Goal: Transaction & Acquisition: Purchase product/service

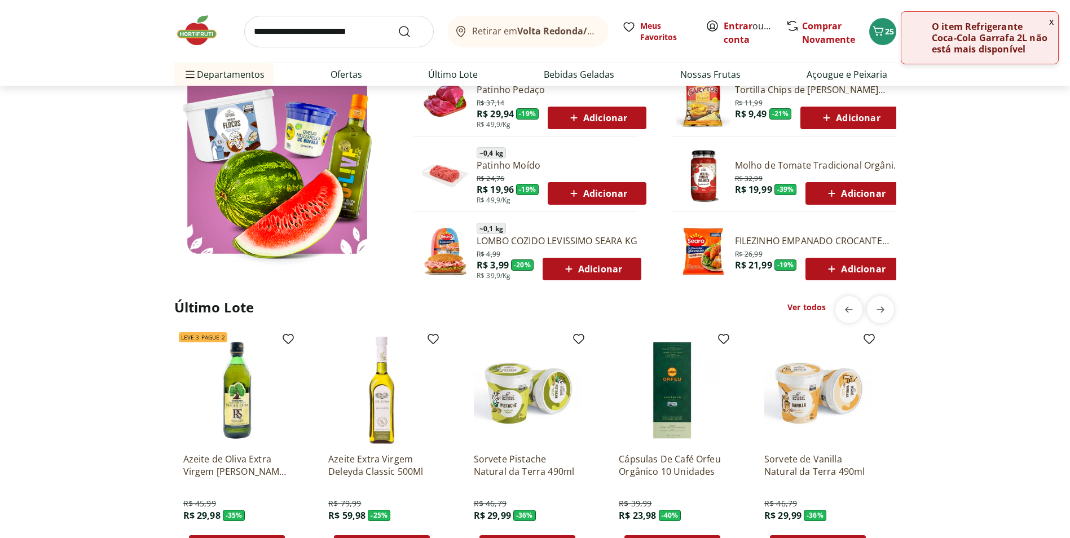
scroll to position [564, 0]
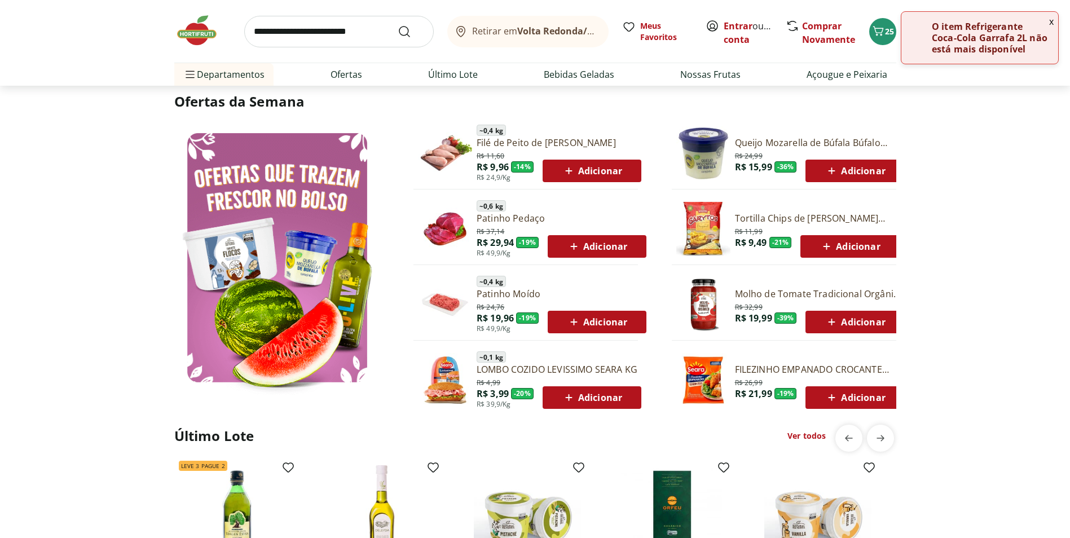
click at [575, 324] on icon at bounding box center [574, 322] width 14 height 14
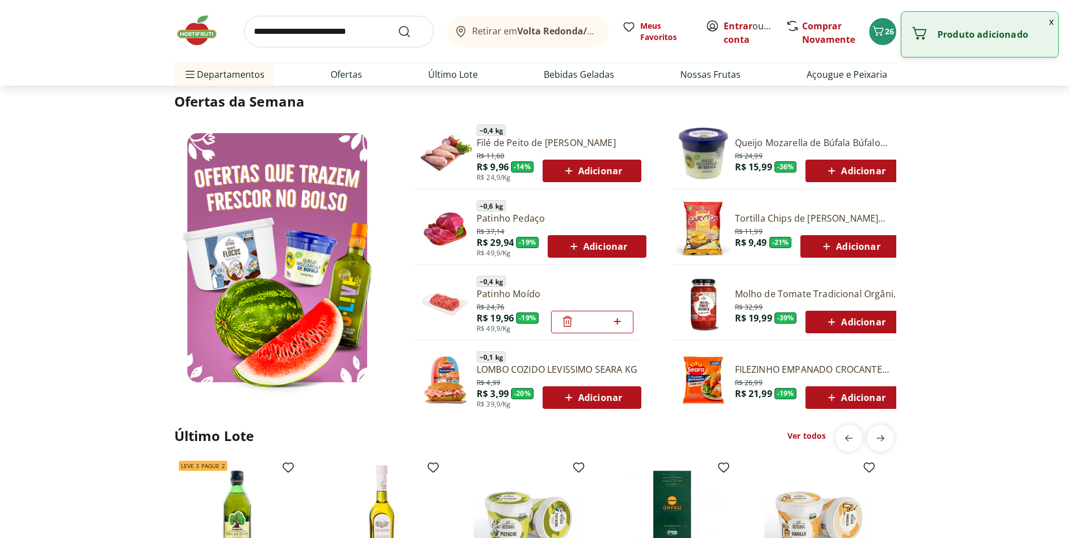
click at [624, 322] on div "*" at bounding box center [592, 322] width 82 height 23
click at [619, 323] on icon at bounding box center [617, 322] width 14 height 14
type input "*"
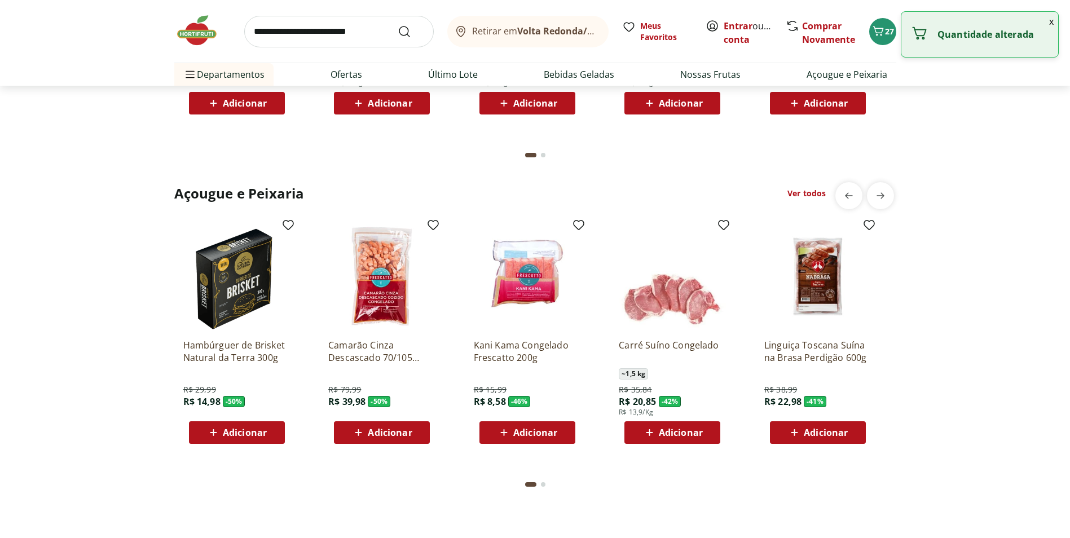
scroll to position [1466, 0]
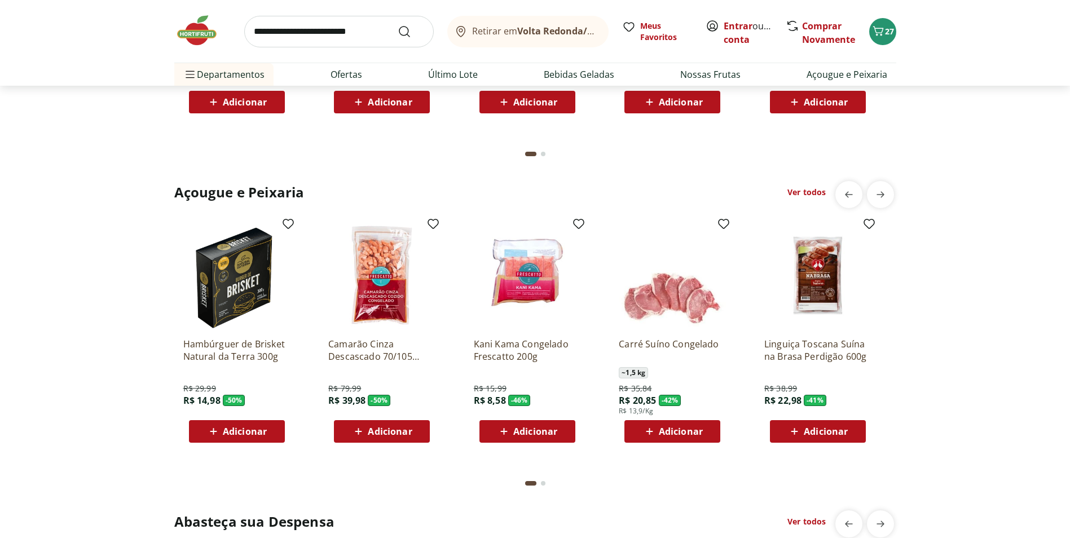
click at [961, 463] on div "Açougue e Peixaria Ver todos Hambúrguer de Brisket Natural da Terra 300g R$ 29,…" at bounding box center [535, 339] width 1024 height 316
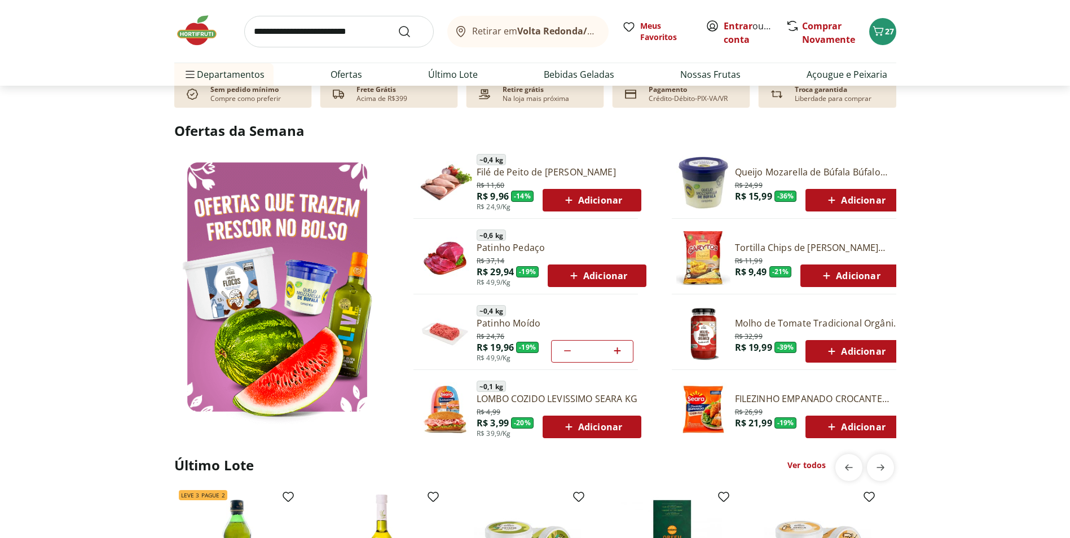
scroll to position [507, 0]
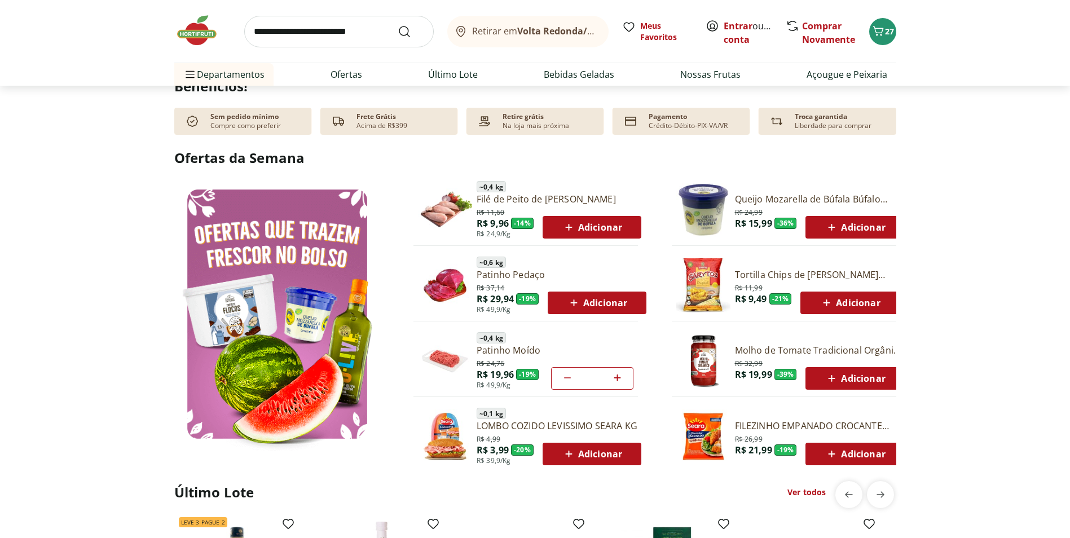
click at [713, 441] on img at bounding box center [703, 436] width 54 height 54
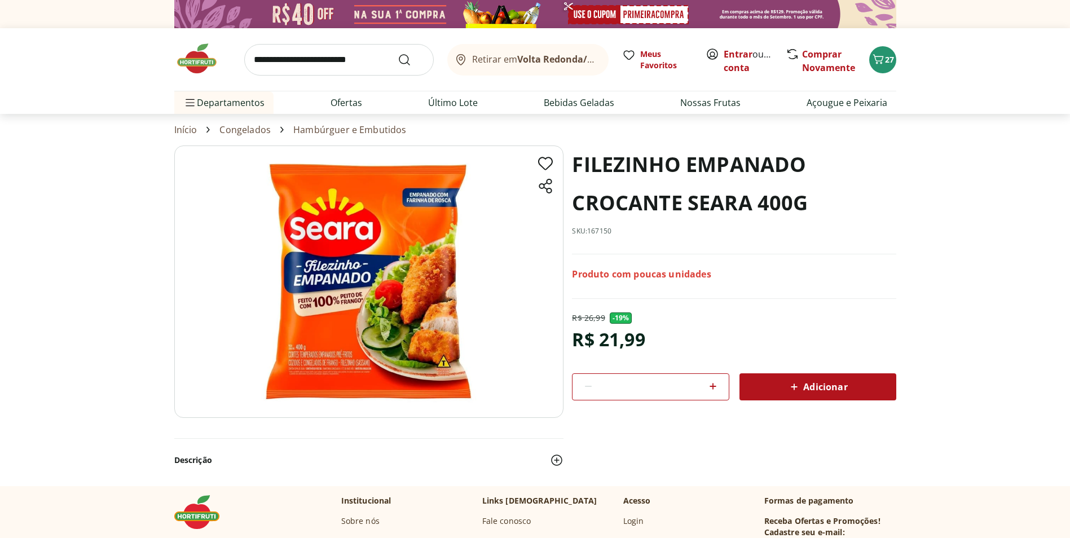
click at [780, 387] on div "Adicionar" at bounding box center [817, 387] width 139 height 20
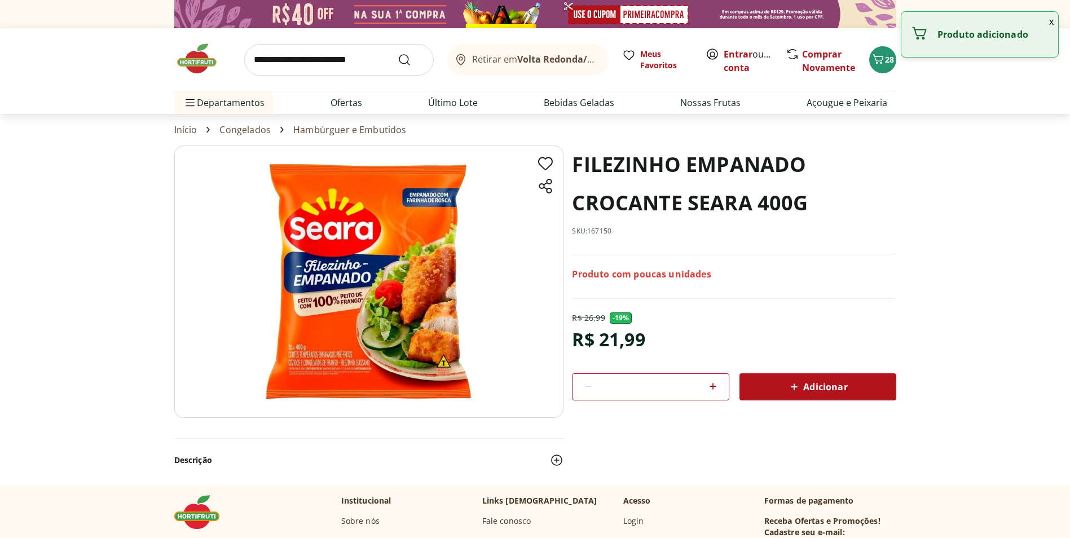
click at [198, 59] on img at bounding box center [202, 59] width 56 height 34
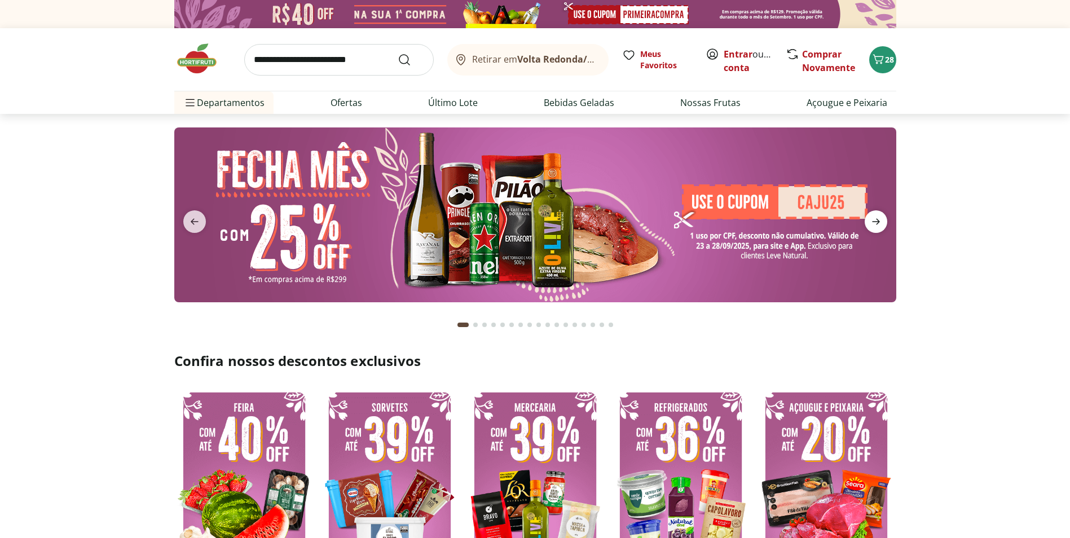
click at [871, 224] on icon "next" at bounding box center [876, 222] width 14 height 14
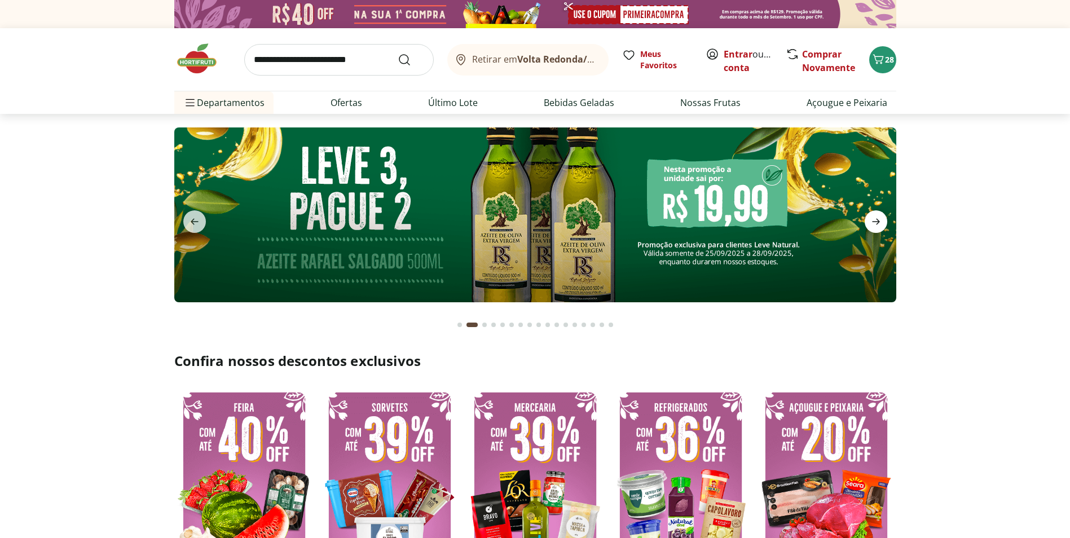
click at [871, 224] on icon "next" at bounding box center [876, 222] width 14 height 14
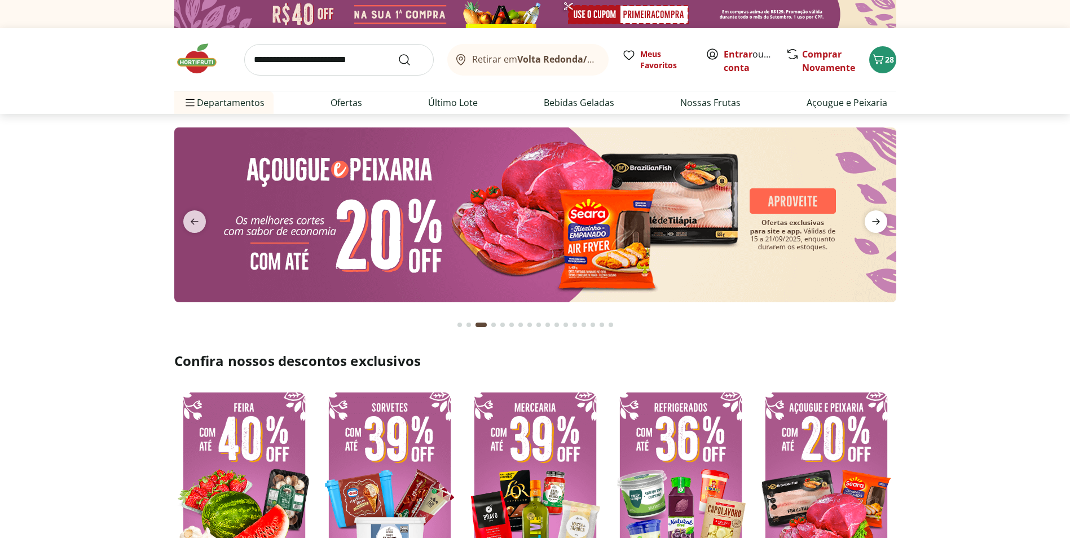
click at [870, 224] on icon "next" at bounding box center [876, 222] width 14 height 14
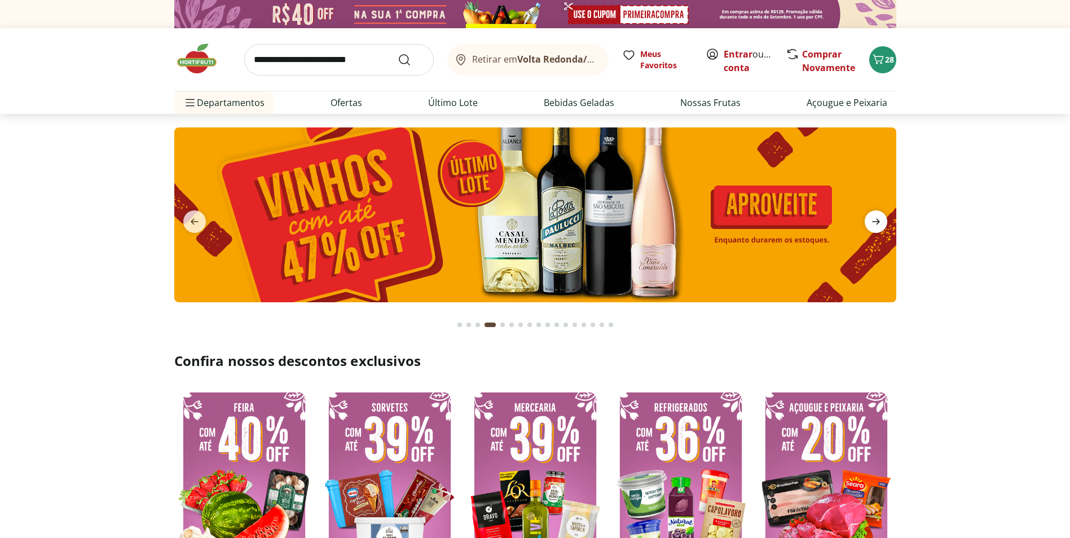
click at [870, 224] on icon "next" at bounding box center [876, 222] width 14 height 14
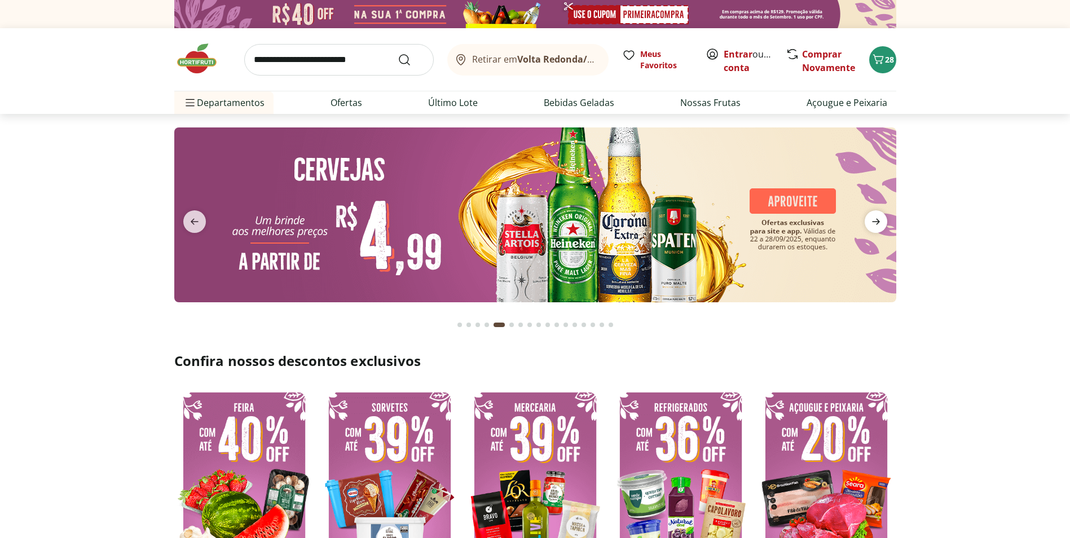
click at [870, 224] on icon "next" at bounding box center [876, 222] width 14 height 14
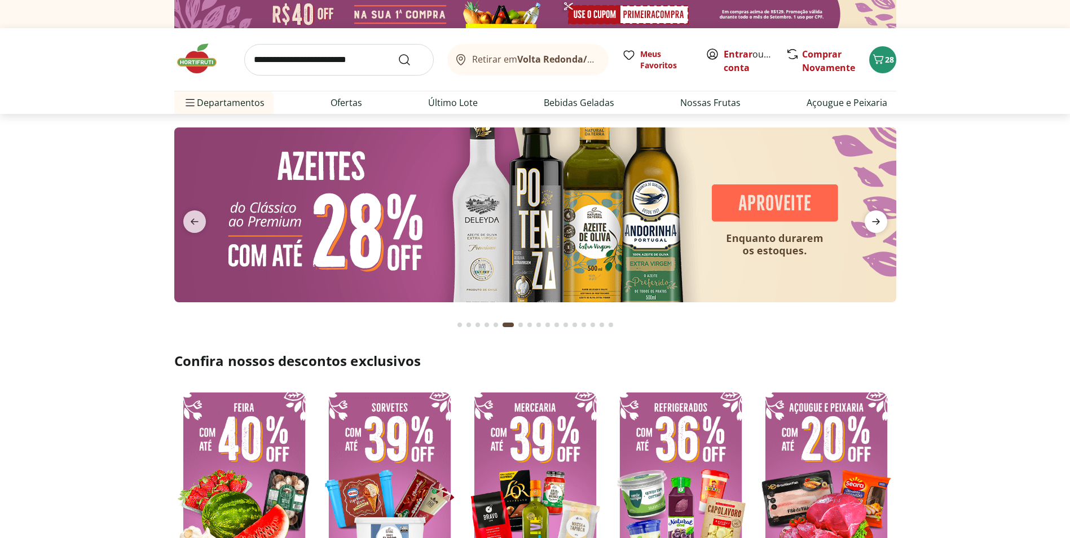
click at [870, 224] on icon "next" at bounding box center [876, 222] width 14 height 14
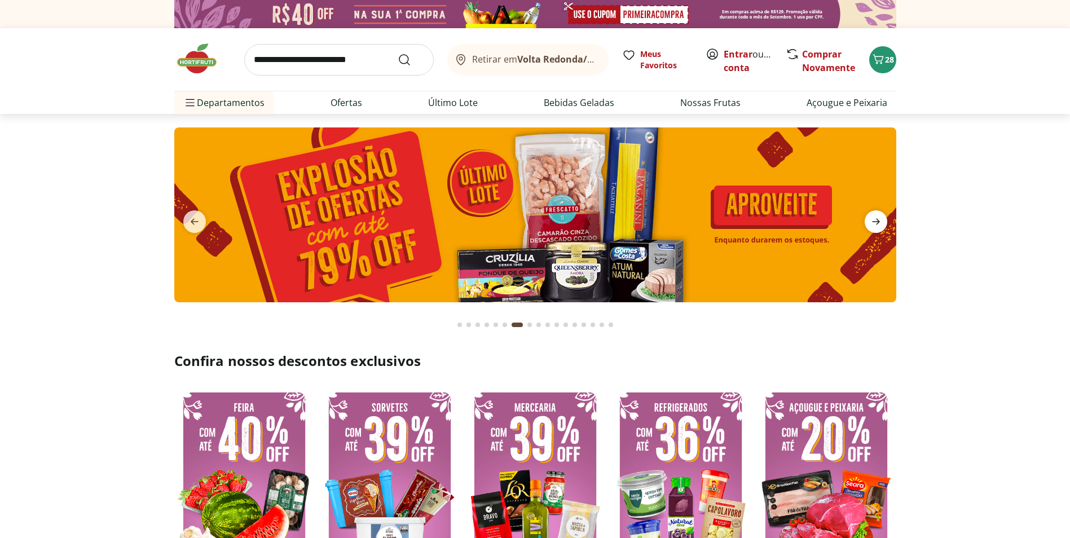
click at [870, 224] on icon "next" at bounding box center [876, 222] width 14 height 14
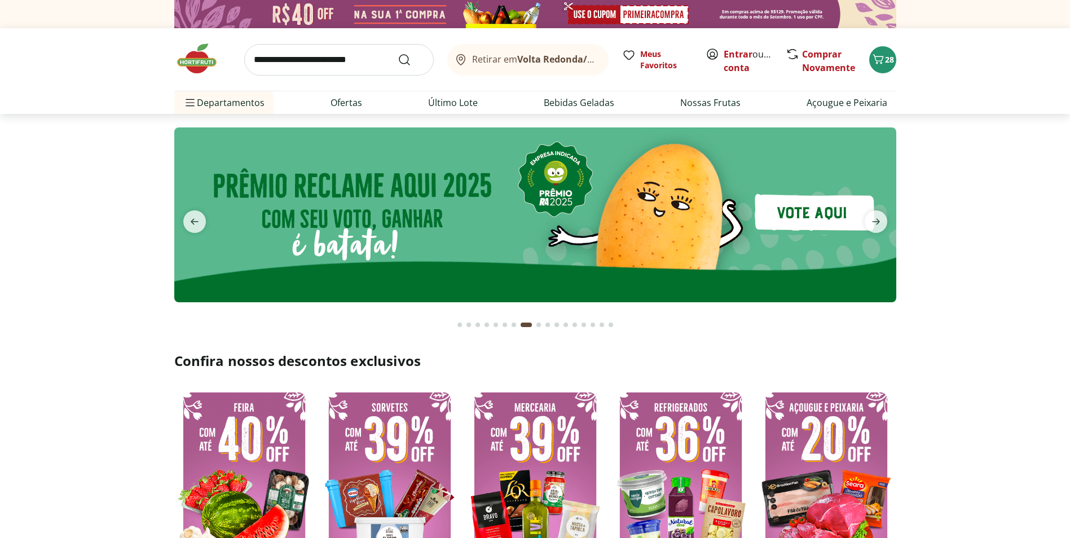
click at [349, 41] on div "Retirar em Volta Redonda/RJ Meus Favoritos Entrar ou Criar conta Comprar Novame…" at bounding box center [535, 59] width 722 height 63
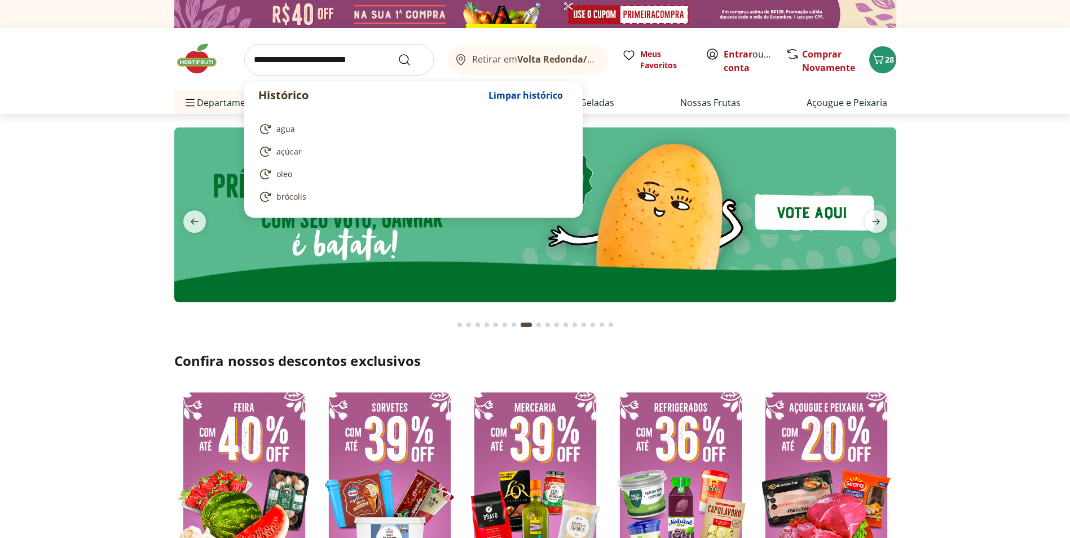
click at [352, 57] on input "search" at bounding box center [338, 60] width 189 height 32
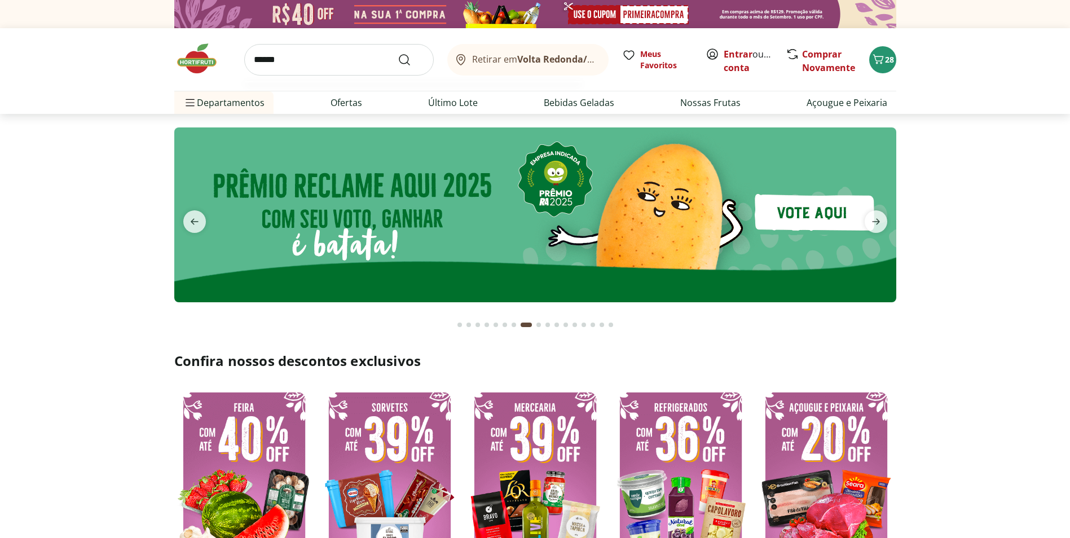
type input "******"
click at [398, 53] on button "Submit Search" at bounding box center [411, 60] width 27 height 14
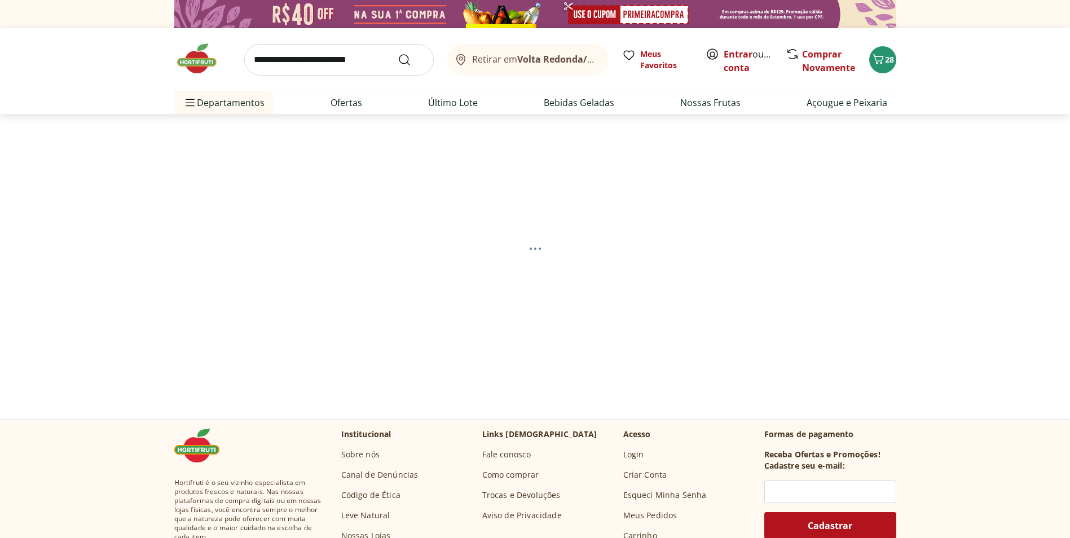
select select "**********"
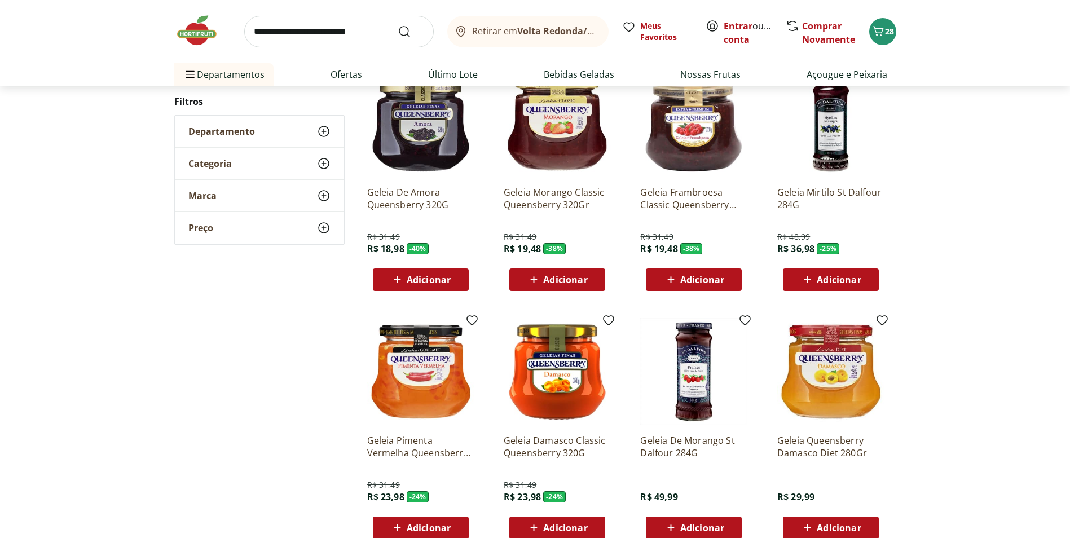
scroll to position [56, 0]
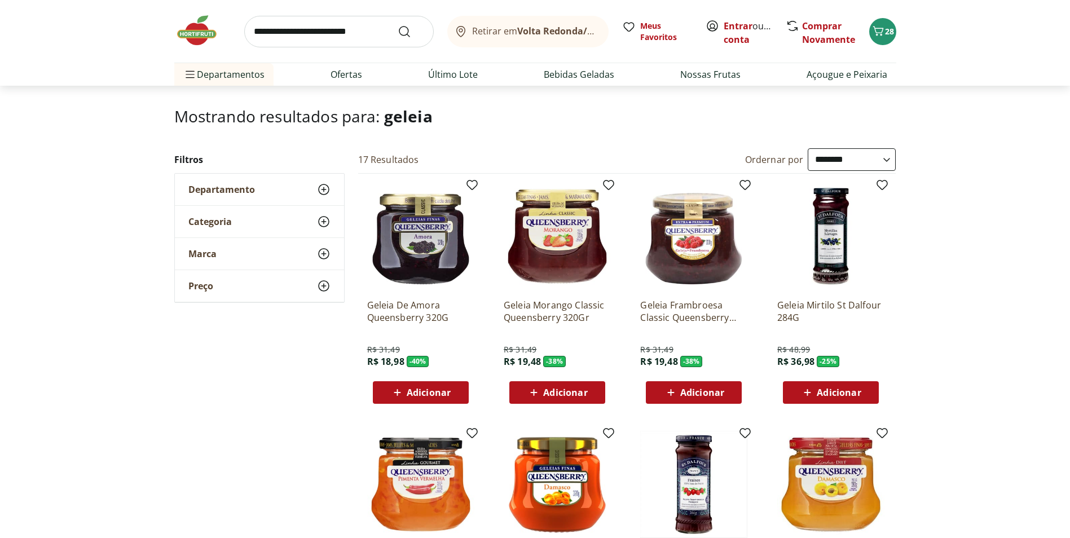
click at [666, 390] on icon at bounding box center [671, 393] width 14 height 14
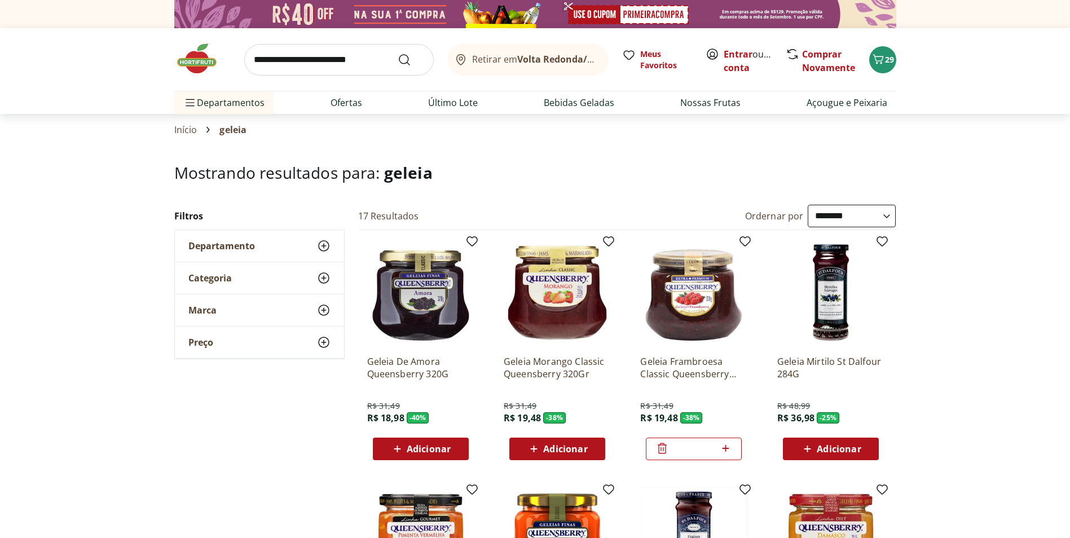
click at [290, 63] on input "search" at bounding box center [338, 60] width 189 height 32
type input "***"
click at [398, 53] on button "Submit Search" at bounding box center [411, 60] width 27 height 14
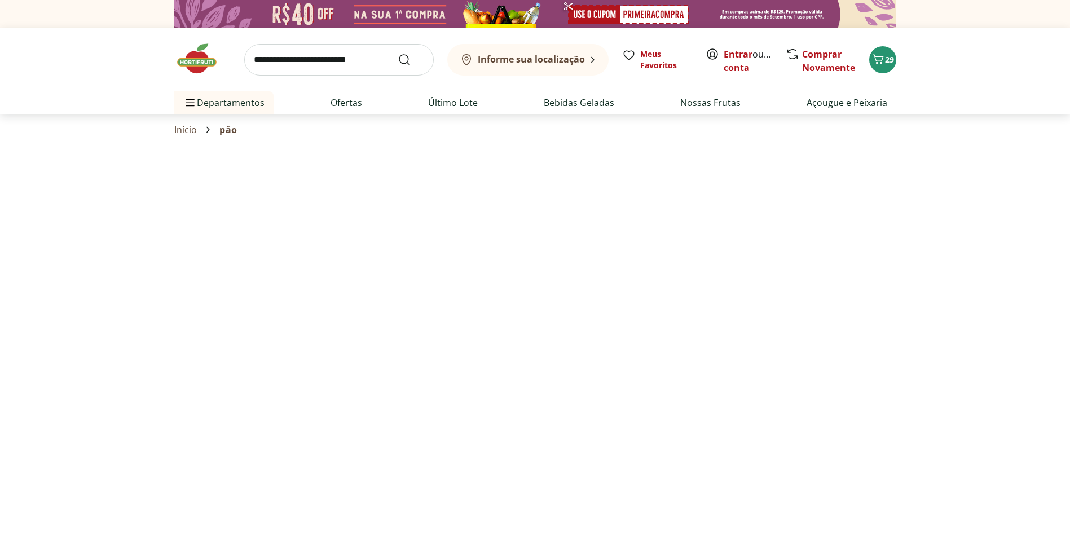
select select "**********"
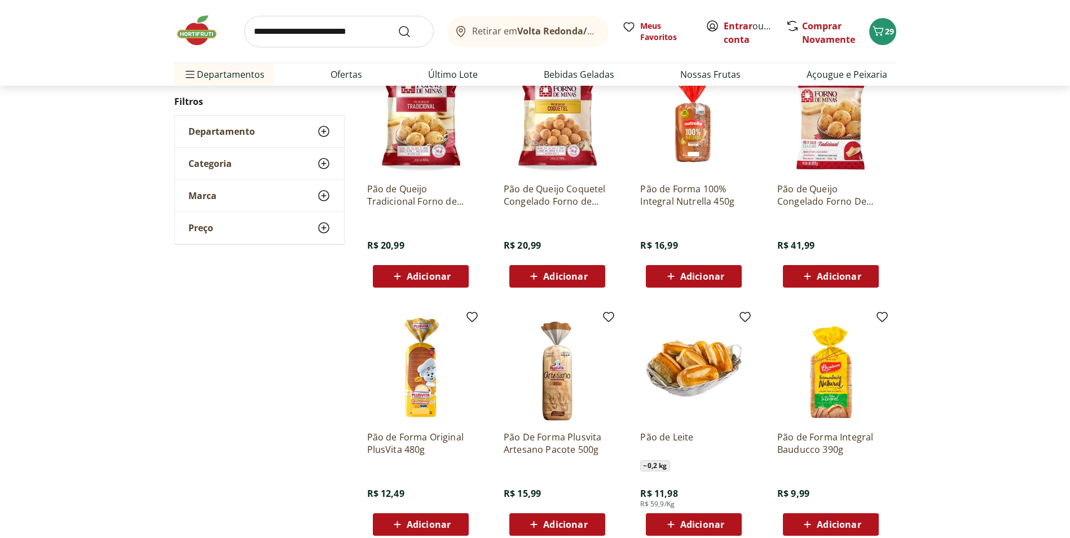
scroll to position [564, 0]
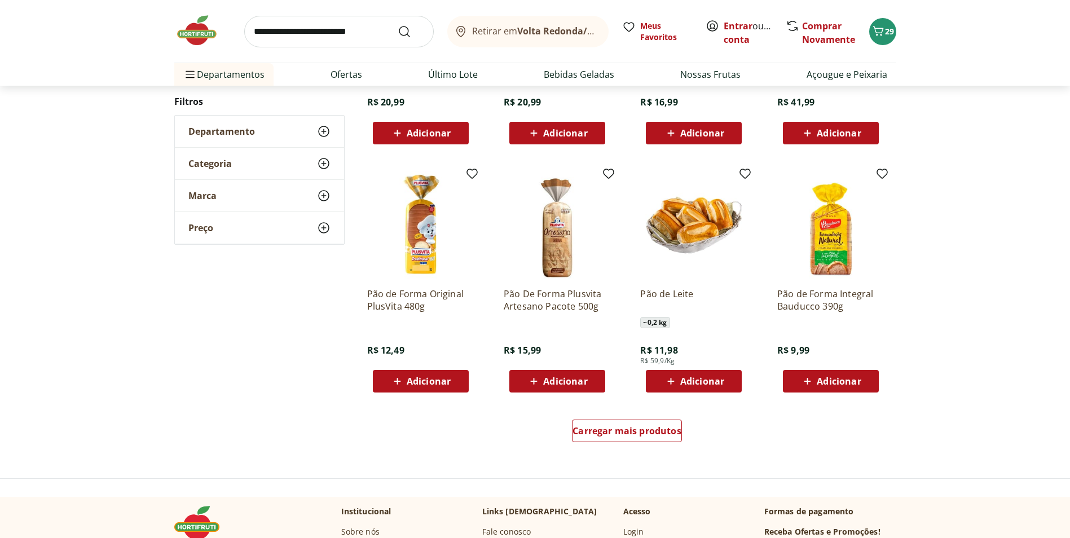
click at [529, 384] on icon at bounding box center [534, 381] width 14 height 14
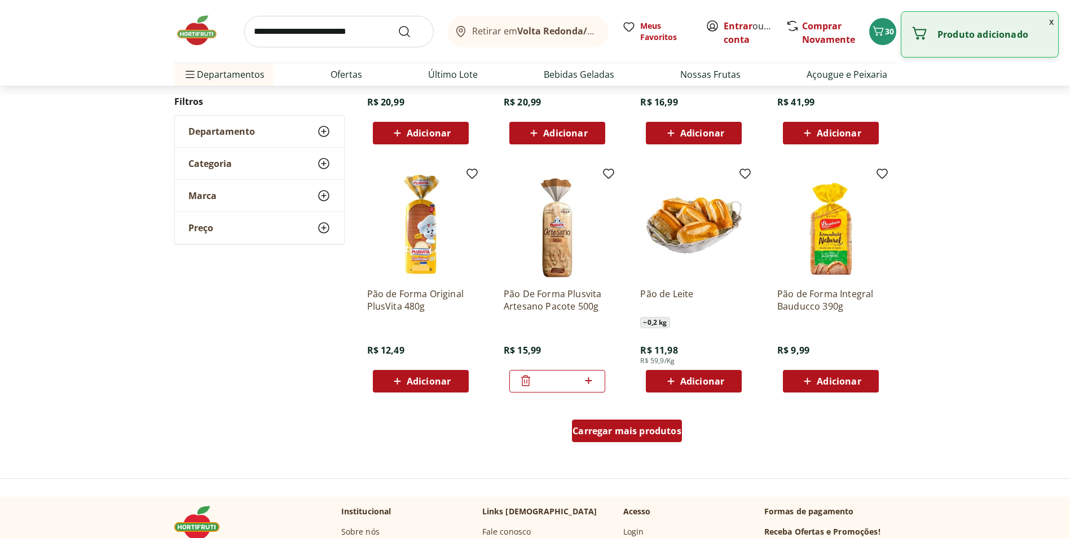
click at [629, 435] on span "Carregar mais produtos" at bounding box center [626, 430] width 109 height 9
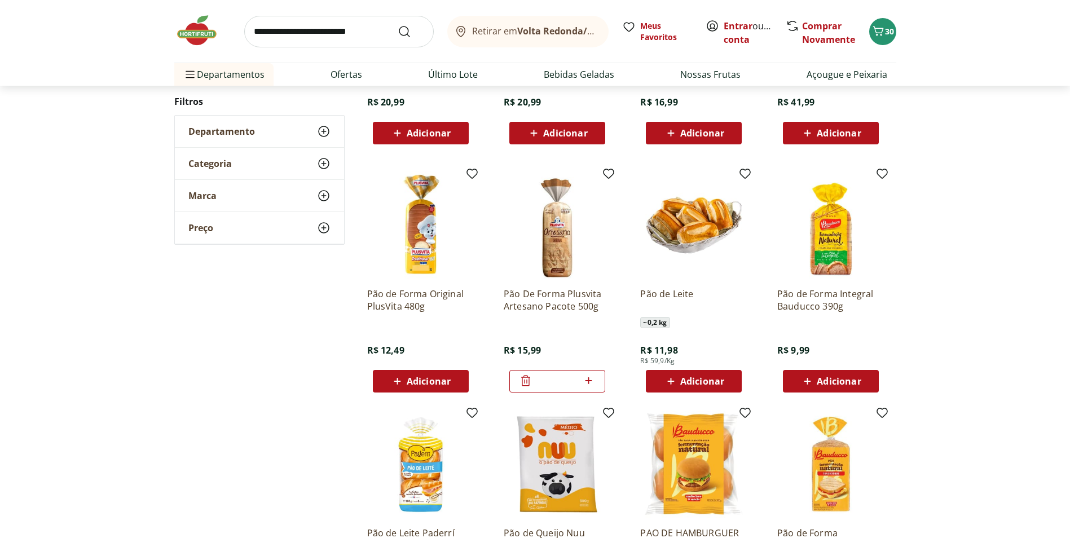
scroll to position [846, 0]
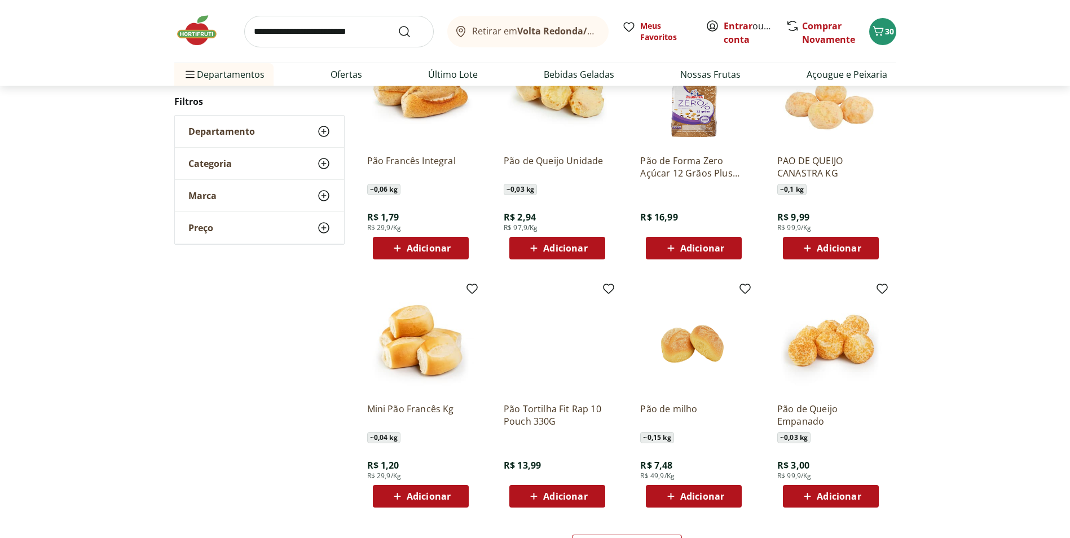
scroll to position [846, 0]
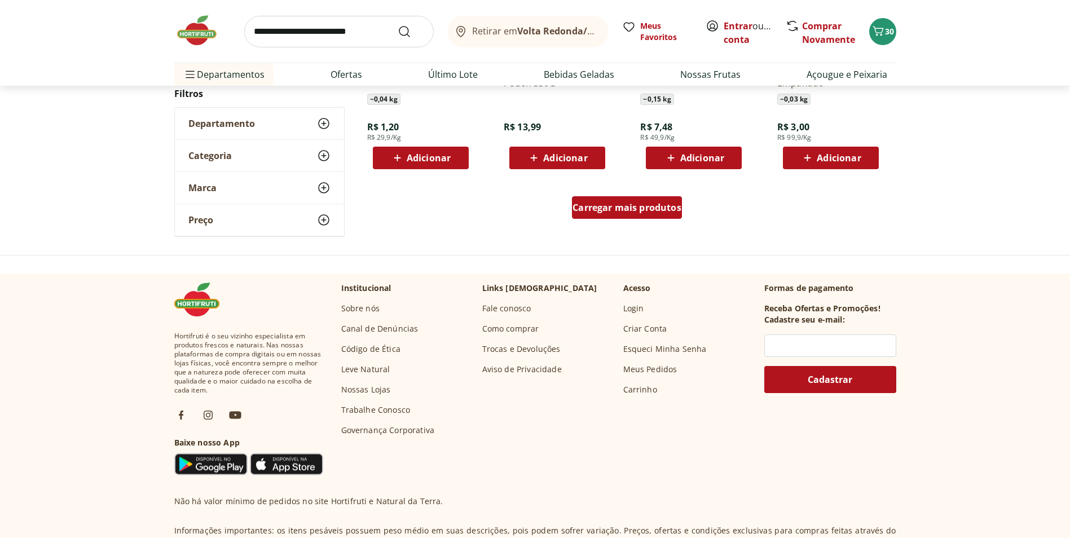
click at [646, 217] on div "Carregar mais produtos" at bounding box center [627, 207] width 110 height 23
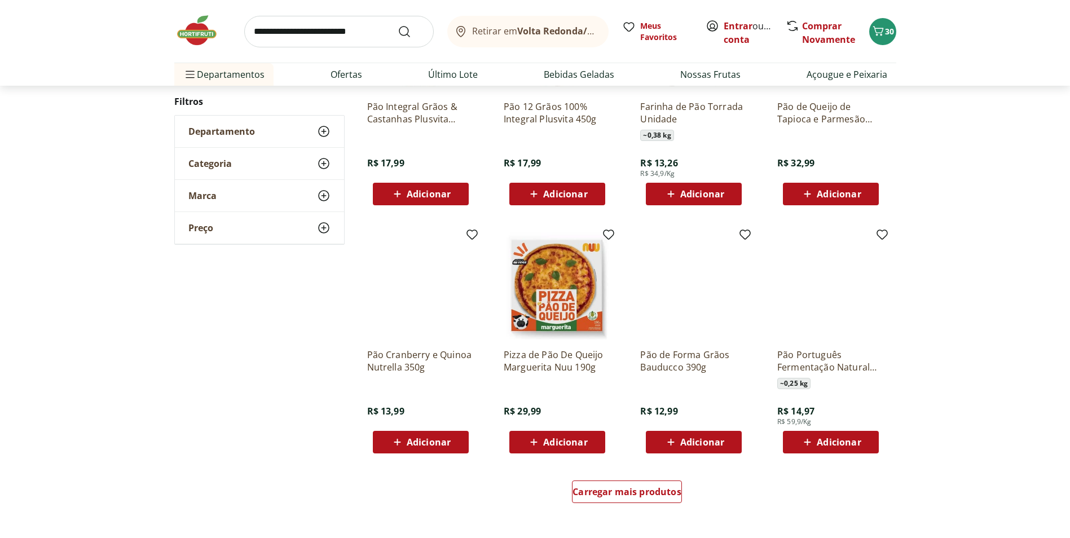
scroll to position [844, 0]
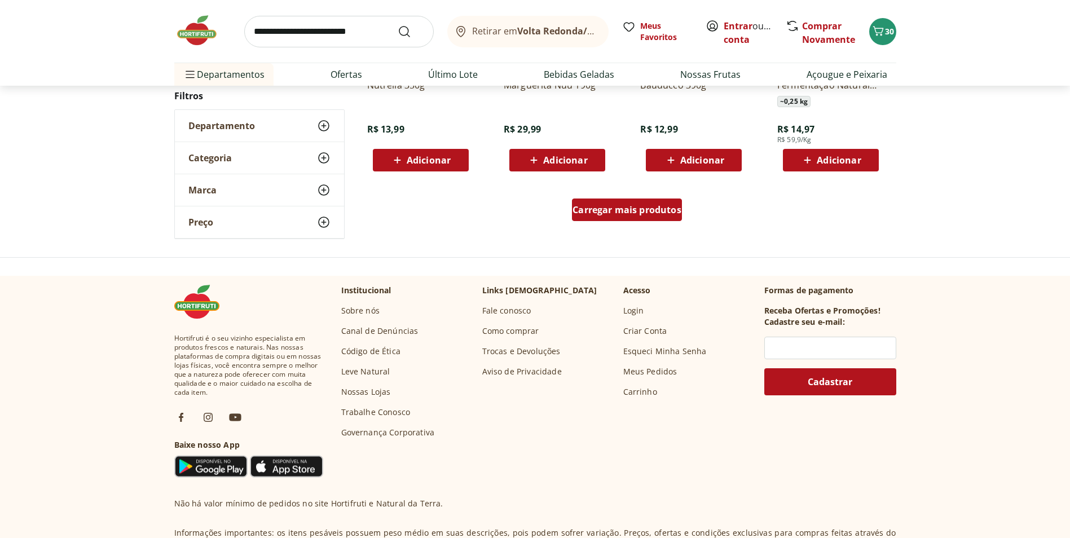
click at [632, 217] on div "Carregar mais produtos" at bounding box center [627, 209] width 110 height 23
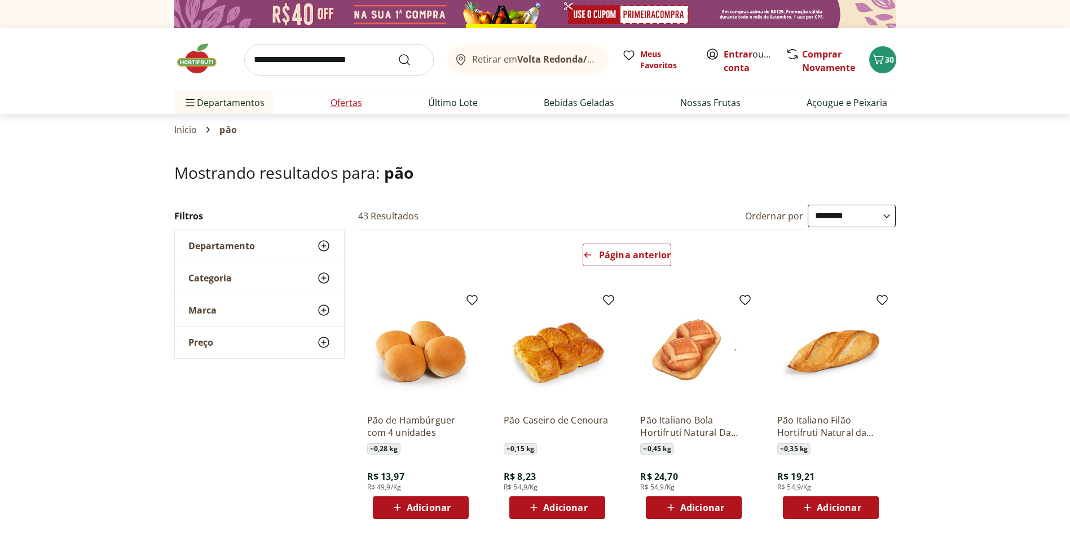
click at [347, 99] on link "Ofertas" at bounding box center [346, 103] width 32 height 14
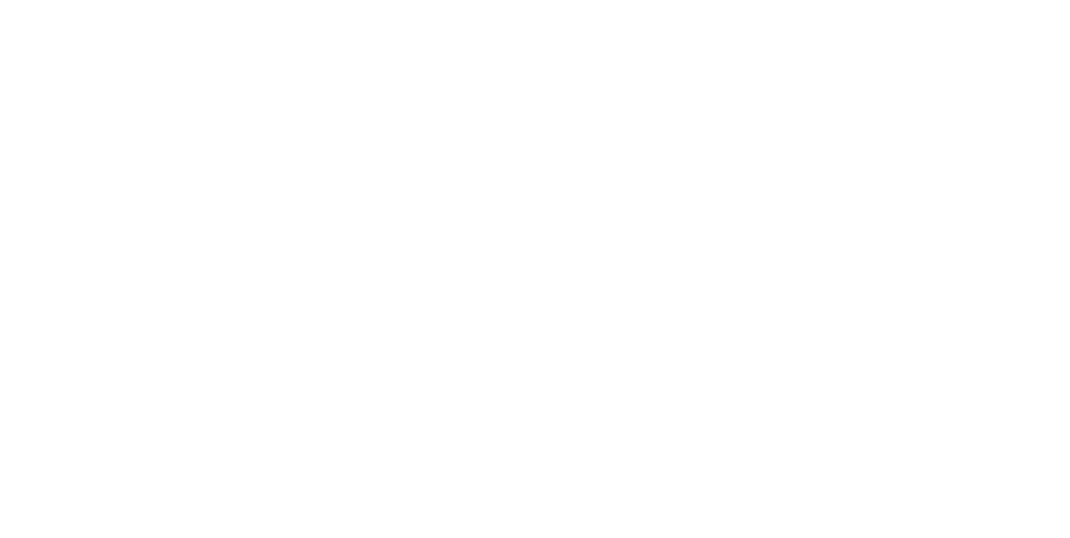
select select "**********"
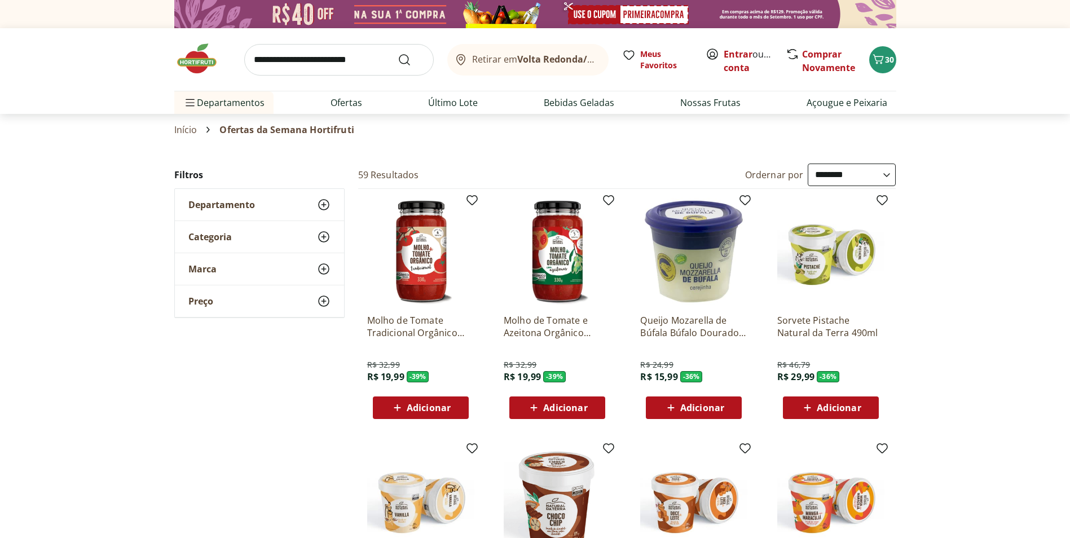
click at [399, 406] on icon at bounding box center [397, 408] width 14 height 14
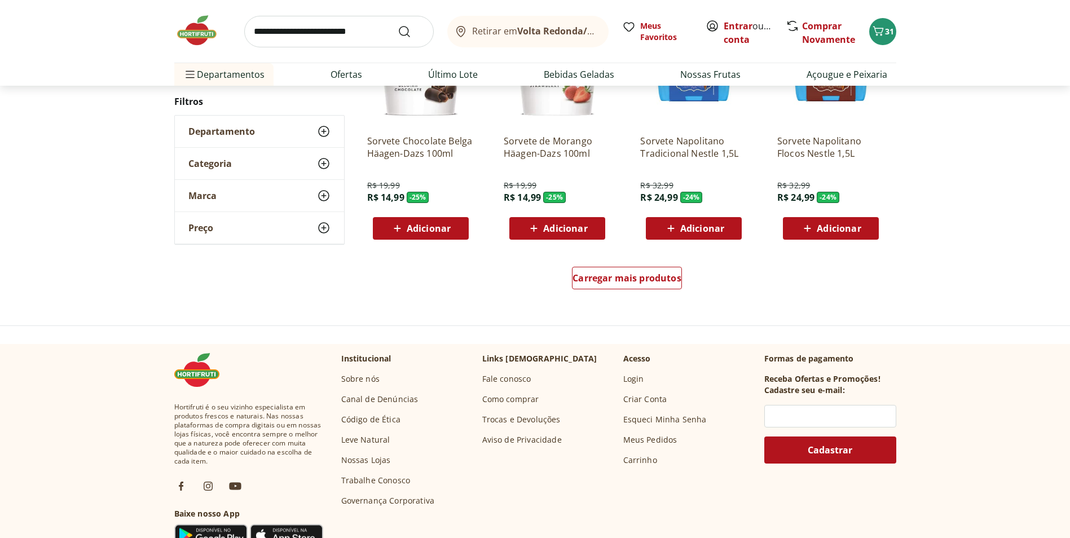
scroll to position [677, 0]
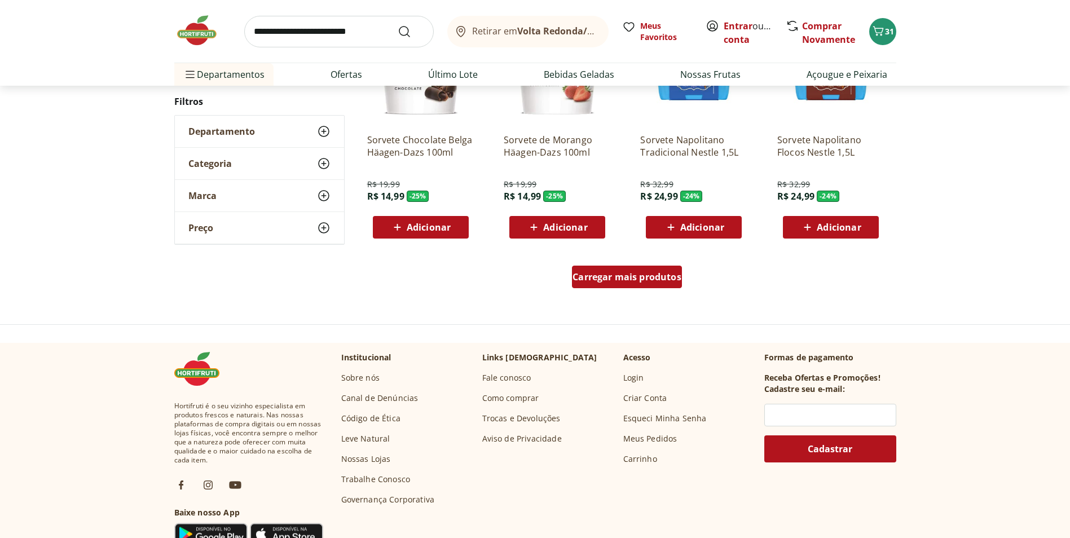
click at [620, 288] on div "Carregar mais produtos" at bounding box center [627, 277] width 110 height 23
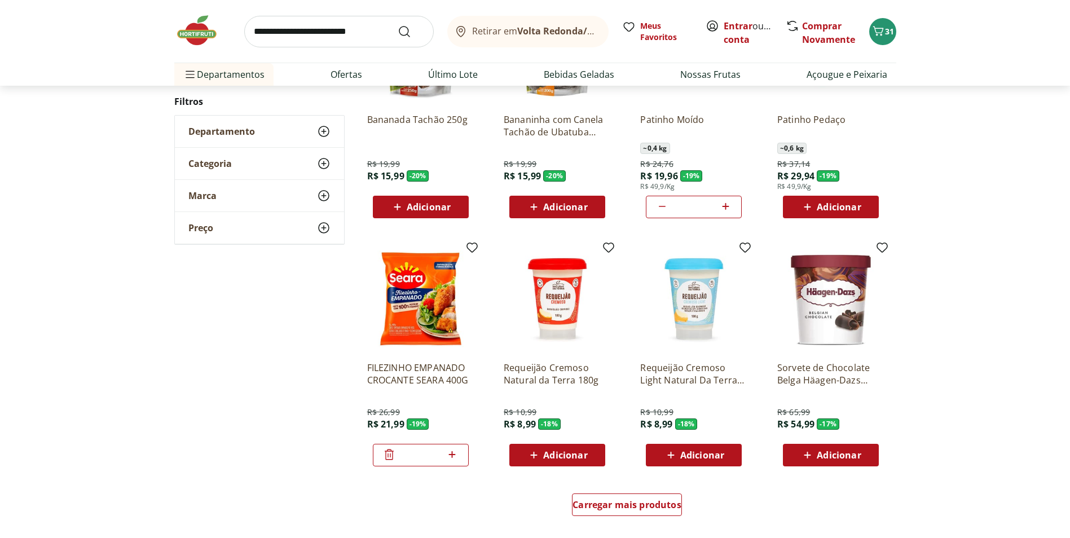
scroll to position [620, 0]
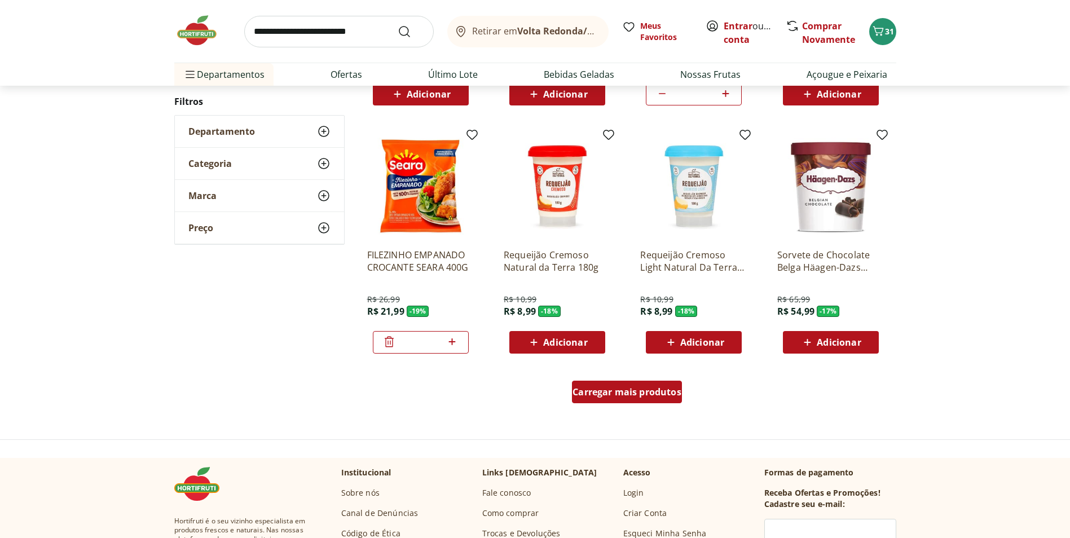
click at [630, 387] on span "Carregar mais produtos" at bounding box center [626, 391] width 109 height 9
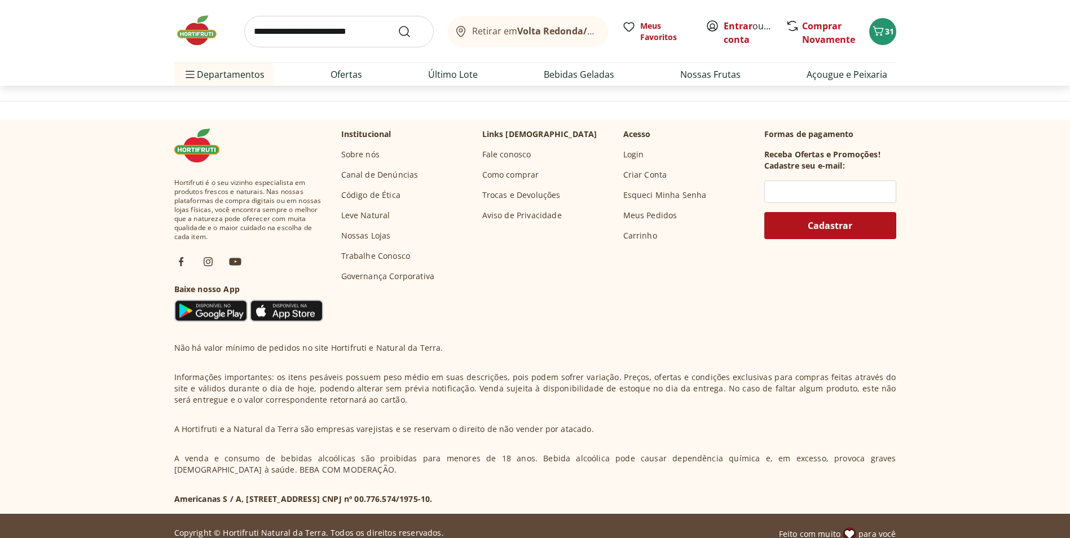
scroll to position [618, 0]
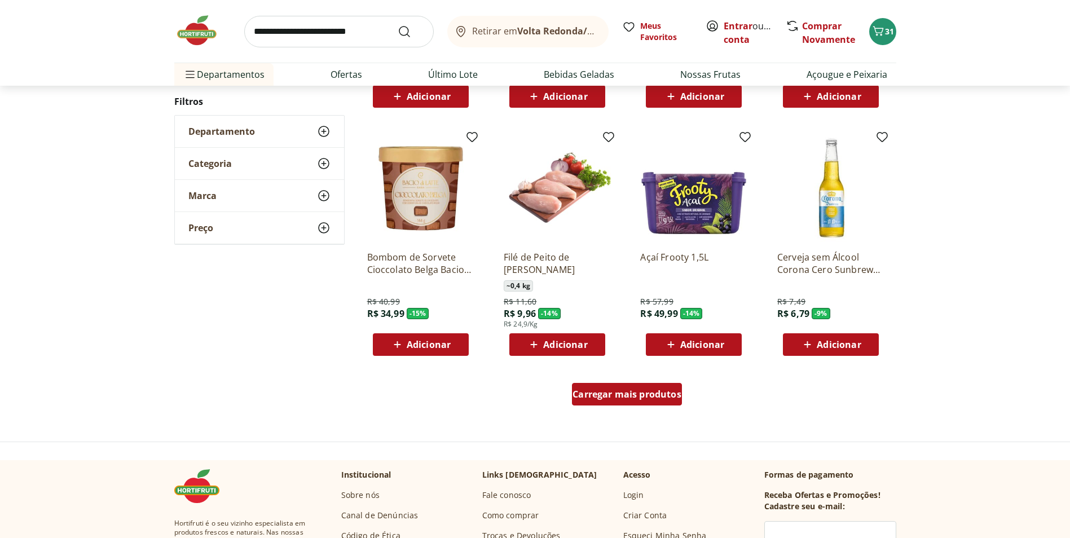
click at [653, 399] on span "Carregar mais produtos" at bounding box center [626, 394] width 109 height 9
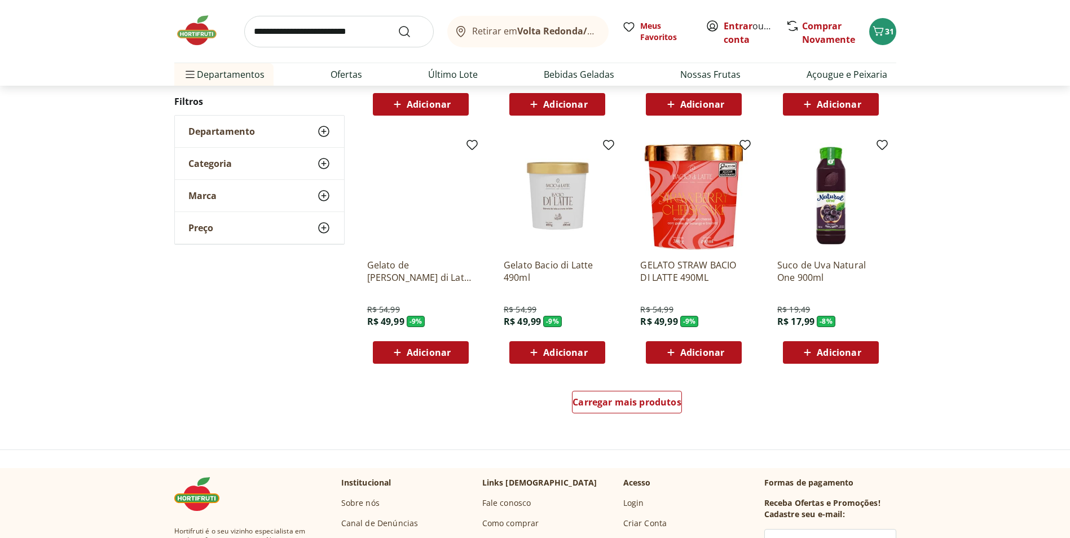
scroll to position [616, 0]
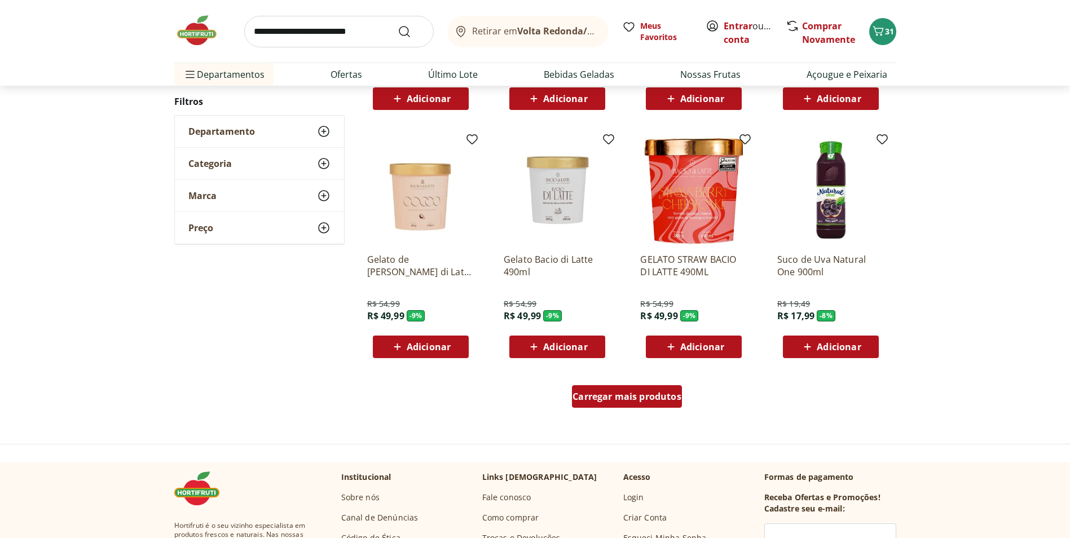
click at [647, 392] on span "Carregar mais produtos" at bounding box center [626, 396] width 109 height 9
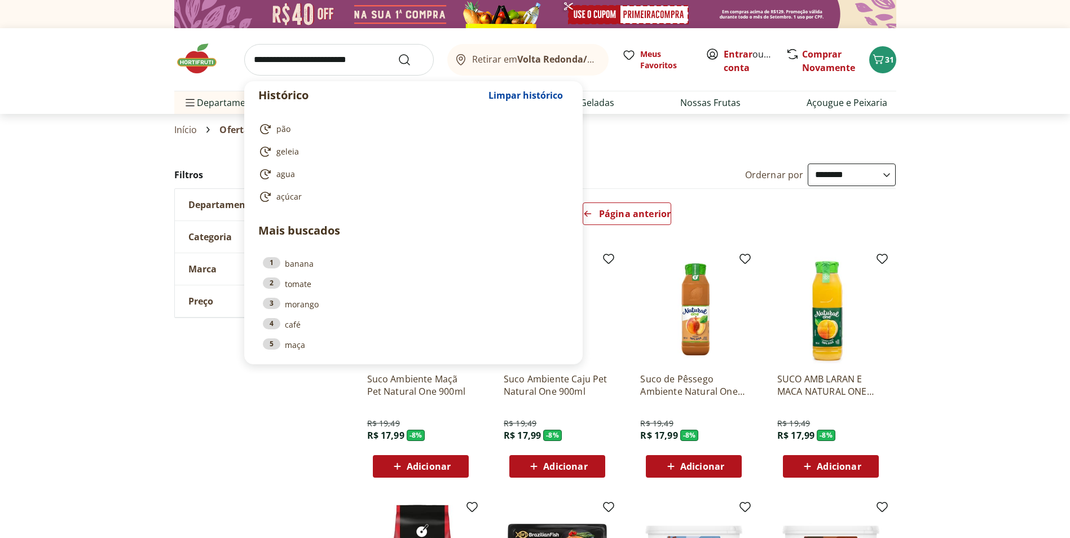
click at [363, 67] on input "search" at bounding box center [338, 60] width 189 height 32
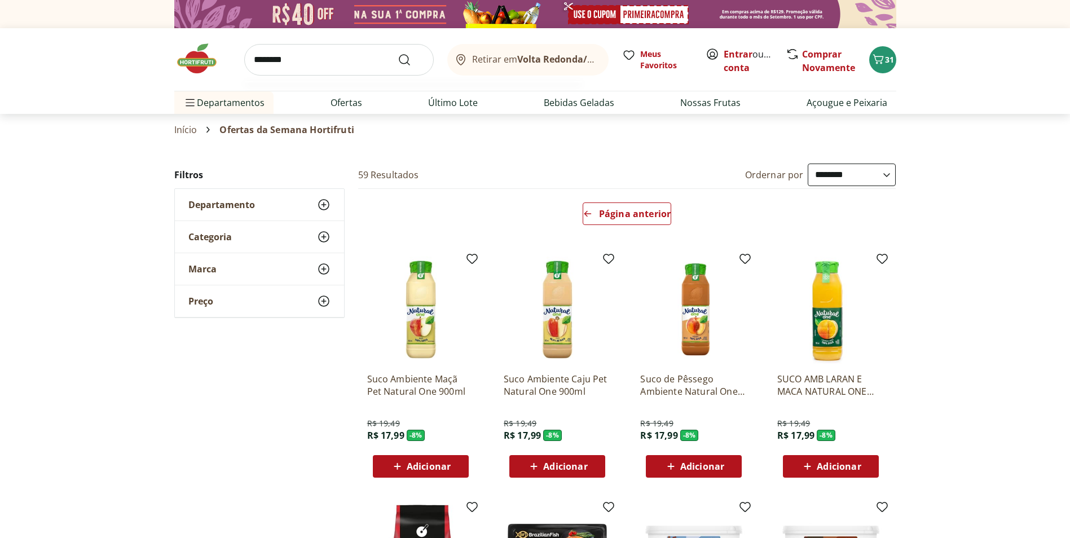
type input "********"
click at [398, 53] on button "Submit Search" at bounding box center [411, 60] width 27 height 14
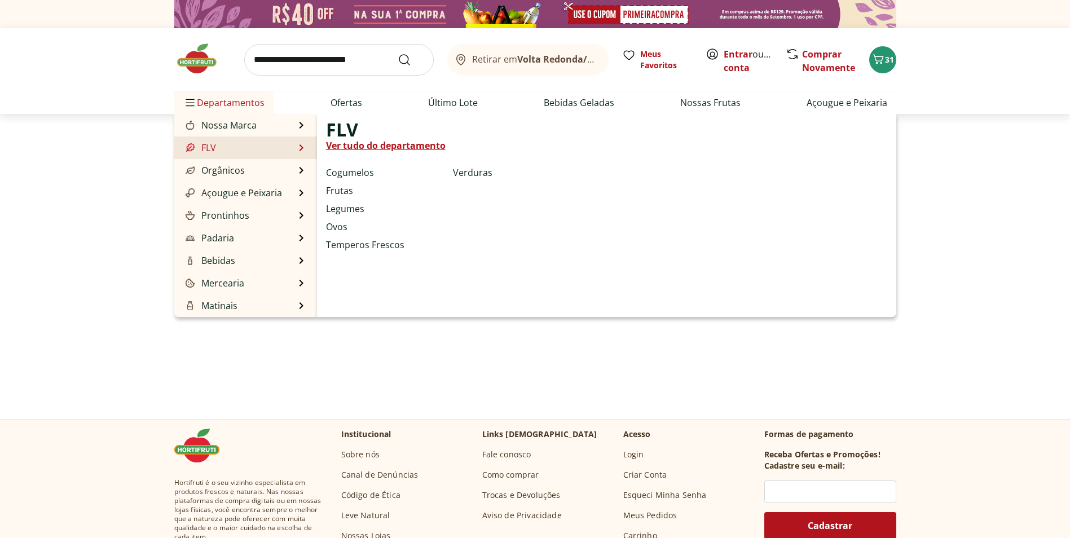
select select "**********"
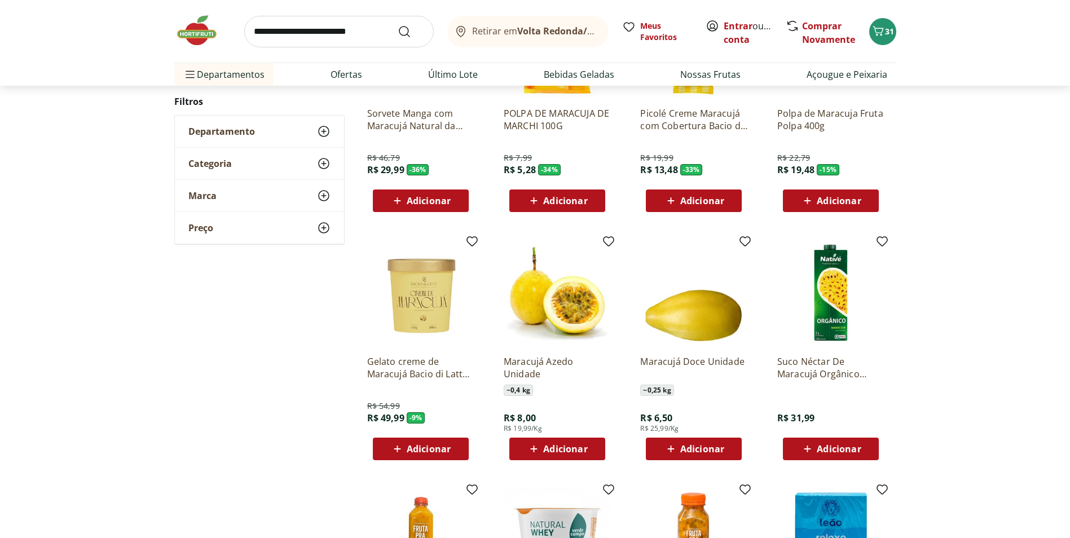
scroll to position [282, 0]
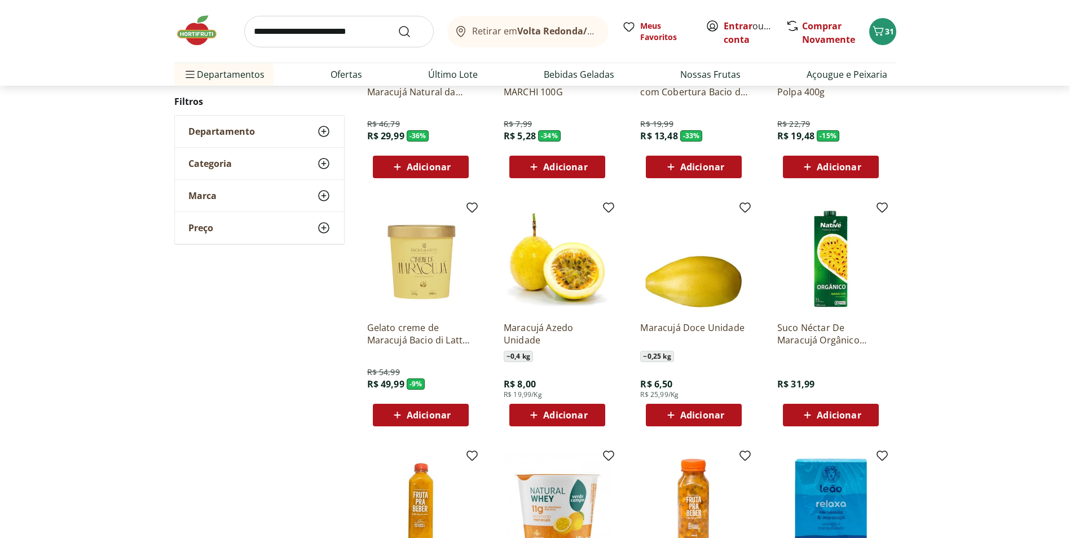
click at [542, 413] on span "Adicionar" at bounding box center [557, 415] width 60 height 14
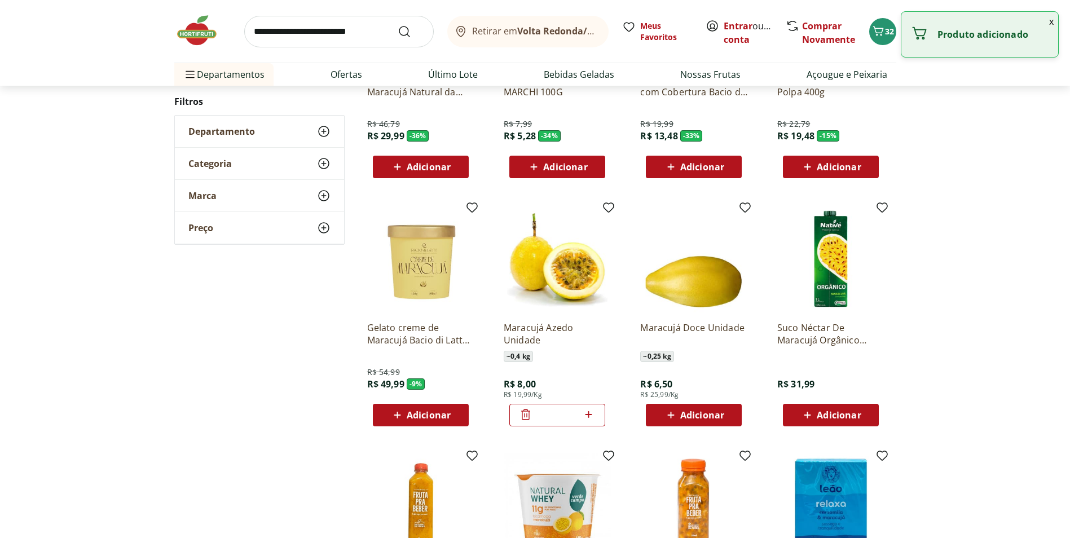
click at [594, 411] on icon at bounding box center [588, 415] width 14 height 14
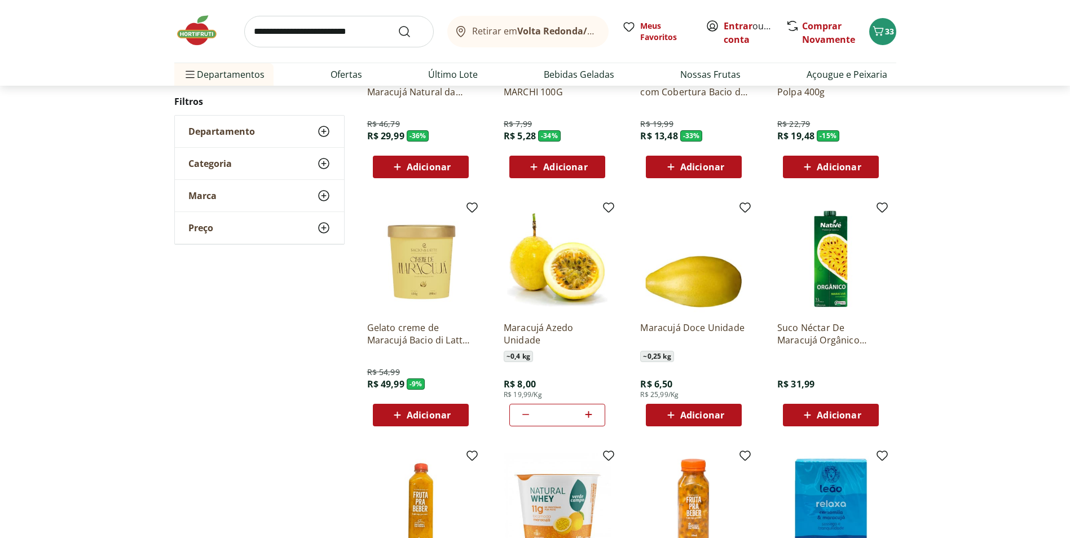
click at [591, 410] on icon at bounding box center [588, 415] width 14 height 14
type input "*"
click at [326, 29] on input "search" at bounding box center [338, 32] width 189 height 32
type input "*******"
click at [398, 25] on button "Submit Search" at bounding box center [411, 32] width 27 height 14
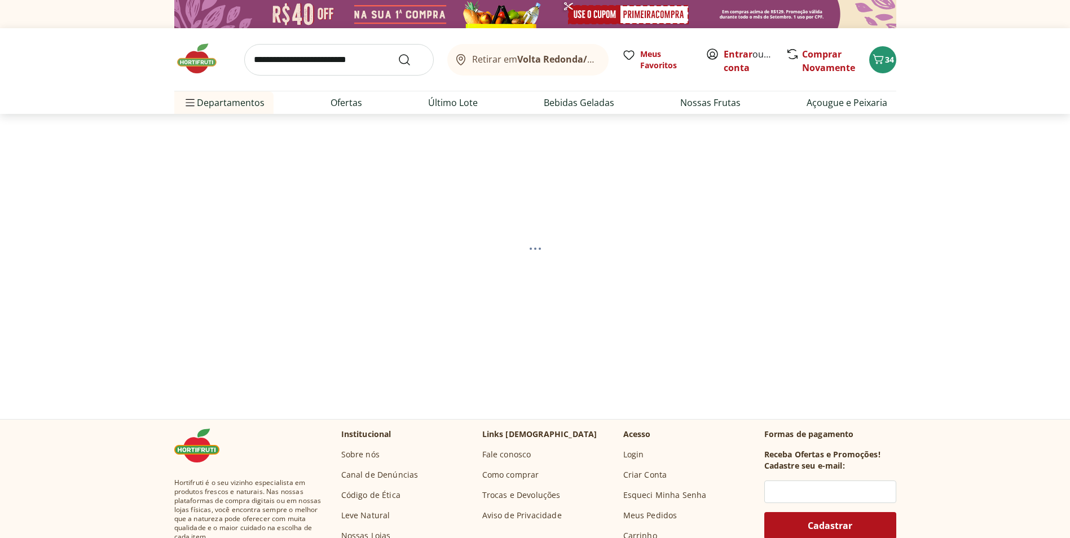
select select "**********"
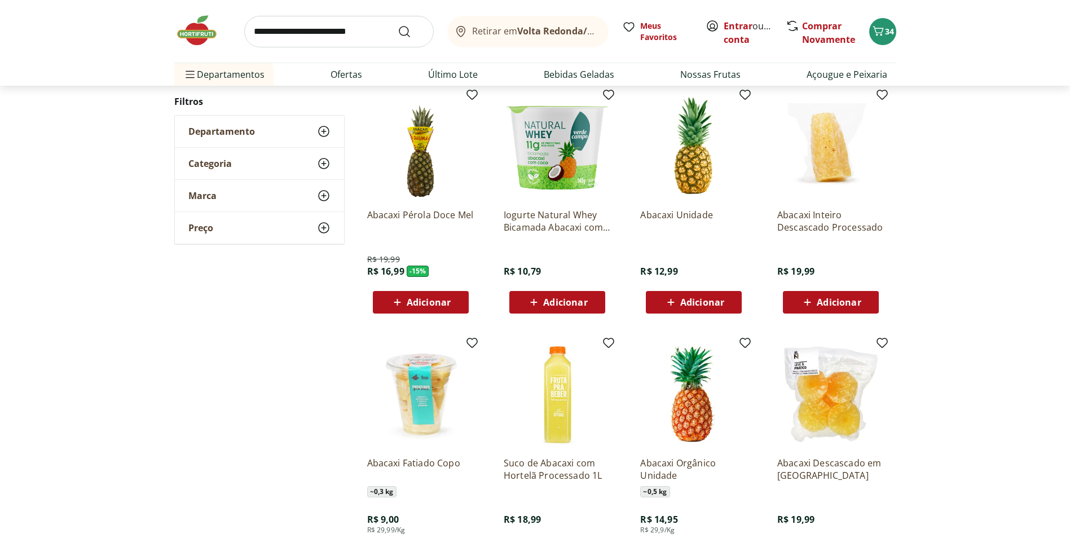
scroll to position [451, 0]
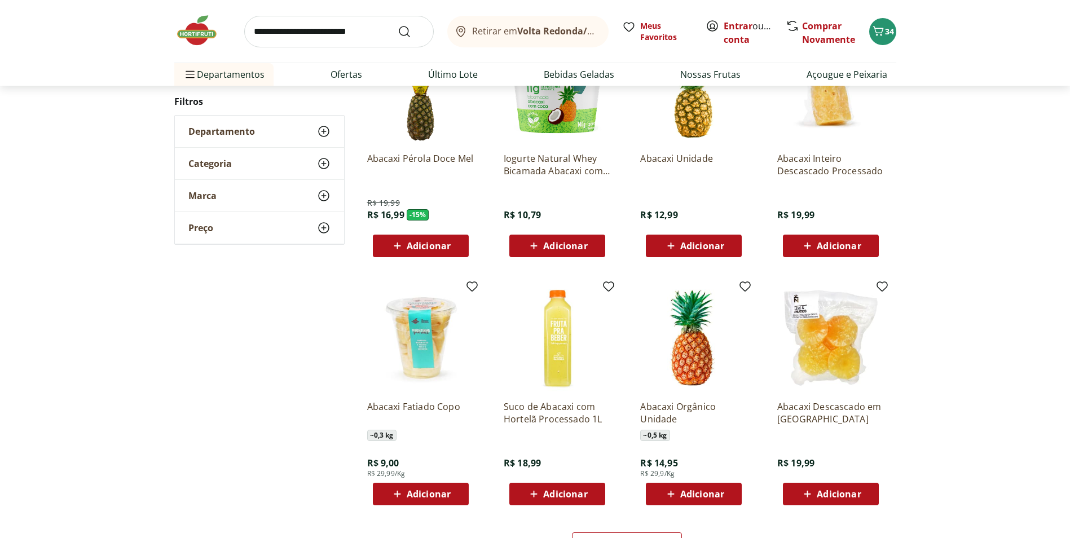
click at [670, 244] on icon at bounding box center [670, 245] width 7 height 7
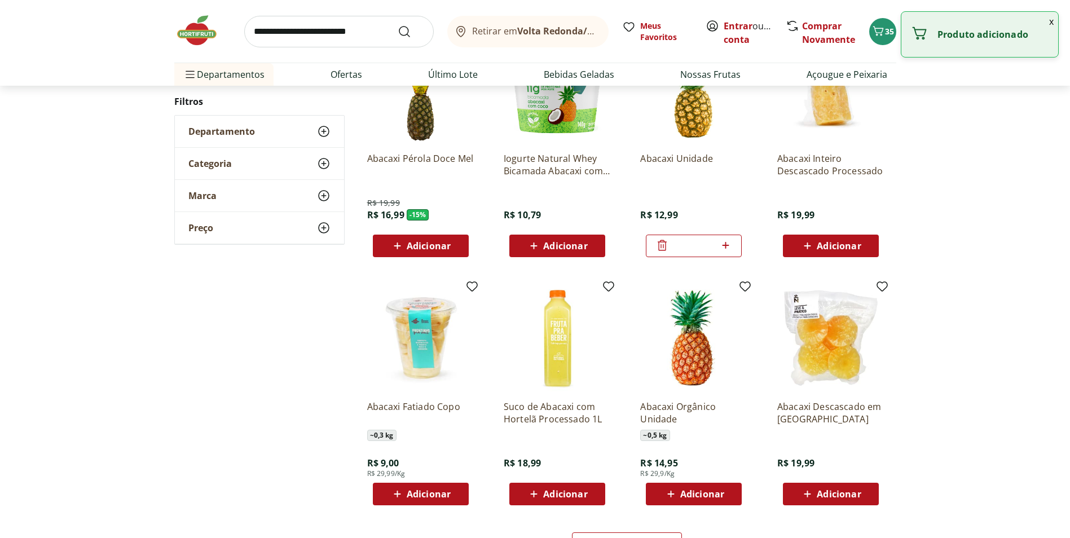
click at [364, 39] on input "search" at bounding box center [338, 32] width 189 height 32
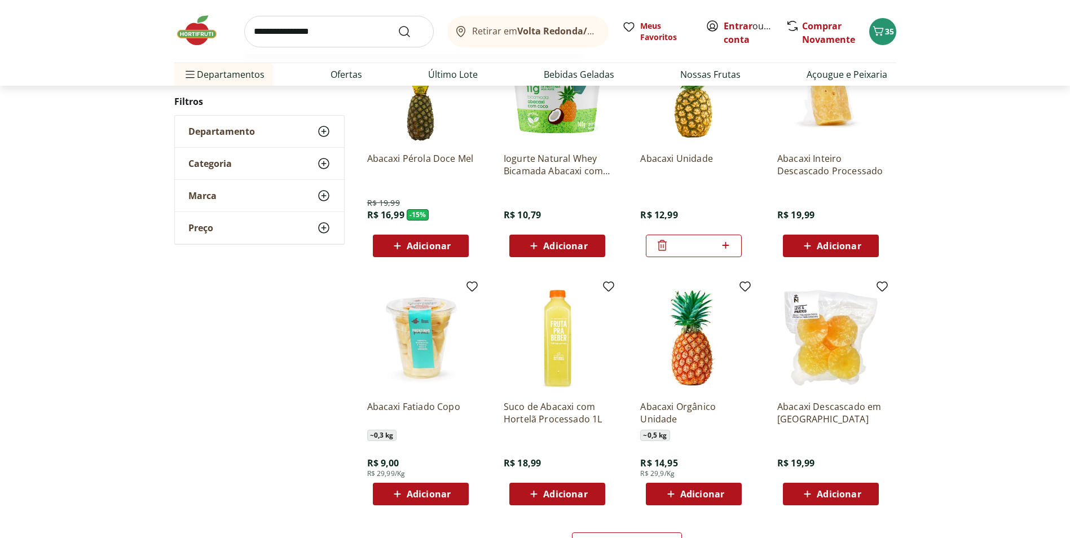
type input "**********"
click at [398, 25] on button "Submit Search" at bounding box center [411, 32] width 27 height 14
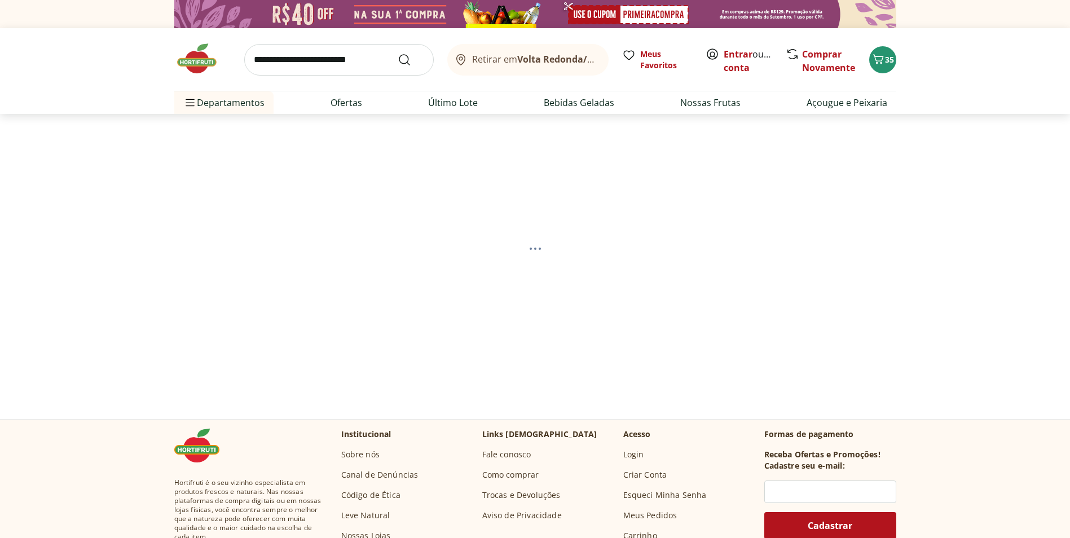
select select "**********"
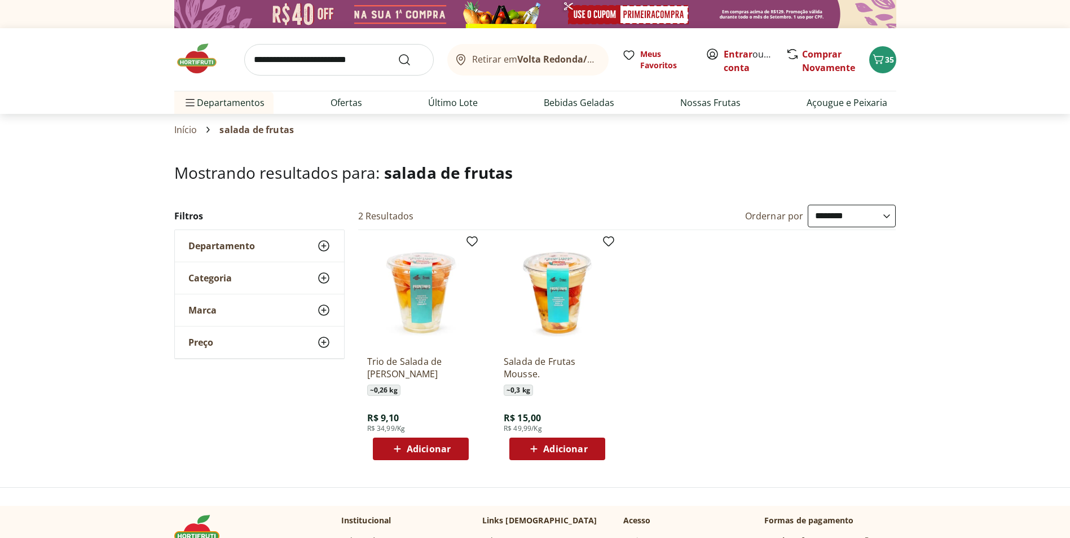
select select "**********"
click at [400, 447] on icon at bounding box center [397, 449] width 14 height 14
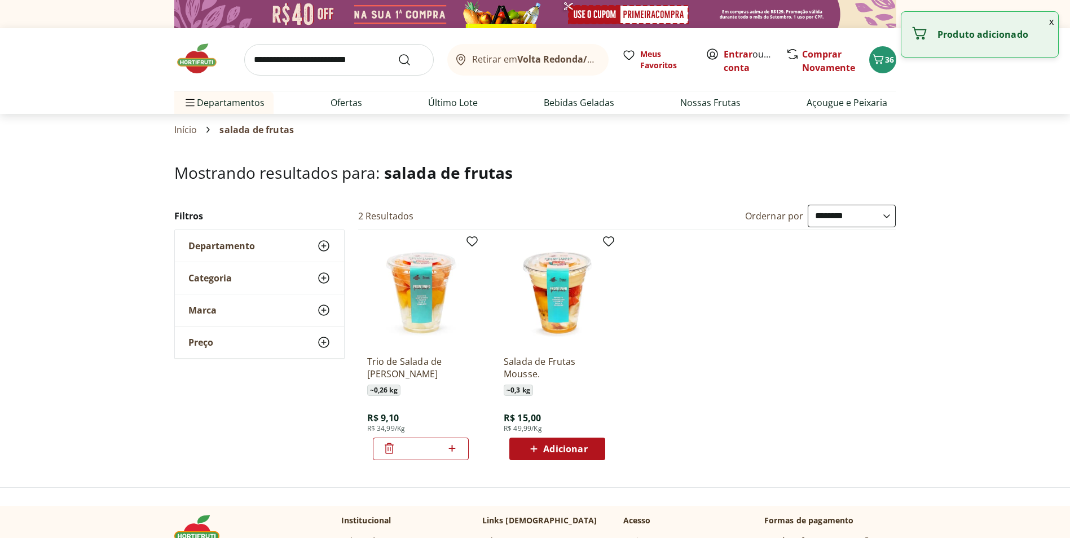
click at [206, 65] on img at bounding box center [202, 59] width 56 height 34
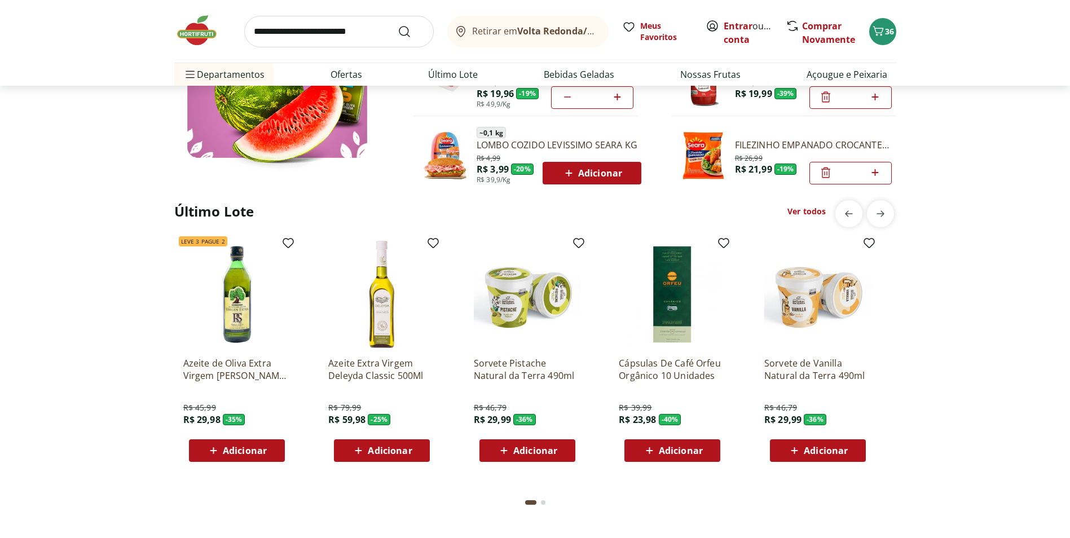
scroll to position [789, 0]
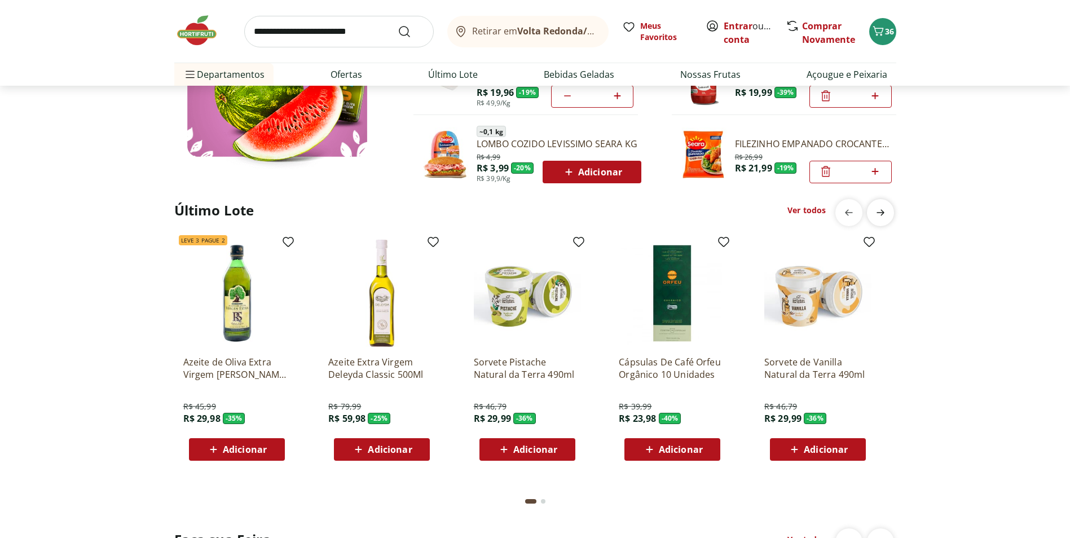
click at [885, 214] on icon "next" at bounding box center [880, 213] width 14 height 14
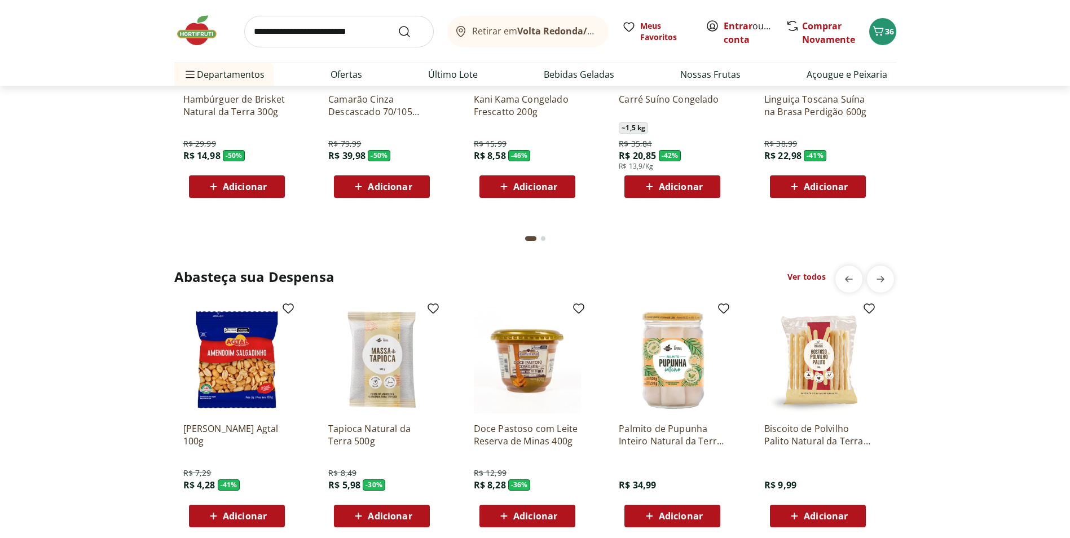
scroll to position [1579, 0]
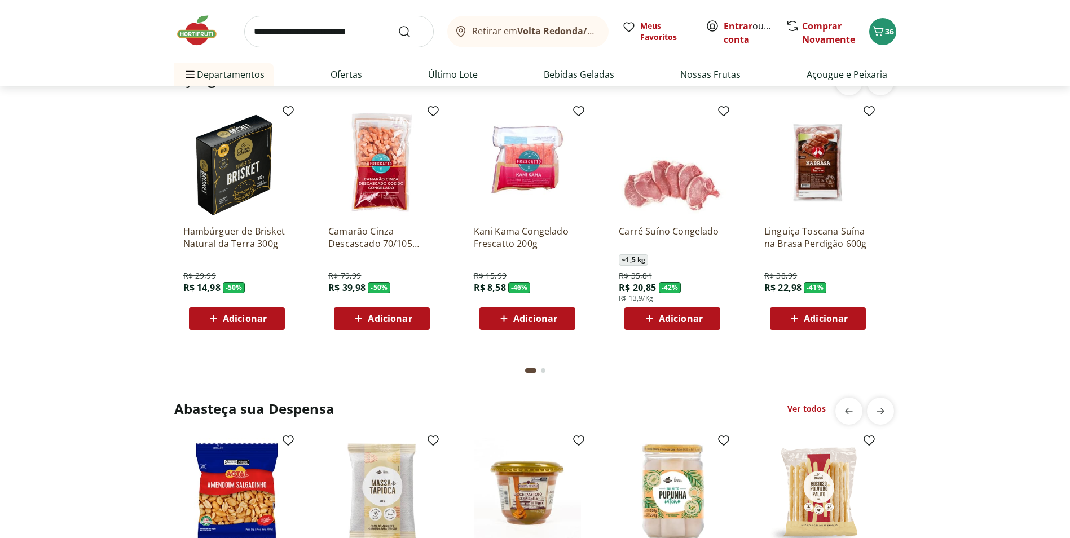
drag, startPoint x: 244, startPoint y: 101, endPoint x: 249, endPoint y: 104, distance: 6.3
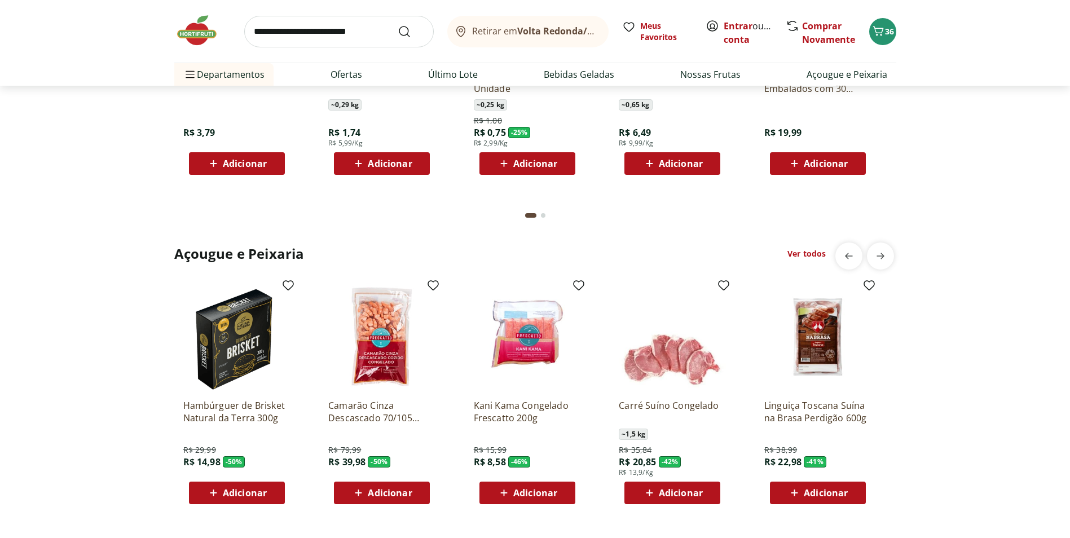
scroll to position [1128, 0]
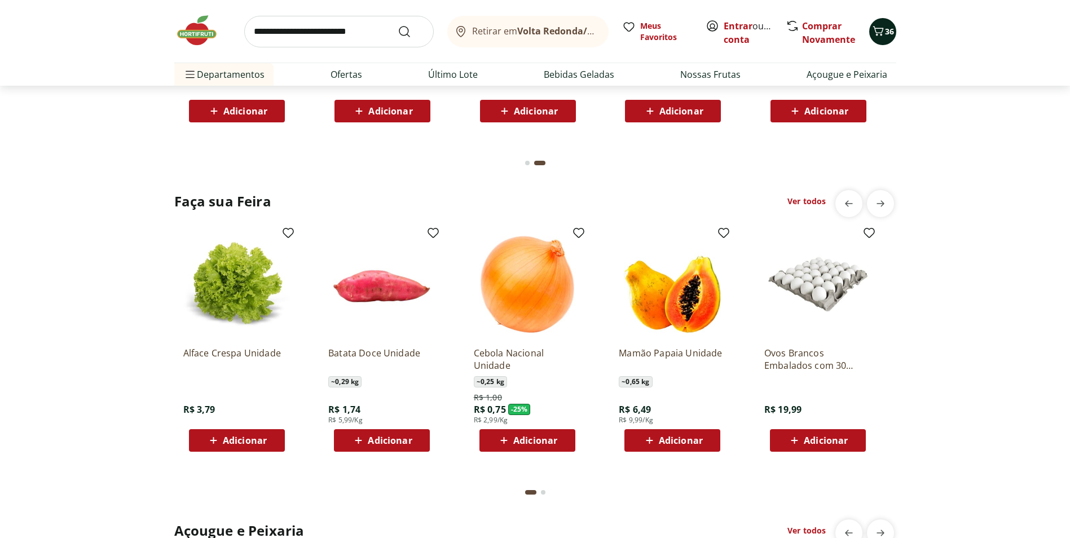
click at [890, 32] on span "36" at bounding box center [889, 31] width 9 height 11
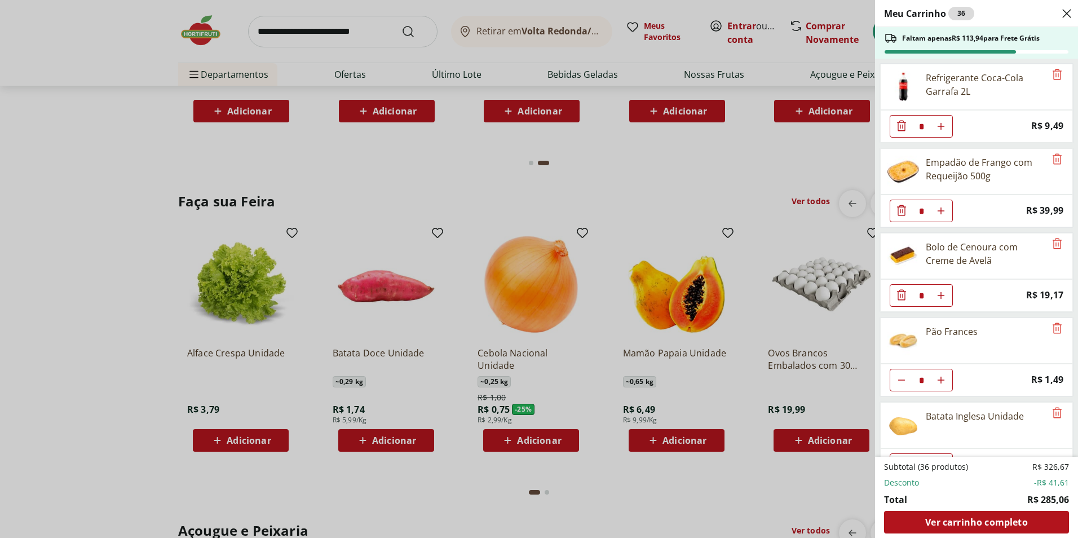
click at [228, 38] on div "Meu Carrinho 36 Faltam apenas R$ 113,94 para Frete Grátis Refrigerante Coca-Col…" at bounding box center [539, 269] width 1078 height 538
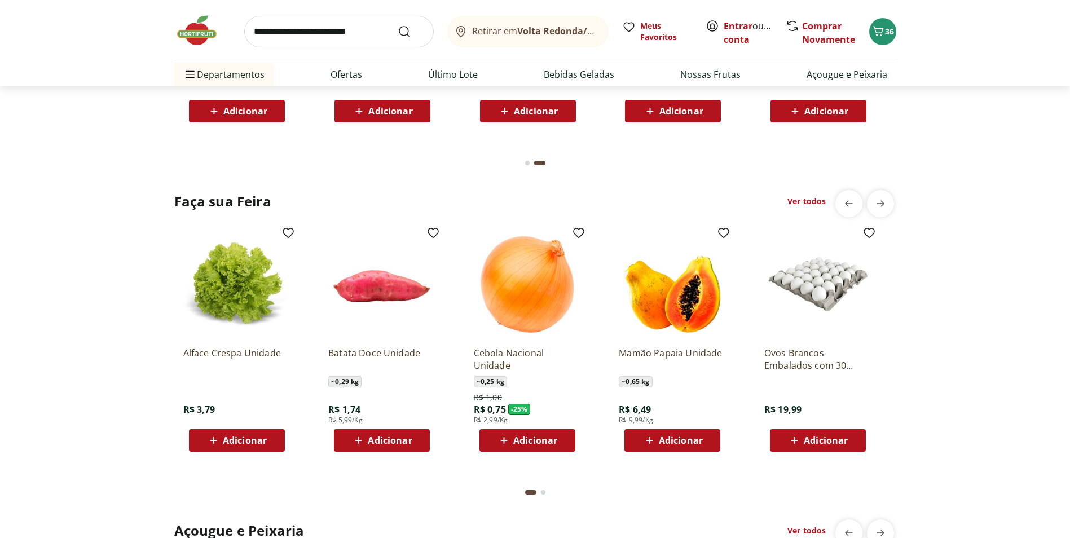
click at [201, 36] on img at bounding box center [202, 31] width 56 height 34
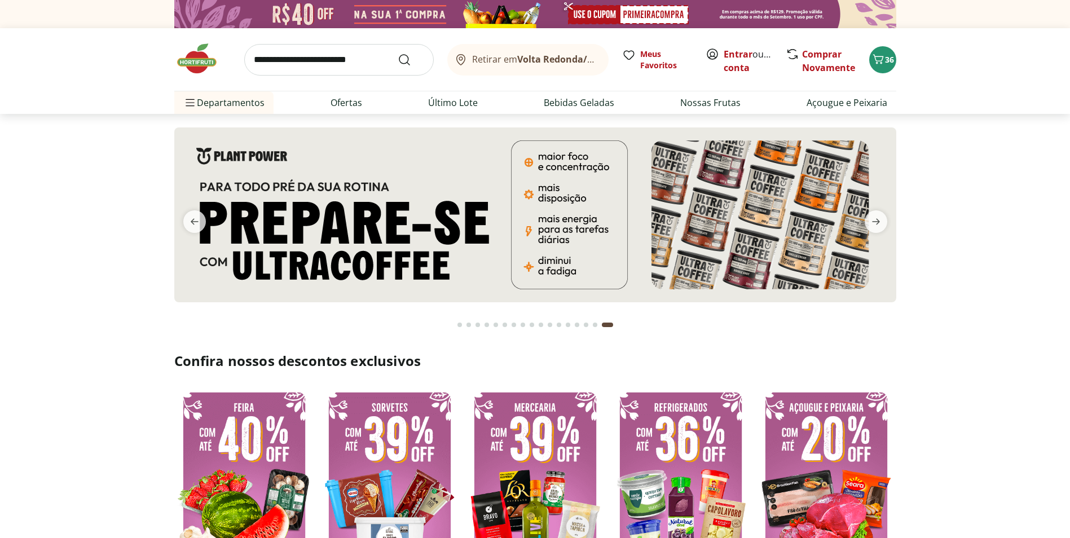
click at [459, 325] on div "Go to page 1 from fs-carousel" at bounding box center [459, 325] width 5 height 5
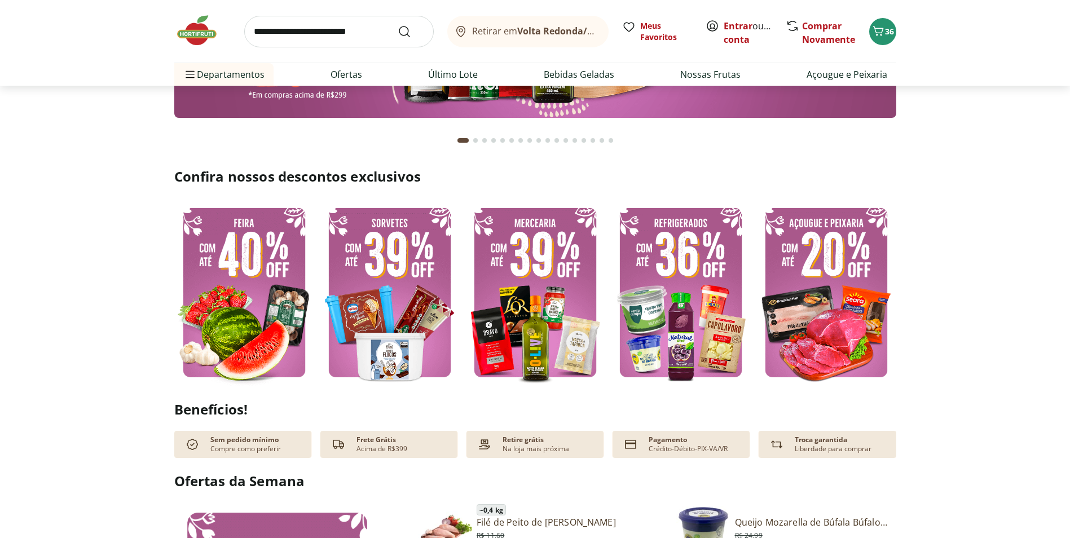
scroll to position [226, 0]
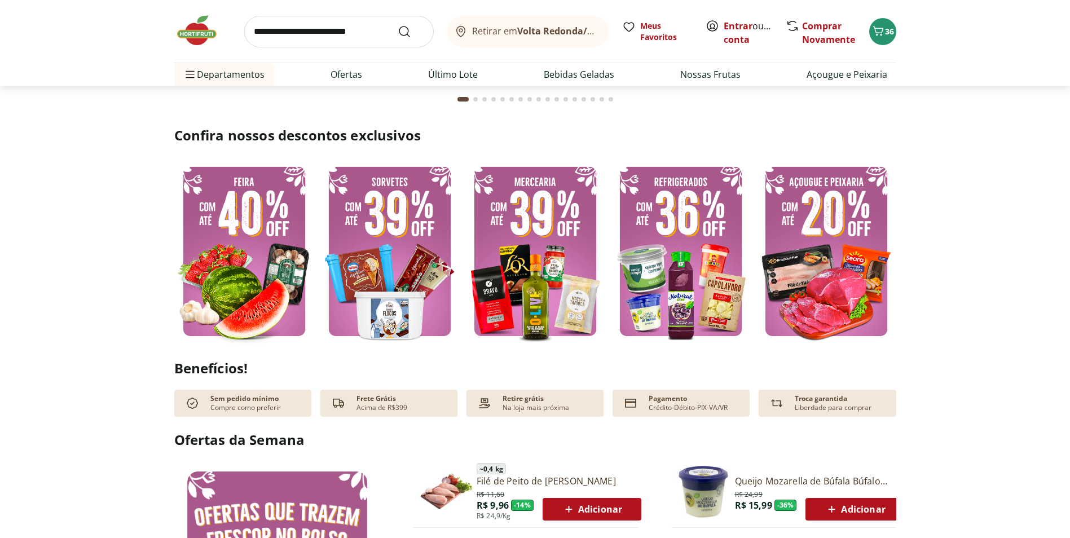
click at [858, 275] on img at bounding box center [826, 251] width 140 height 187
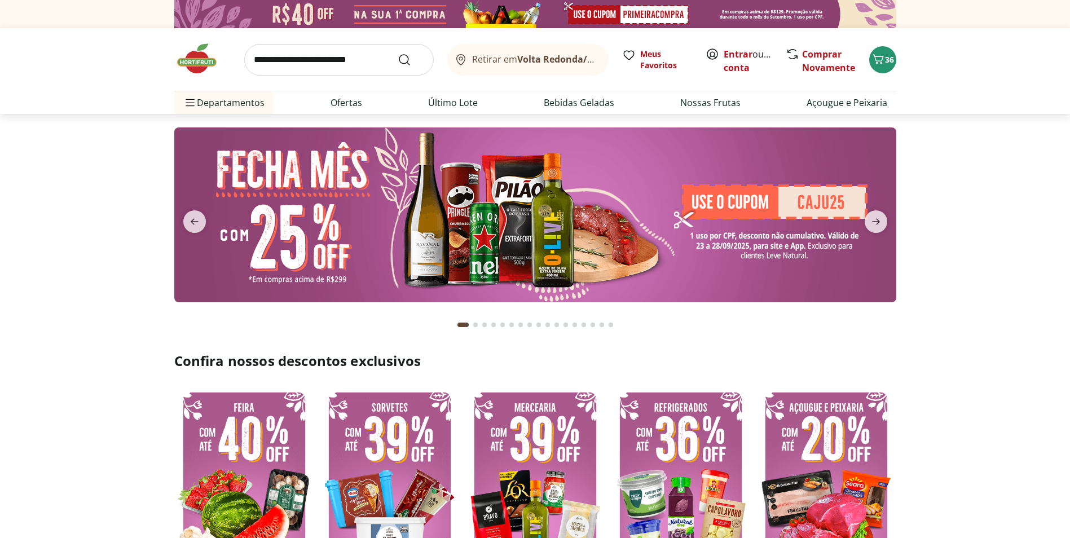
select select "**********"
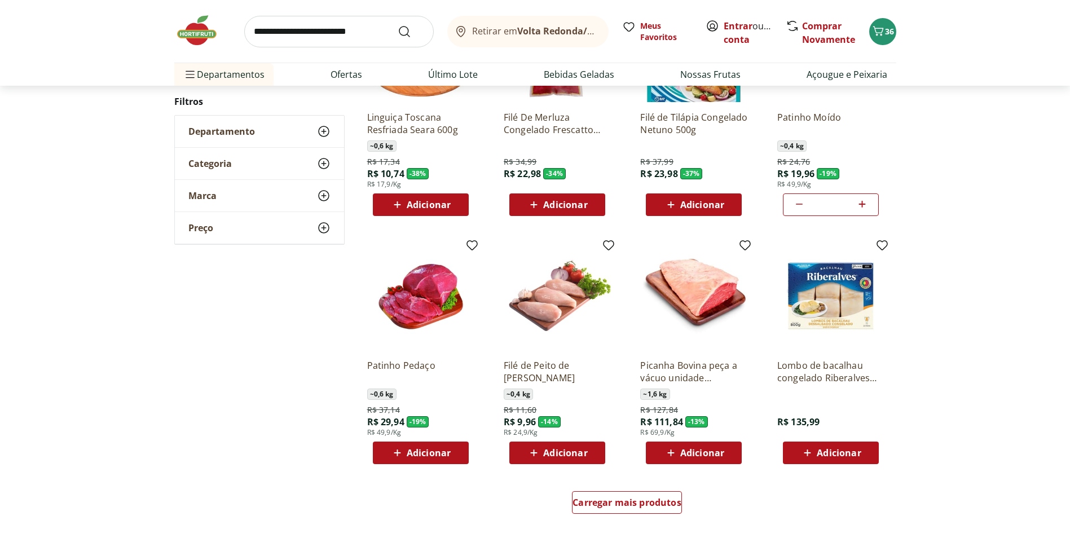
scroll to position [620, 0]
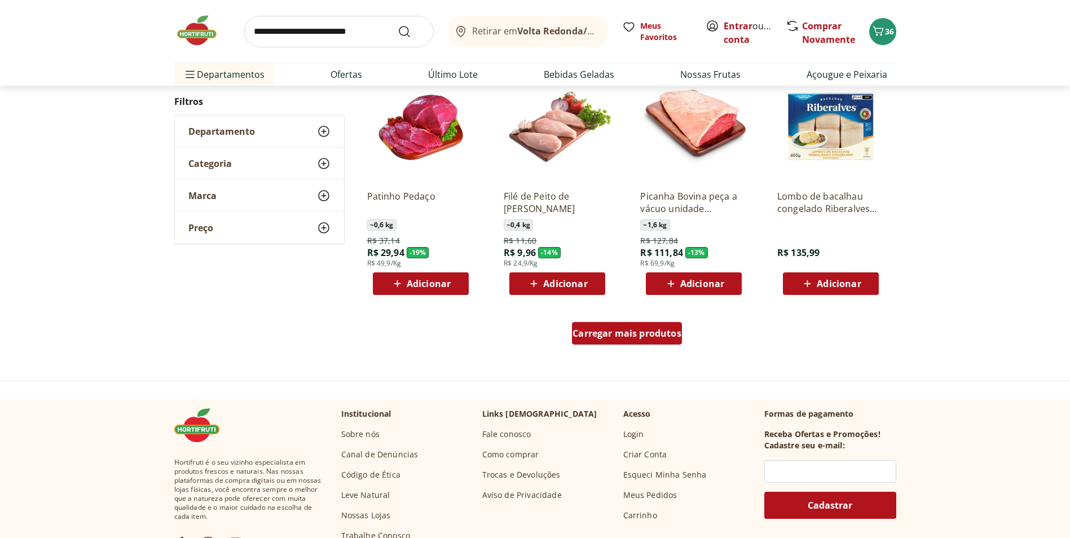
click at [622, 349] on div "Carregar mais produtos" at bounding box center [627, 335] width 547 height 54
click at [622, 339] on div "Carregar mais produtos" at bounding box center [627, 333] width 110 height 23
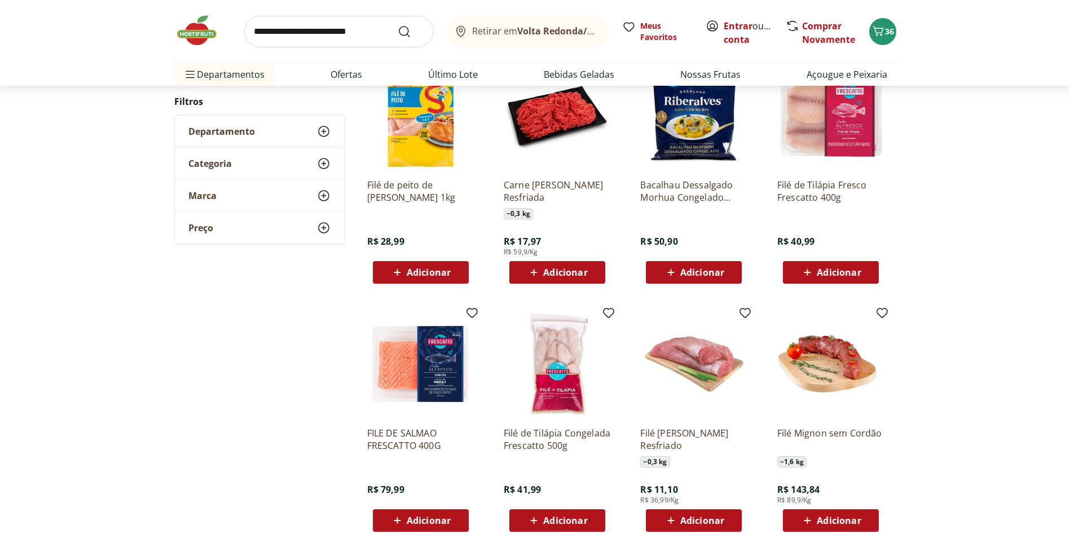
scroll to position [226, 0]
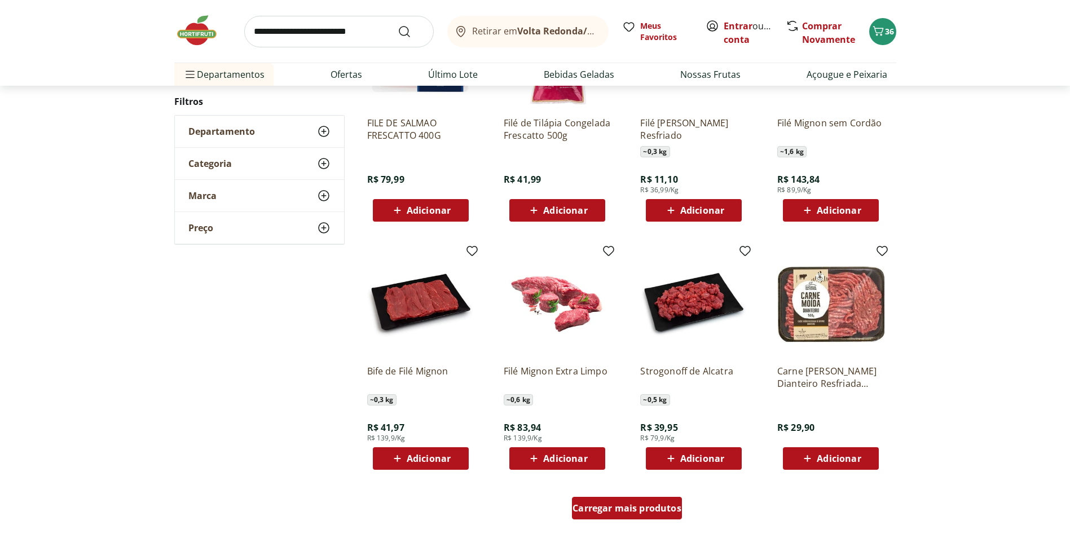
scroll to position [564, 0]
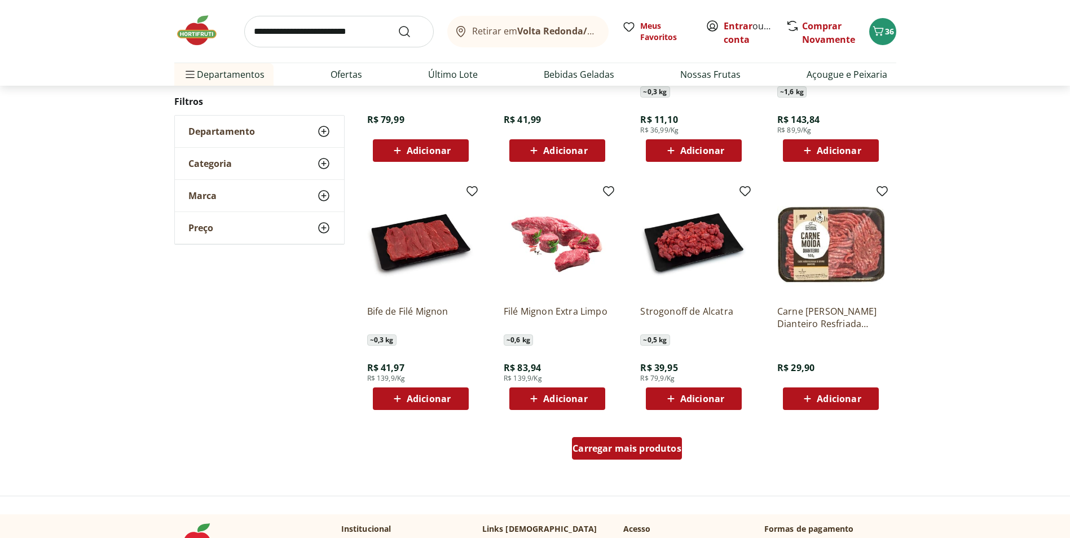
click at [650, 445] on span "Carregar mais produtos" at bounding box center [626, 448] width 109 height 9
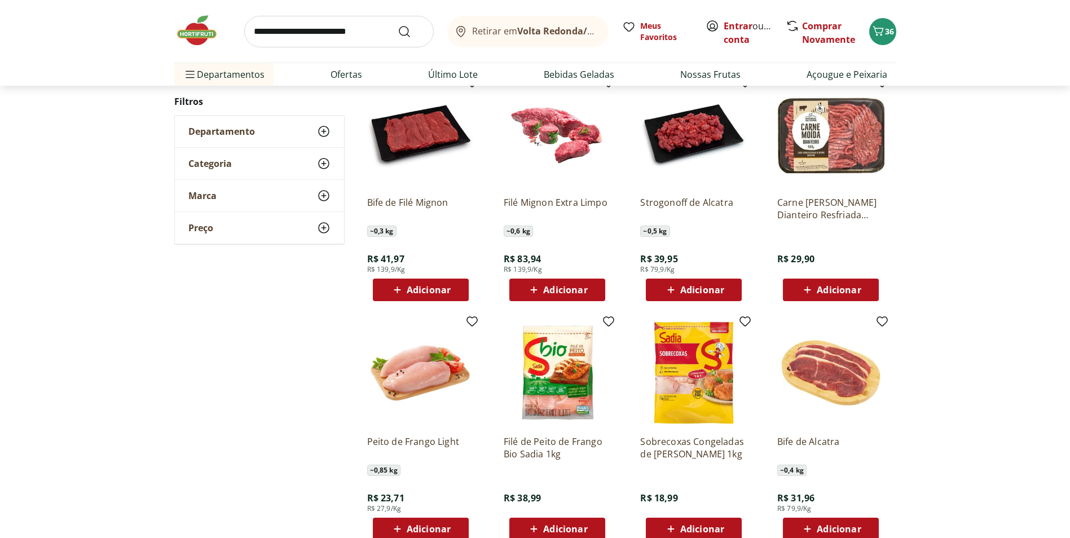
scroll to position [846, 0]
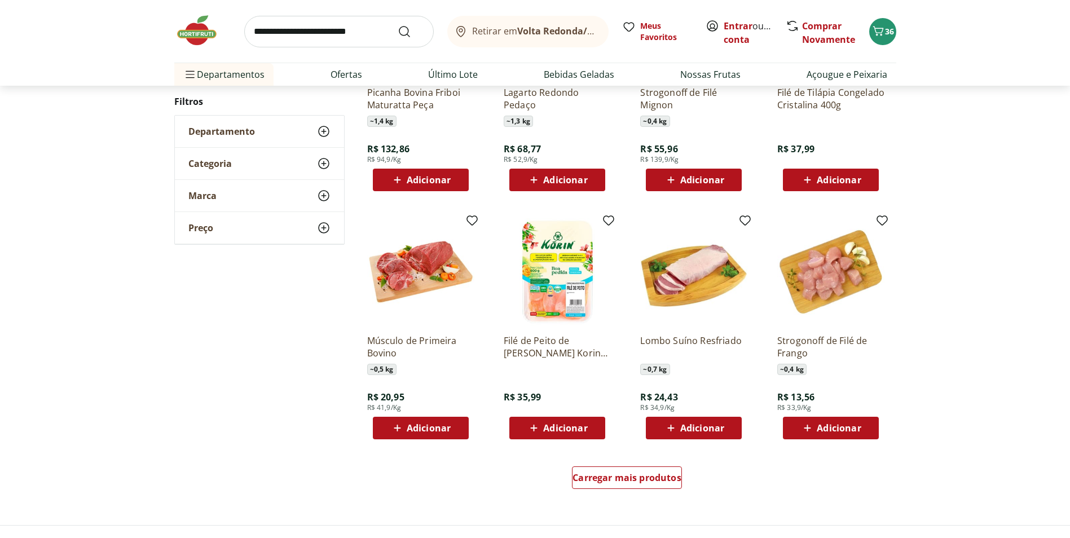
scroll to position [562, 0]
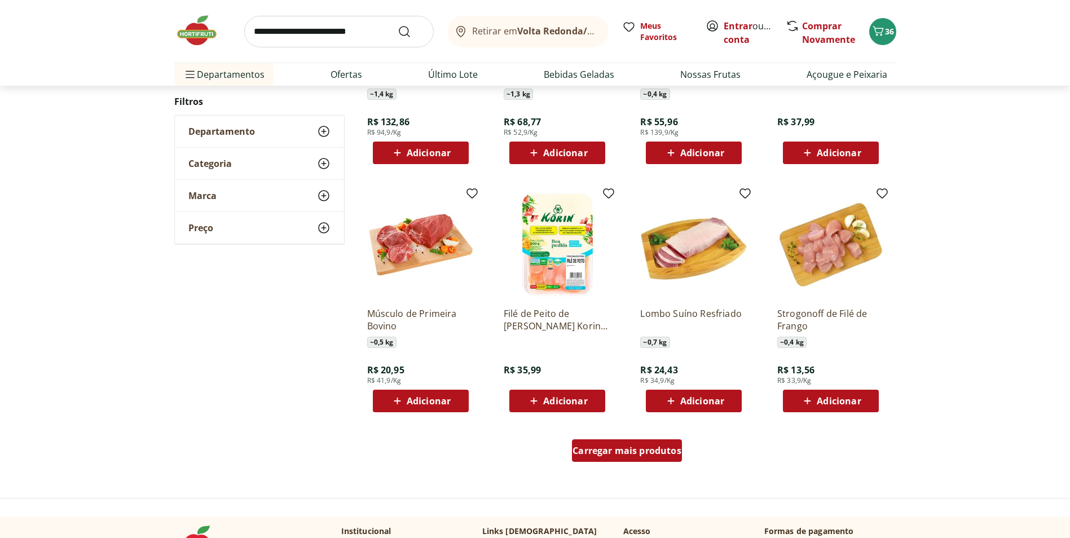
click at [678, 455] on span "Carregar mais produtos" at bounding box center [626, 450] width 109 height 9
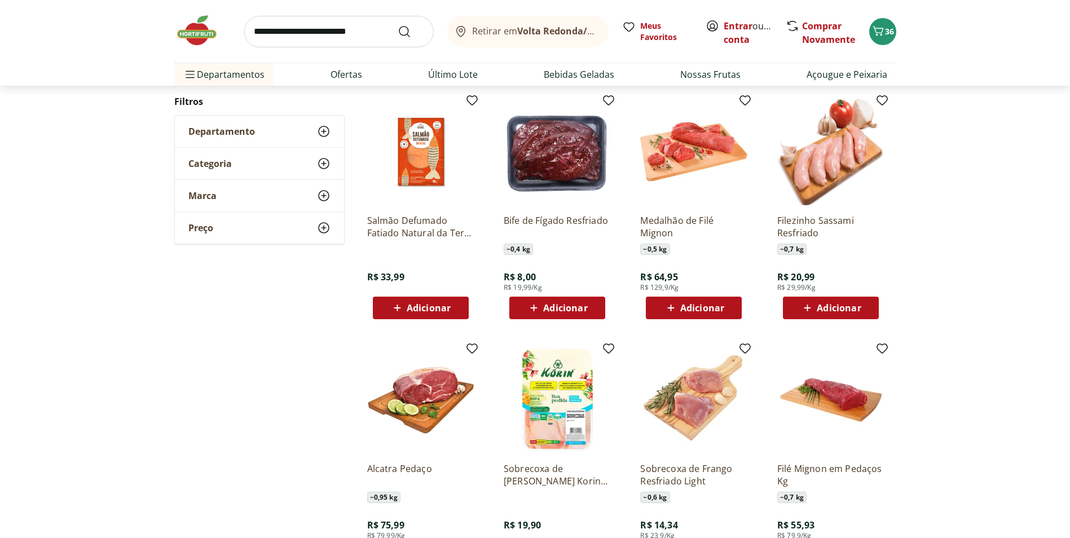
scroll to position [900, 0]
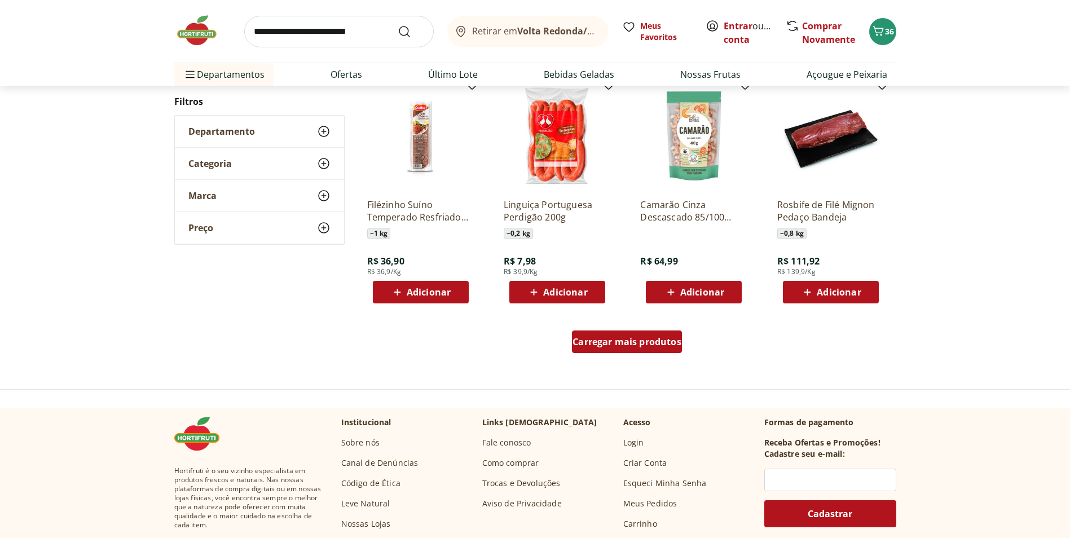
scroll to position [672, 0]
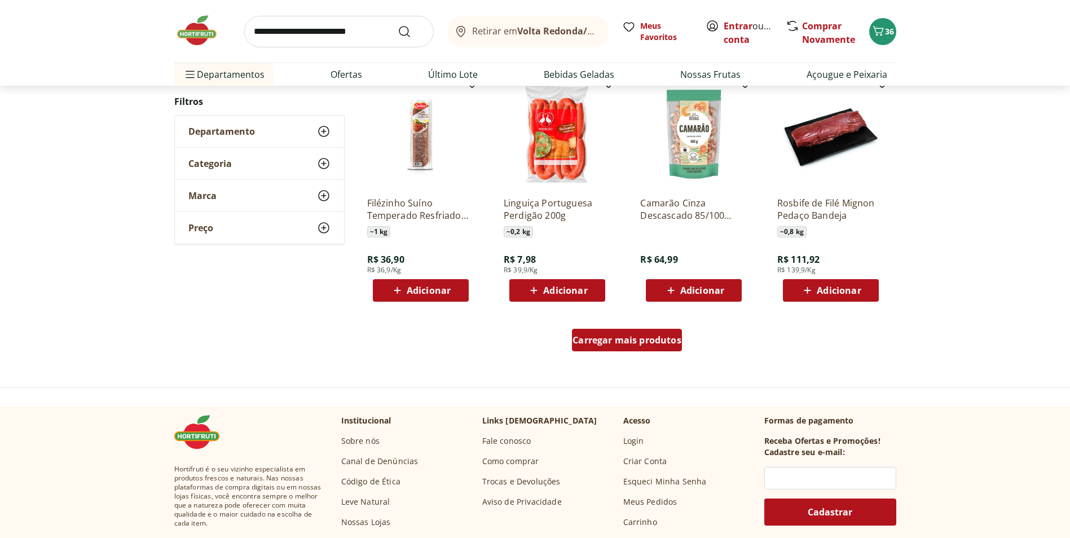
click at [669, 351] on div "Carregar mais produtos" at bounding box center [627, 340] width 110 height 23
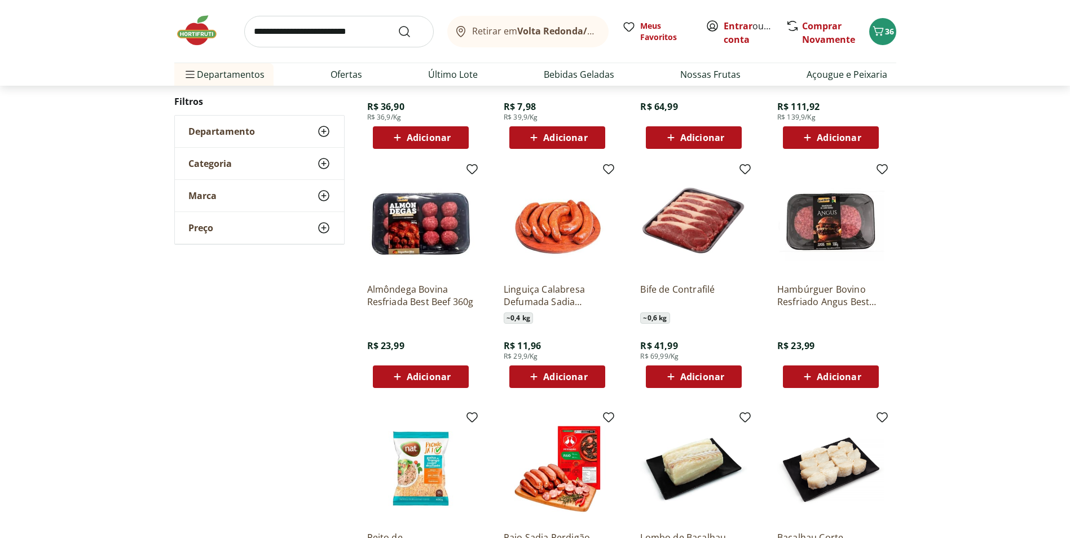
scroll to position [841, 0]
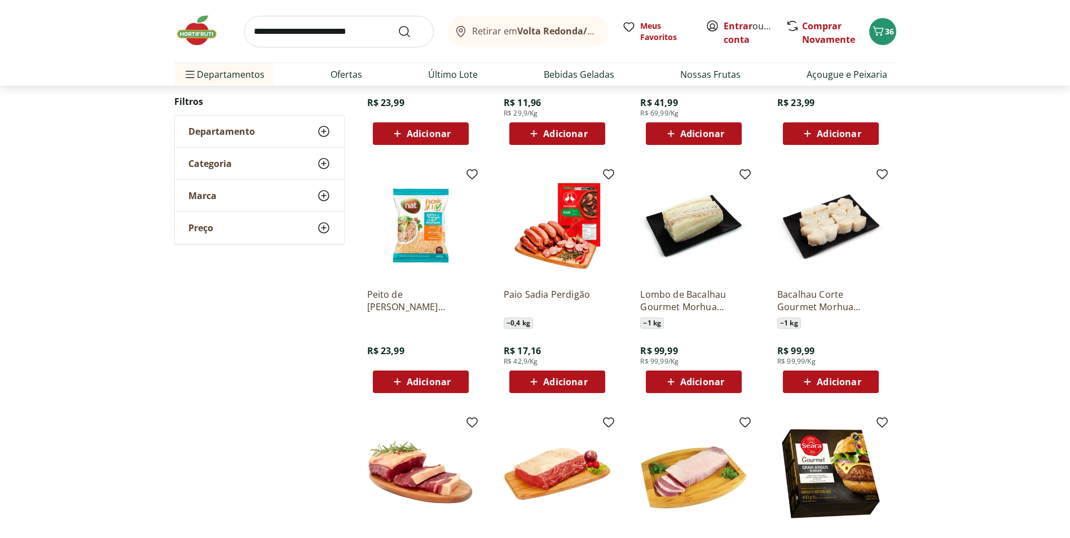
scroll to position [557, 0]
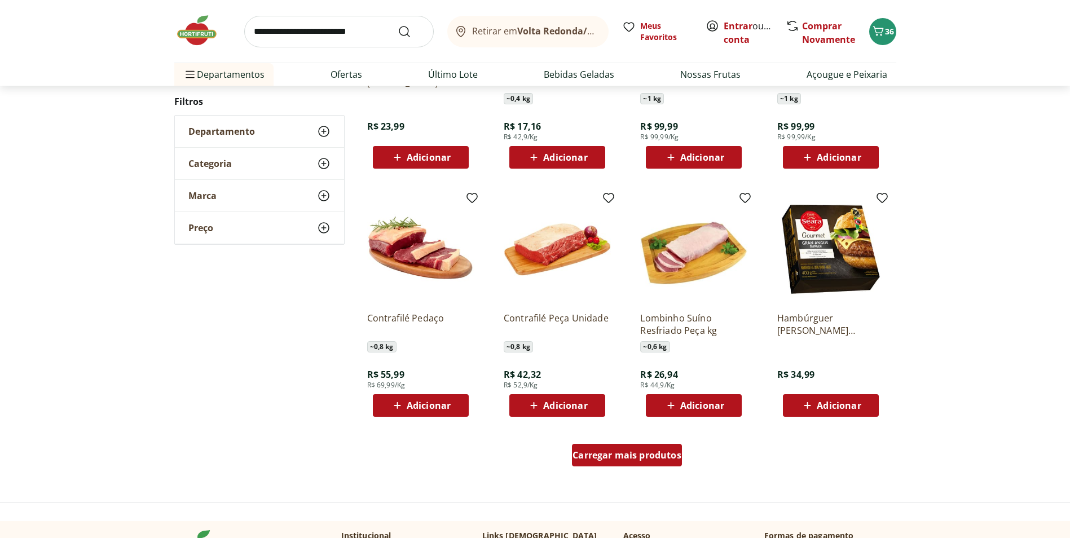
click at [683, 453] on div "Carregar mais produtos" at bounding box center [627, 457] width 547 height 54
click at [679, 454] on span "Carregar mais produtos" at bounding box center [626, 455] width 109 height 9
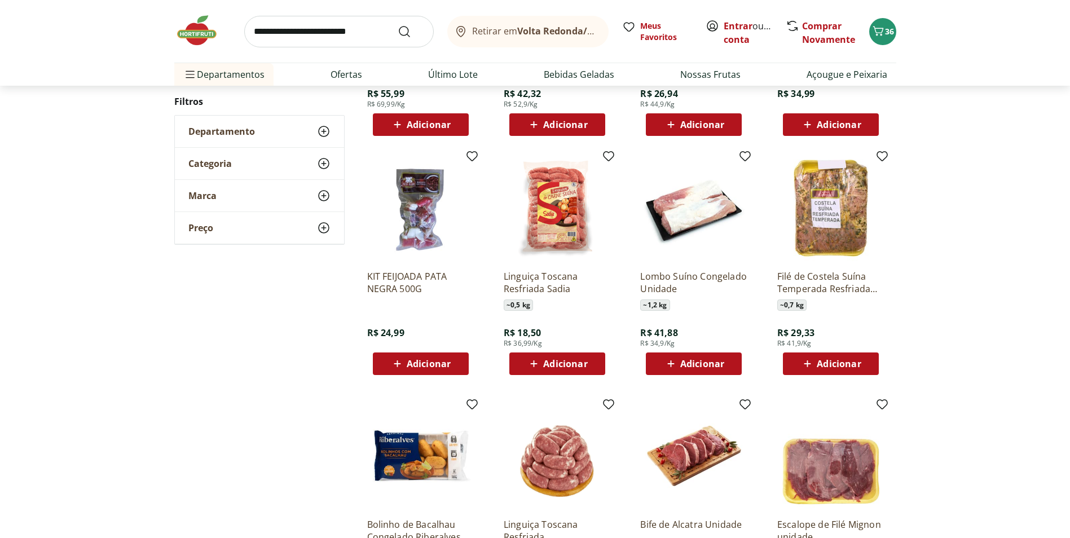
scroll to position [895, 0]
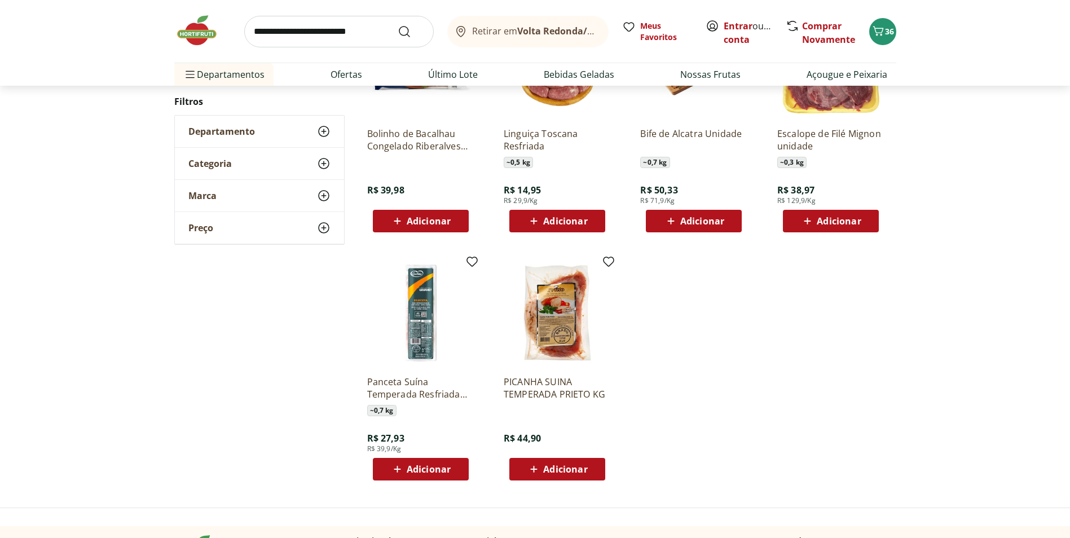
scroll to position [498, 0]
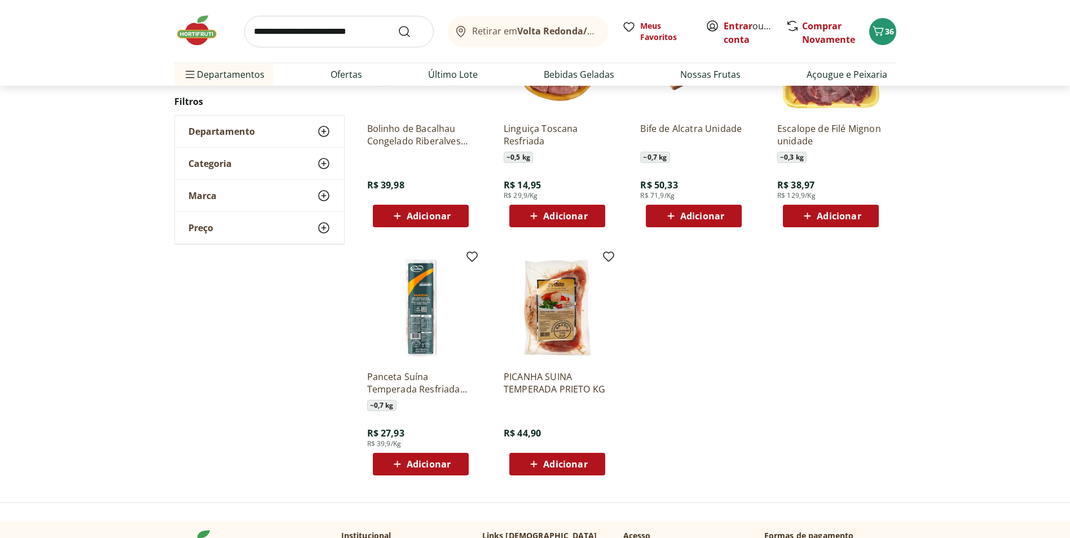
click at [202, 37] on img at bounding box center [202, 31] width 56 height 34
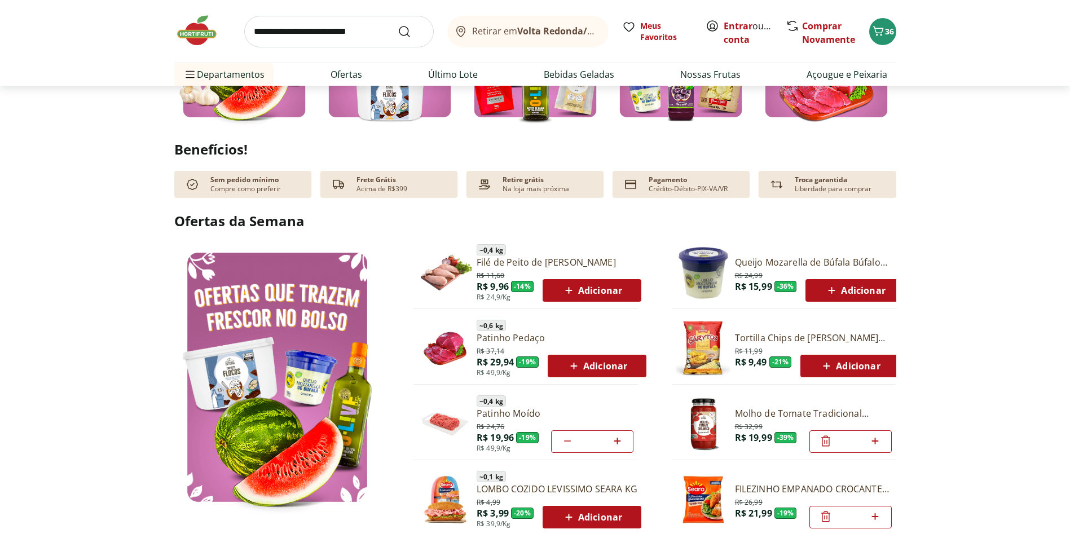
scroll to position [620, 0]
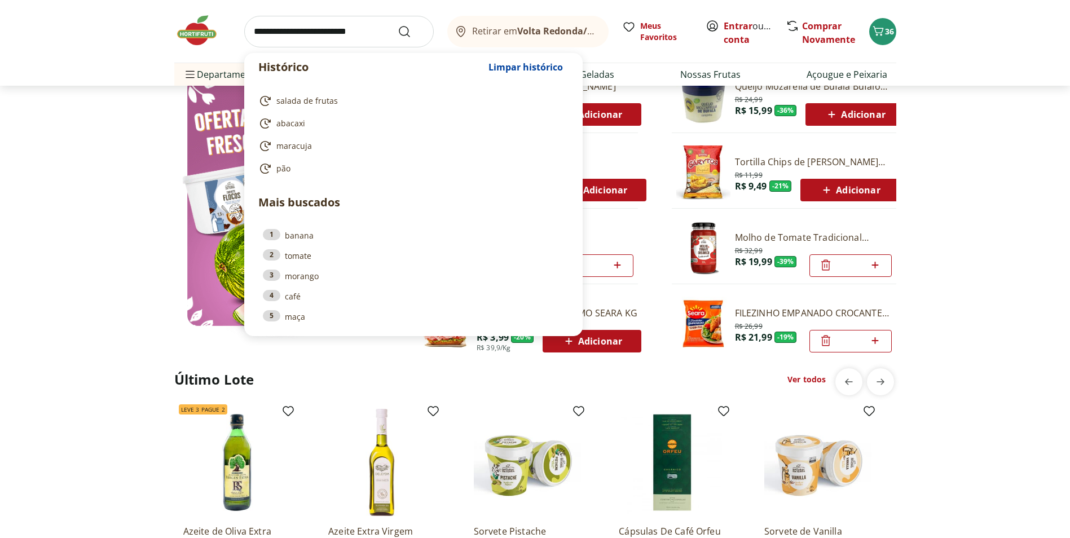
click at [329, 36] on input "search" at bounding box center [338, 32] width 189 height 32
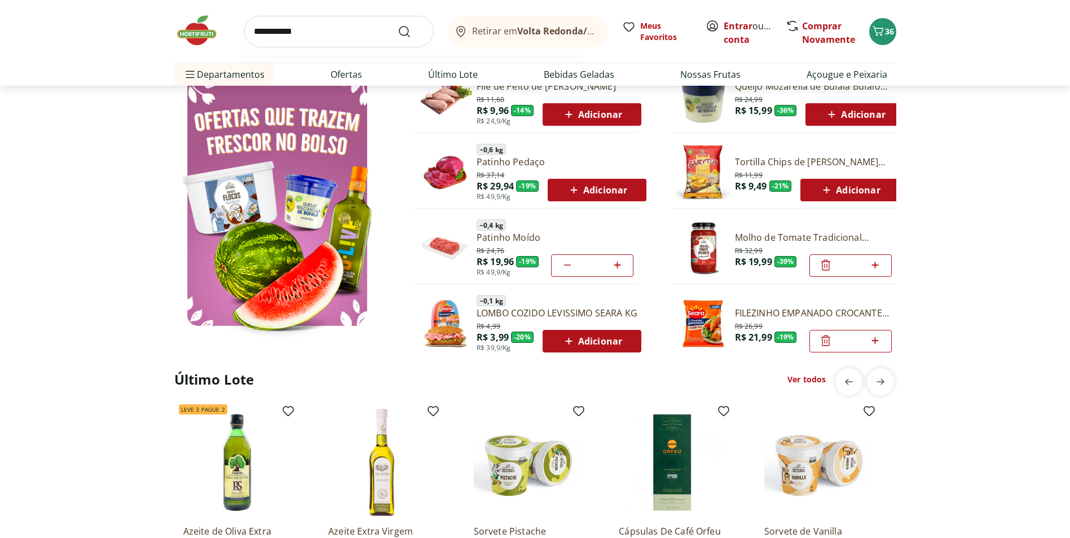
type input "**********"
click at [398, 25] on button "Submit Search" at bounding box center [411, 32] width 27 height 14
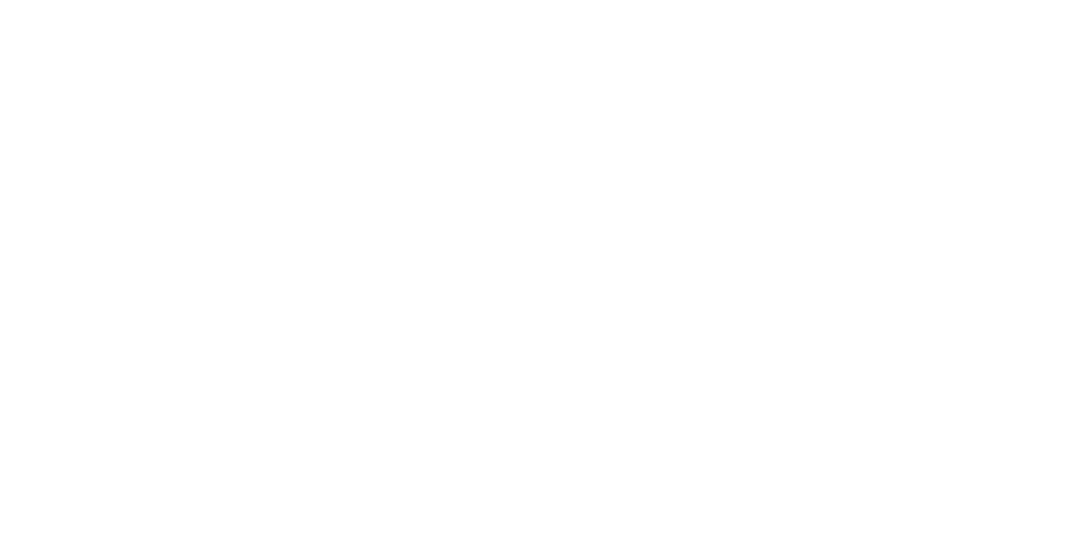
select select "**********"
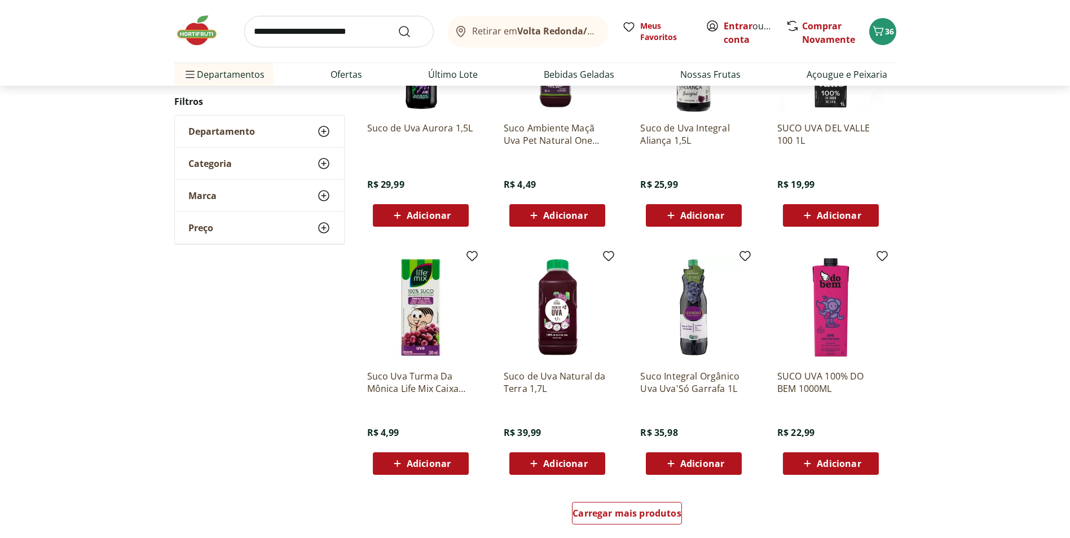
scroll to position [564, 0]
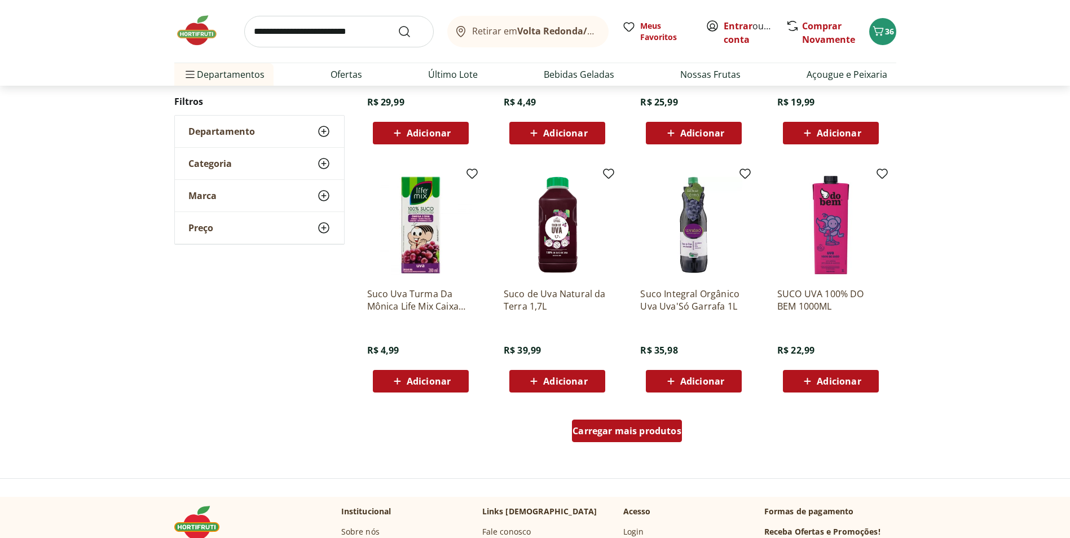
click at [680, 429] on span "Carregar mais produtos" at bounding box center [626, 430] width 109 height 9
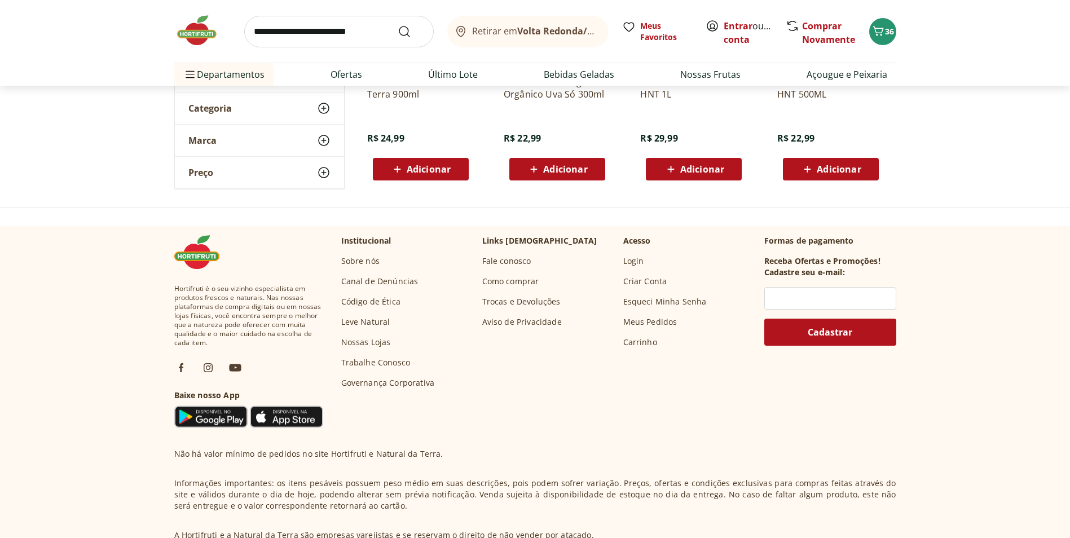
scroll to position [56, 0]
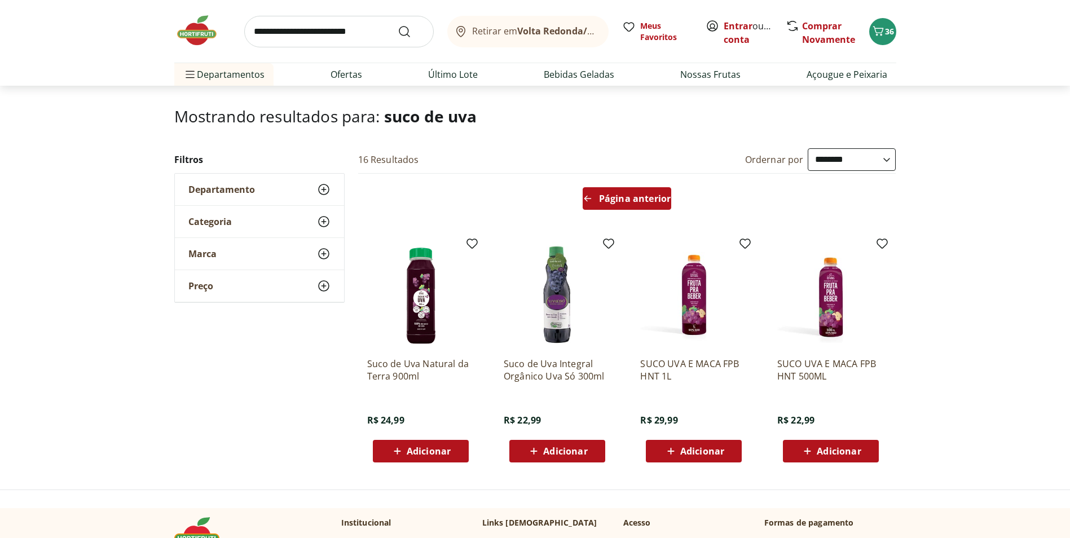
click at [598, 193] on div "Página anterior" at bounding box center [626, 198] width 89 height 23
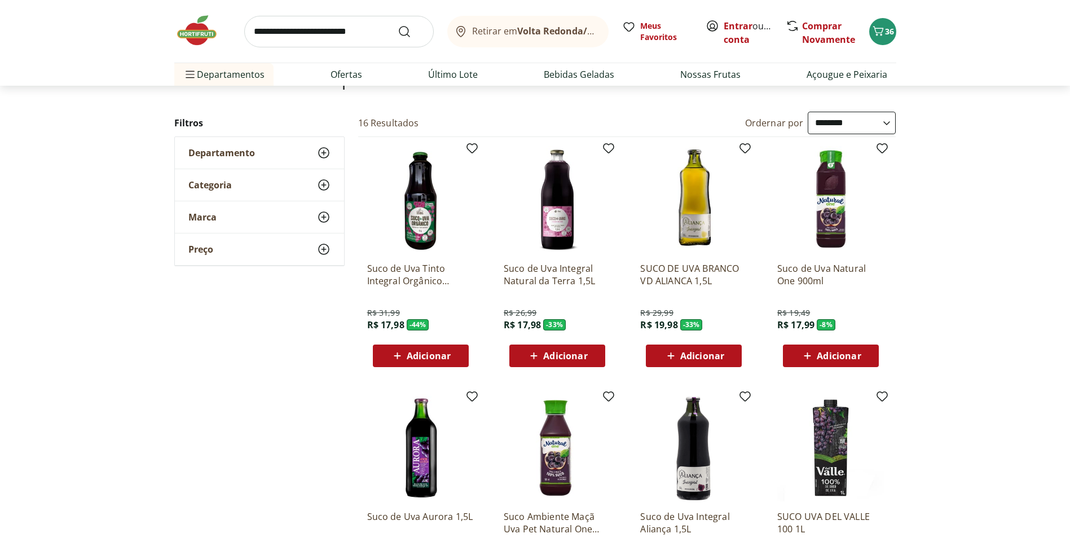
scroll to position [113, 0]
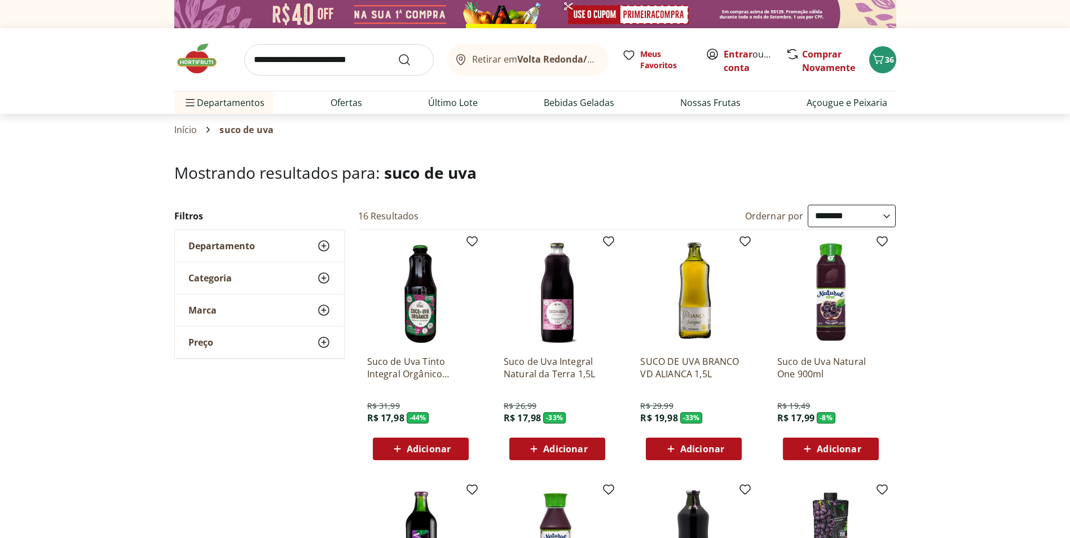
click at [205, 65] on img at bounding box center [202, 59] width 56 height 34
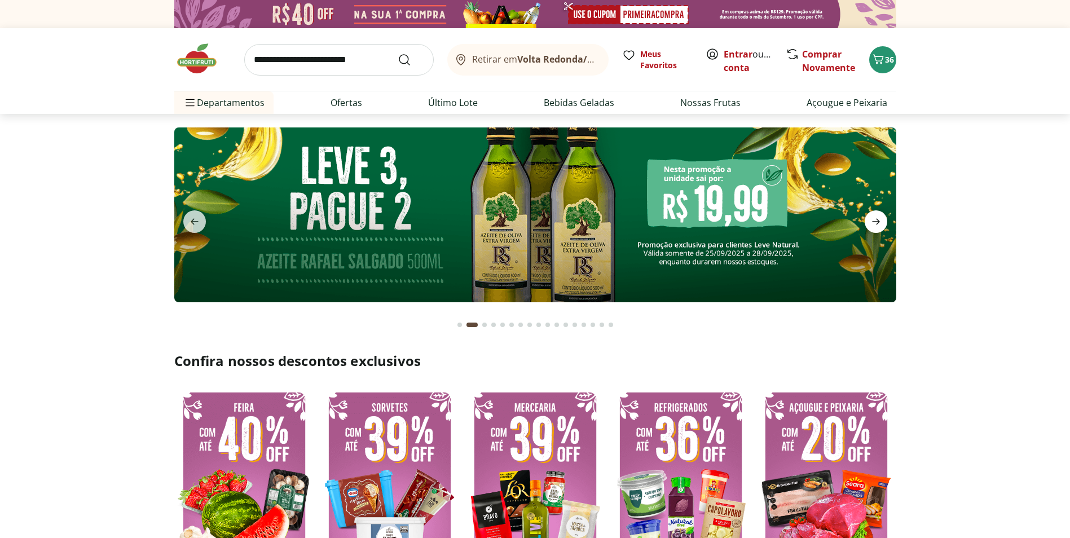
click at [875, 215] on icon "next" at bounding box center [876, 222] width 14 height 14
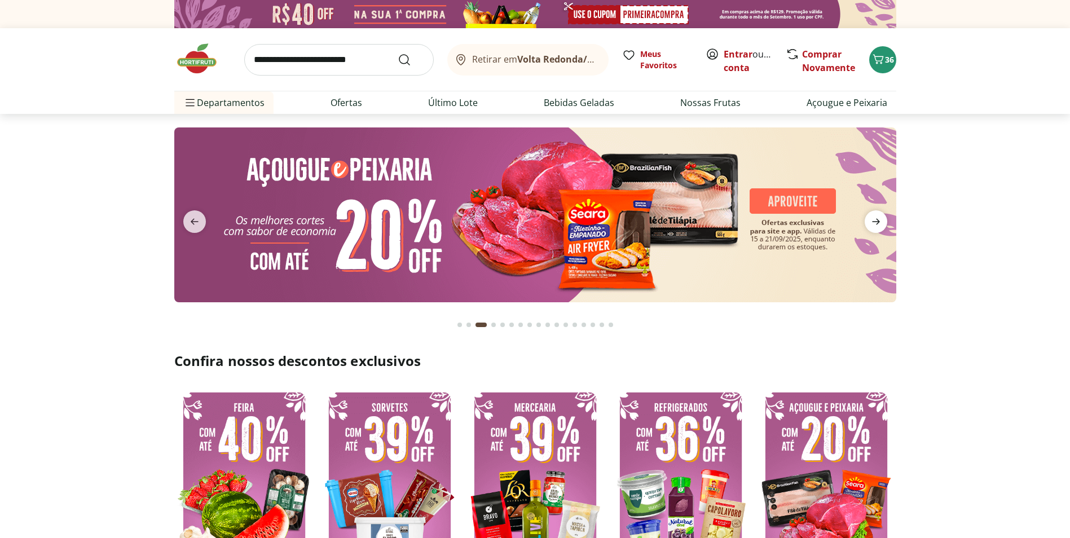
click at [874, 215] on icon "next" at bounding box center [876, 222] width 14 height 14
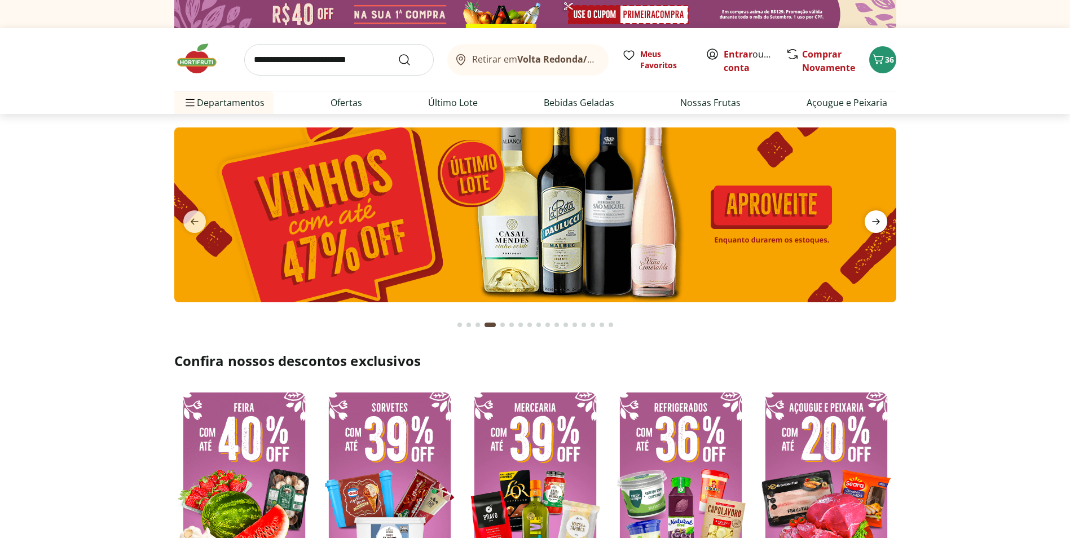
click at [874, 215] on icon "next" at bounding box center [876, 222] width 14 height 14
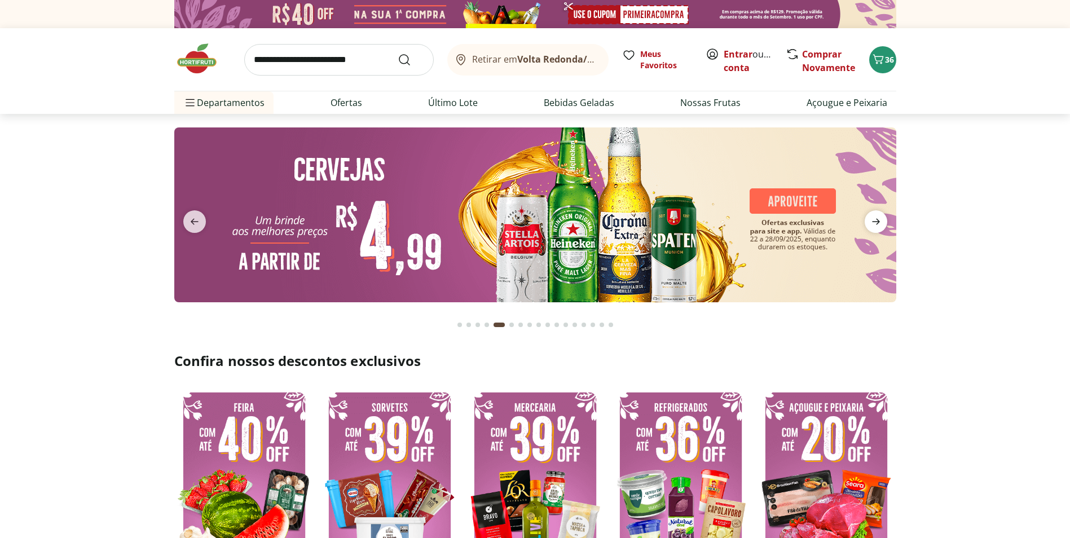
click at [874, 215] on icon "next" at bounding box center [876, 222] width 14 height 14
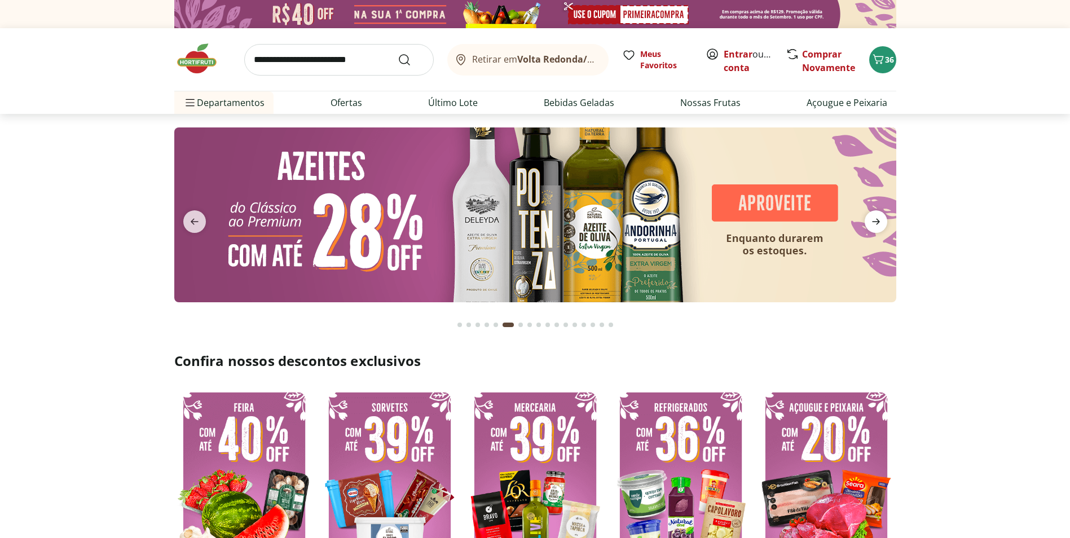
click at [874, 215] on icon "next" at bounding box center [876, 222] width 14 height 14
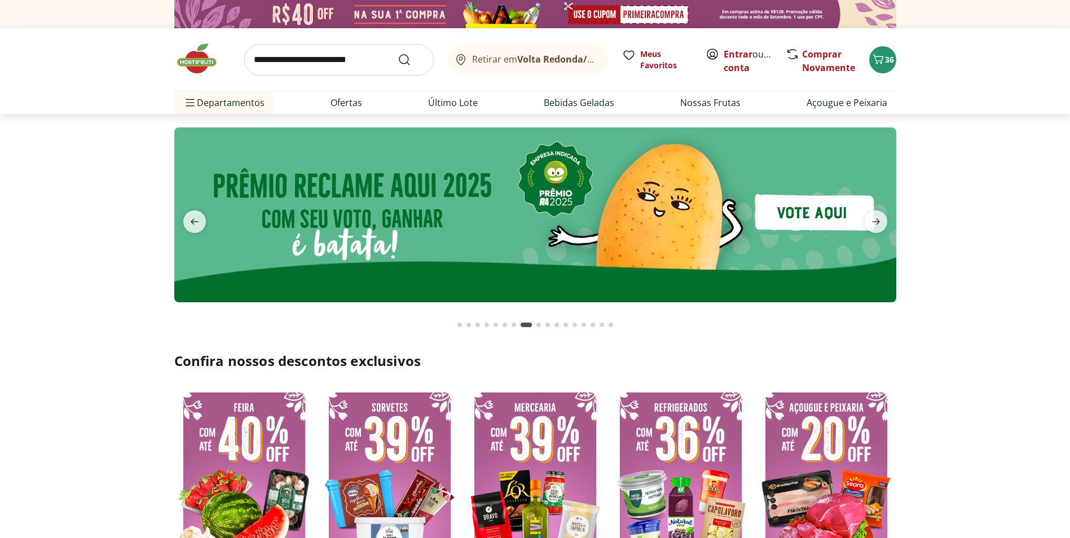
click at [308, 65] on input "search" at bounding box center [338, 60] width 189 height 32
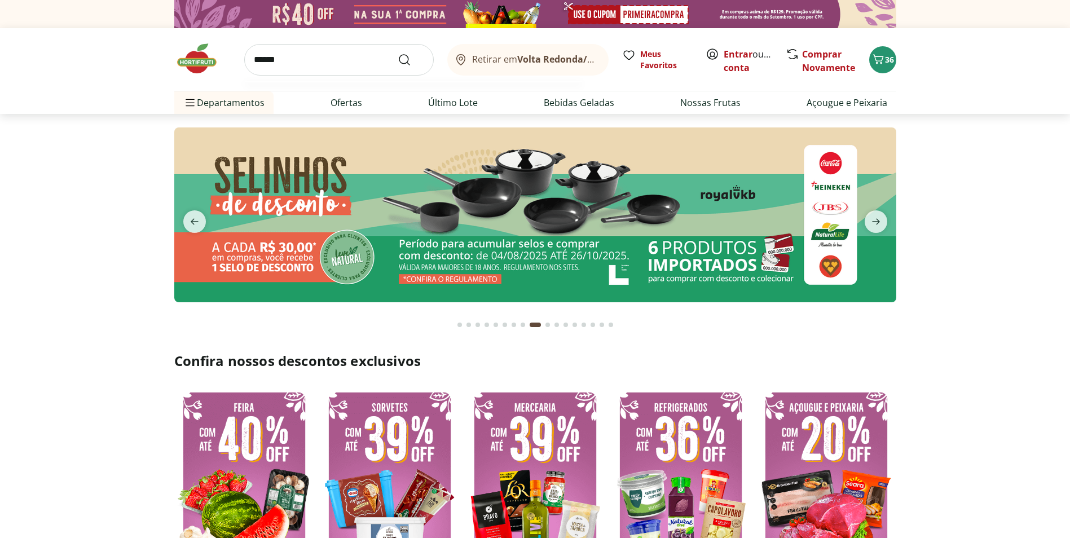
type input "******"
click at [398, 53] on button "Submit Search" at bounding box center [411, 60] width 27 height 14
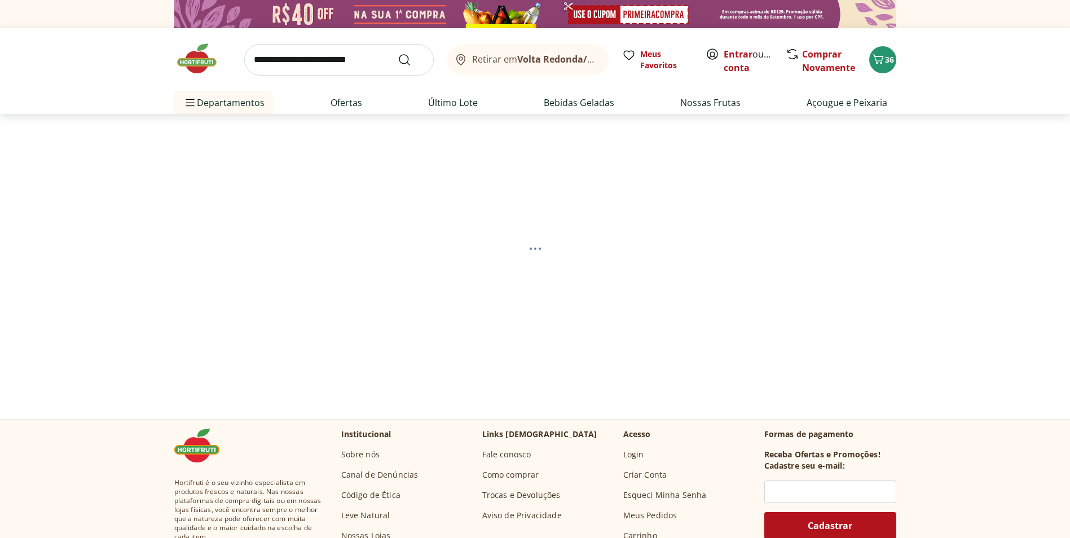
select select "**********"
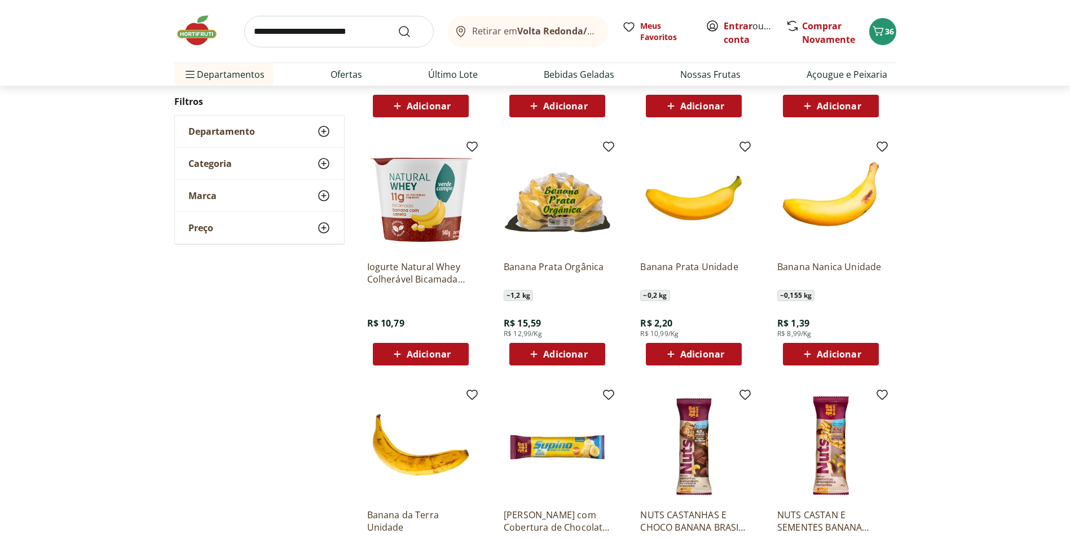
scroll to position [282, 0]
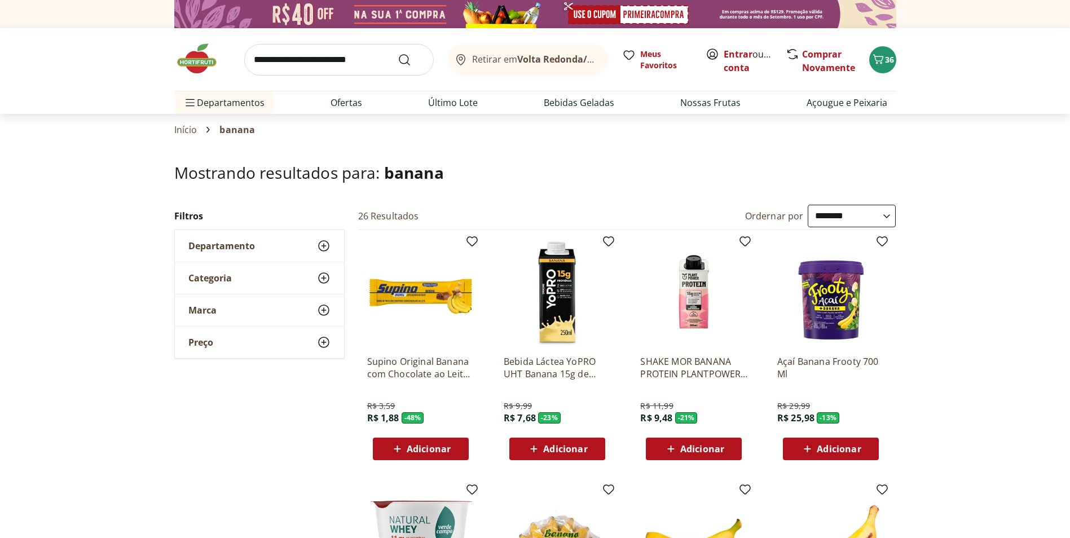
select select "**********"
click at [186, 65] on img at bounding box center [202, 59] width 56 height 34
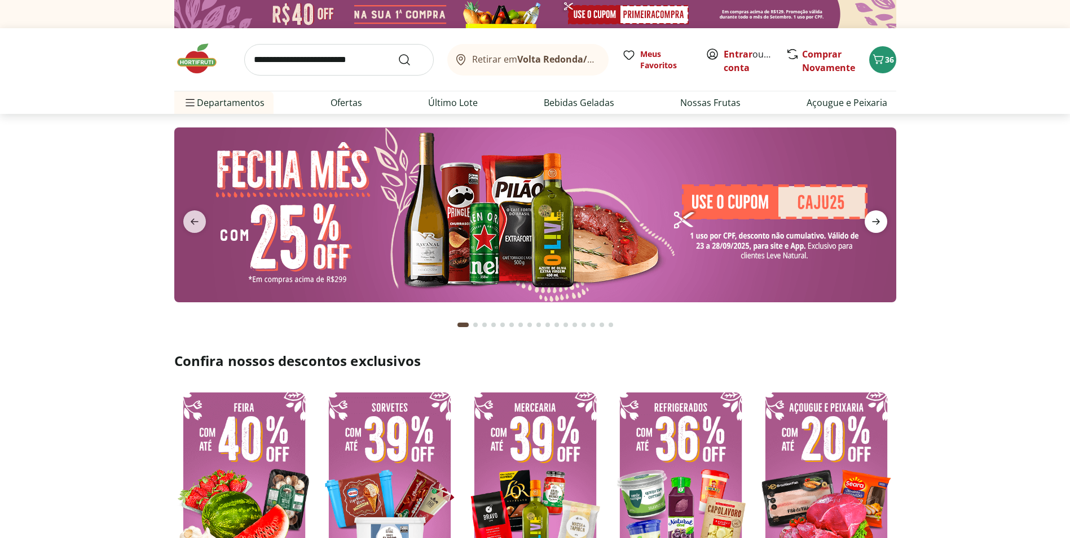
click at [875, 222] on icon "next" at bounding box center [876, 222] width 8 height 6
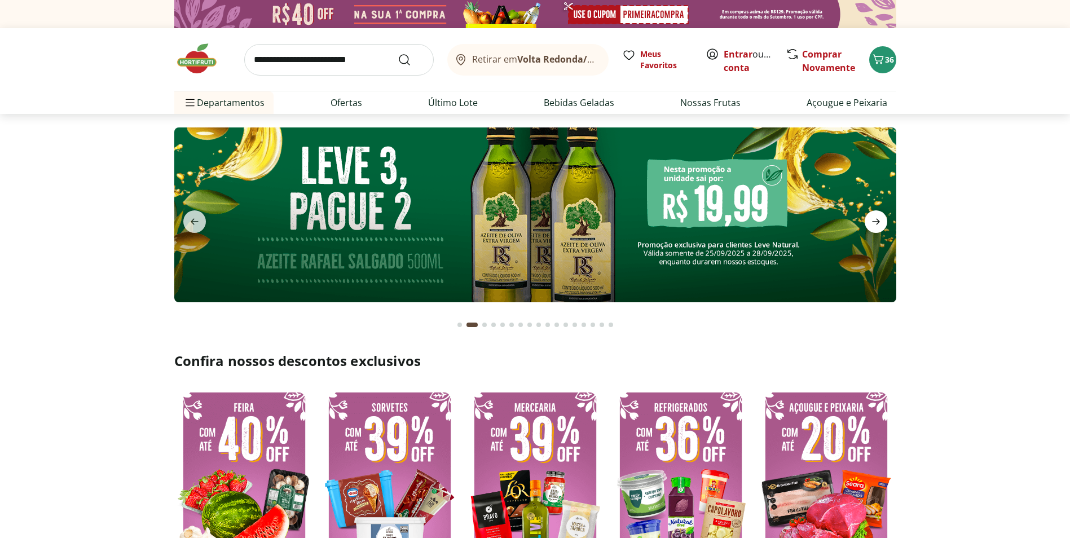
click at [875, 222] on icon "next" at bounding box center [876, 222] width 8 height 6
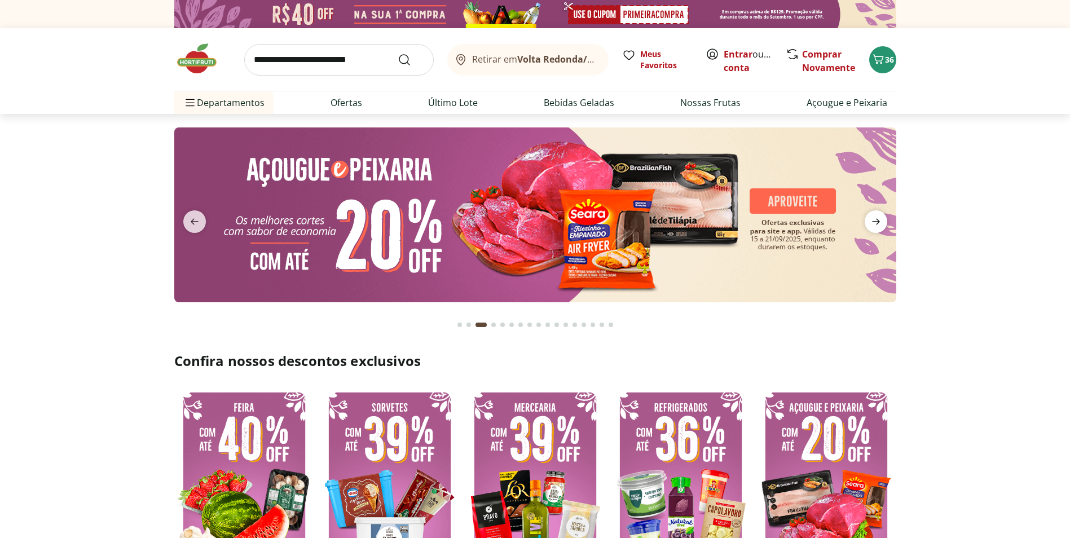
click at [875, 222] on icon "next" at bounding box center [876, 222] width 8 height 6
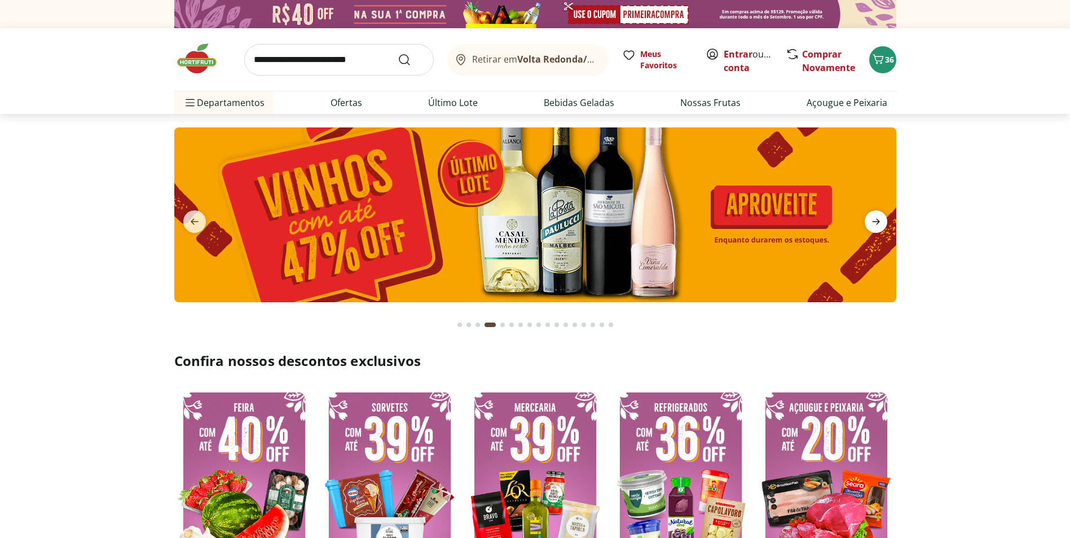
click at [875, 222] on icon "next" at bounding box center [876, 222] width 8 height 6
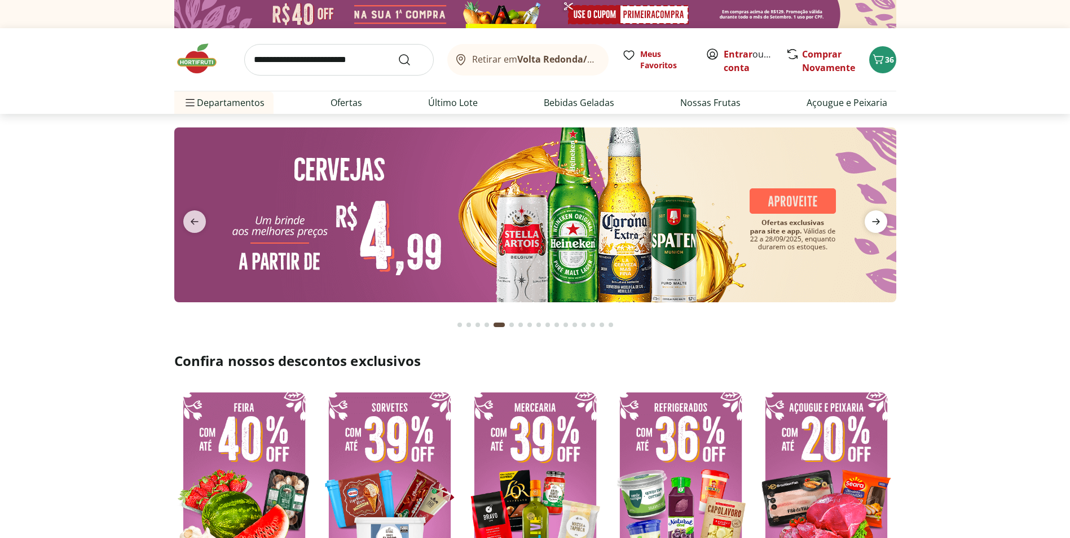
click at [875, 222] on icon "next" at bounding box center [876, 222] width 8 height 6
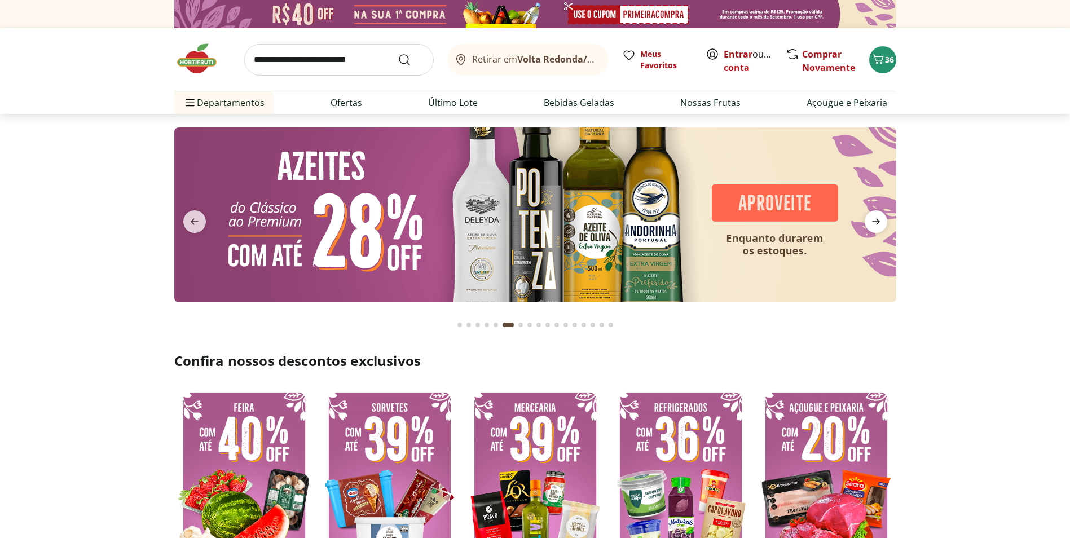
click at [875, 222] on icon "next" at bounding box center [876, 222] width 8 height 6
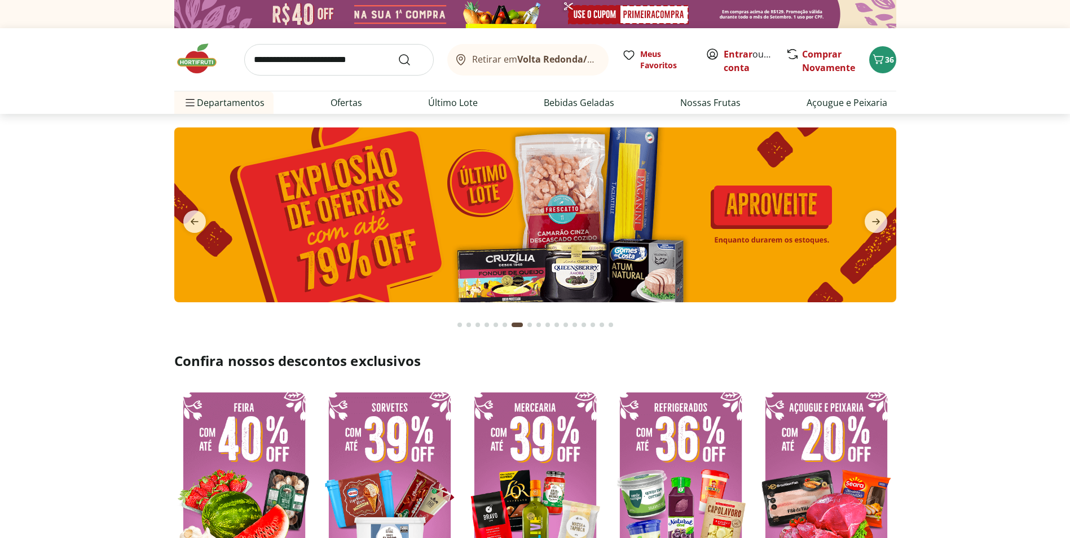
click at [264, 55] on input "search" at bounding box center [338, 60] width 189 height 32
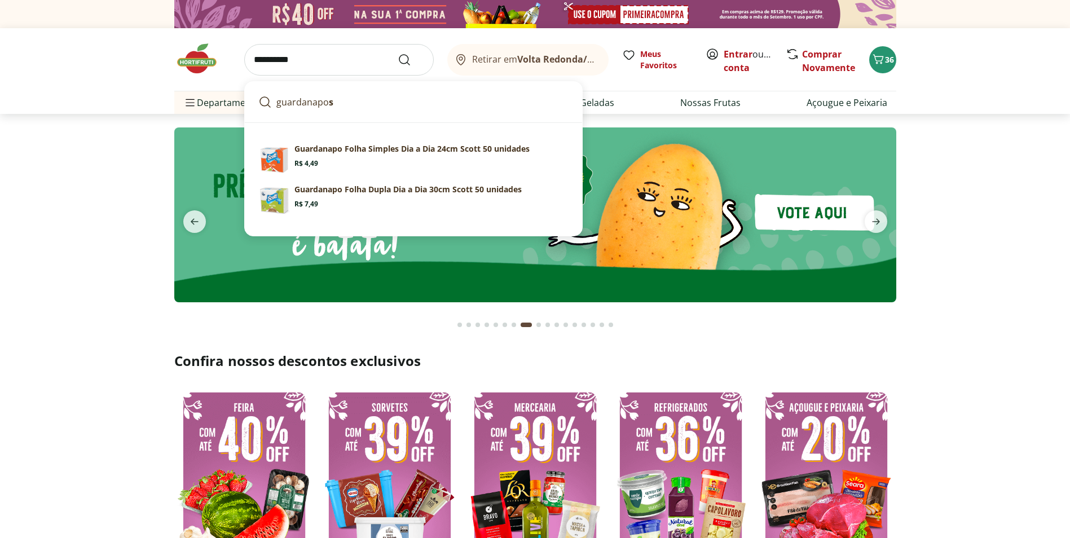
type input "**********"
click at [398, 53] on button "Submit Search" at bounding box center [411, 60] width 27 height 14
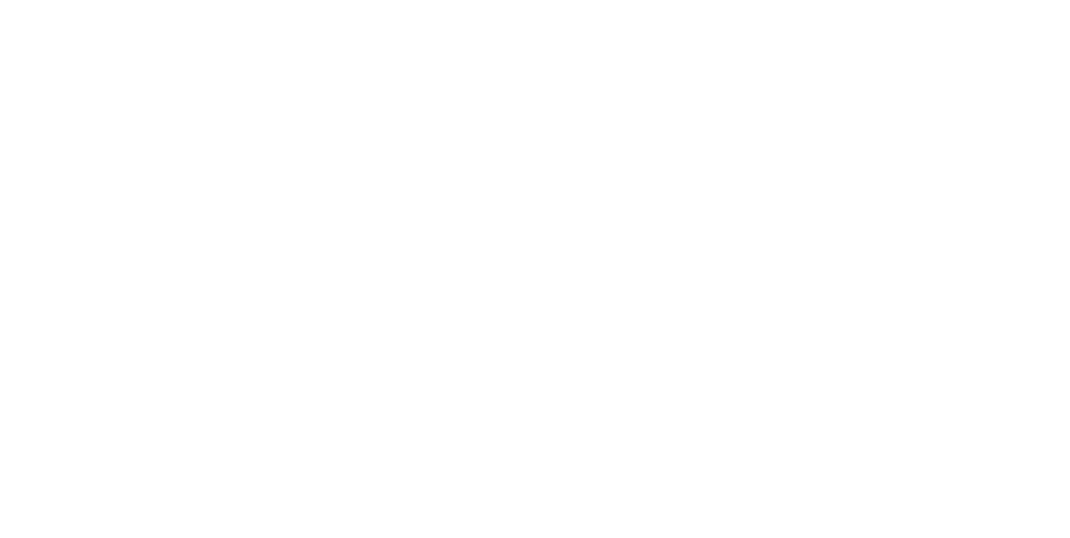
select select "**********"
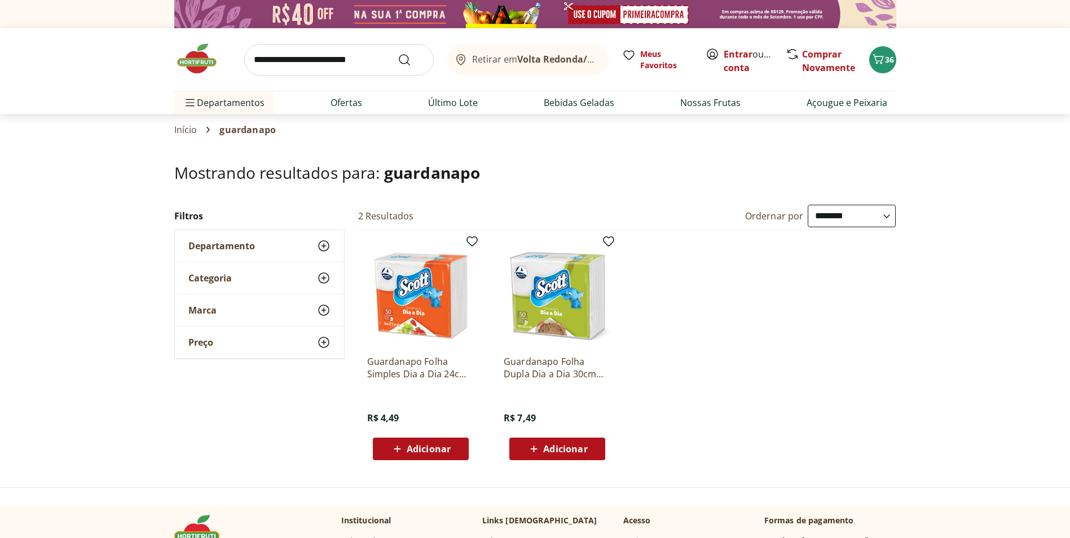
click at [536, 444] on icon at bounding box center [534, 449] width 14 height 14
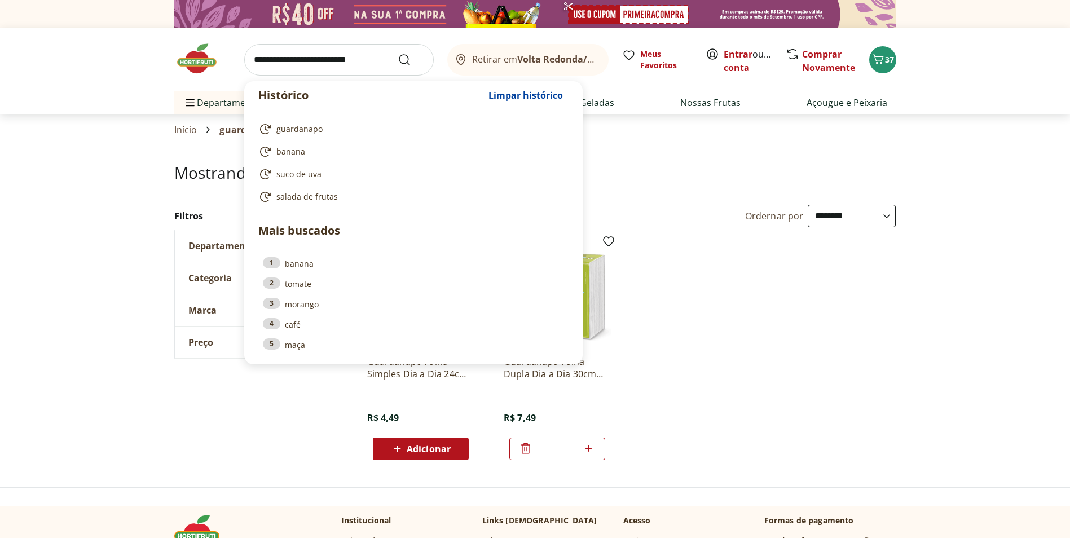
click at [354, 61] on input "search" at bounding box center [338, 60] width 189 height 32
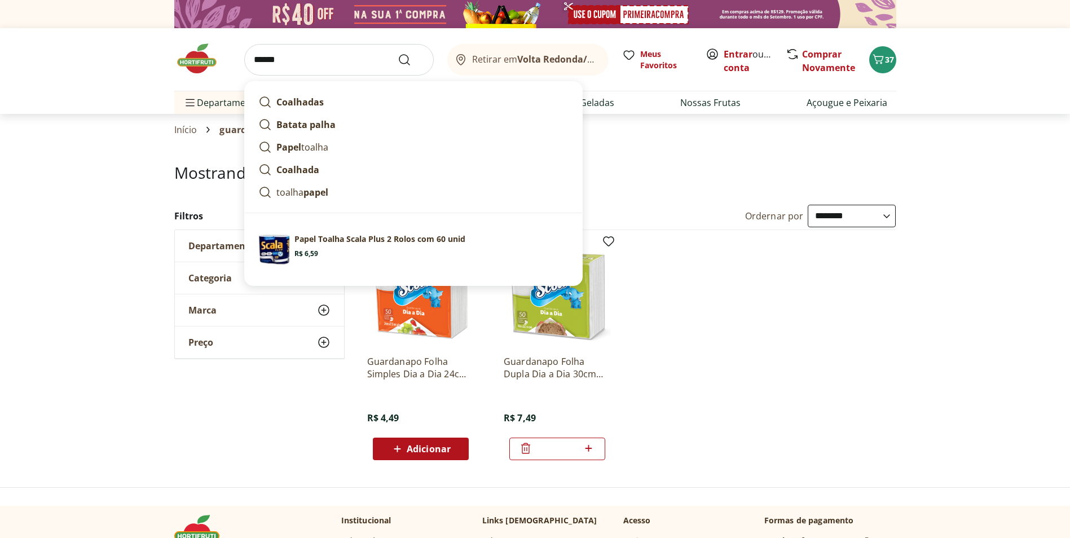
type input "******"
click at [398, 53] on button "Submit Search" at bounding box center [411, 60] width 27 height 14
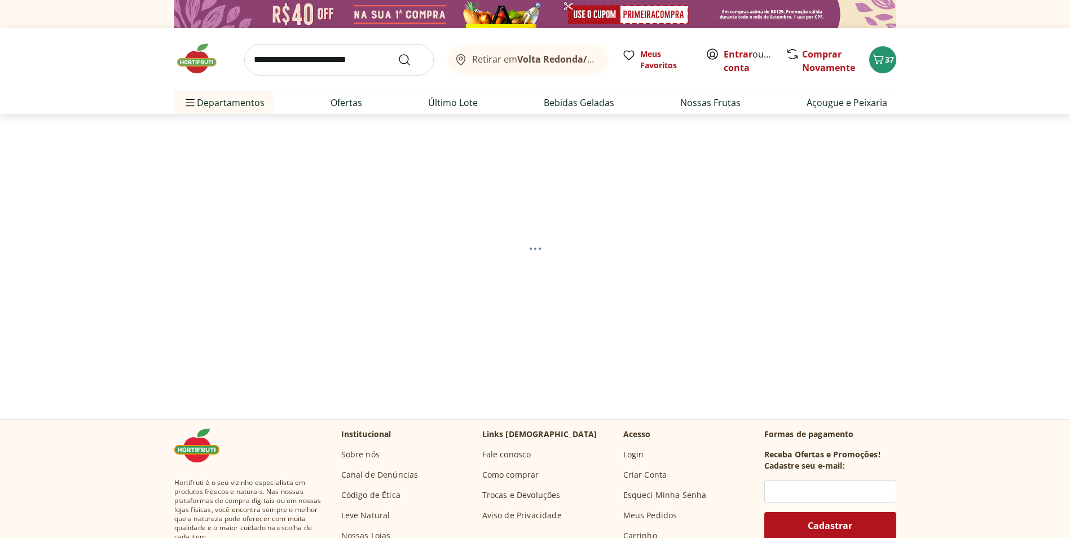
select select "**********"
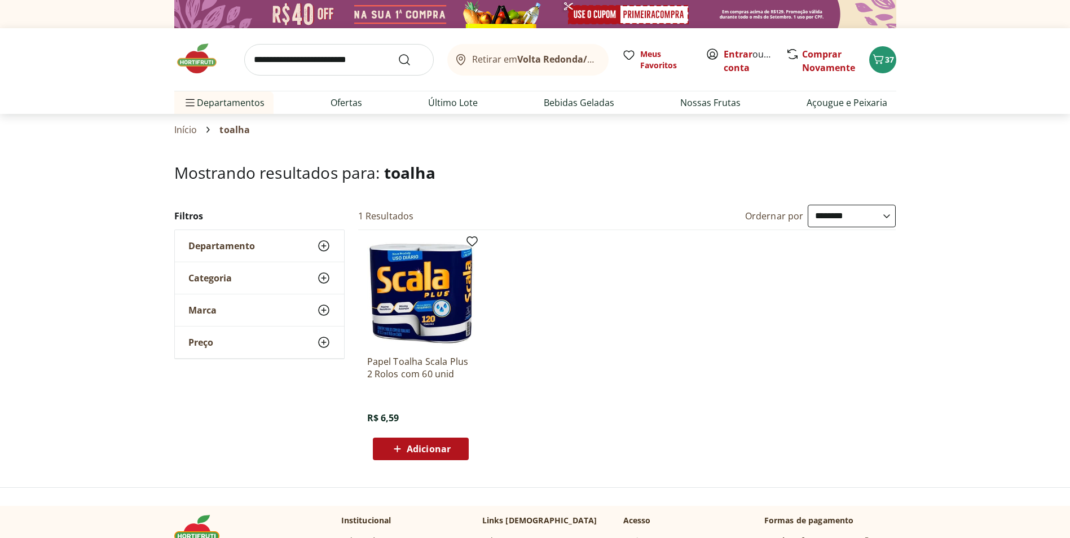
click at [401, 446] on icon at bounding box center [397, 449] width 14 height 14
click at [354, 99] on link "Ofertas" at bounding box center [346, 103] width 32 height 14
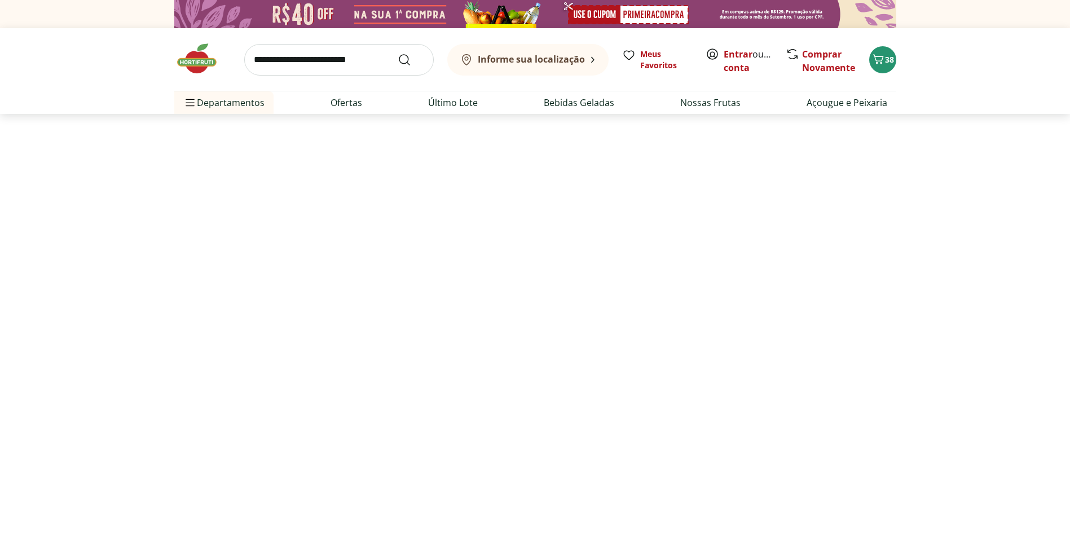
select select "**********"
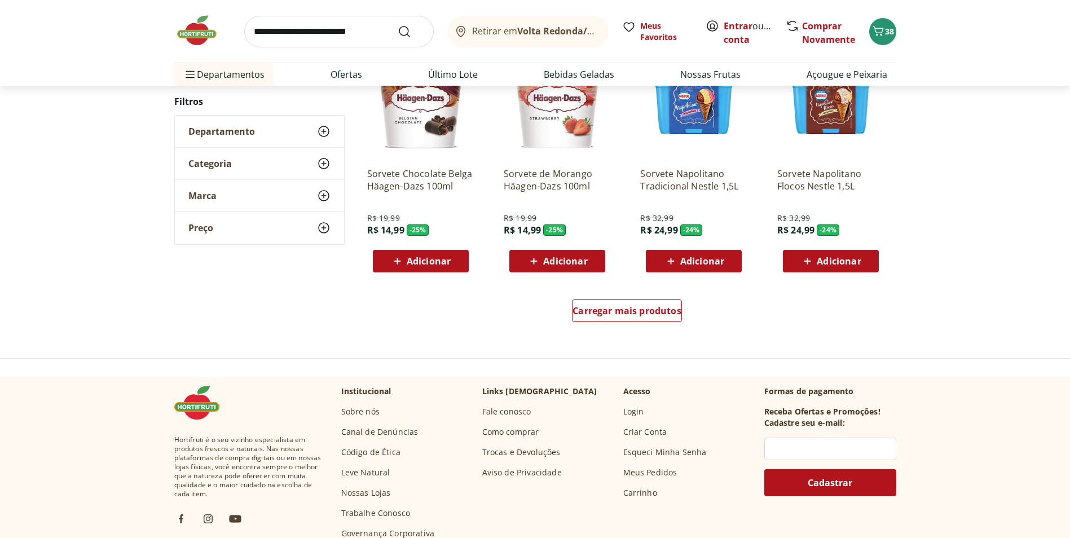
scroll to position [620, 0]
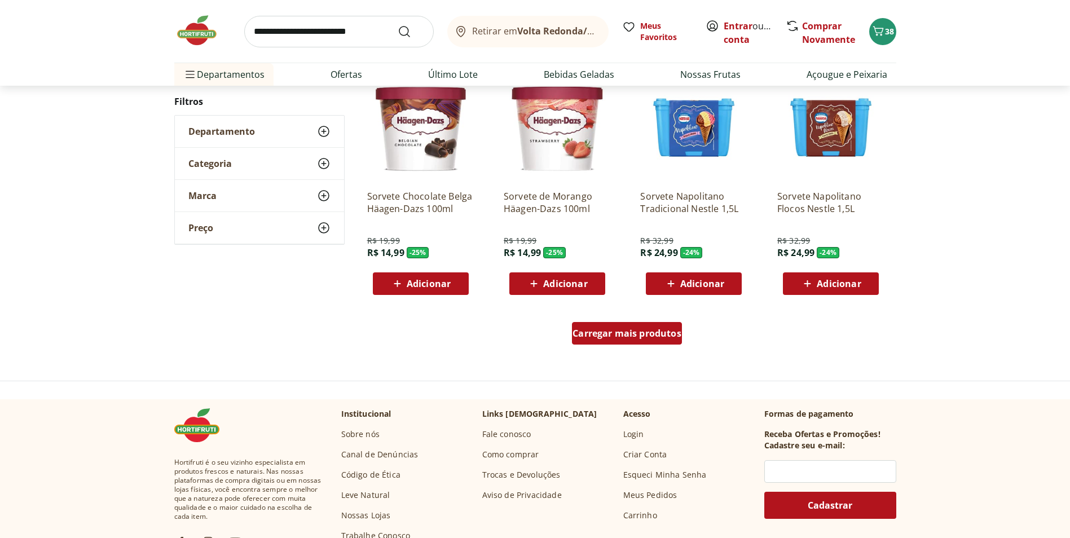
click at [610, 338] on span "Carregar mais produtos" at bounding box center [626, 333] width 109 height 9
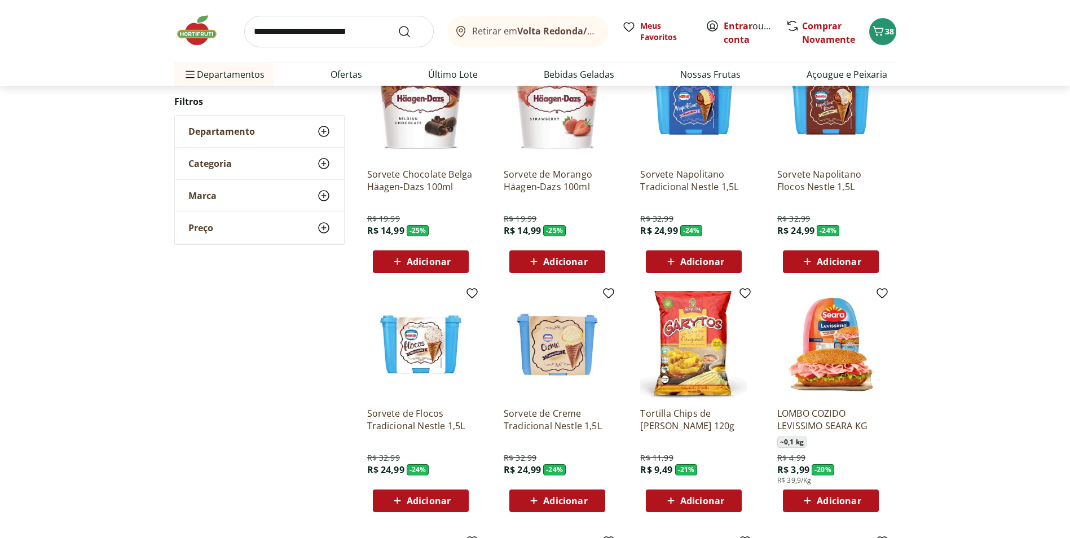
scroll to position [846, 0]
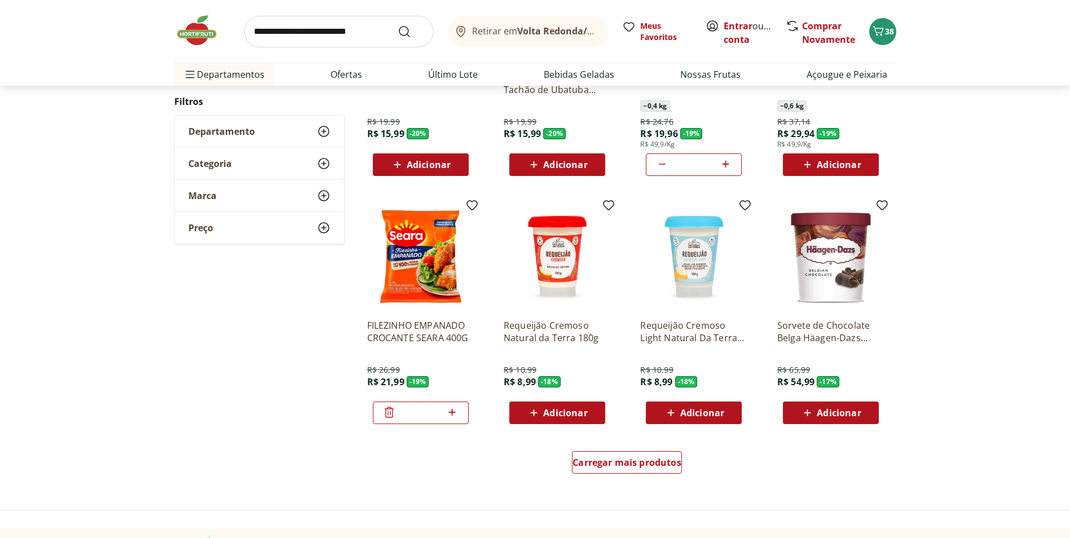
scroll to position [620, 0]
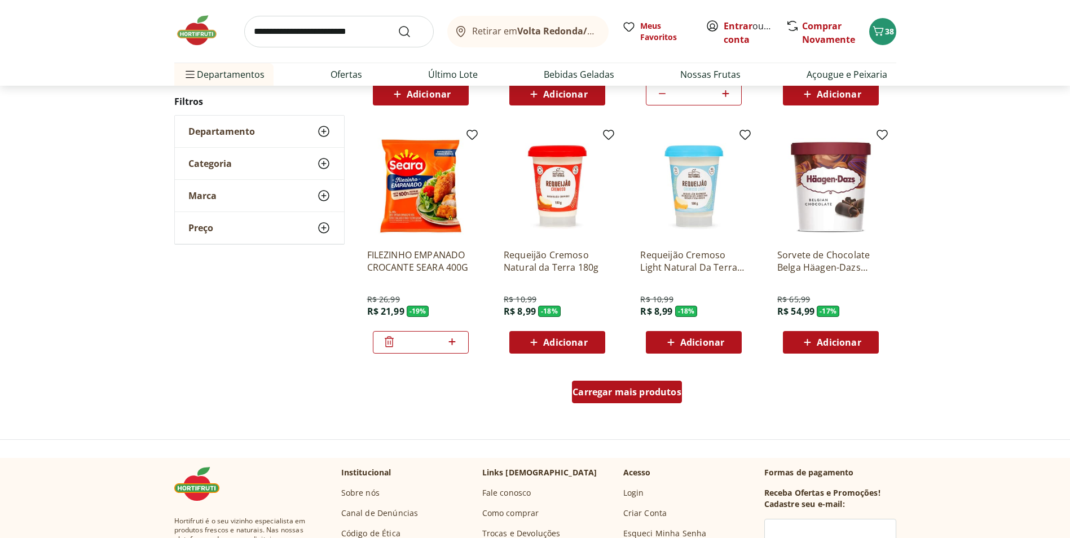
click at [577, 399] on div "Carregar mais produtos" at bounding box center [627, 392] width 110 height 23
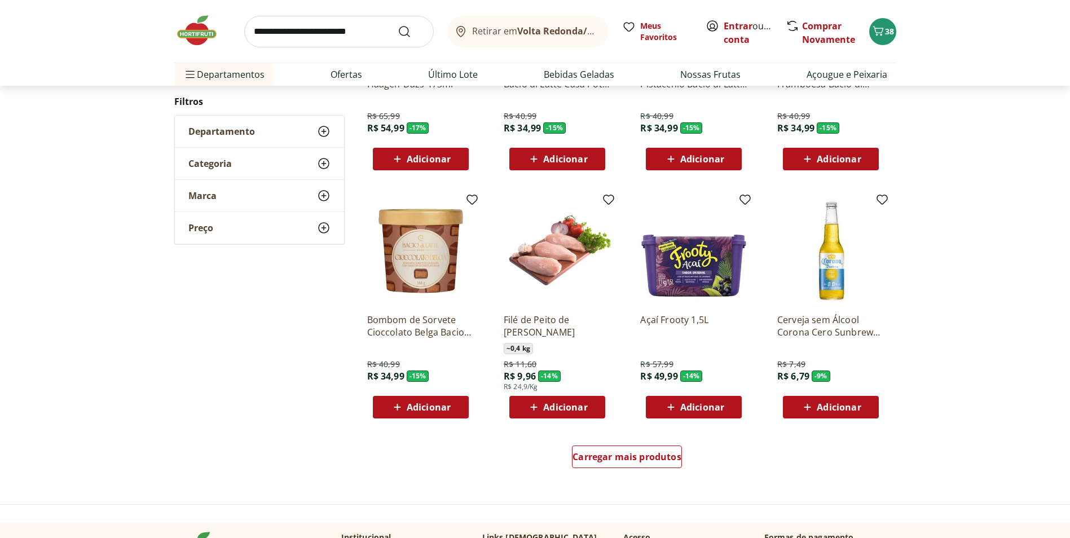
scroll to position [562, 0]
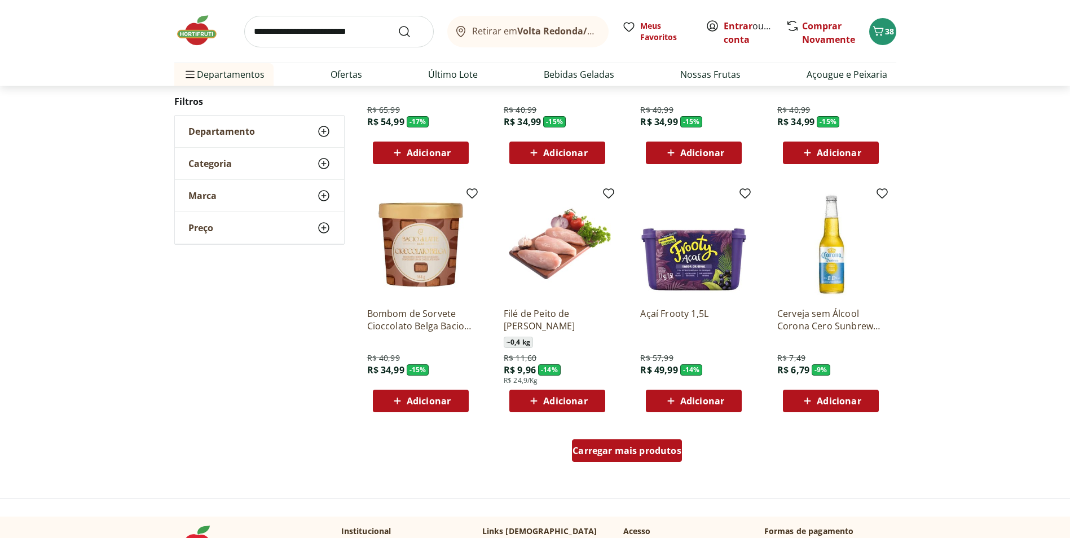
click at [657, 457] on div "Carregar mais produtos" at bounding box center [627, 450] width 110 height 23
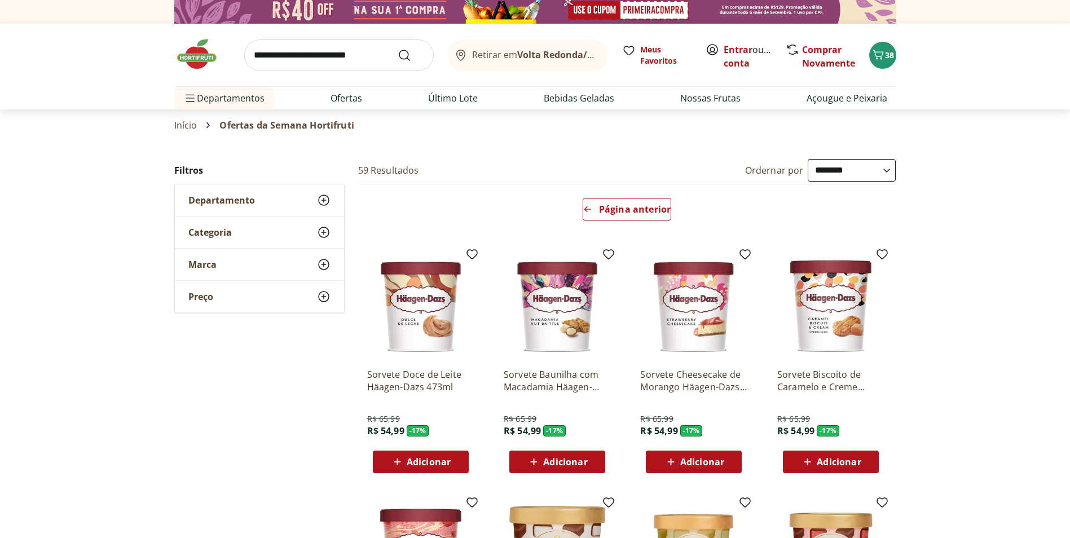
scroll to position [0, 0]
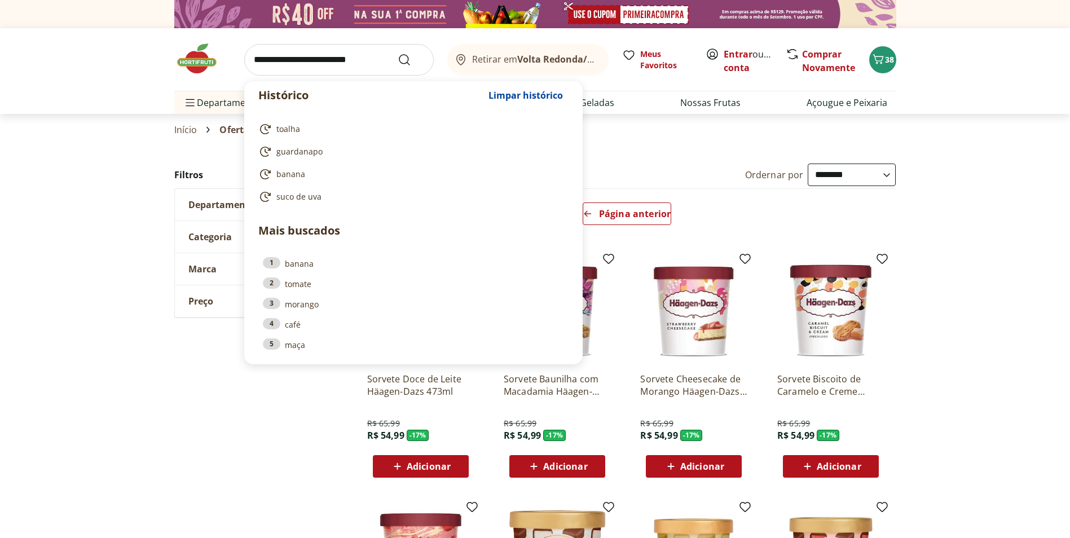
click at [354, 71] on input "search" at bounding box center [338, 60] width 189 height 32
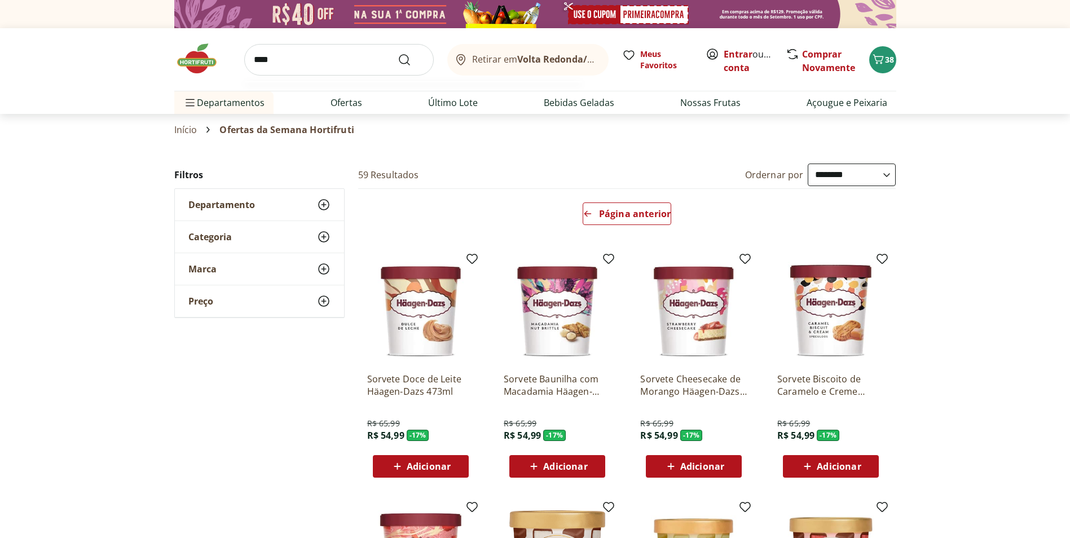
type input "****"
click at [398, 53] on button "Submit Search" at bounding box center [411, 60] width 27 height 14
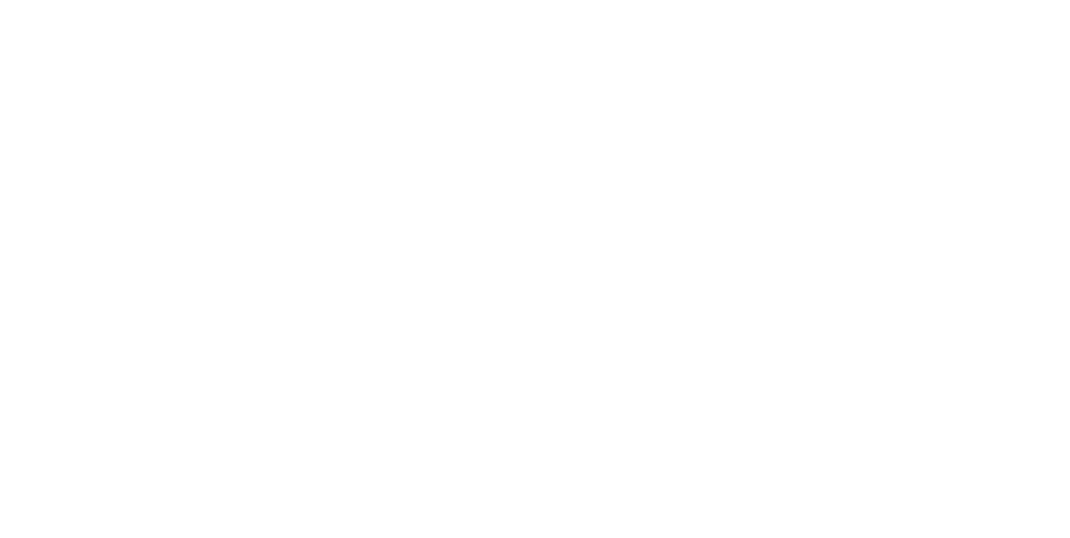
select select "**********"
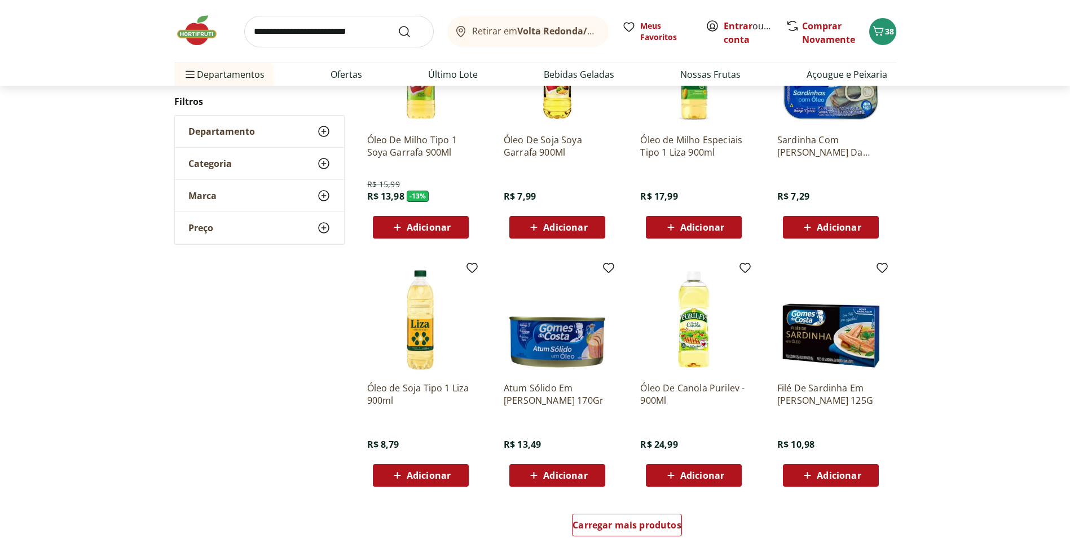
scroll to position [507, 0]
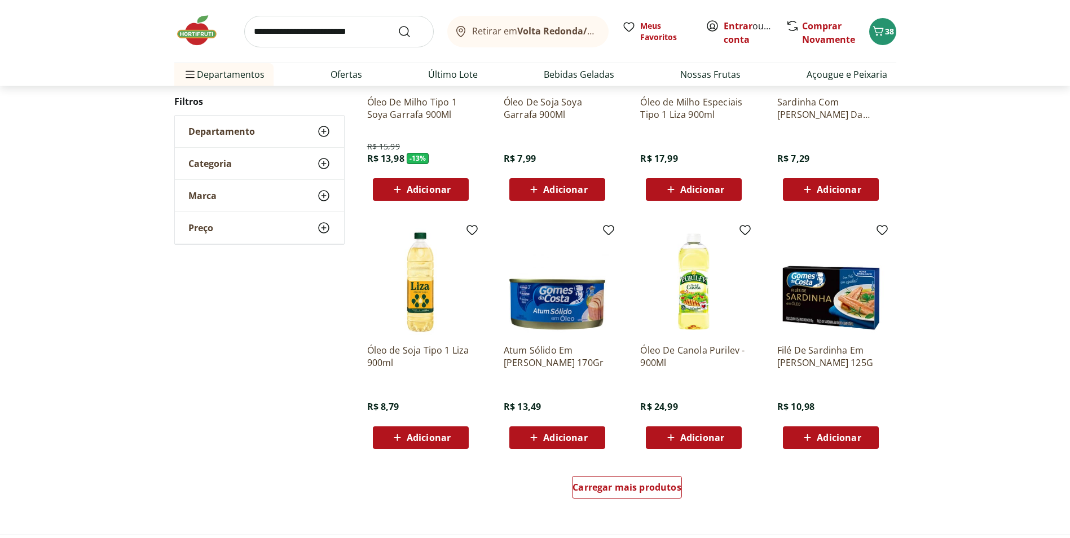
click at [396, 437] on icon at bounding box center [397, 437] width 7 height 7
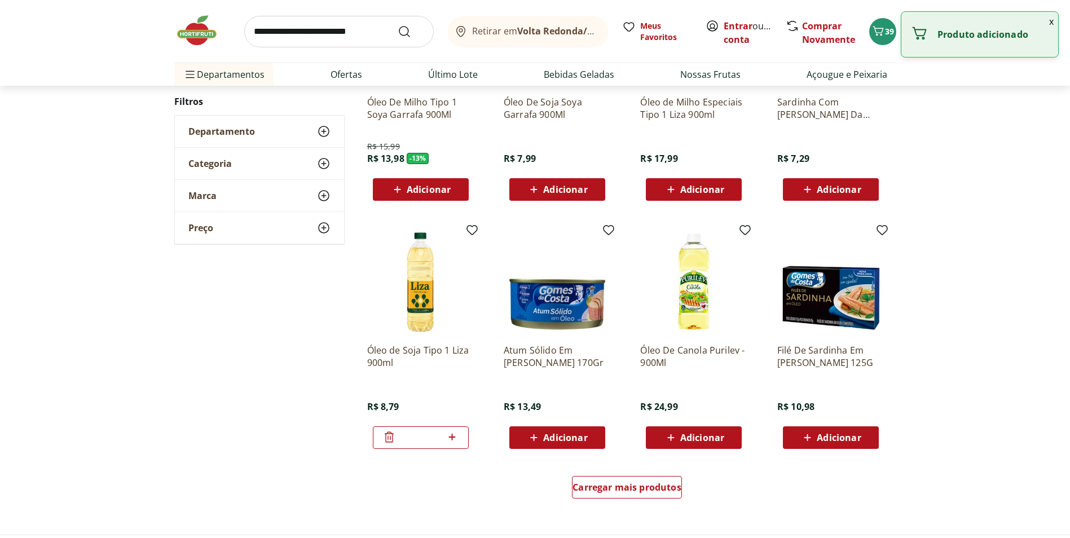
click at [454, 433] on icon at bounding box center [452, 437] width 14 height 14
type input "*"
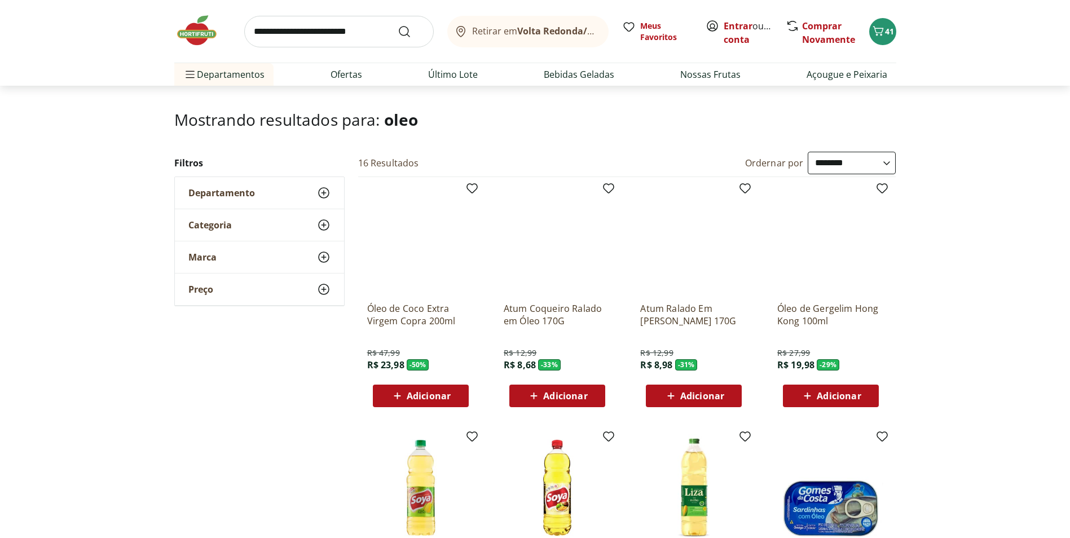
scroll to position [0, 0]
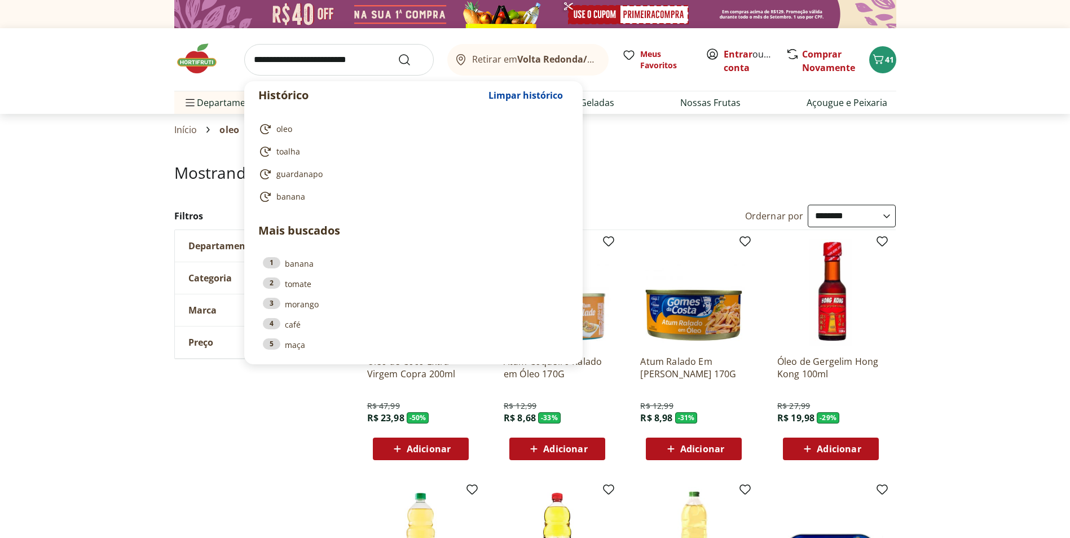
click at [364, 61] on input "search" at bounding box center [338, 60] width 189 height 32
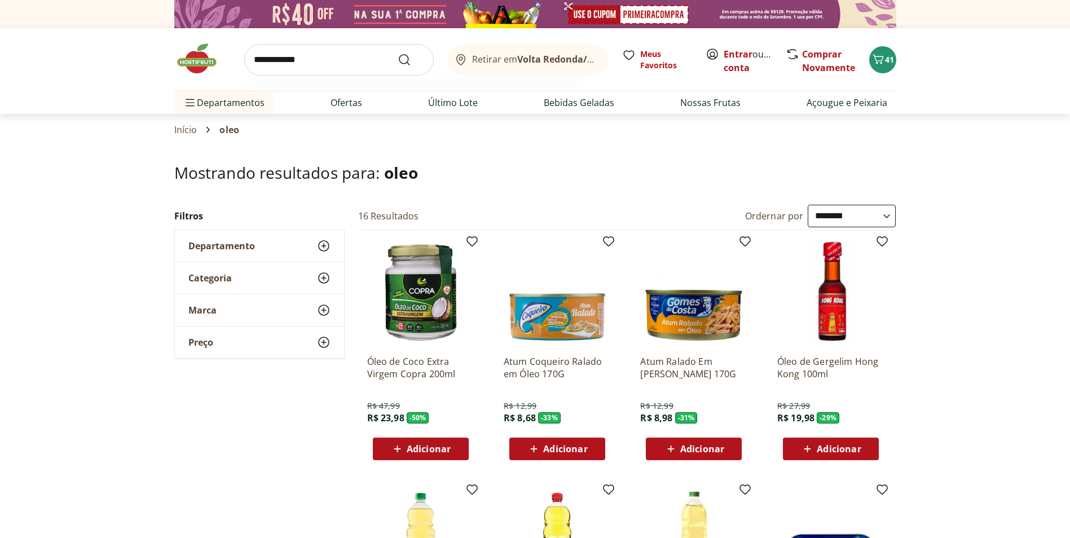
type input "**********"
click at [398, 53] on button "Submit Search" at bounding box center [411, 60] width 27 height 14
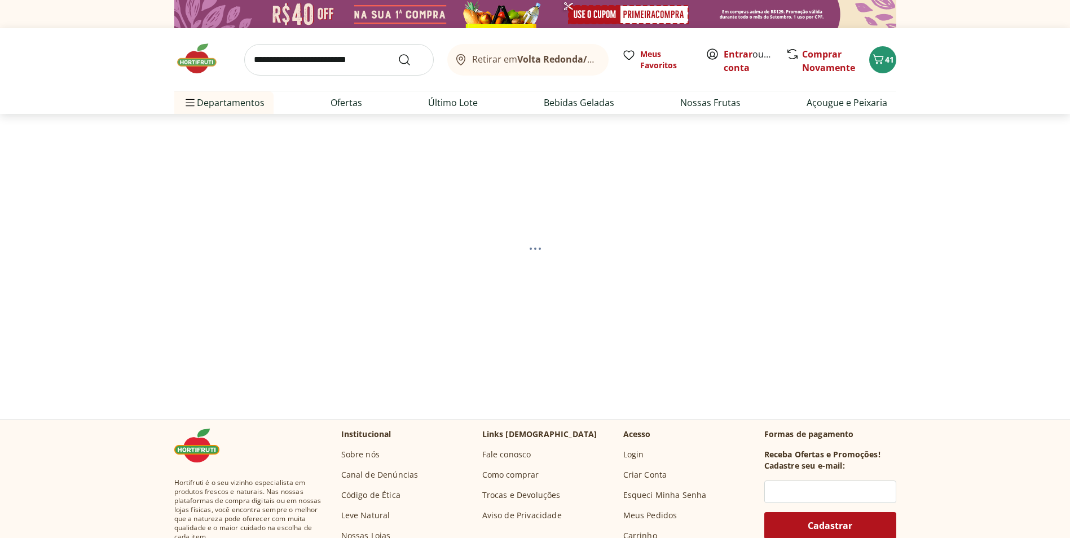
select select "**********"
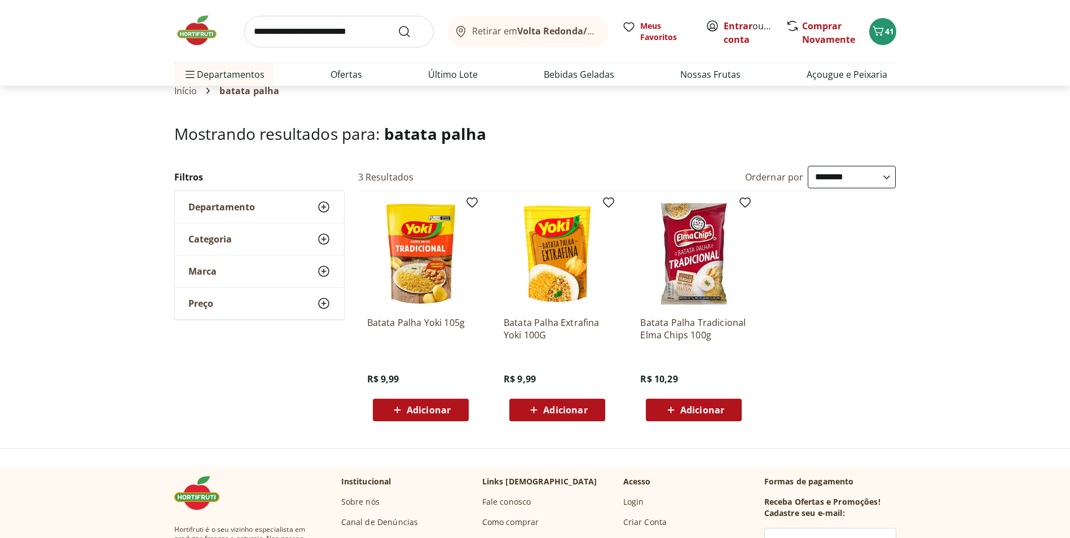
scroll to position [56, 0]
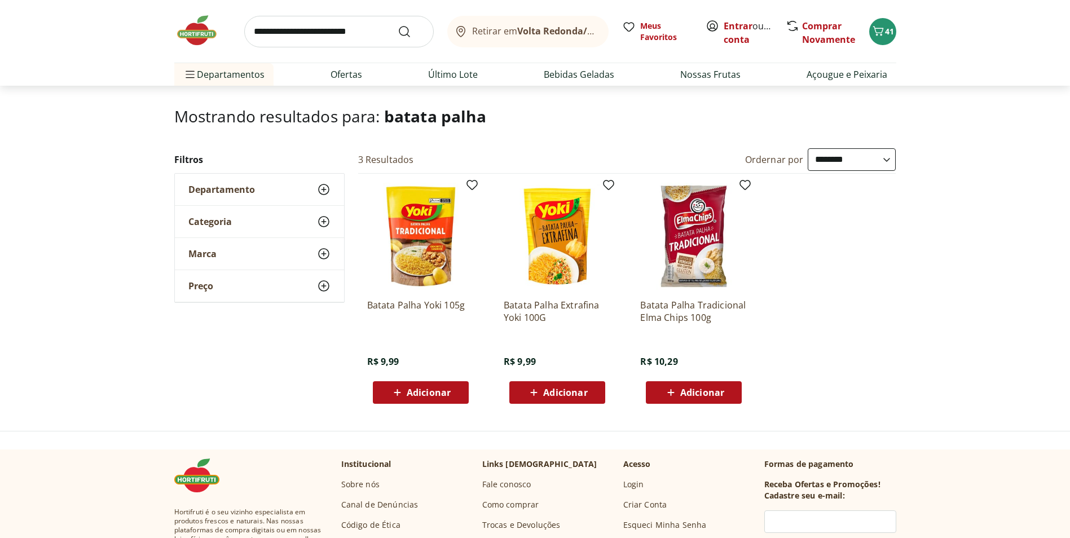
click at [671, 395] on icon at bounding box center [670, 392] width 7 height 7
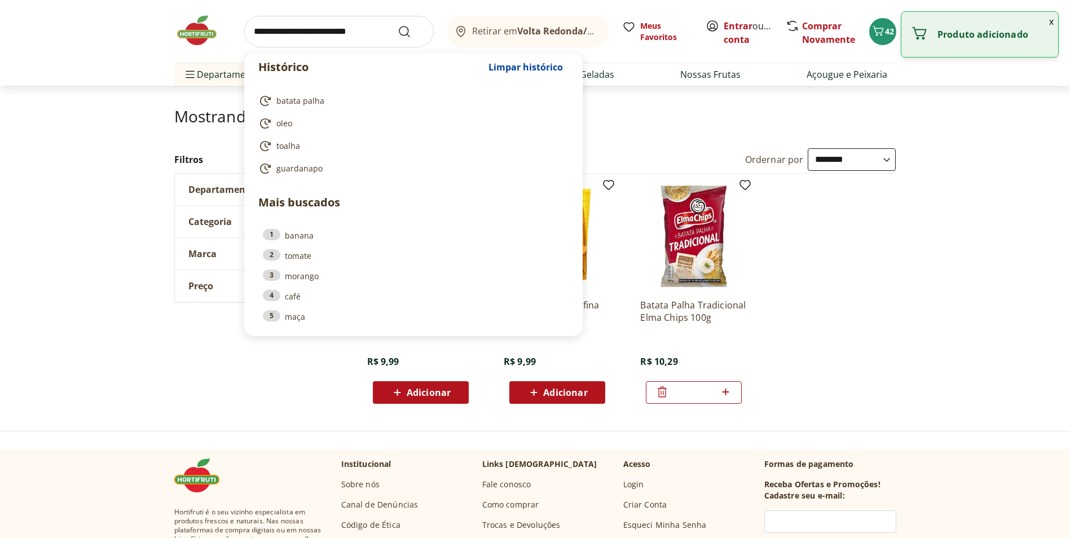
click at [381, 32] on input "search" at bounding box center [338, 32] width 189 height 32
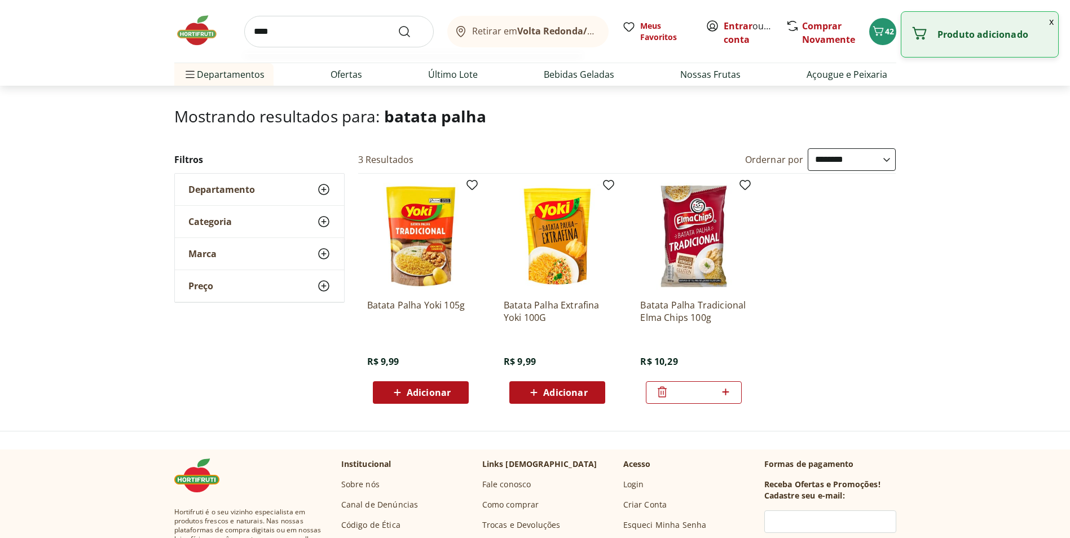
type input "****"
click at [398, 25] on button "Submit Search" at bounding box center [411, 32] width 27 height 14
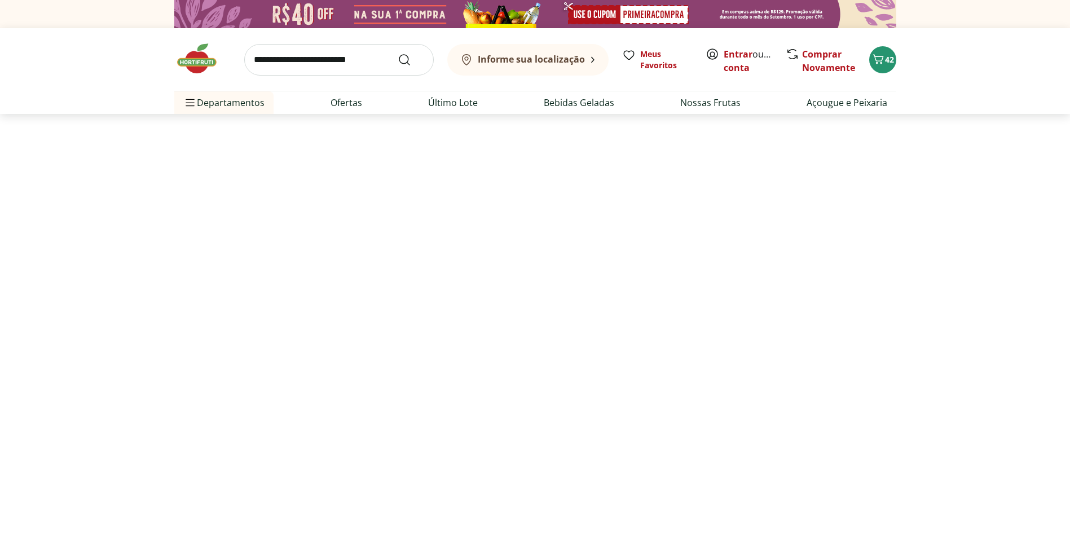
select select "**********"
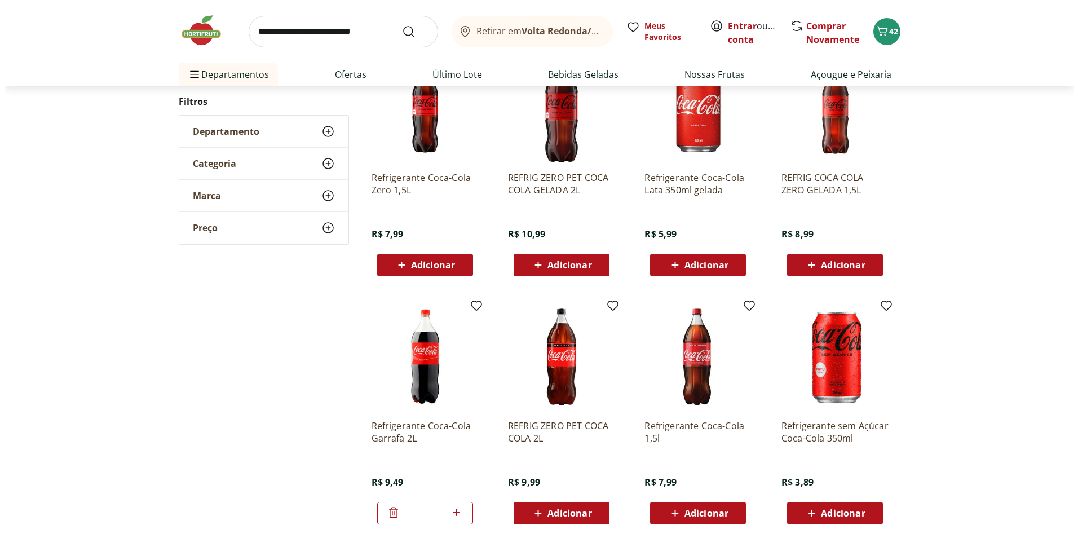
scroll to position [620, 0]
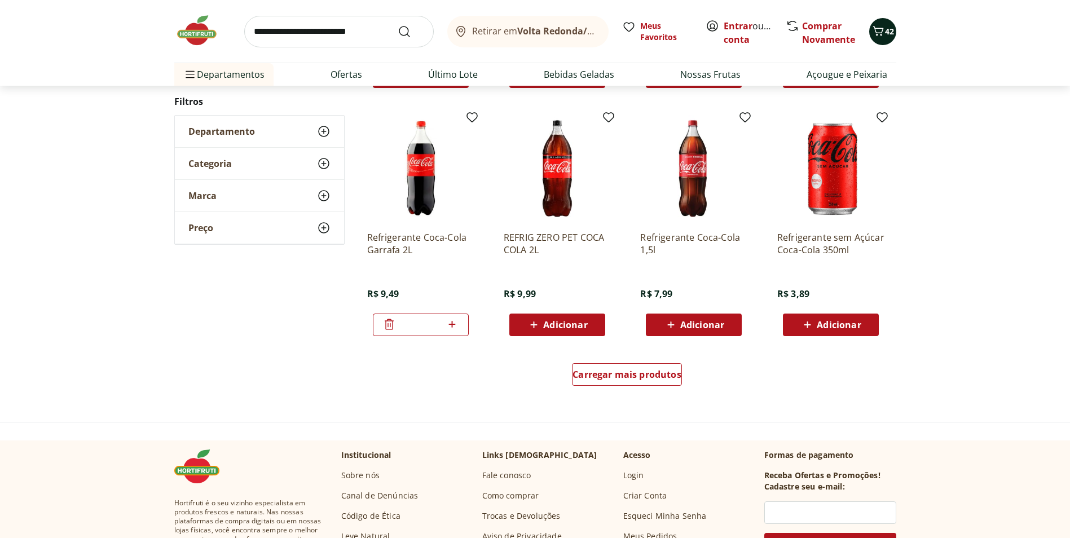
click at [890, 36] on span "42" at bounding box center [889, 31] width 9 height 11
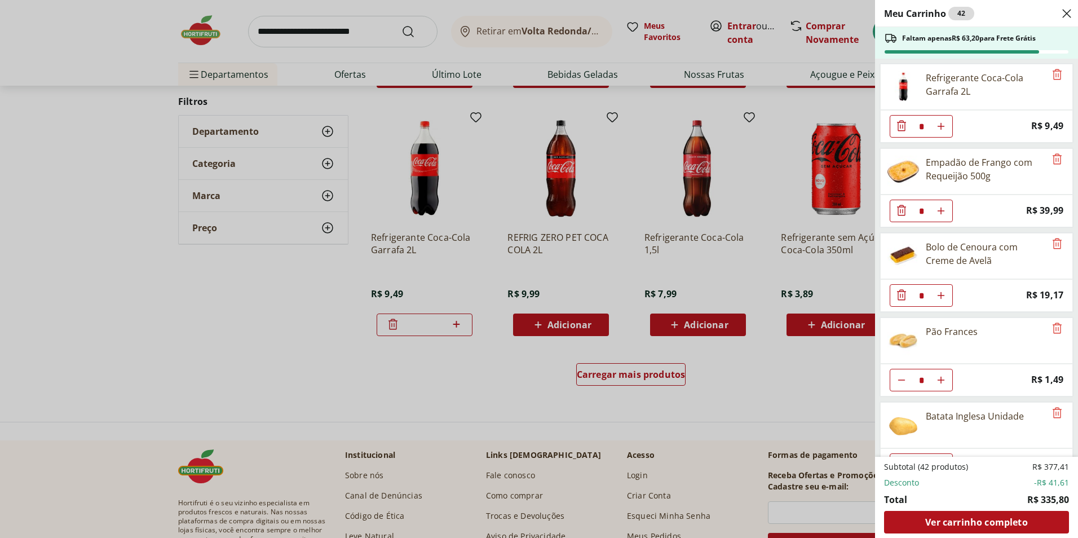
click at [898, 298] on icon "Diminuir Quantidade" at bounding box center [901, 294] width 9 height 11
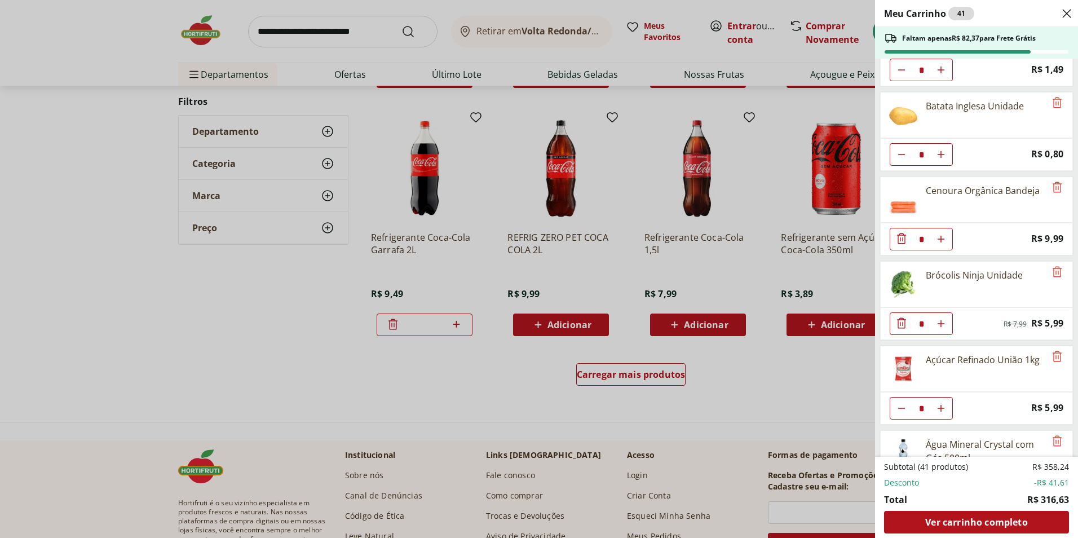
scroll to position [338, 0]
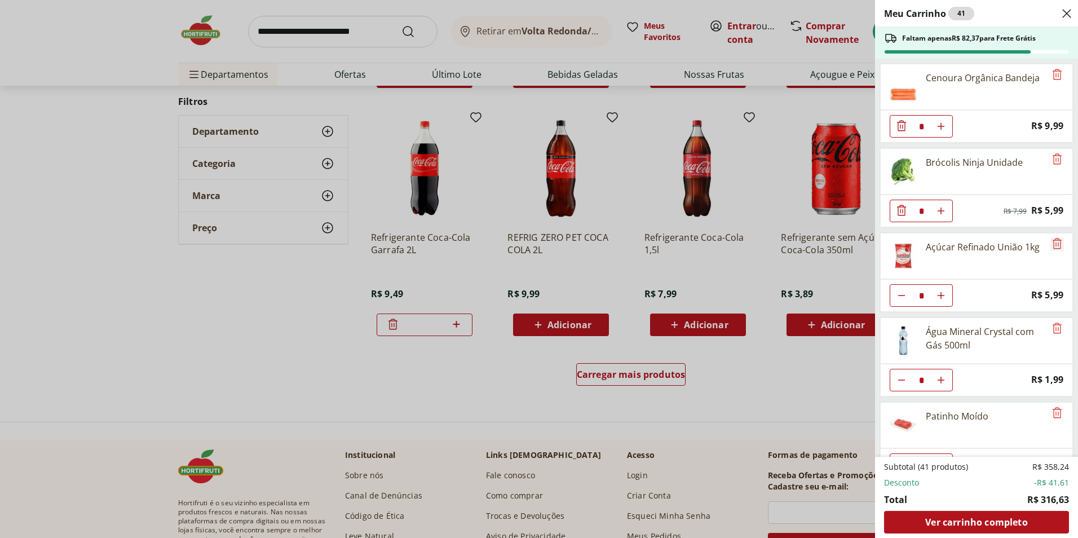
click at [1050, 239] on icon "Remove" at bounding box center [1057, 244] width 14 height 14
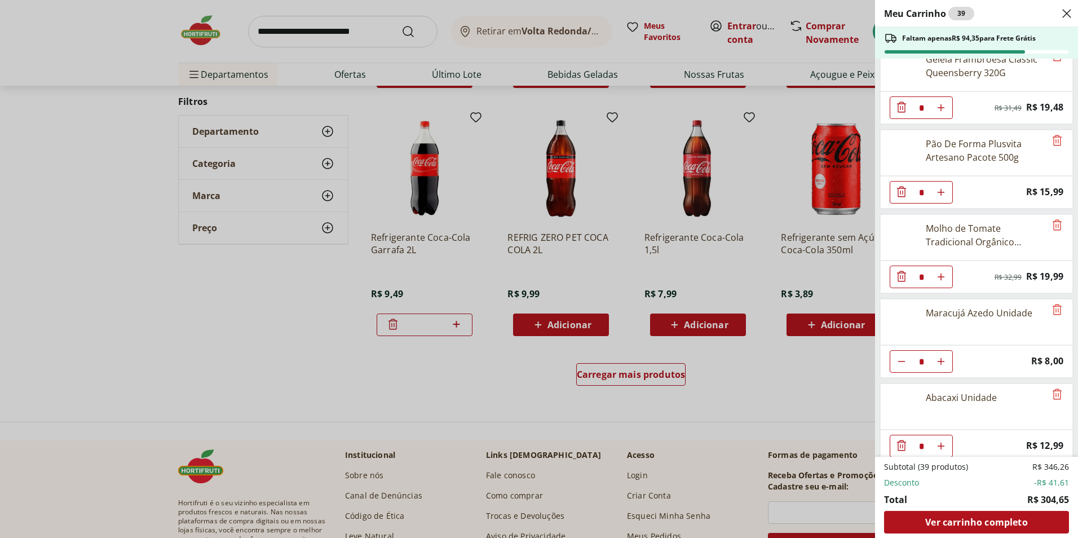
scroll to position [846, 0]
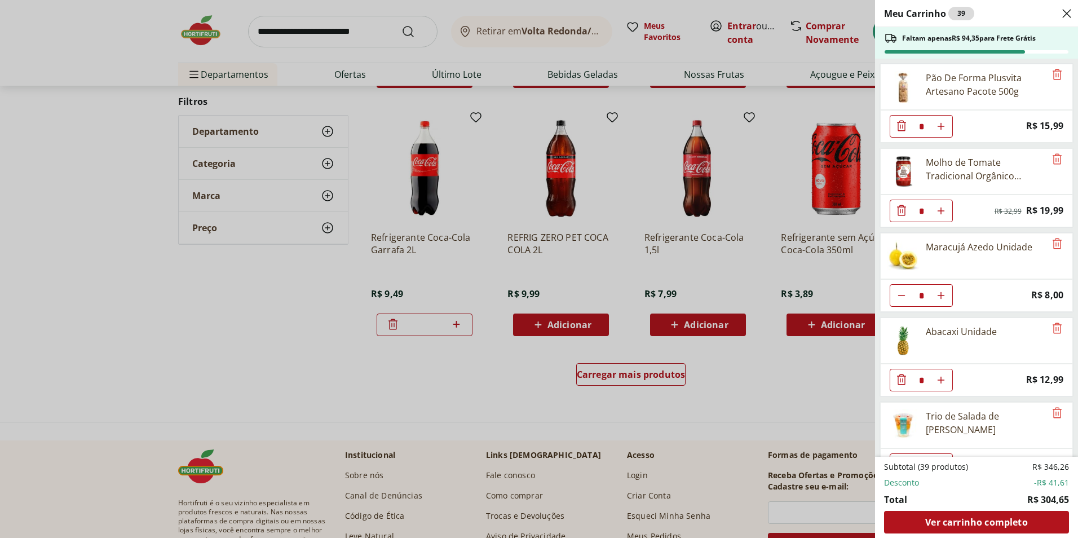
click at [944, 294] on icon "Aumentar Quantidade" at bounding box center [941, 295] width 9 height 9
type input "*"
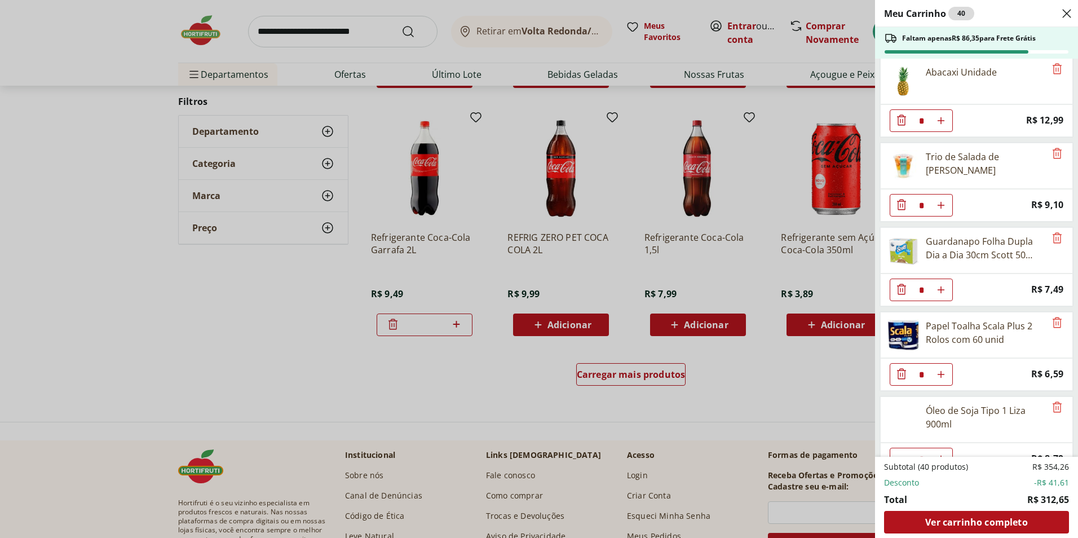
scroll to position [1128, 0]
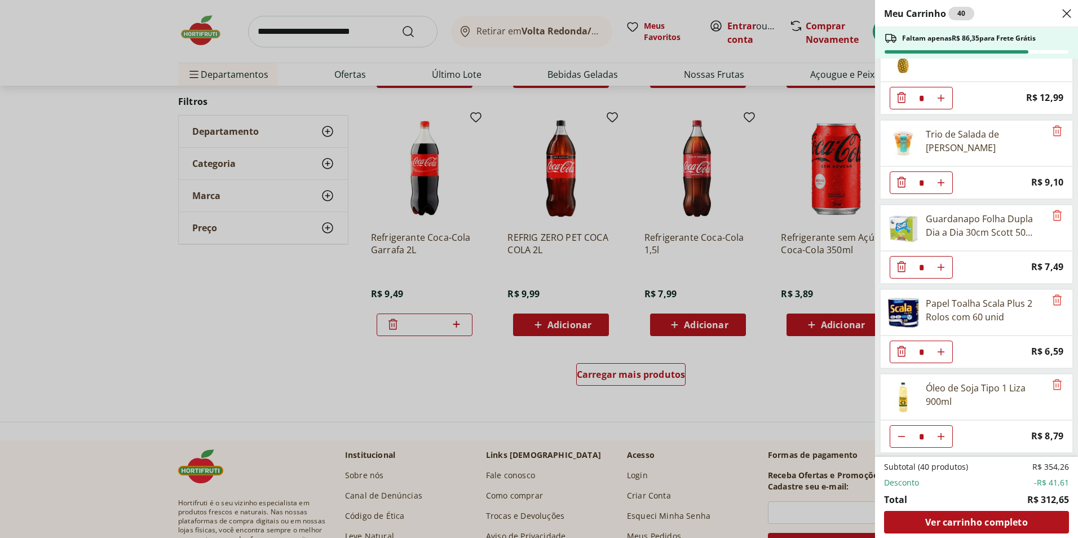
click at [944, 269] on icon "Aumentar Quantidade" at bounding box center [941, 267] width 9 height 9
type input "*"
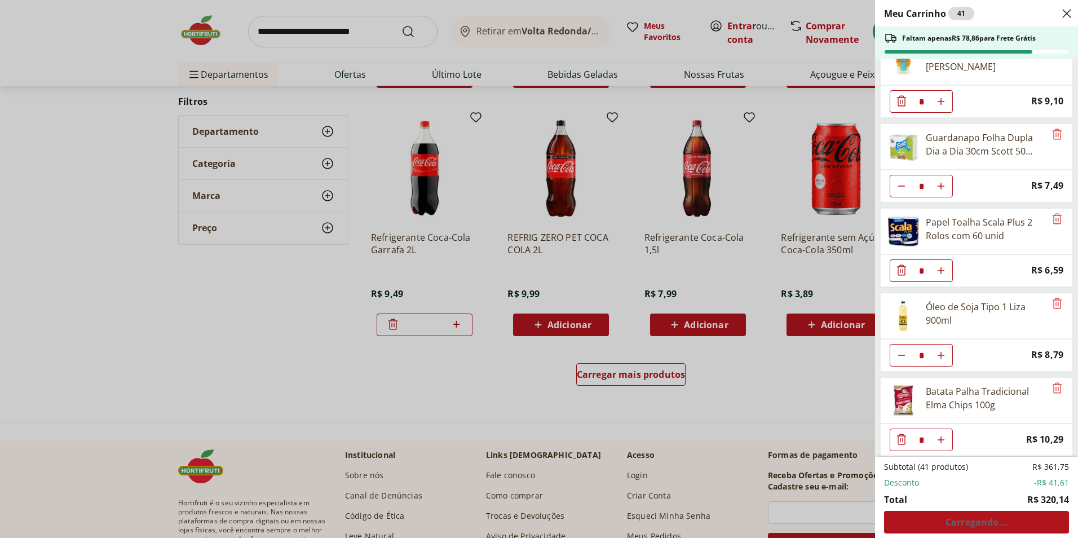
scroll to position [1213, 0]
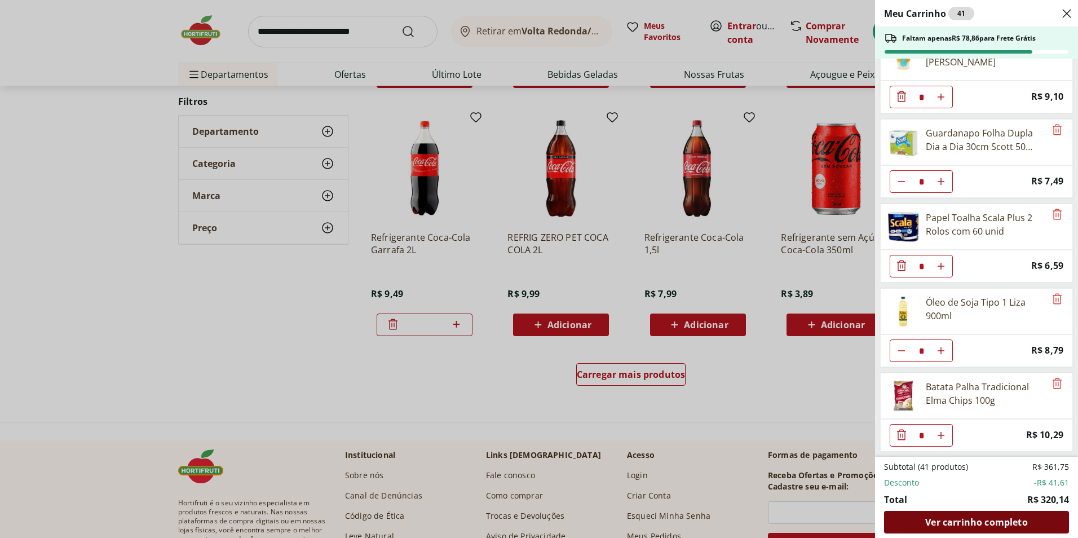
click at [999, 527] on span "Ver carrinho completo" at bounding box center [976, 522] width 102 height 9
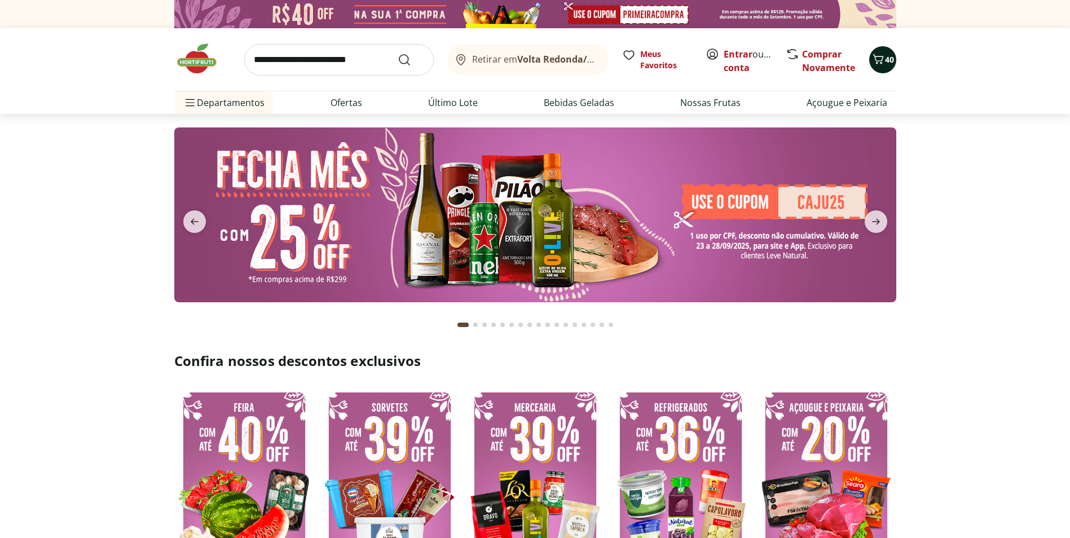
click at [877, 50] on button "40" at bounding box center [882, 59] width 27 height 27
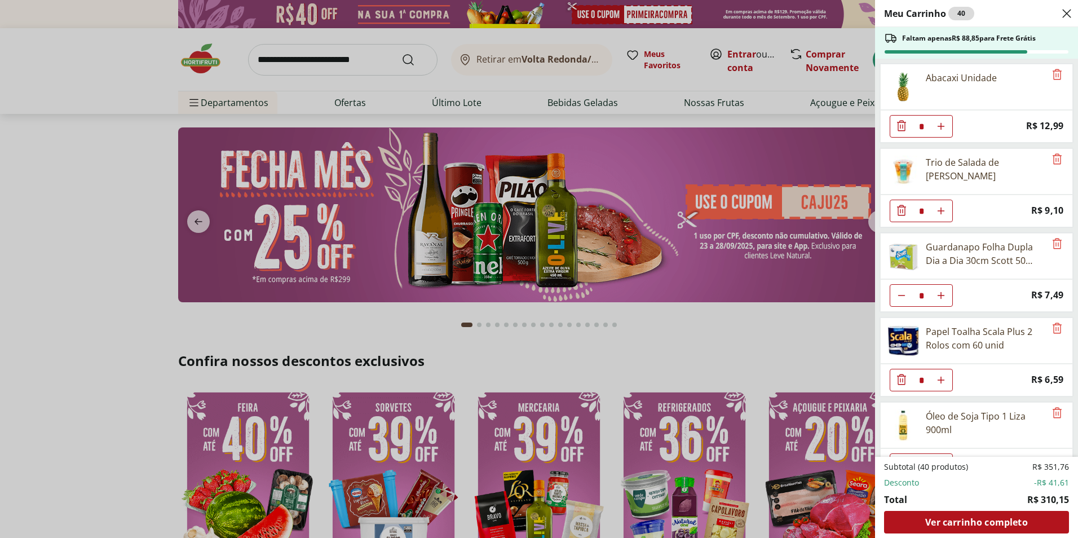
scroll to position [1129, 0]
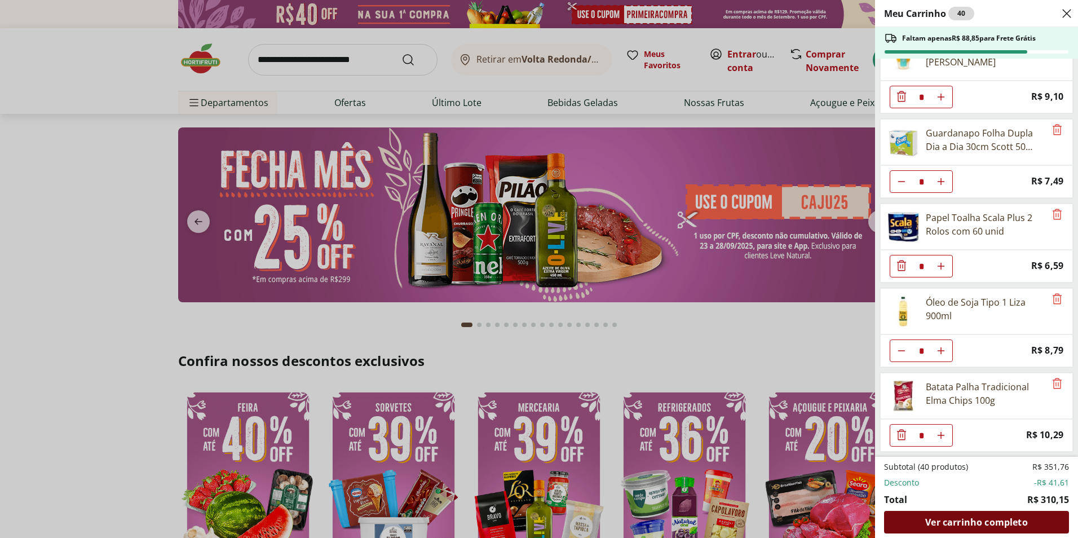
click at [939, 519] on span "Ver carrinho completo" at bounding box center [976, 522] width 102 height 9
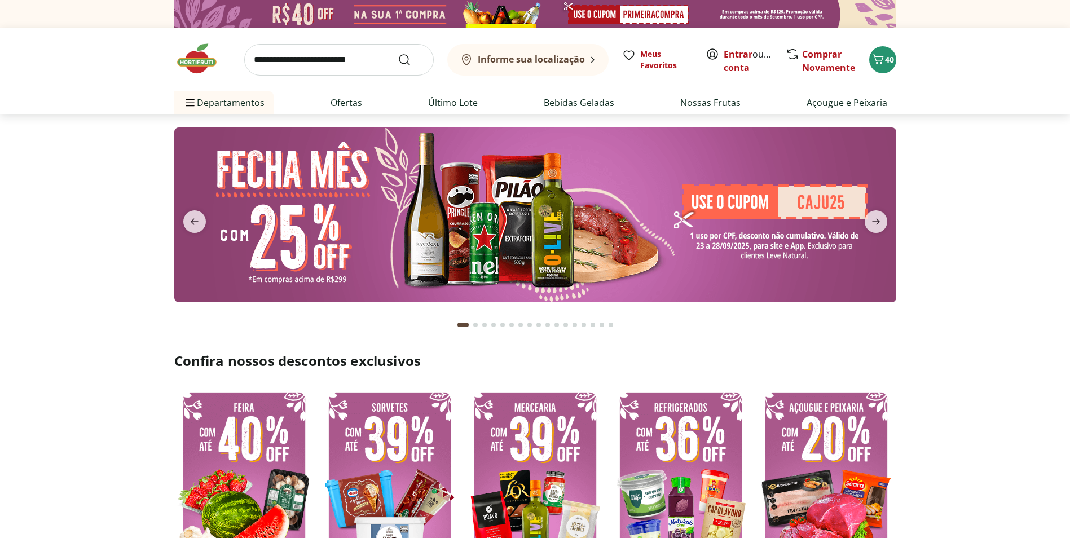
click at [355, 61] on input "search" at bounding box center [338, 60] width 189 height 32
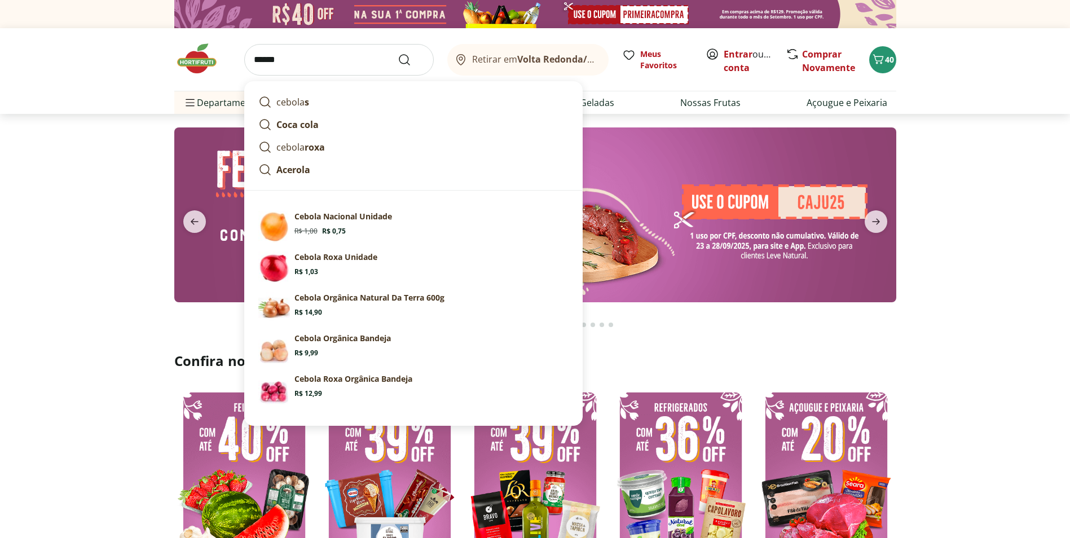
type input "******"
click at [398, 53] on button "Submit Search" at bounding box center [411, 60] width 27 height 14
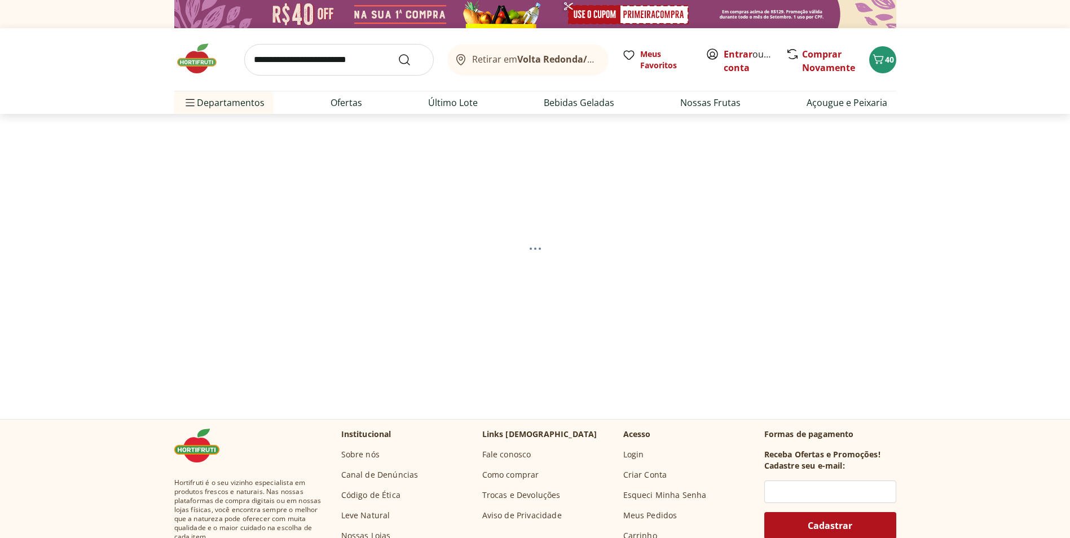
select select "**********"
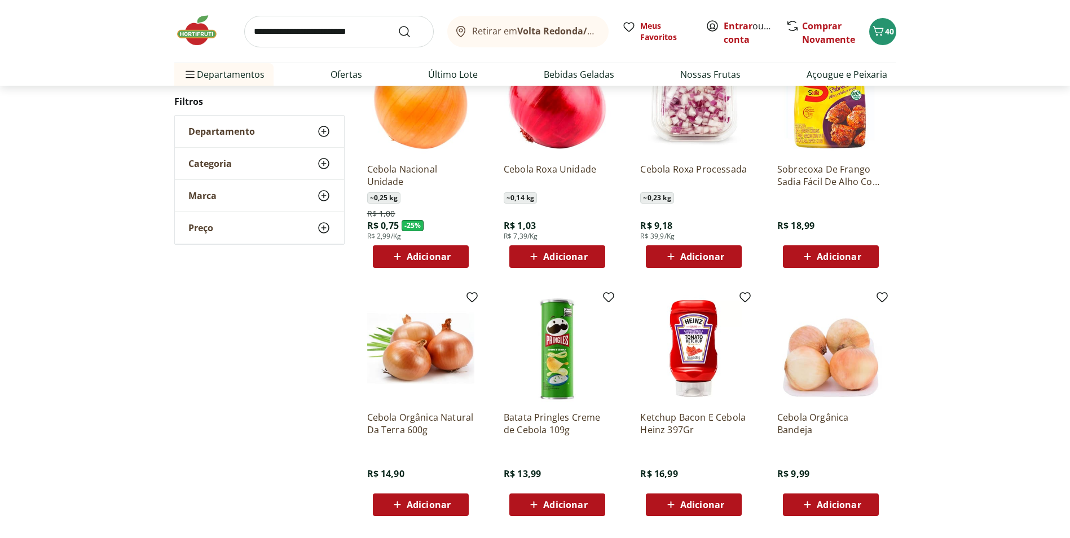
scroll to position [451, 0]
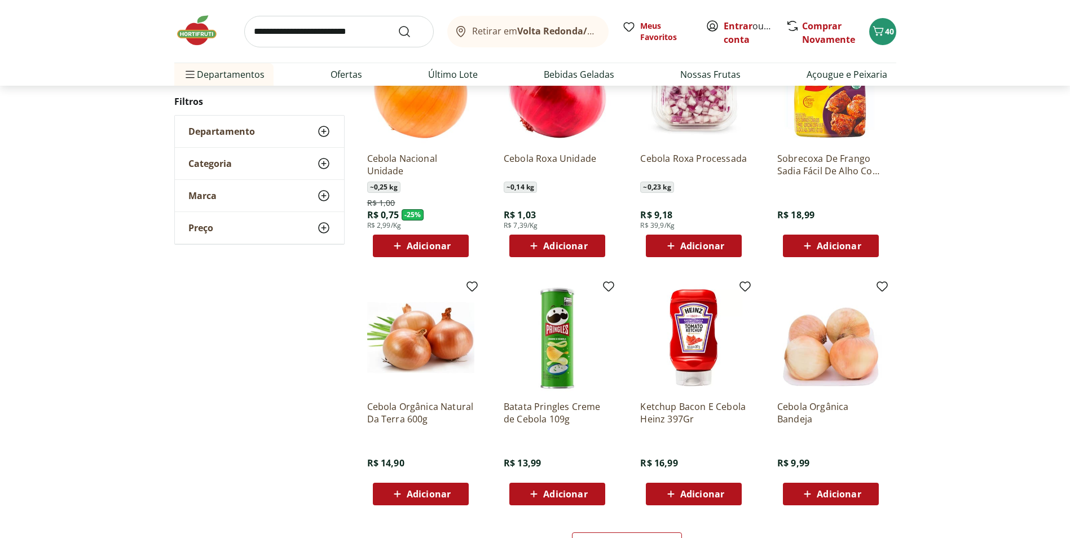
click at [394, 246] on icon at bounding box center [397, 245] width 7 height 7
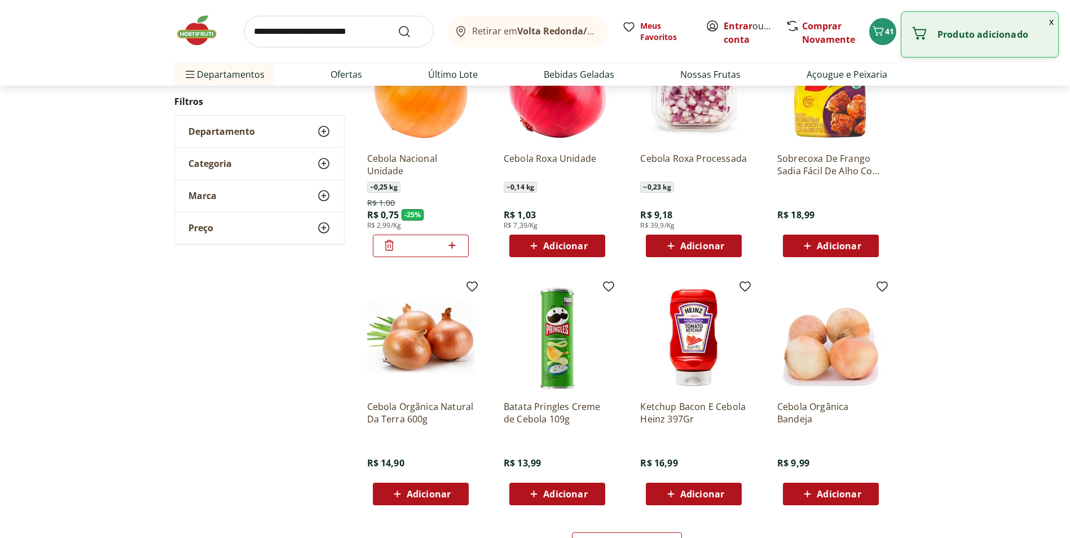
click at [452, 245] on icon at bounding box center [452, 245] width 7 height 7
type input "*"
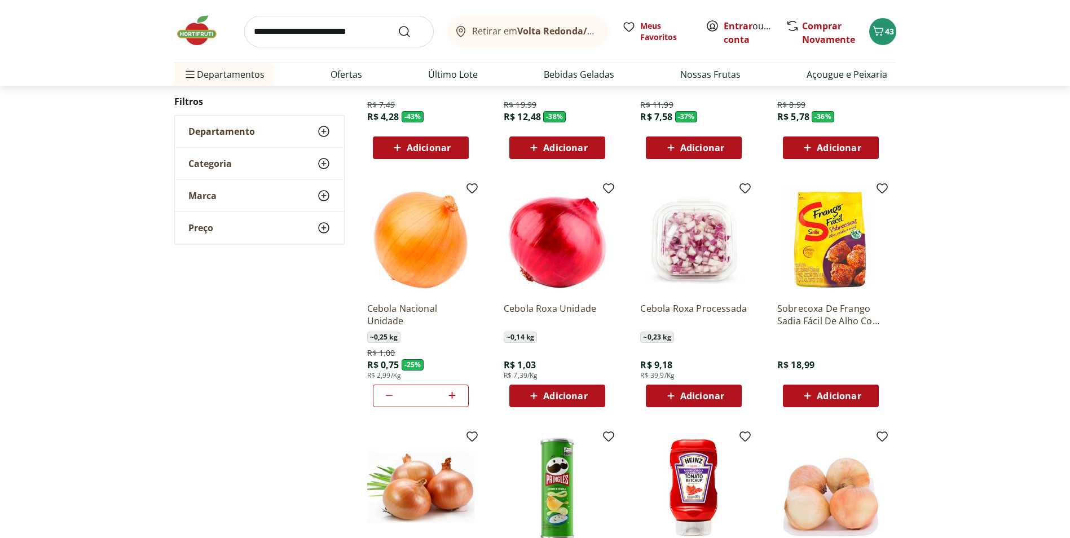
scroll to position [0, 0]
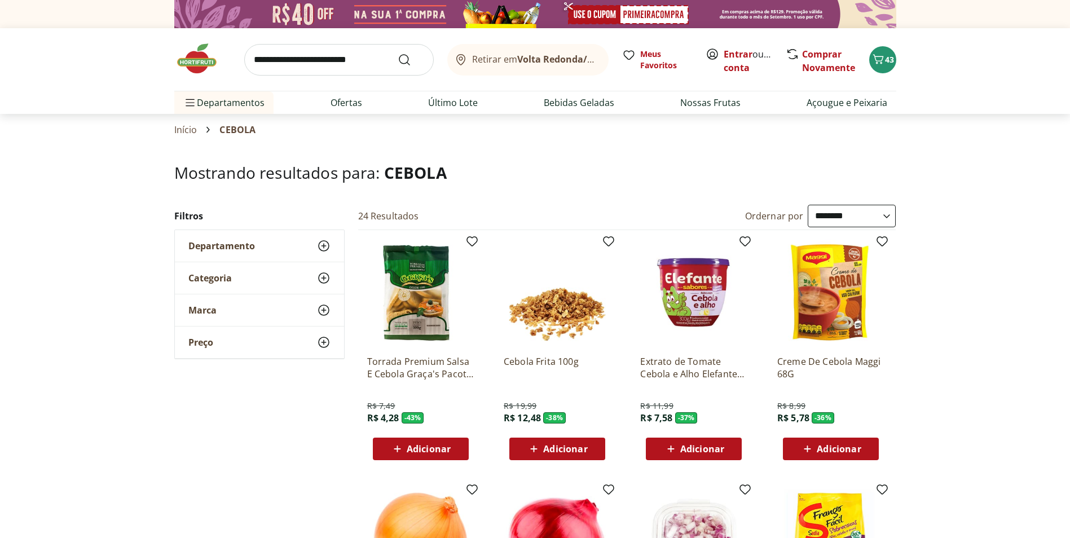
click at [305, 65] on input "search" at bounding box center [338, 60] width 189 height 32
type input "*******"
click at [398, 53] on button "Submit Search" at bounding box center [411, 60] width 27 height 14
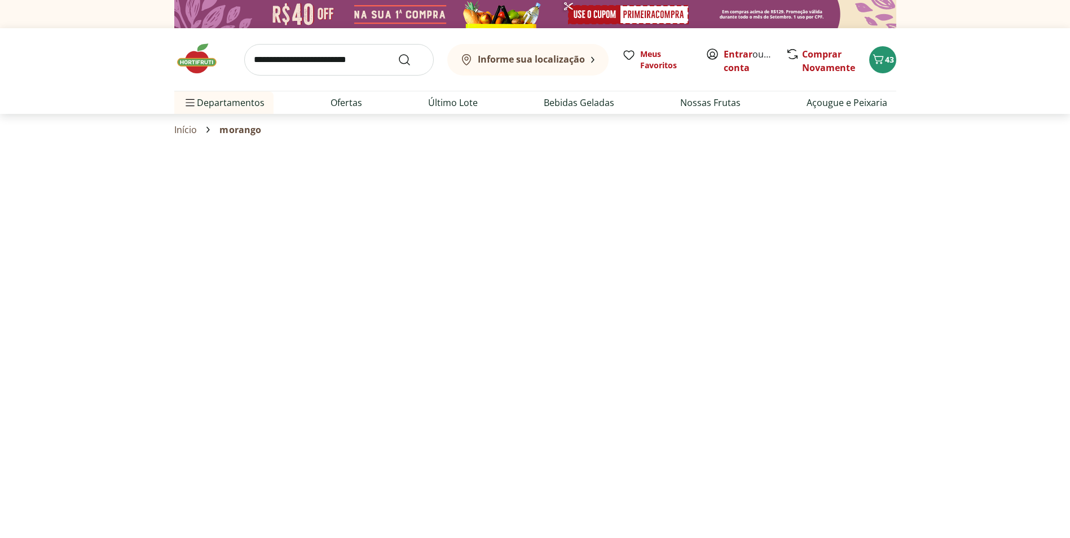
select select "**********"
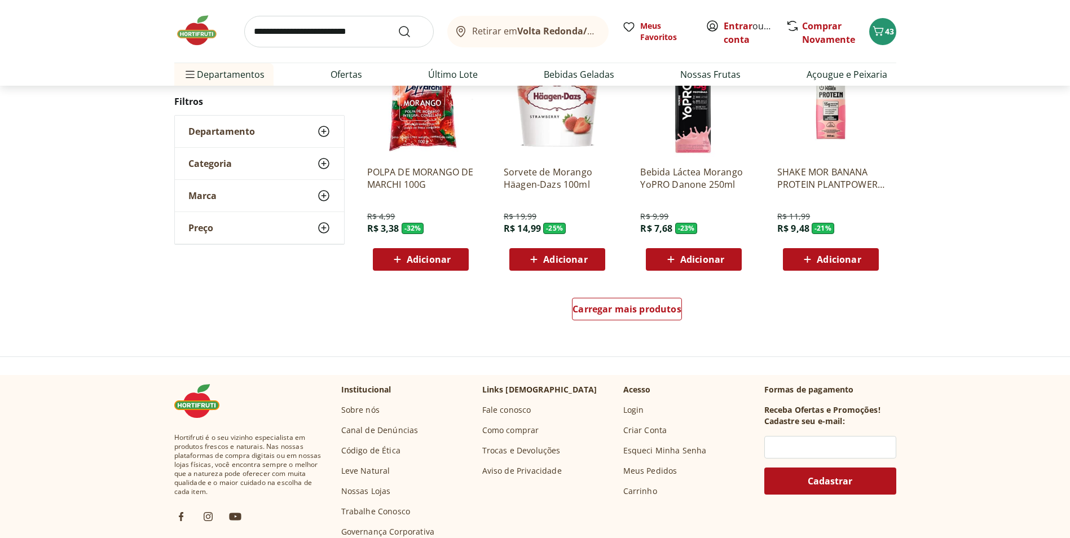
scroll to position [733, 0]
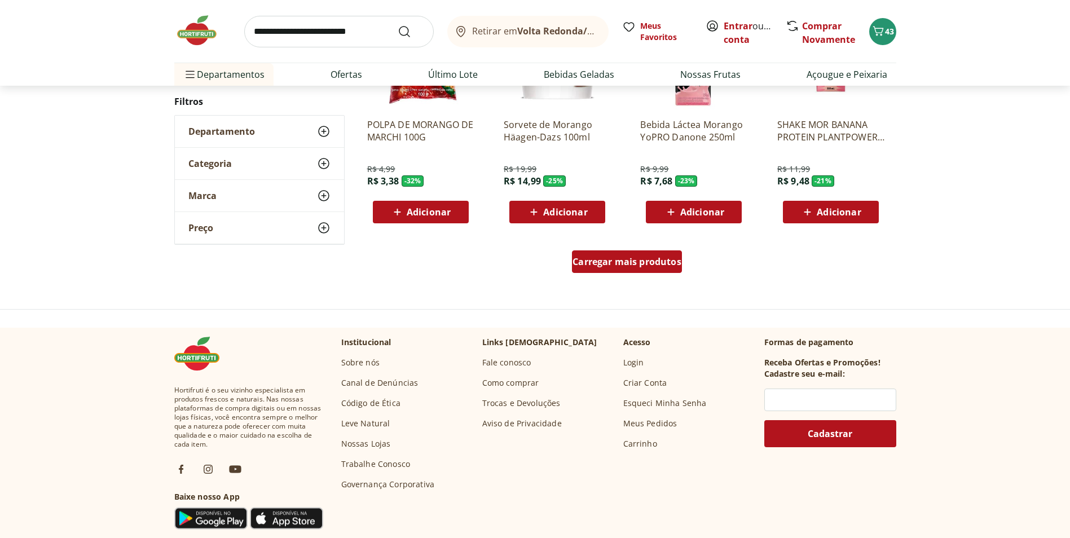
click at [677, 268] on div "Carregar mais produtos" at bounding box center [627, 261] width 110 height 23
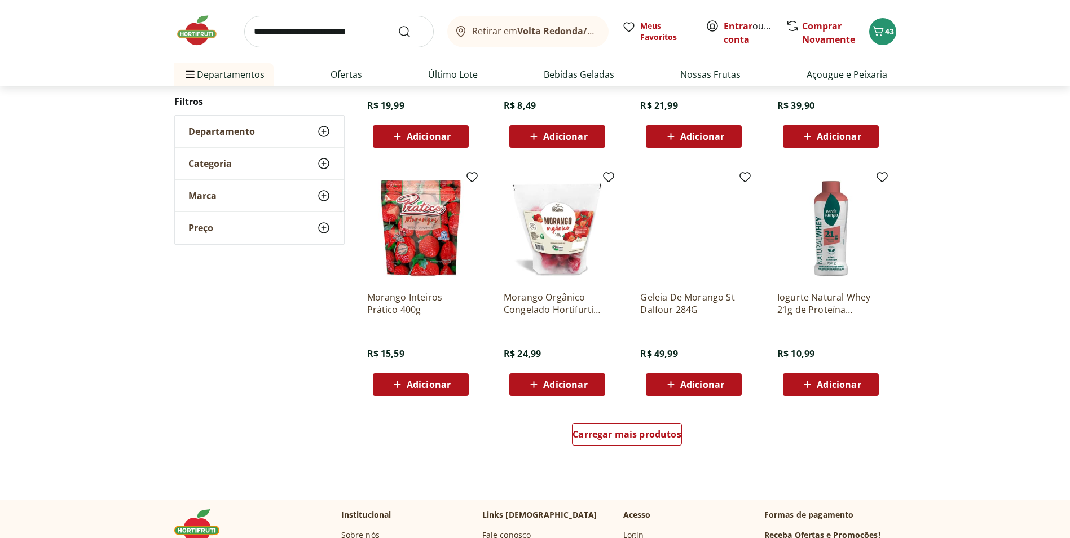
scroll to position [677, 0]
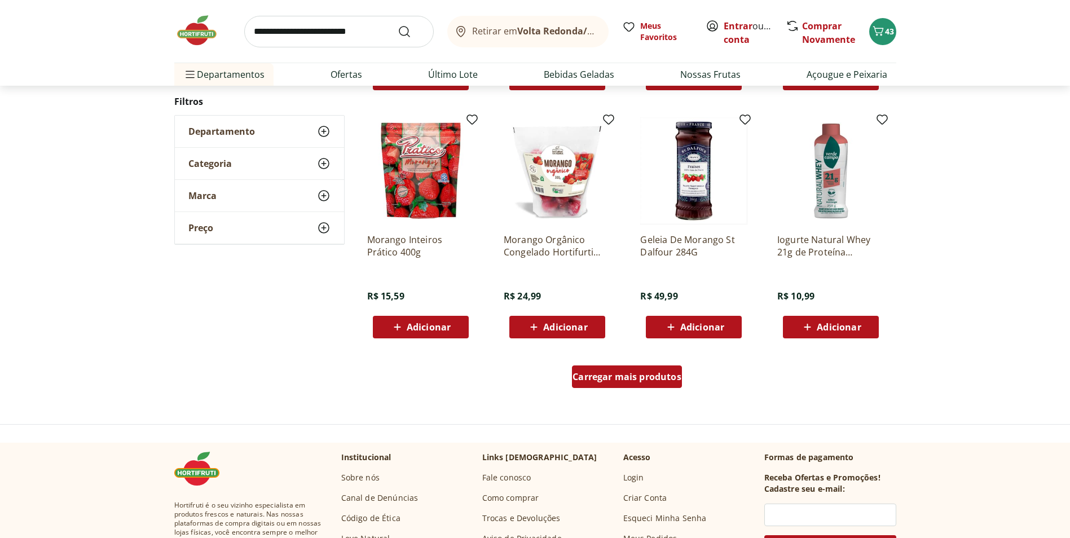
click at [649, 365] on div "Carregar mais produtos" at bounding box center [627, 376] width 110 height 23
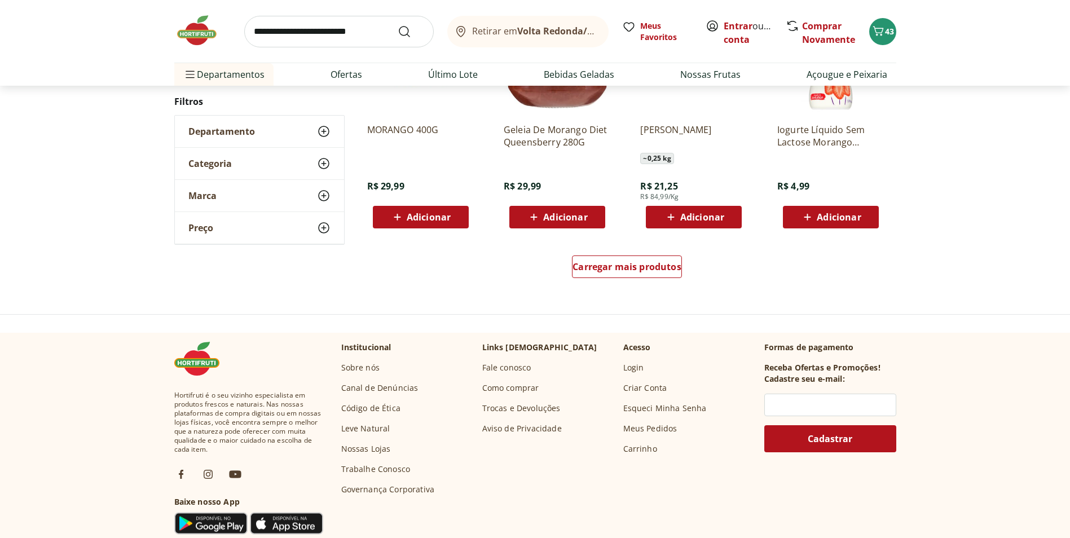
scroll to position [787, 0]
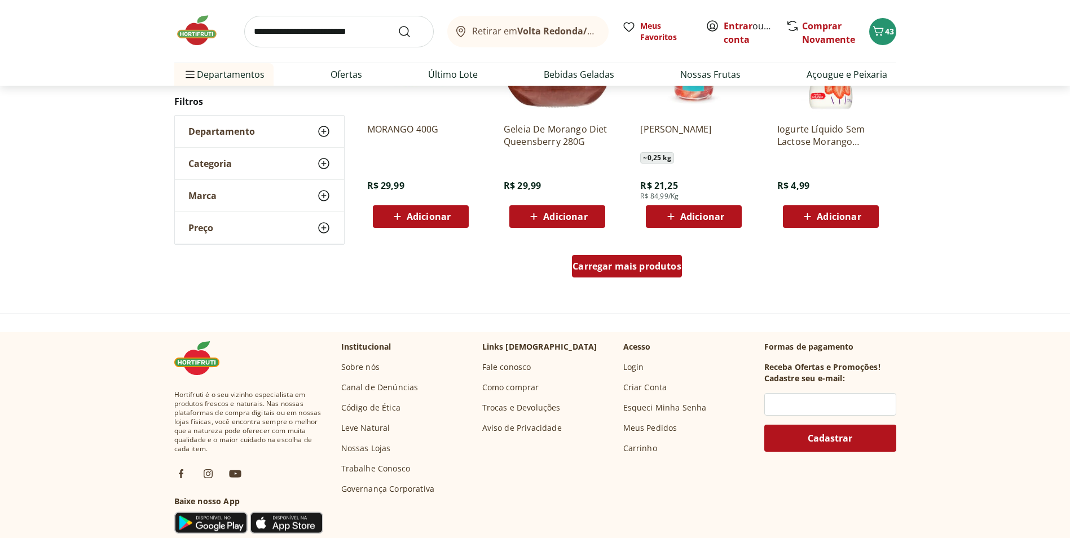
click at [654, 267] on span "Carregar mais produtos" at bounding box center [626, 266] width 109 height 9
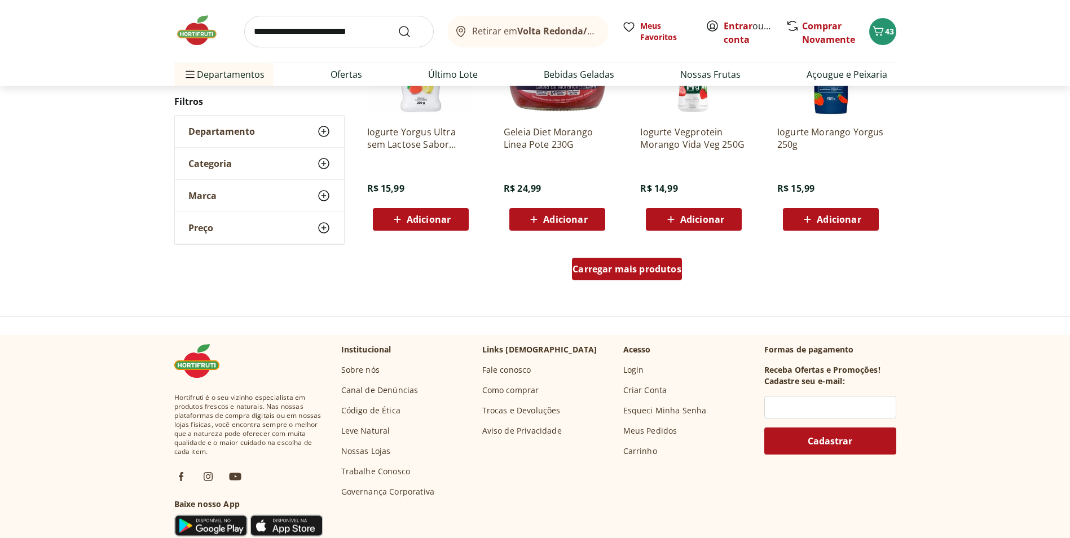
scroll to position [785, 0]
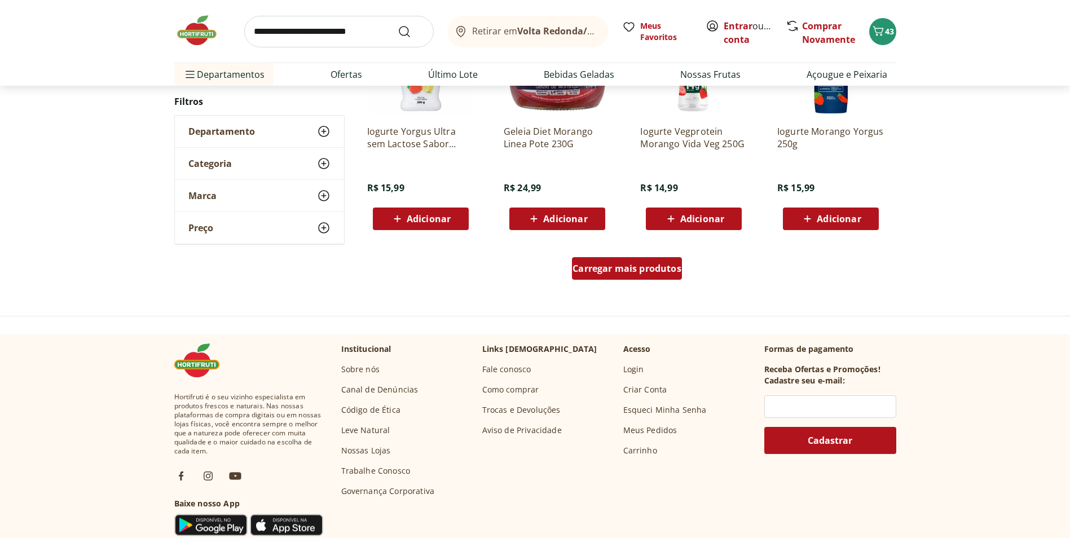
click at [654, 272] on span "Carregar mais produtos" at bounding box center [626, 268] width 109 height 9
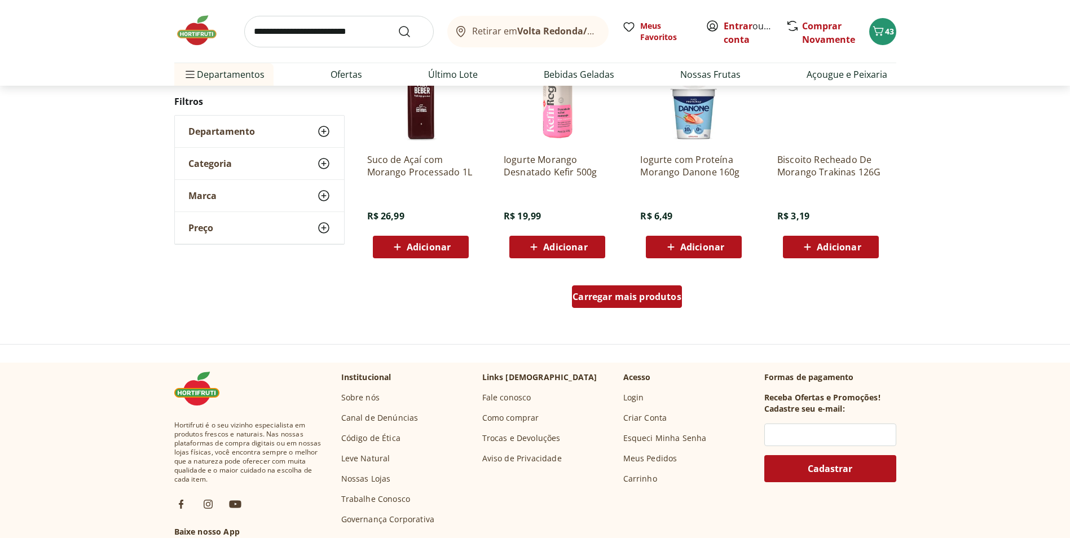
scroll to position [783, 0]
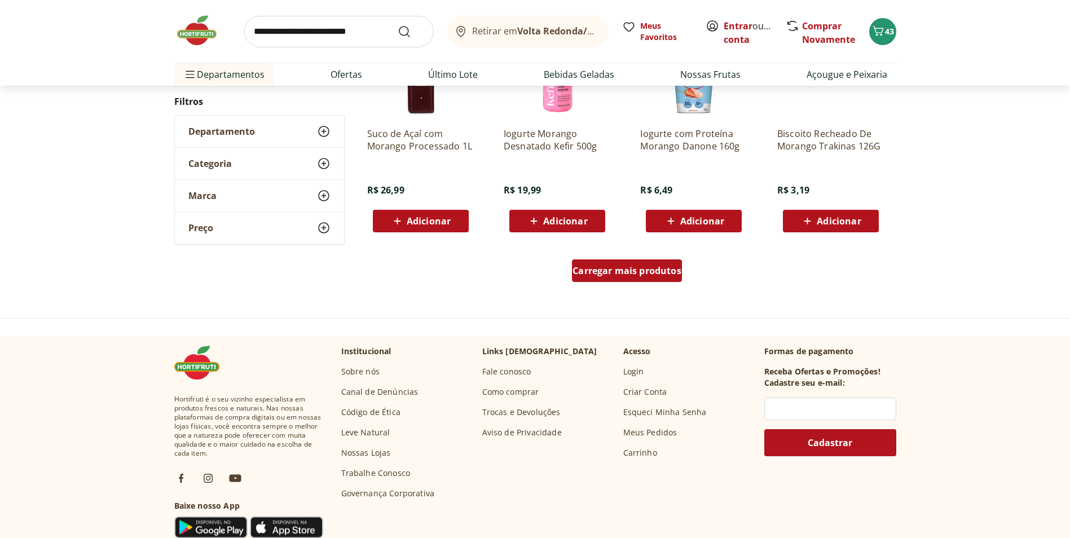
click at [654, 270] on span "Carregar mais produtos" at bounding box center [626, 270] width 109 height 9
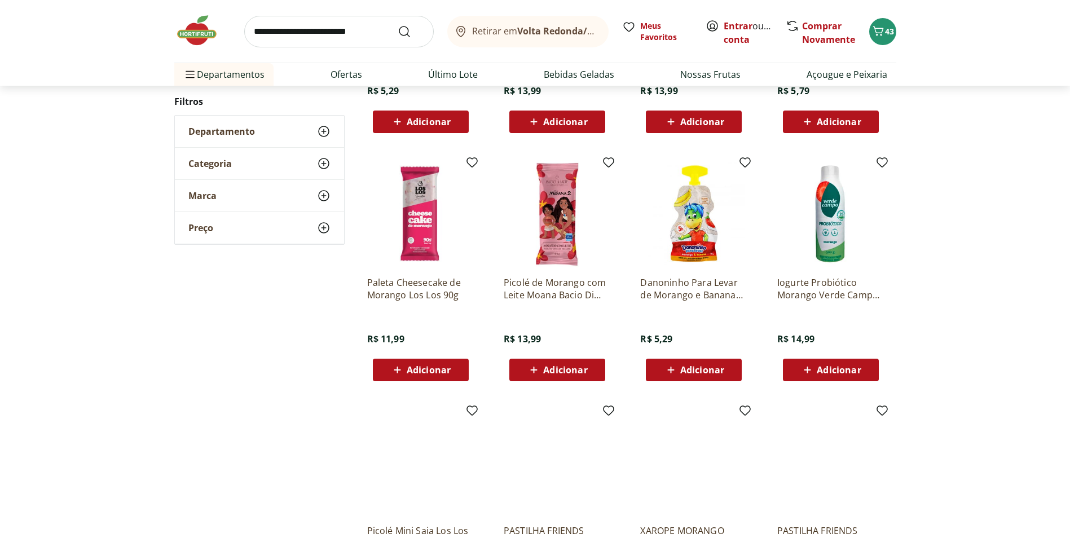
scroll to position [837, 0]
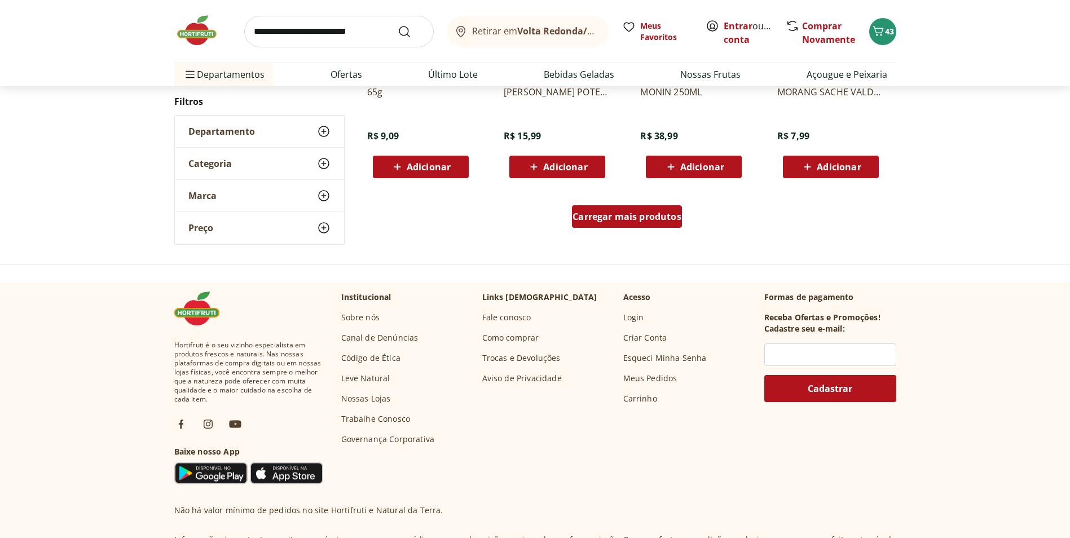
click at [661, 231] on link "Carregar mais produtos" at bounding box center [627, 218] width 110 height 27
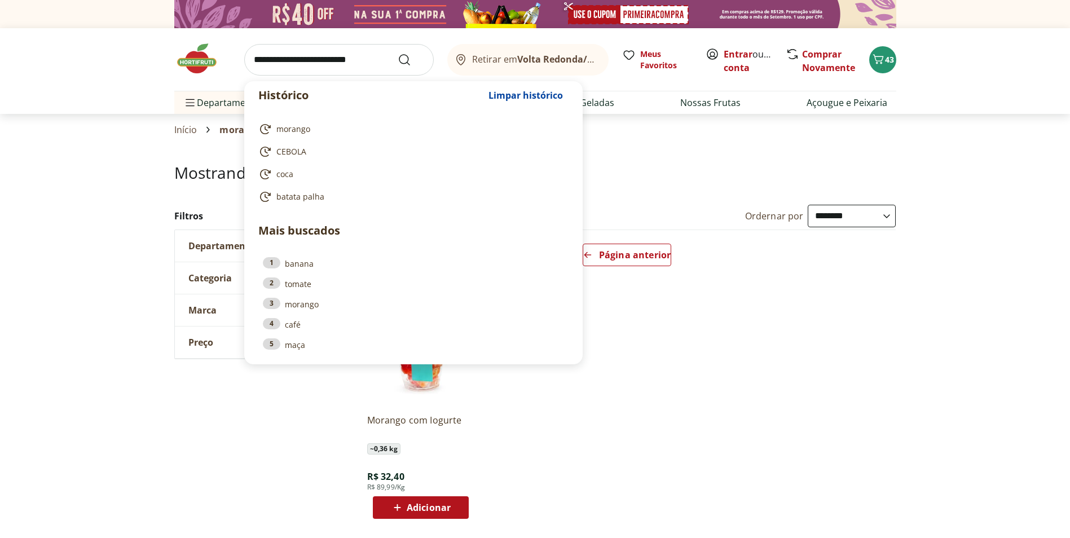
click at [378, 60] on input "search" at bounding box center [338, 60] width 189 height 32
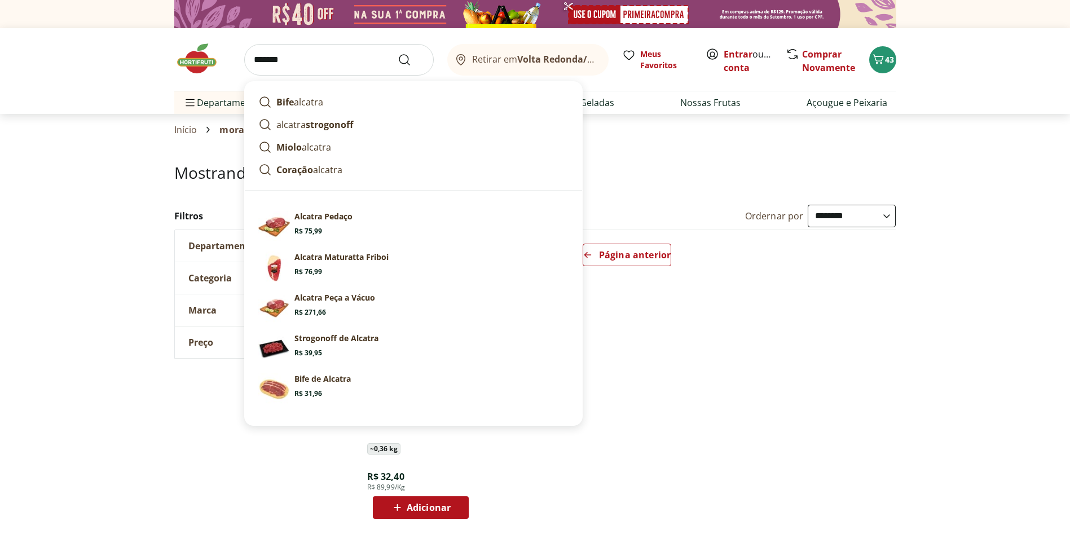
type input "*******"
click at [398, 53] on button "Submit Search" at bounding box center [411, 60] width 27 height 14
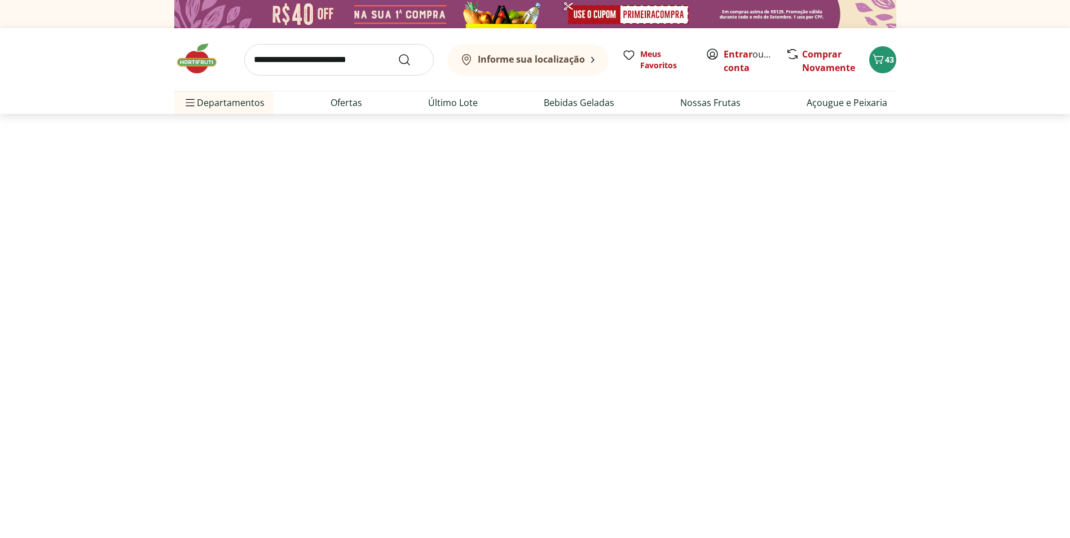
select select "**********"
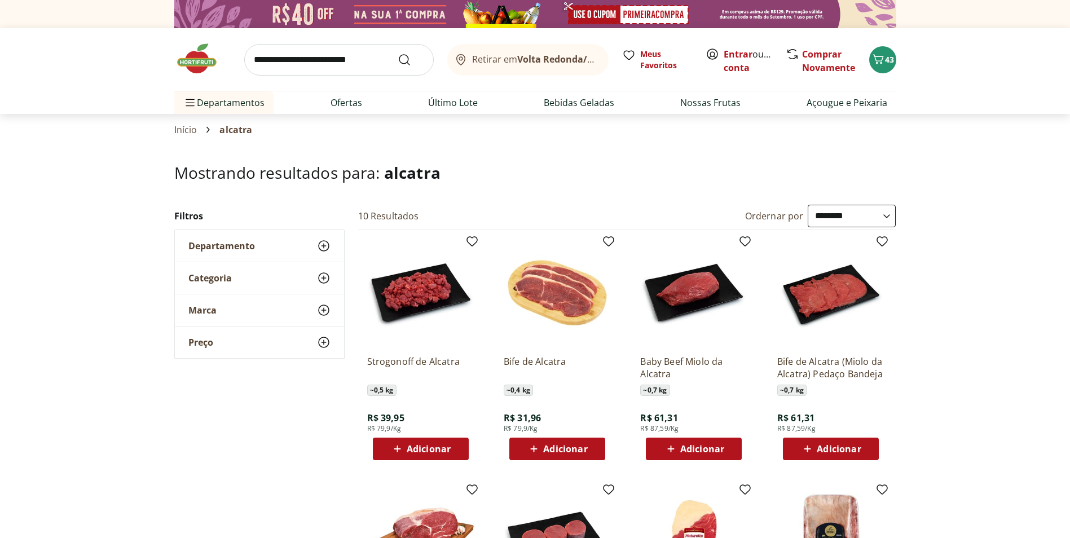
click at [530, 447] on icon at bounding box center [534, 449] width 14 height 14
click at [593, 447] on icon at bounding box center [588, 448] width 14 height 14
type input "*"
click at [350, 67] on input "search" at bounding box center [338, 60] width 189 height 32
type input "**********"
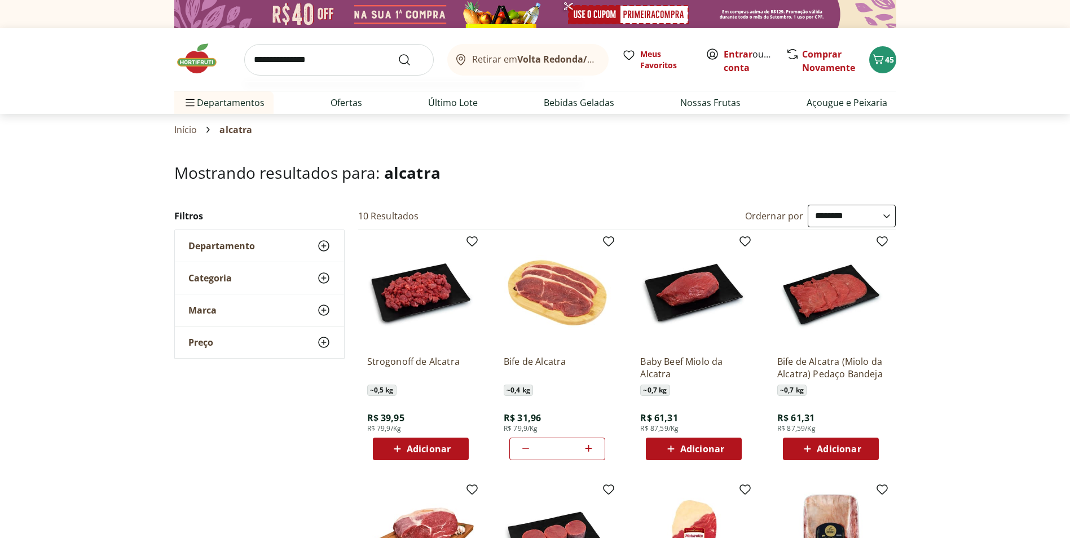
click at [398, 53] on button "Submit Search" at bounding box center [411, 60] width 27 height 14
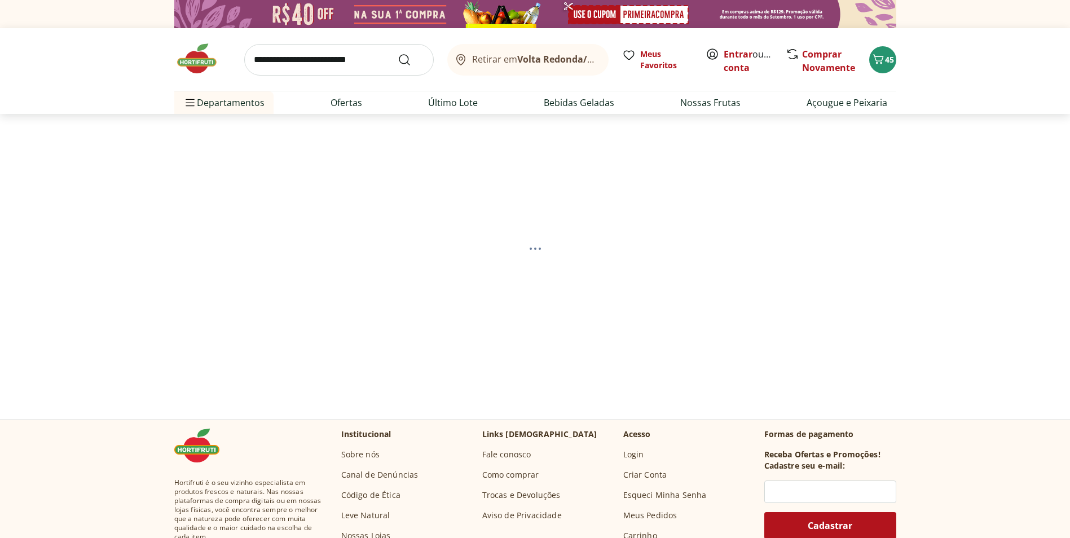
select select "**********"
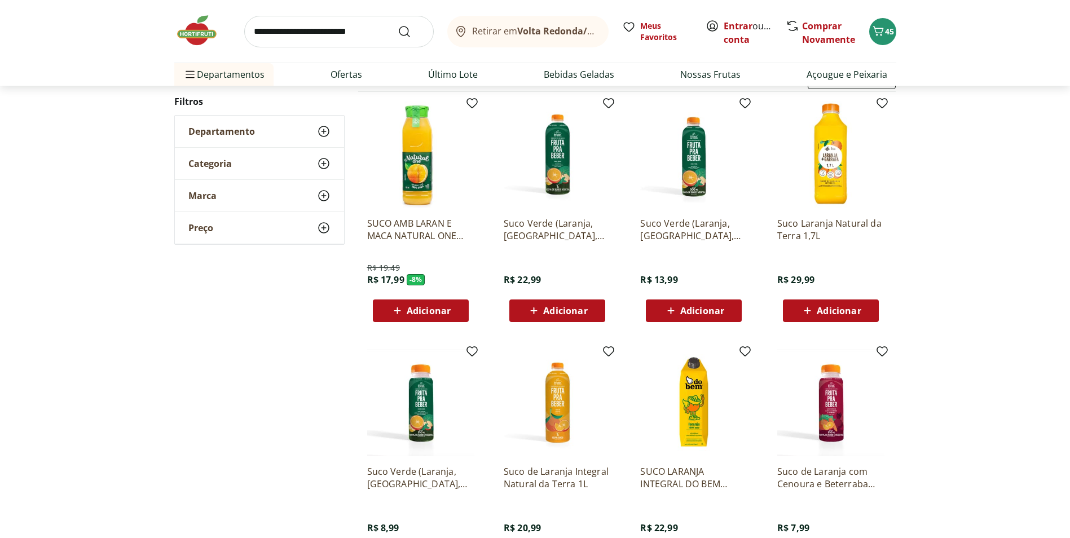
scroll to position [113, 0]
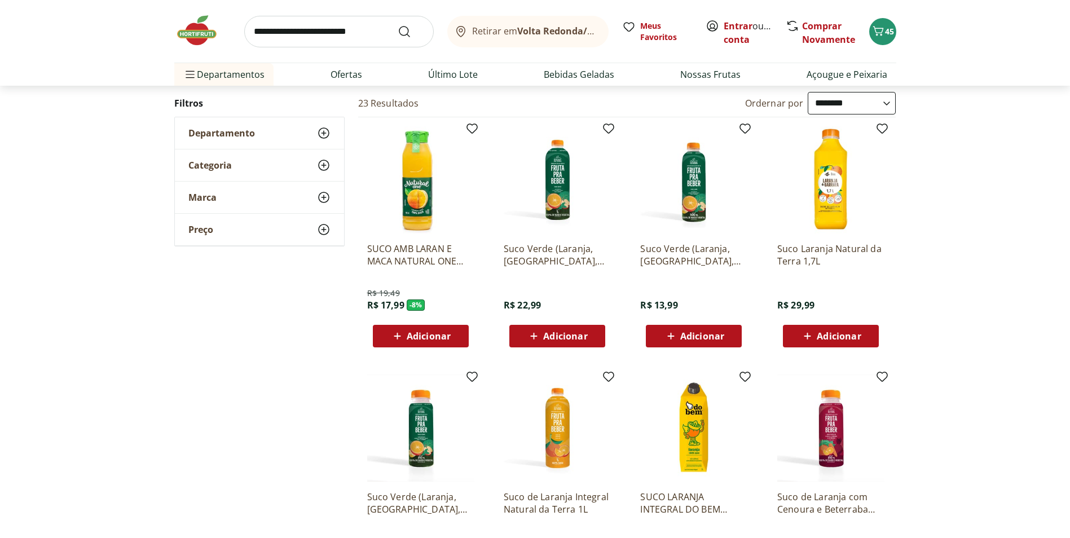
click at [808, 330] on icon at bounding box center [807, 336] width 14 height 14
click at [363, 36] on input "search" at bounding box center [338, 32] width 189 height 32
click at [141, 454] on div "**********" at bounding box center [535, 501] width 1070 height 819
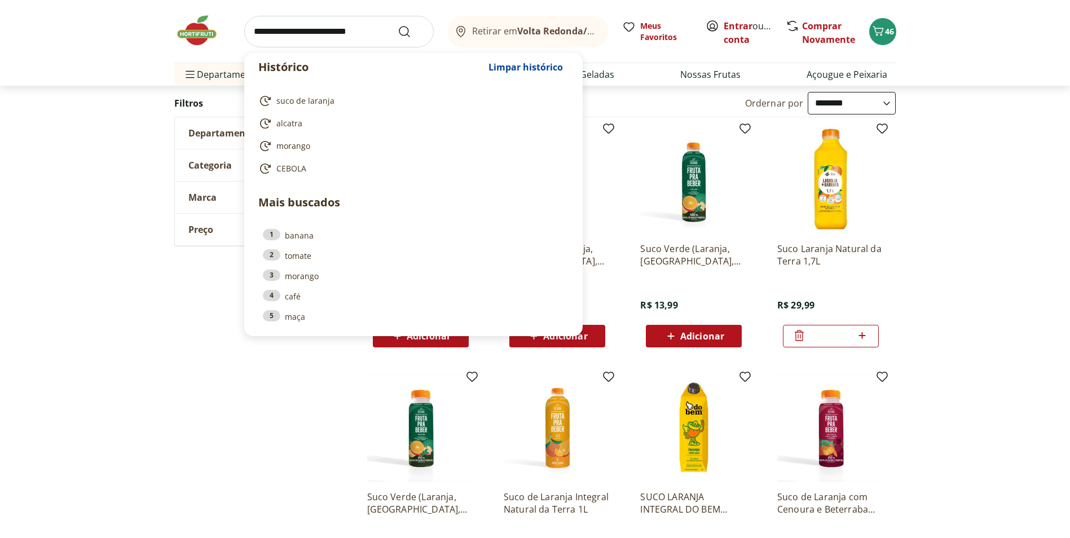
click at [315, 34] on input "search" at bounding box center [338, 32] width 189 height 32
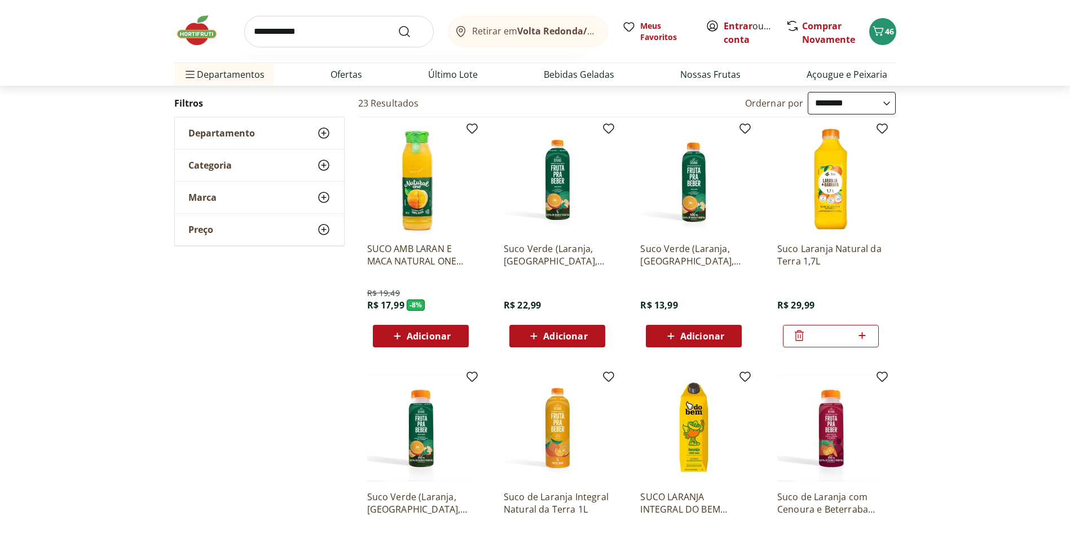
type input "**********"
click at [398, 25] on button "Submit Search" at bounding box center [411, 32] width 27 height 14
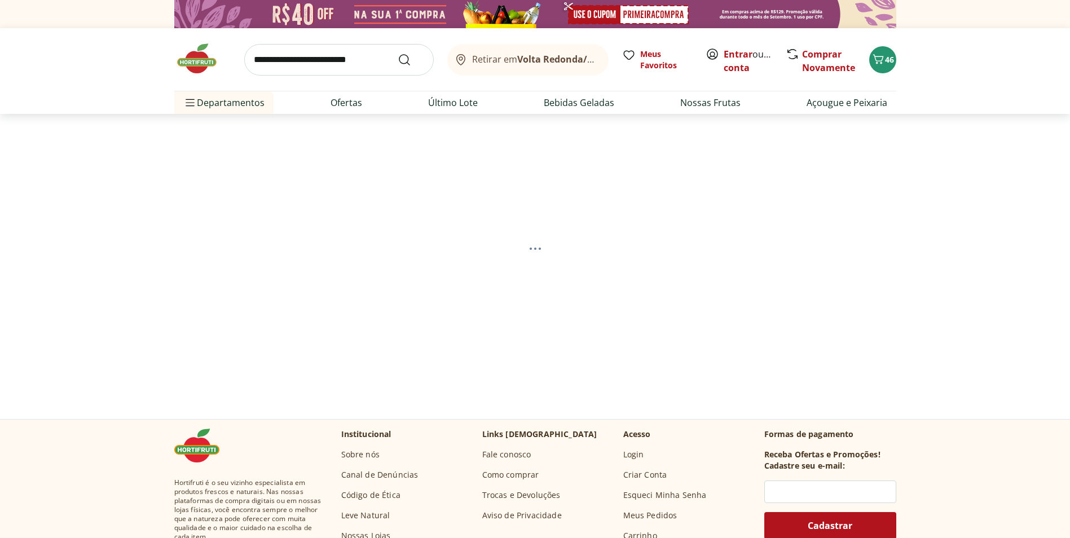
select select "**********"
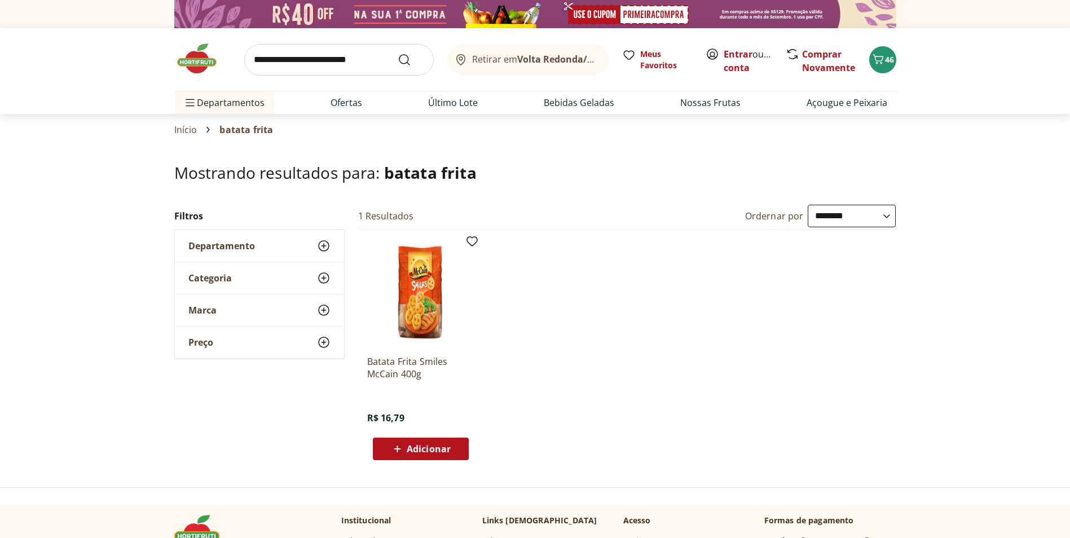
click at [359, 72] on input "search" at bounding box center [338, 60] width 189 height 32
type input "******"
click at [398, 53] on button "Submit Search" at bounding box center [411, 60] width 27 height 14
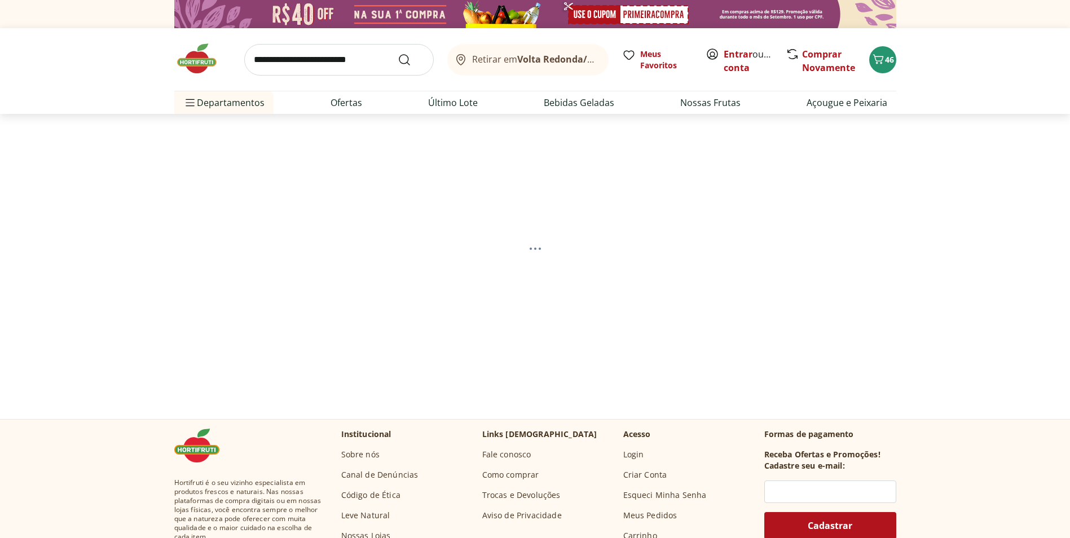
select select "**********"
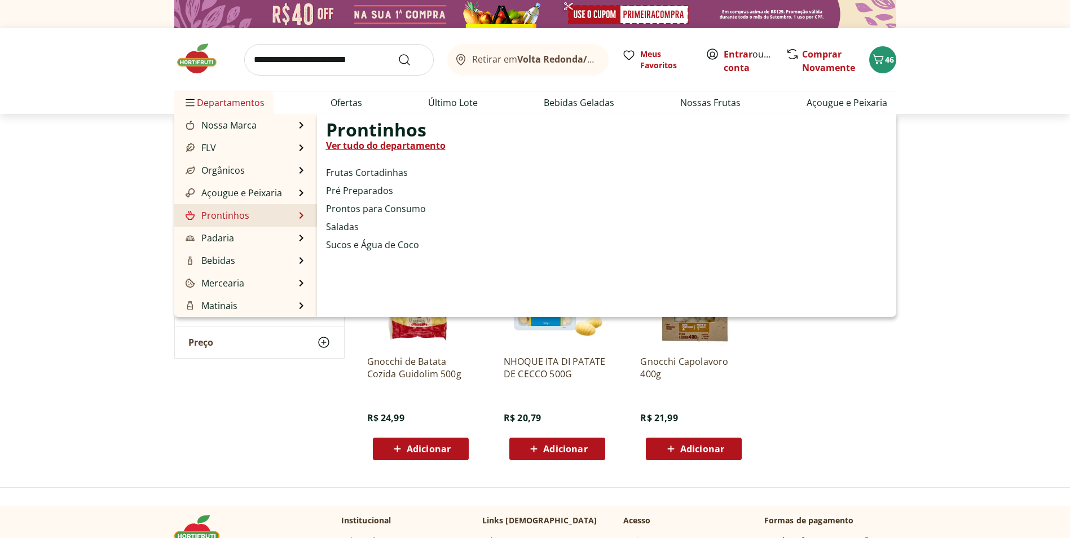
click at [238, 210] on link "Prontinhos" at bounding box center [216, 216] width 66 height 14
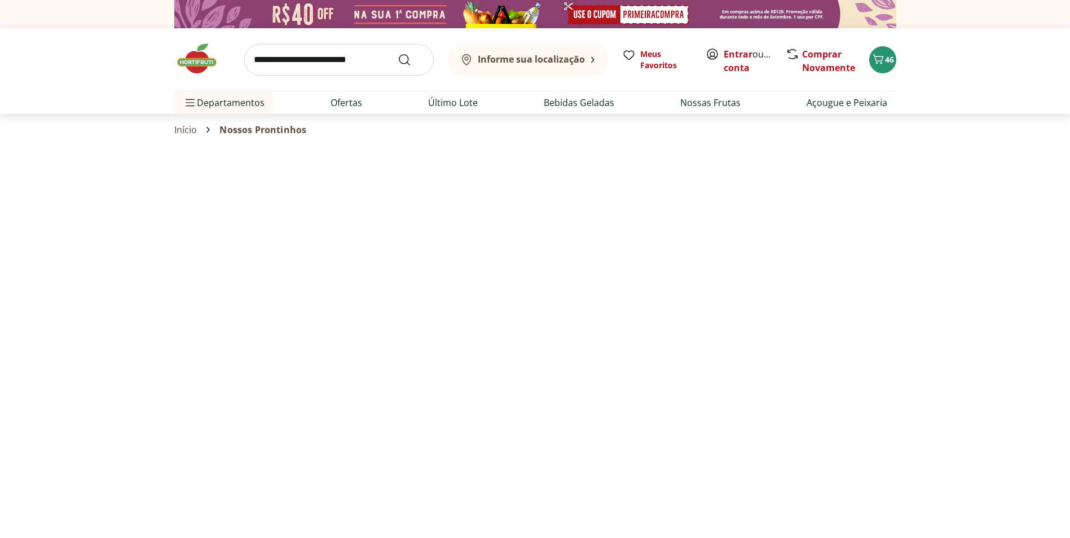
select select "**********"
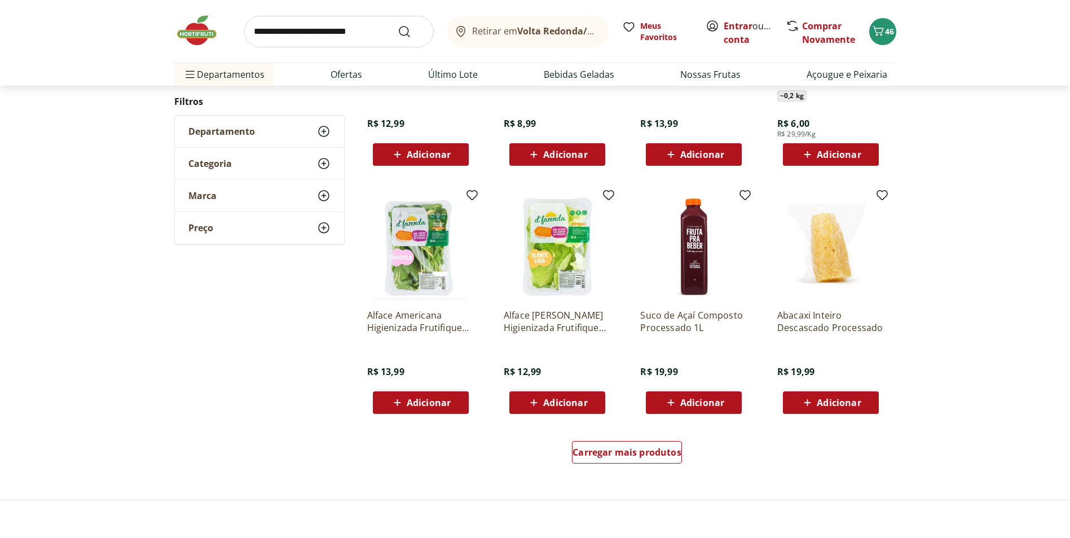
scroll to position [620, 0]
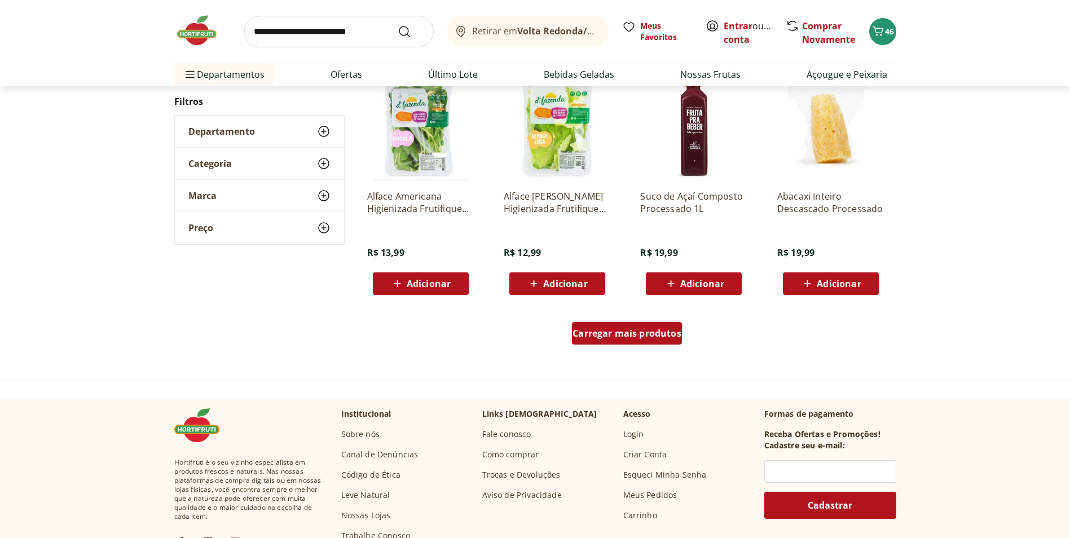
click at [629, 329] on span "Carregar mais produtos" at bounding box center [626, 333] width 109 height 9
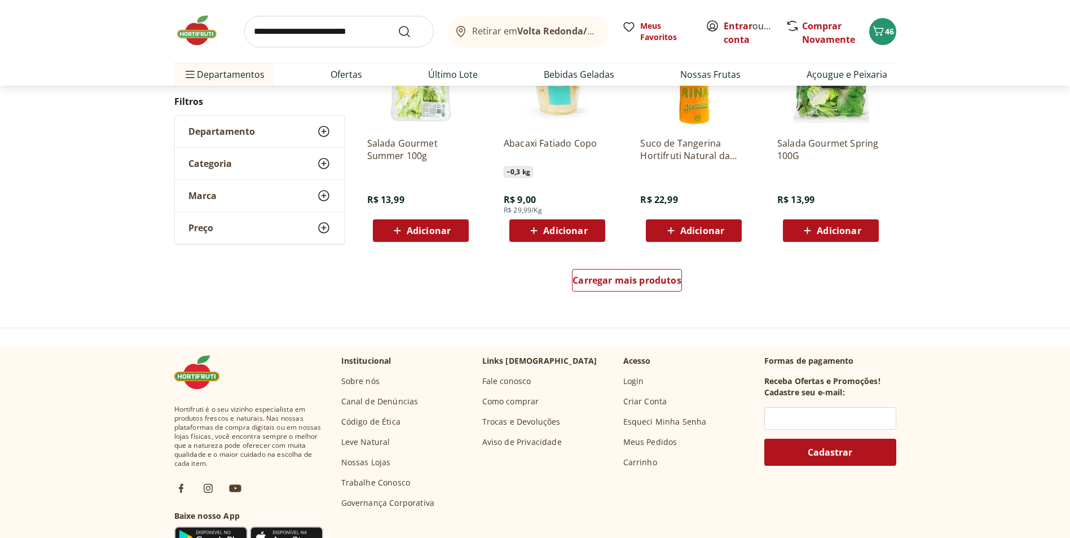
scroll to position [846, 0]
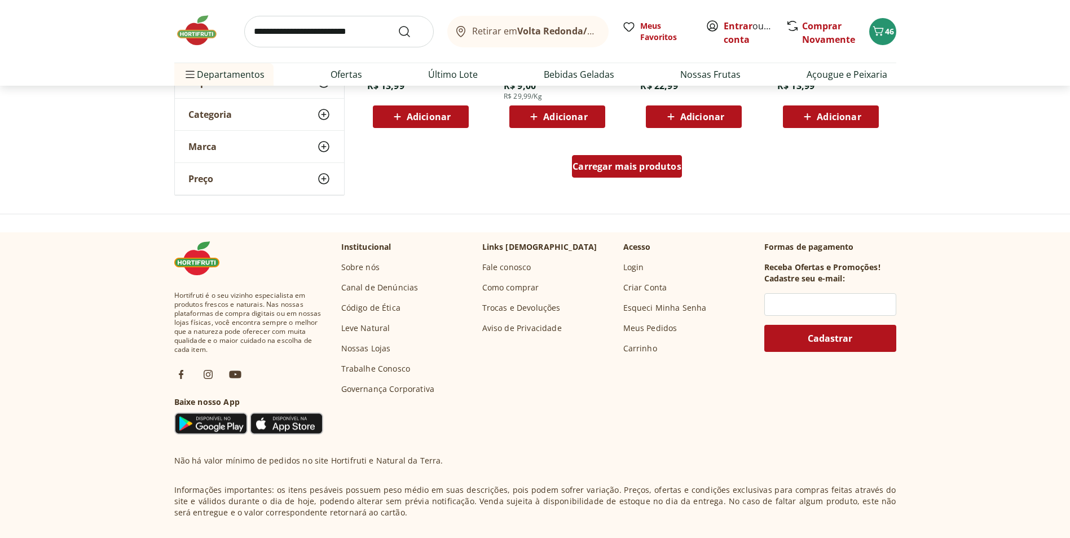
click at [573, 162] on span "Carregar mais produtos" at bounding box center [626, 166] width 109 height 9
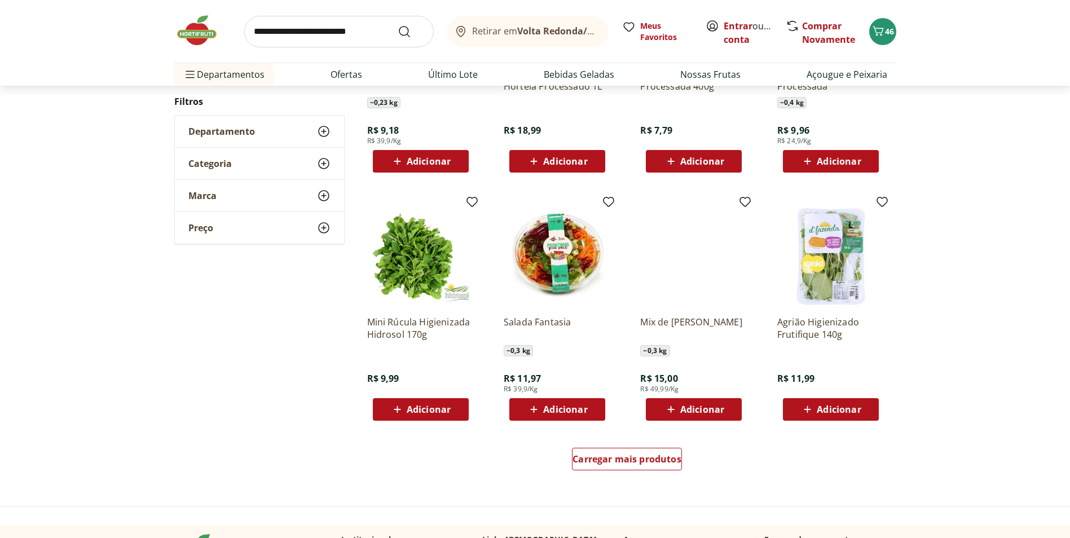
scroll to position [562, 0]
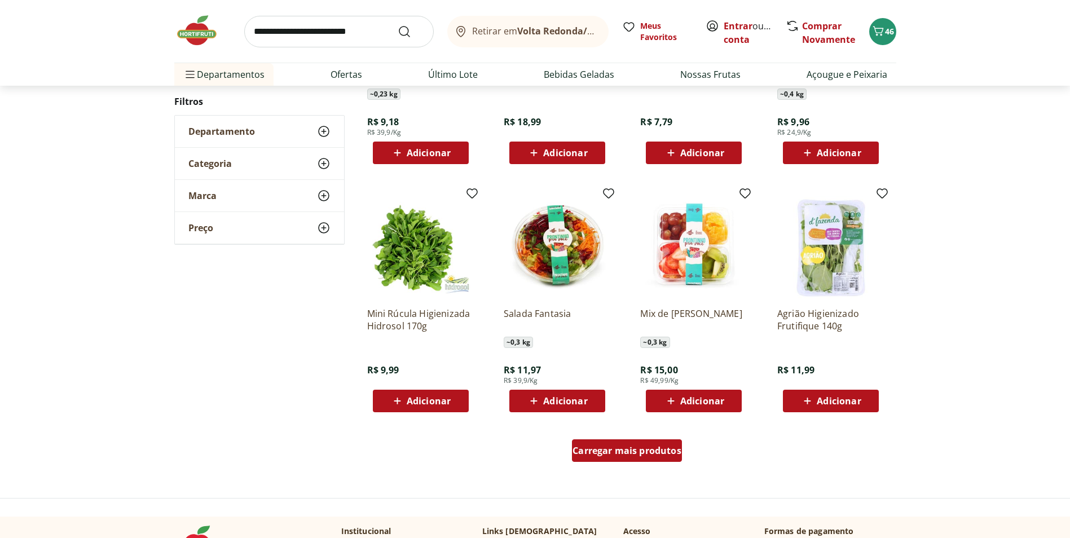
click at [626, 453] on span "Carregar mais produtos" at bounding box center [626, 450] width 109 height 9
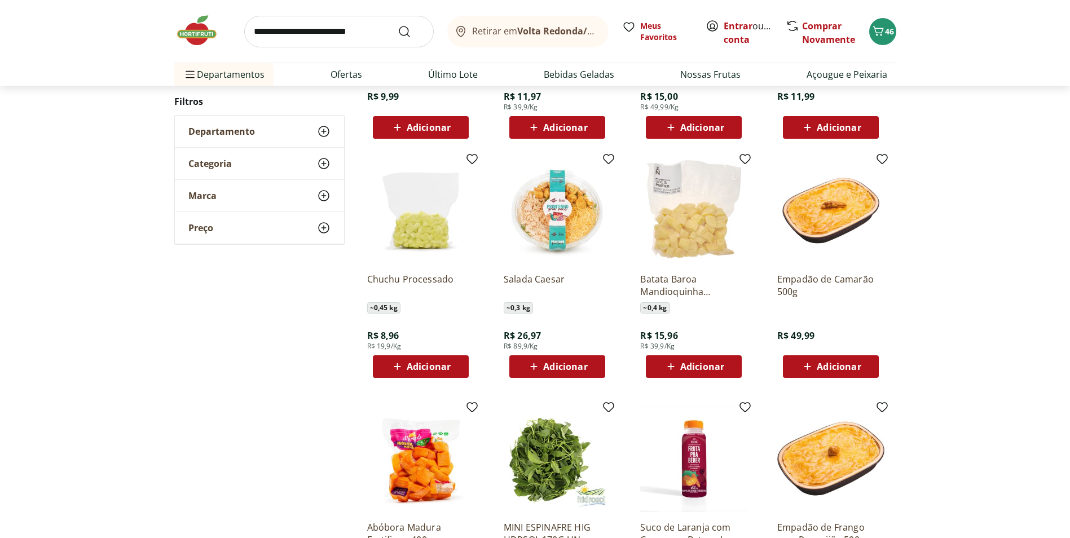
scroll to position [900, 0]
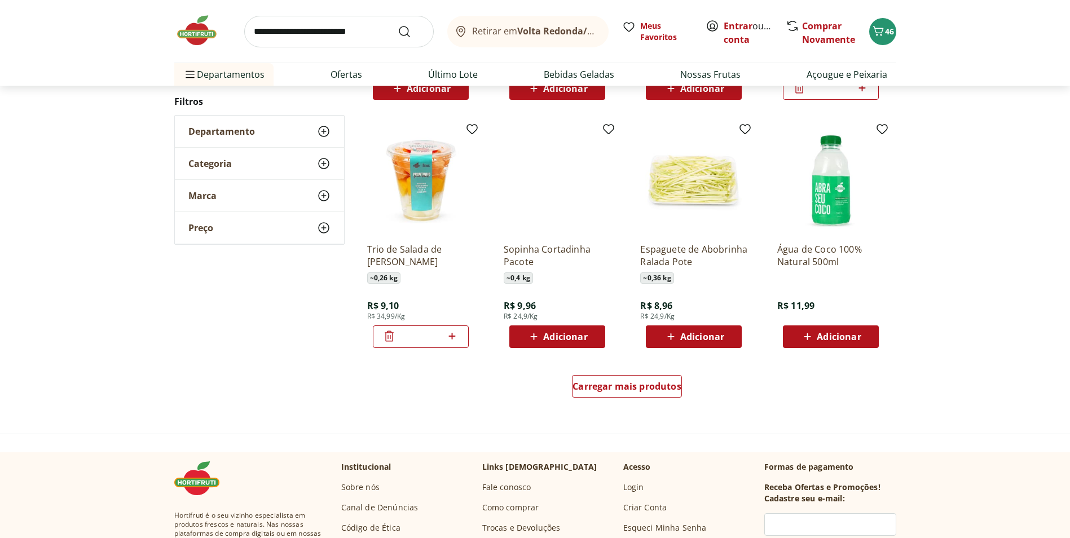
scroll to position [672, 0]
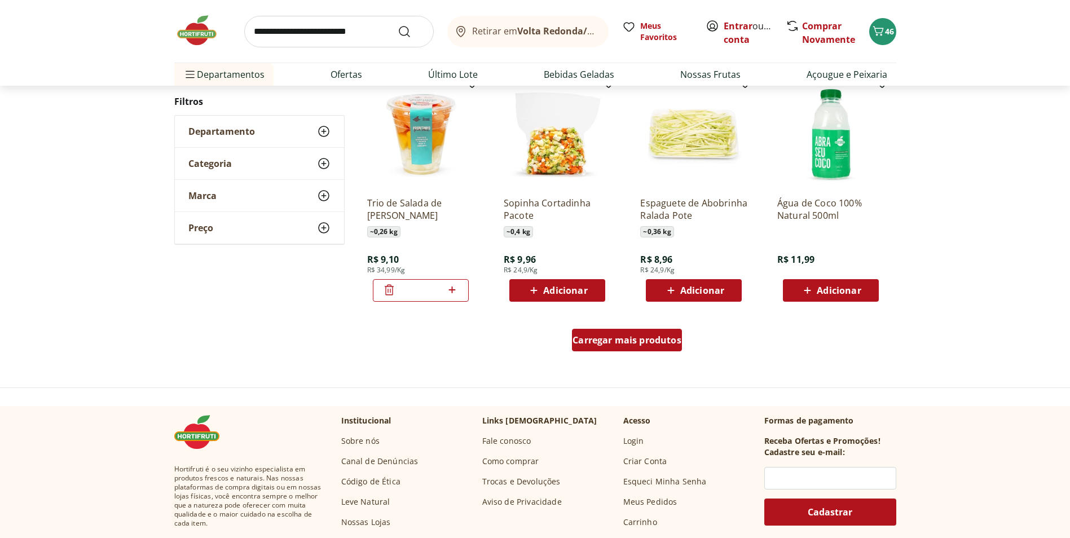
click at [661, 348] on div "Carregar mais produtos" at bounding box center [627, 340] width 110 height 23
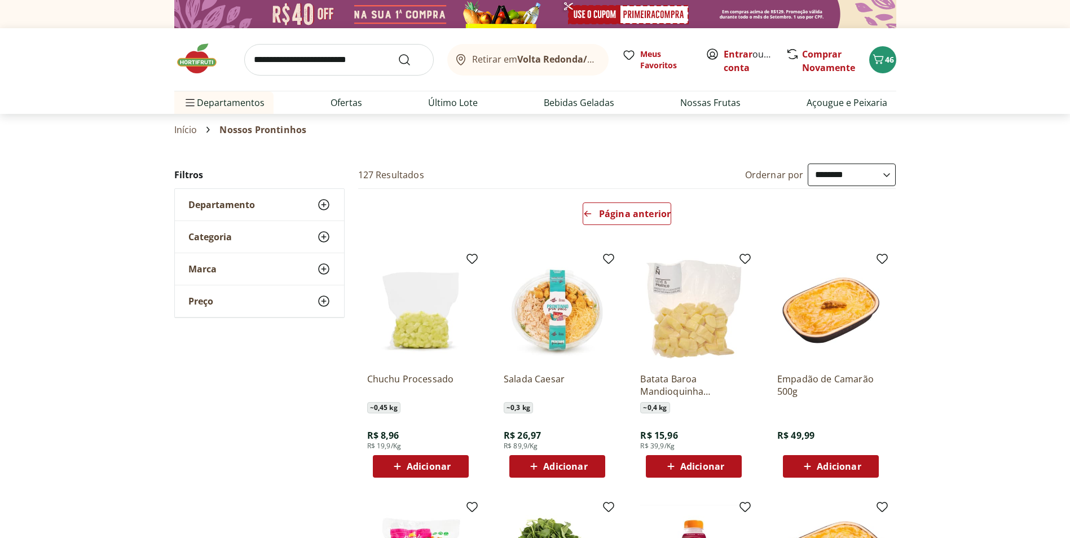
select select "**********"
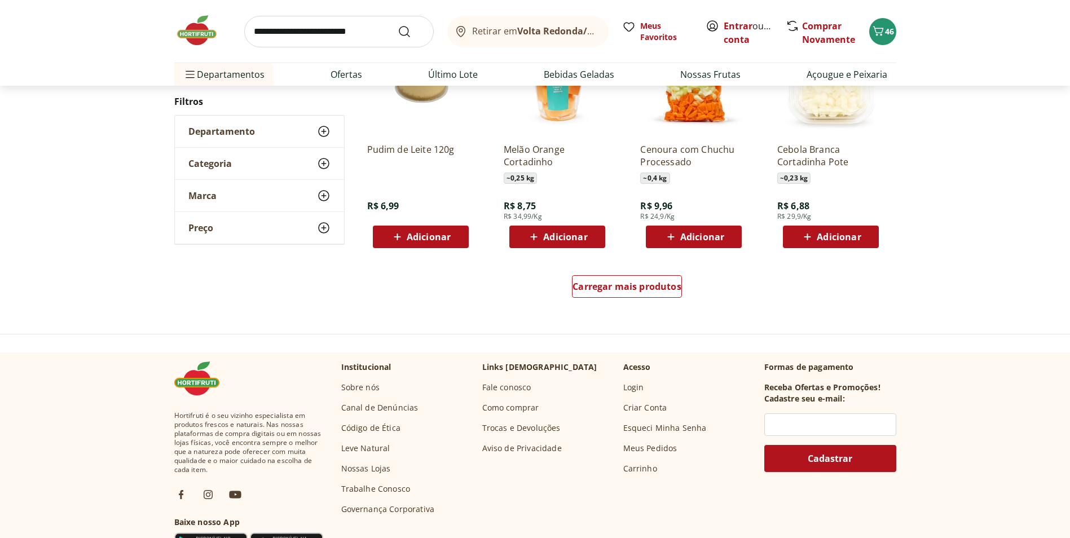
scroll to position [726, 0]
click at [660, 293] on div "Carregar mais produtos" at bounding box center [627, 286] width 110 height 23
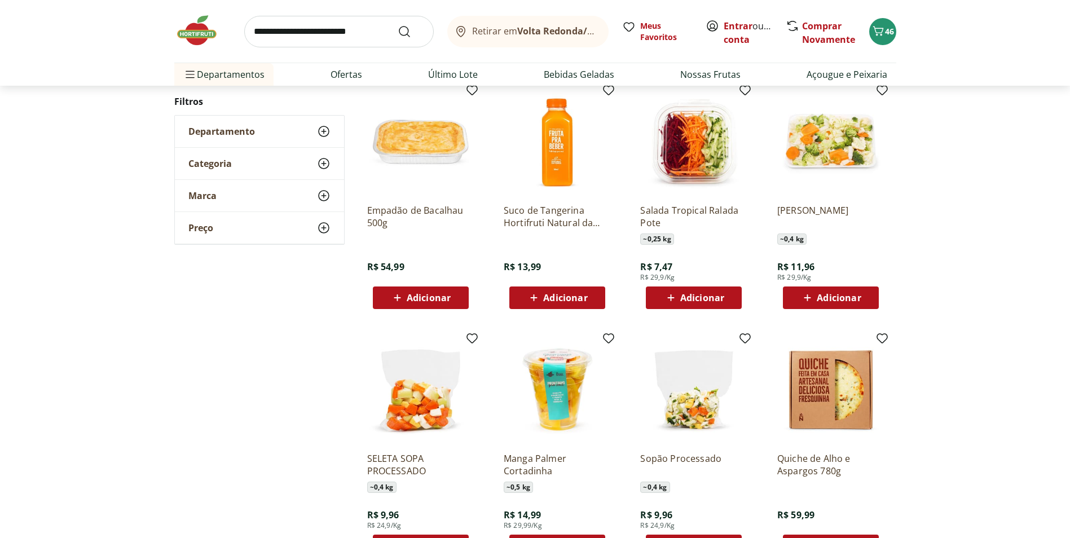
scroll to position [952, 0]
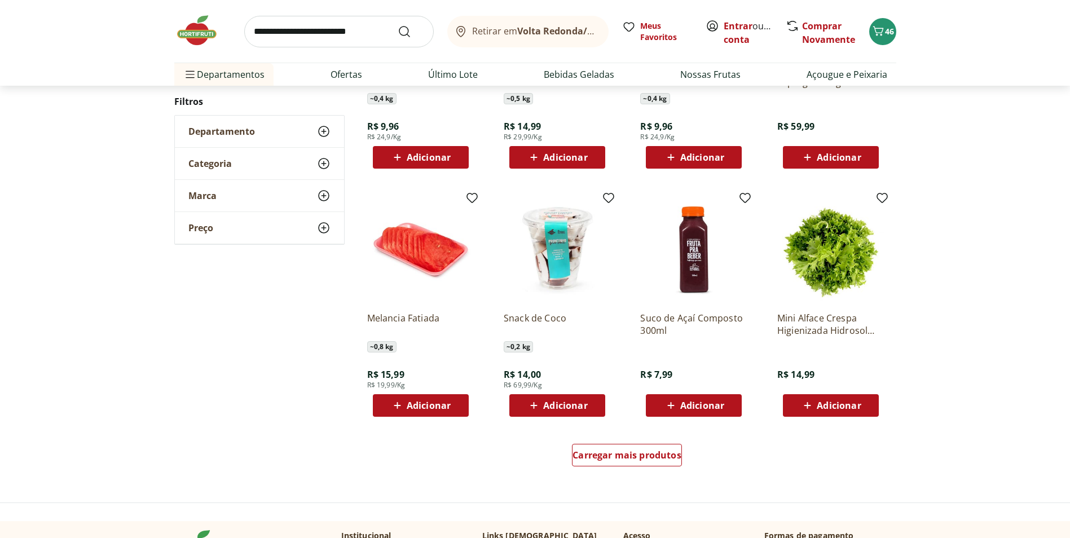
scroll to position [724, 0]
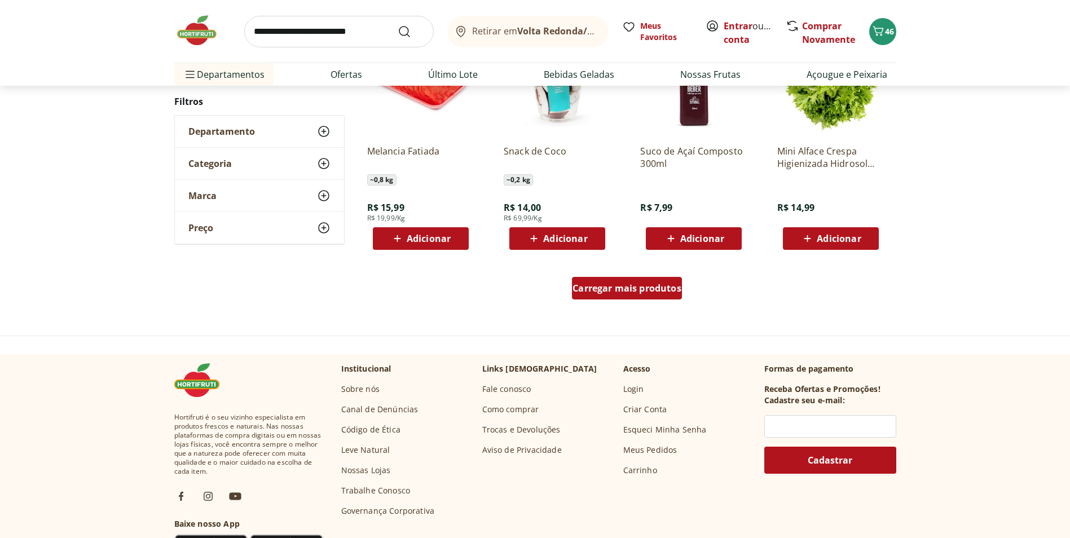
click at [662, 295] on div "Carregar mais produtos" at bounding box center [627, 288] width 110 height 23
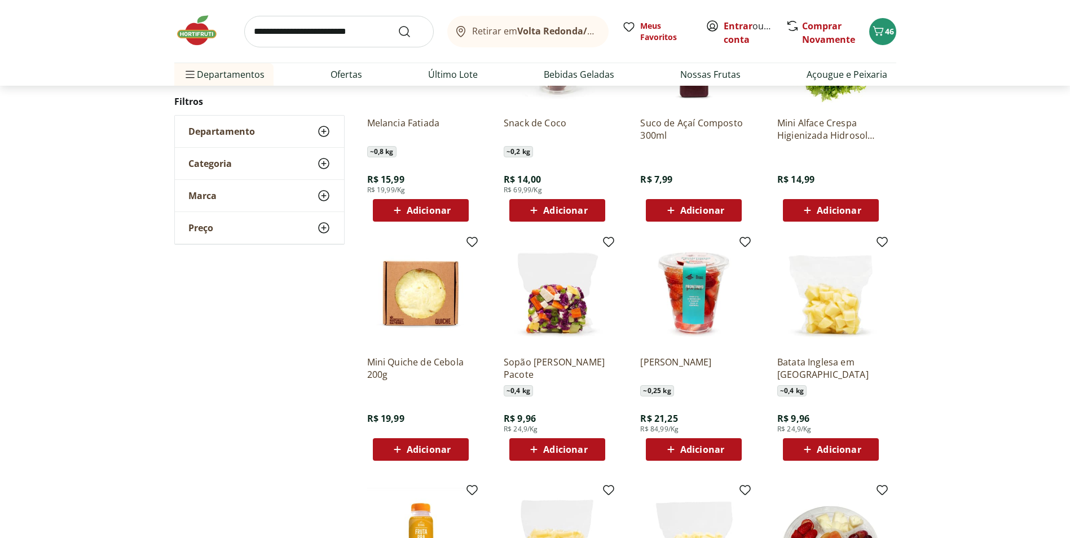
scroll to position [780, 0]
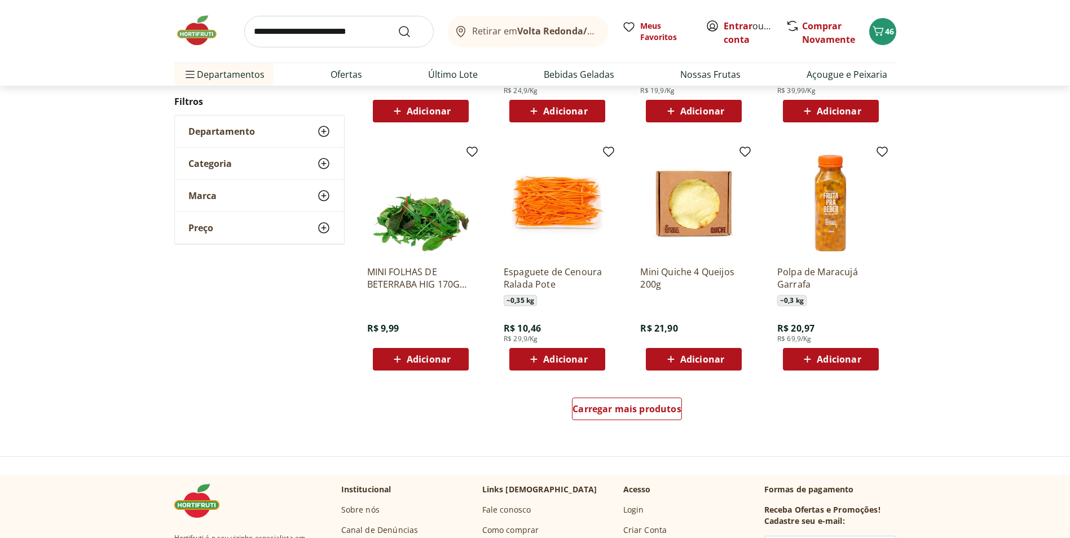
scroll to position [609, 0]
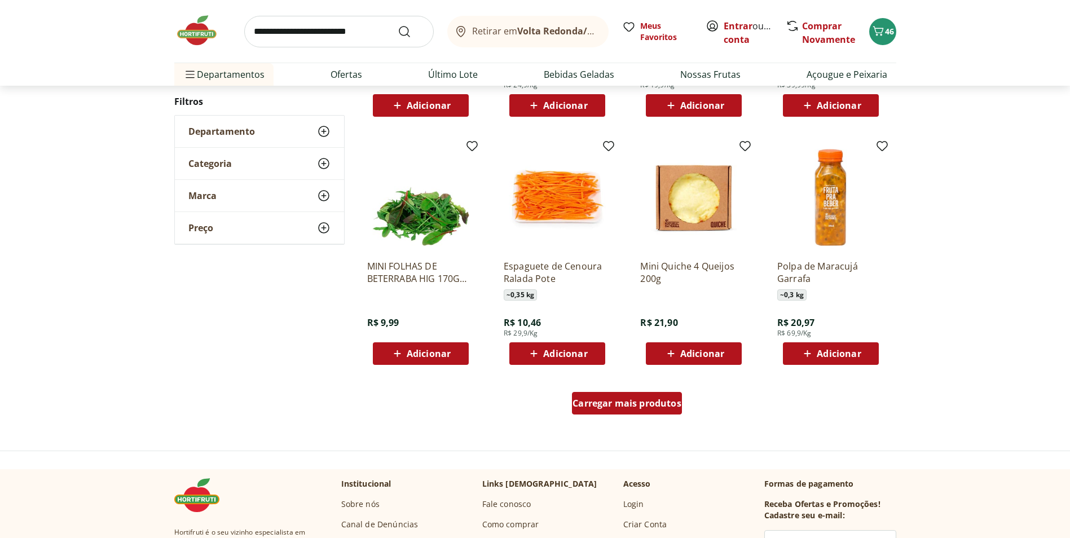
click at [648, 399] on span "Carregar mais produtos" at bounding box center [626, 403] width 109 height 9
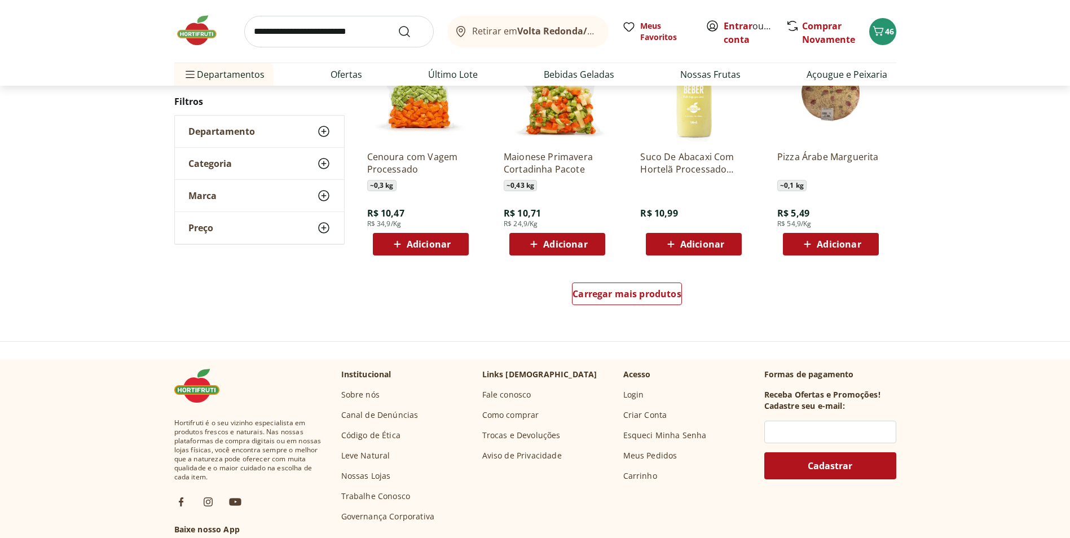
scroll to position [719, 0]
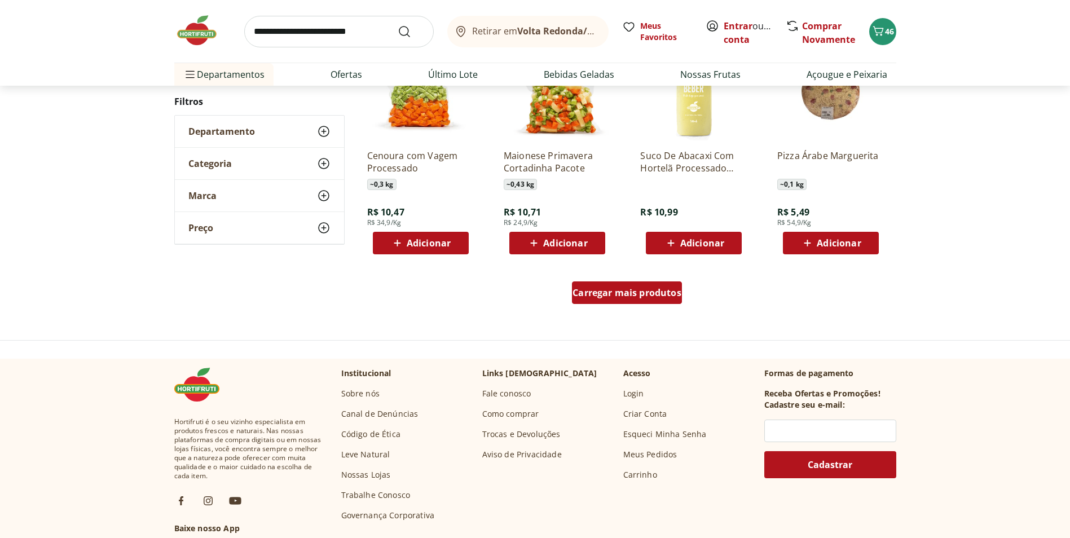
click at [656, 294] on span "Carregar mais produtos" at bounding box center [626, 292] width 109 height 9
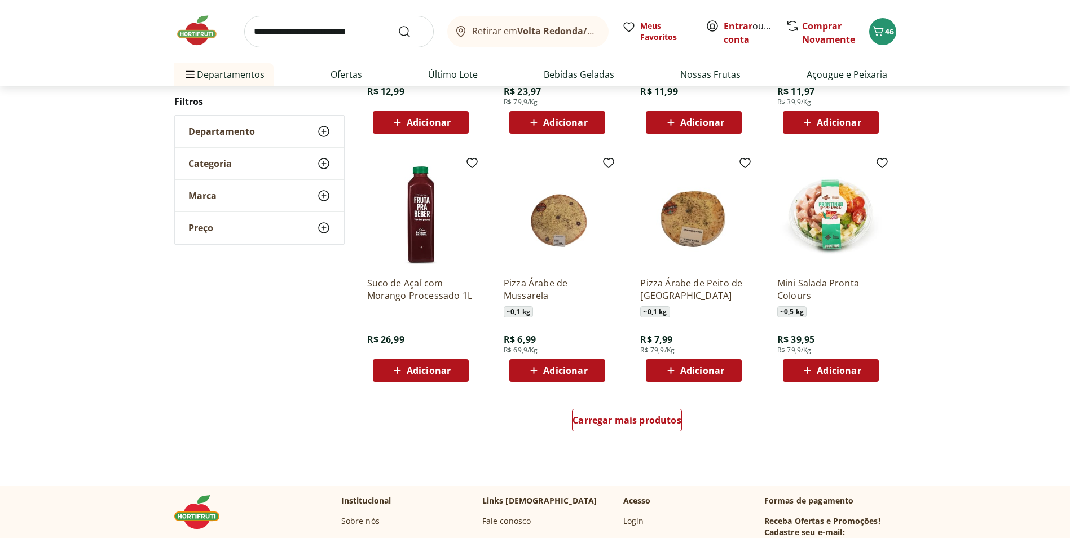
scroll to position [604, 0]
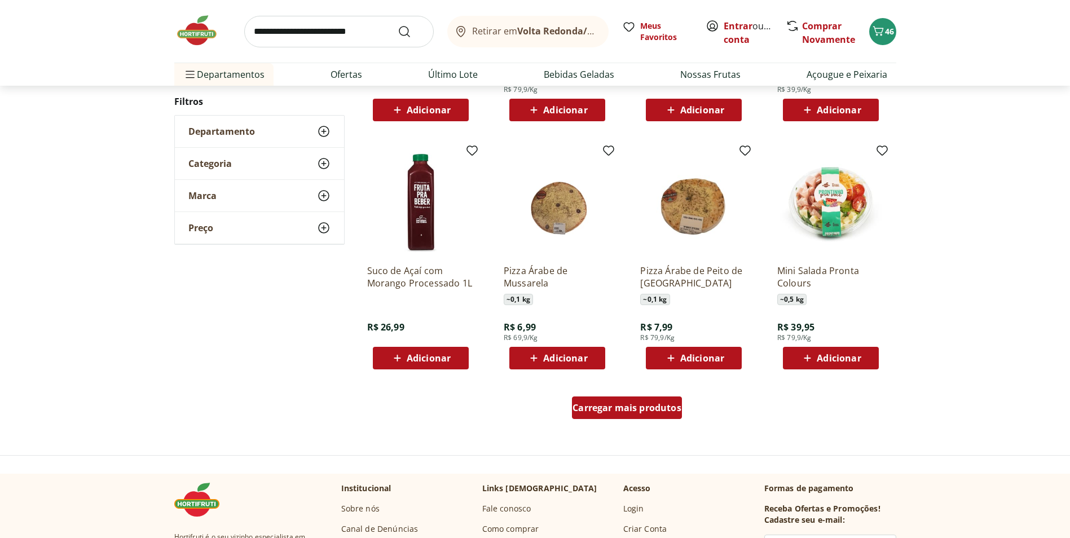
click at [603, 407] on span "Carregar mais produtos" at bounding box center [626, 407] width 109 height 9
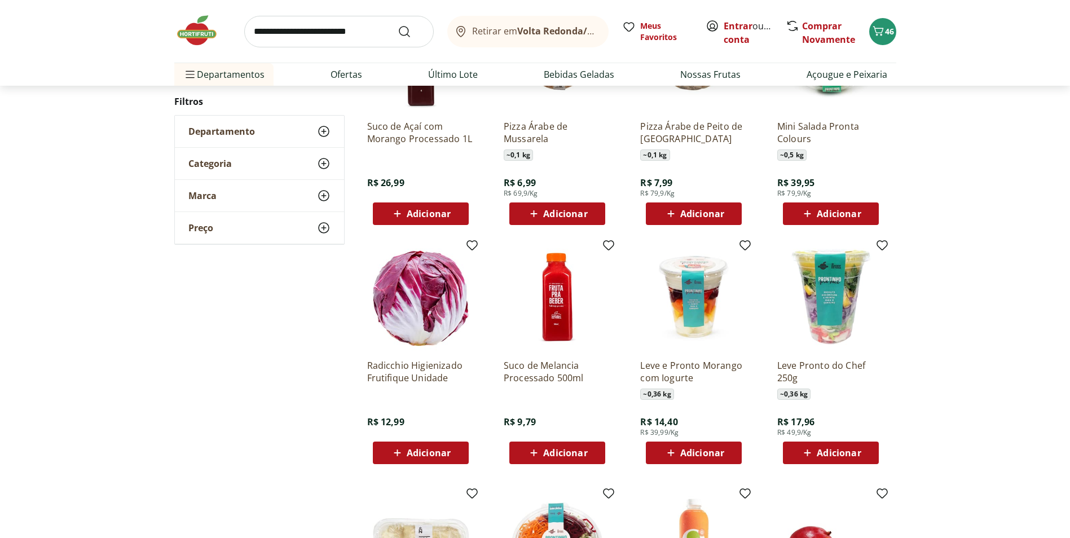
scroll to position [774, 0]
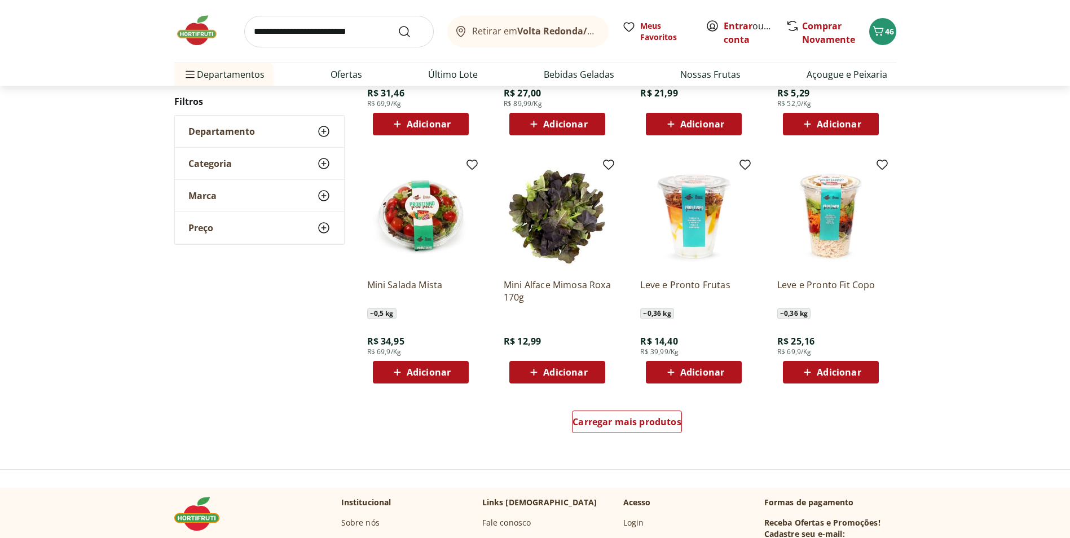
scroll to position [602, 0]
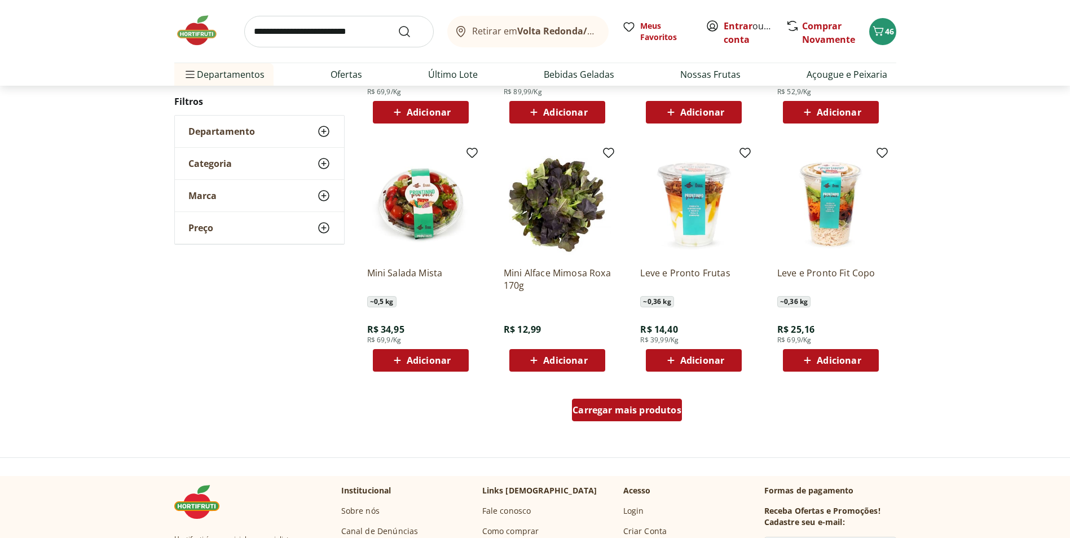
click at [606, 414] on span "Carregar mais produtos" at bounding box center [626, 409] width 109 height 9
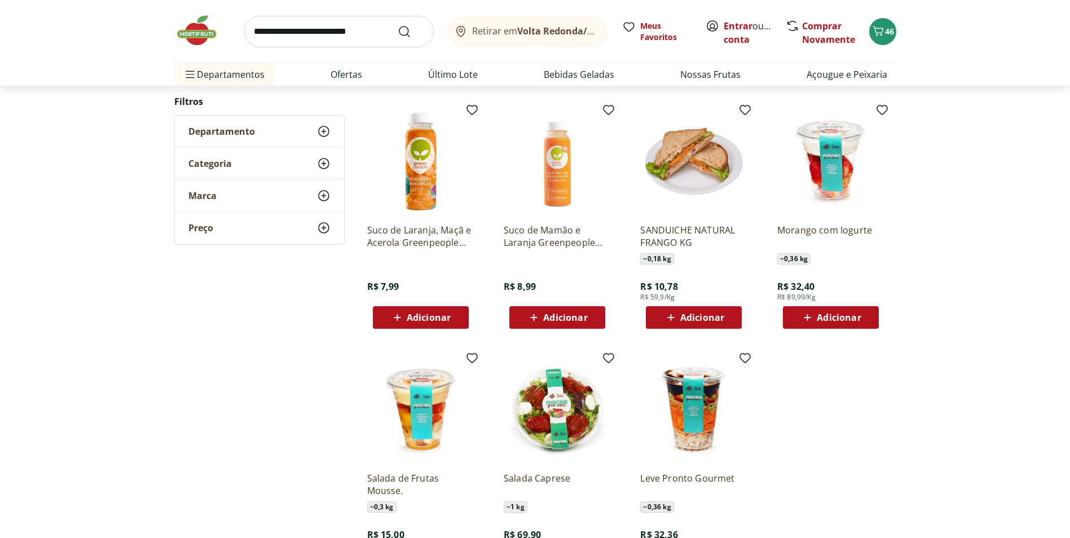
scroll to position [487, 0]
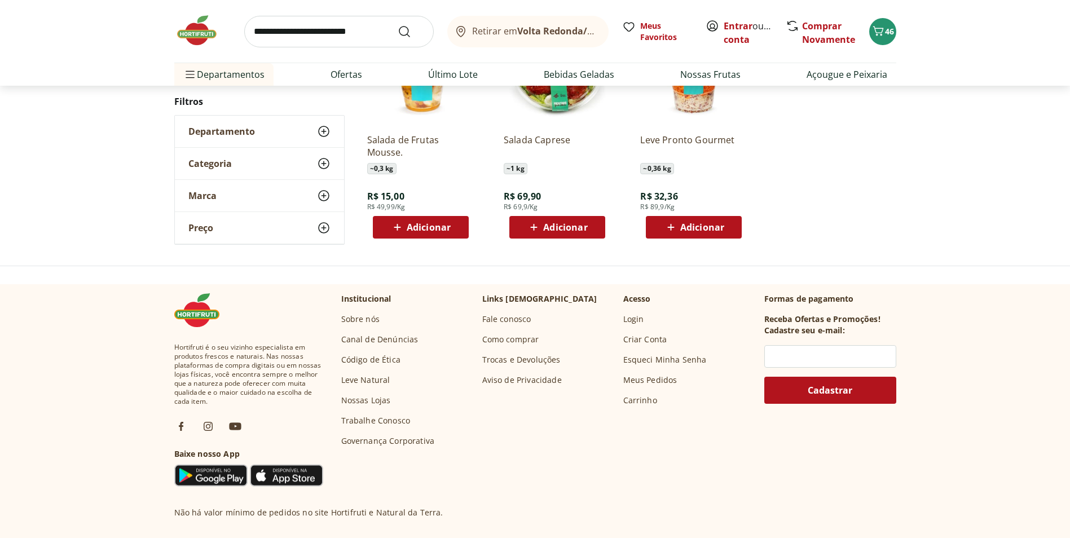
click at [371, 38] on input "search" at bounding box center [338, 32] width 189 height 32
type input "********"
click at [398, 25] on button "Submit Search" at bounding box center [411, 32] width 27 height 14
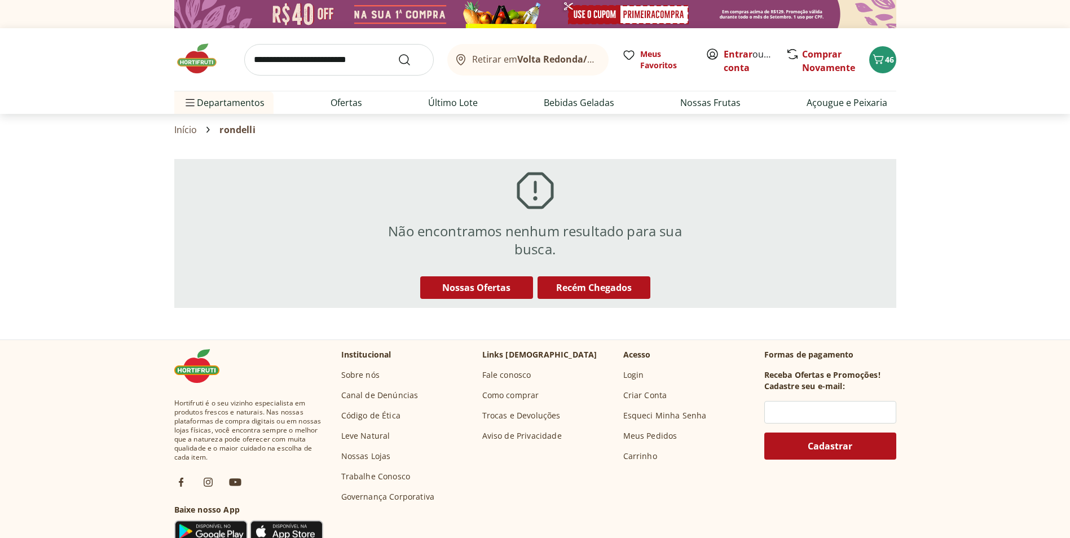
click at [355, 59] on input "search" at bounding box center [338, 60] width 189 height 32
type input "*******"
click at [398, 53] on button "Submit Search" at bounding box center [411, 60] width 27 height 14
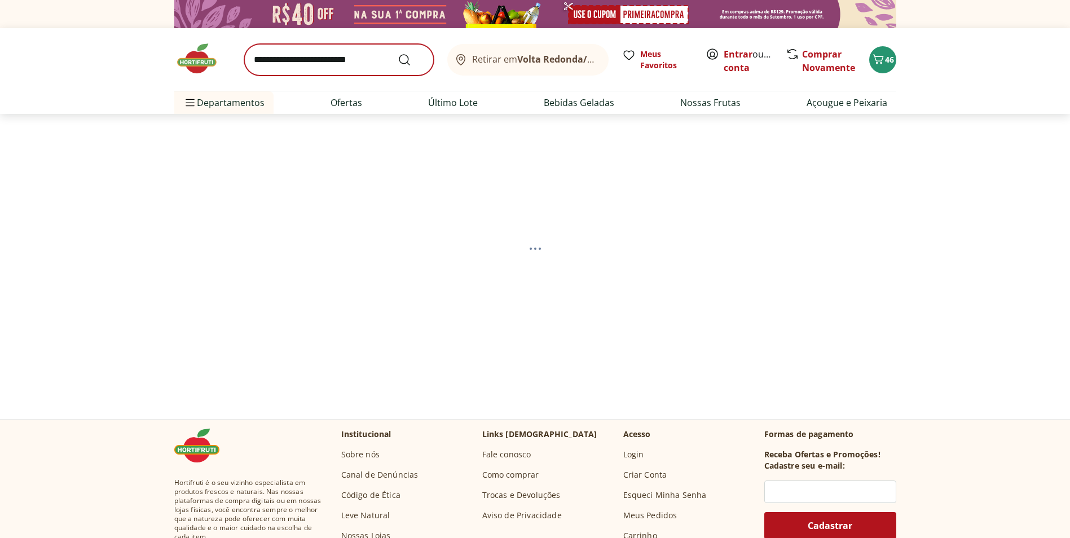
select select "**********"
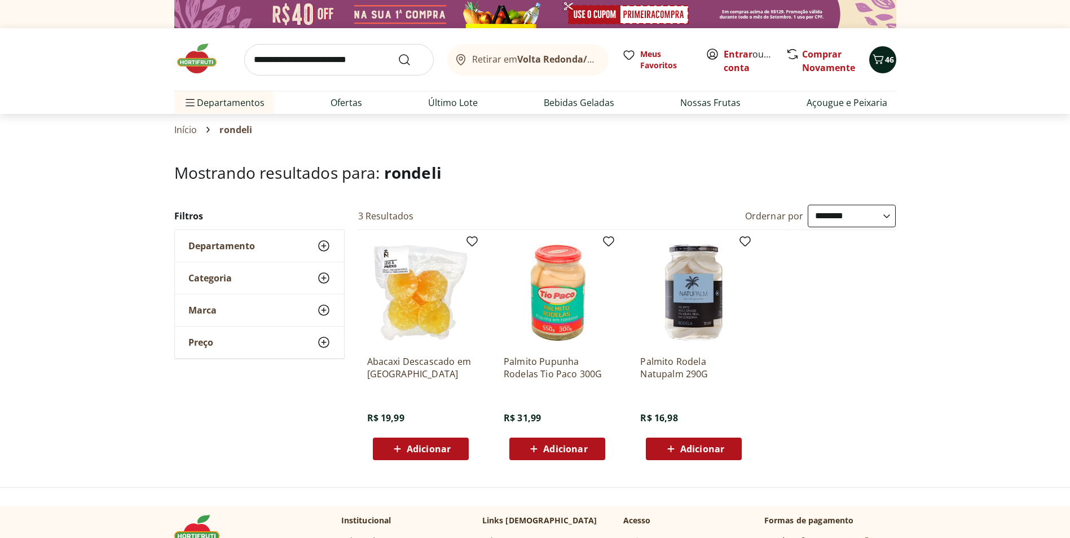
click at [881, 64] on icon "Carrinho" at bounding box center [878, 59] width 14 height 14
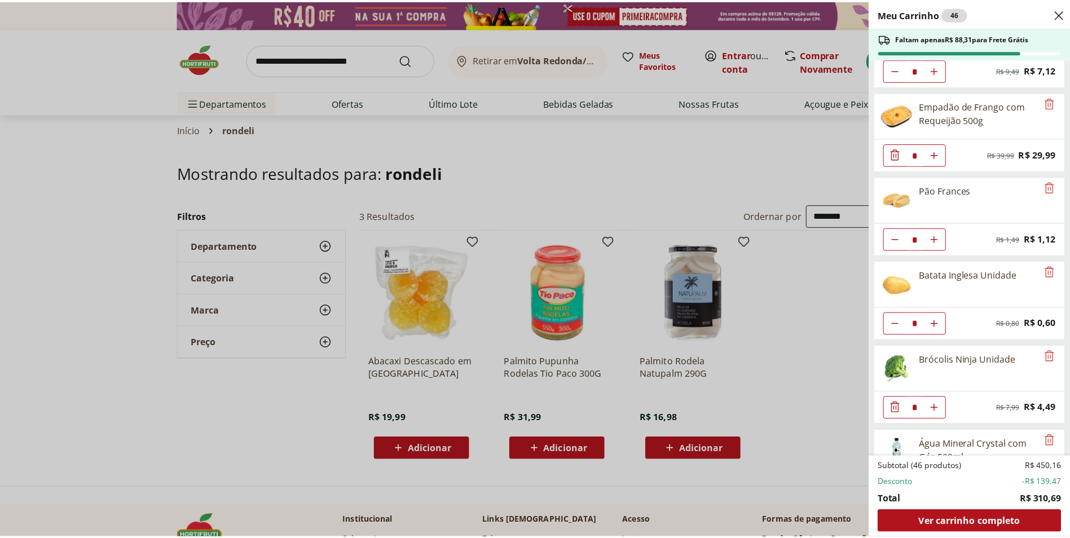
scroll to position [169, 0]
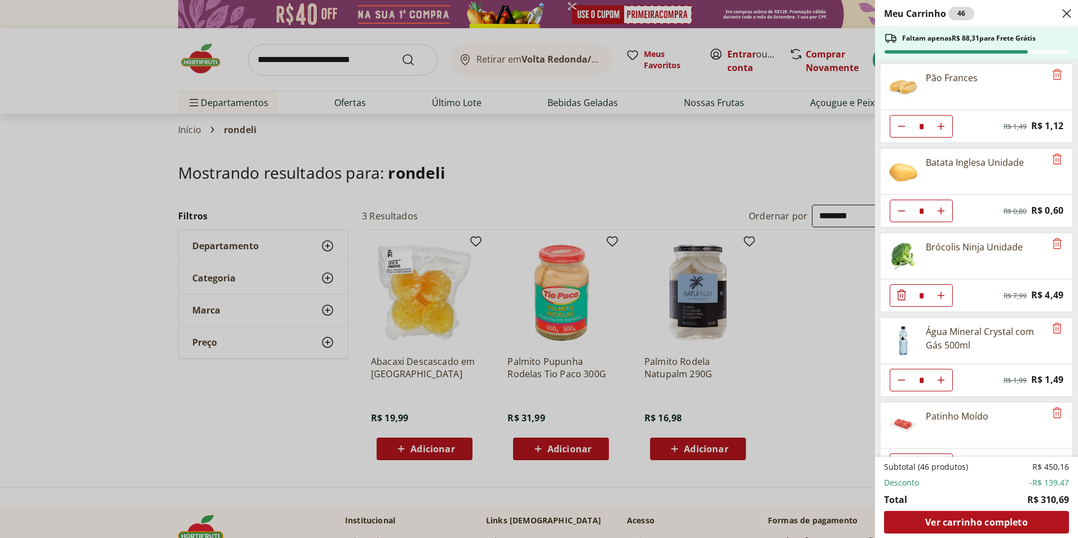
drag, startPoint x: 388, startPoint y: 288, endPoint x: 355, endPoint y: 325, distance: 49.9
click at [355, 325] on div "Meu Carrinho 46 Faltam apenas R$ 88,31 para Frete Grátis Refrigerante Coca-Cola…" at bounding box center [539, 269] width 1078 height 538
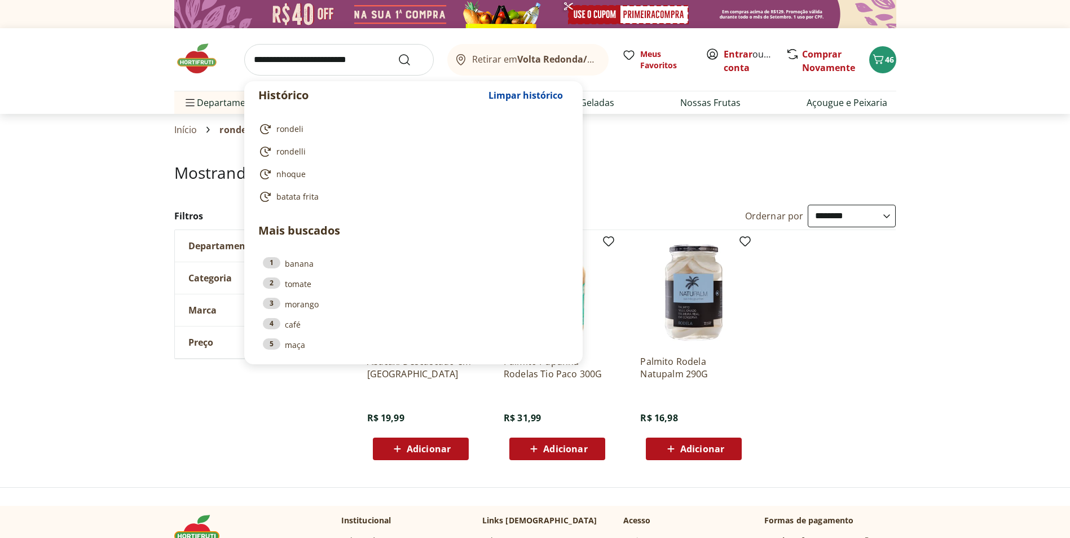
click at [310, 62] on input "search" at bounding box center [338, 60] width 189 height 32
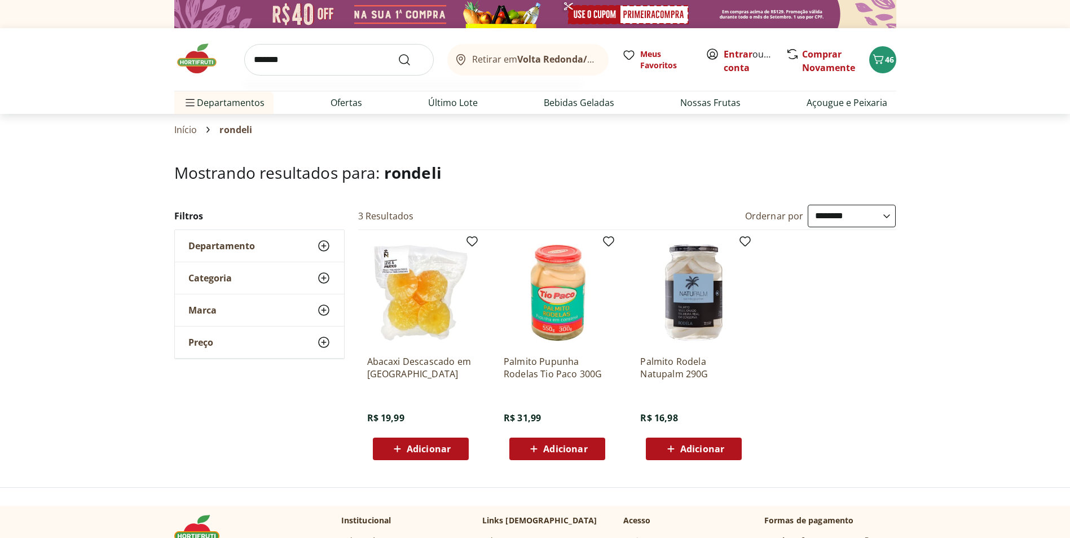
type input "*******"
click at [398, 53] on button "Submit Search" at bounding box center [411, 60] width 27 height 14
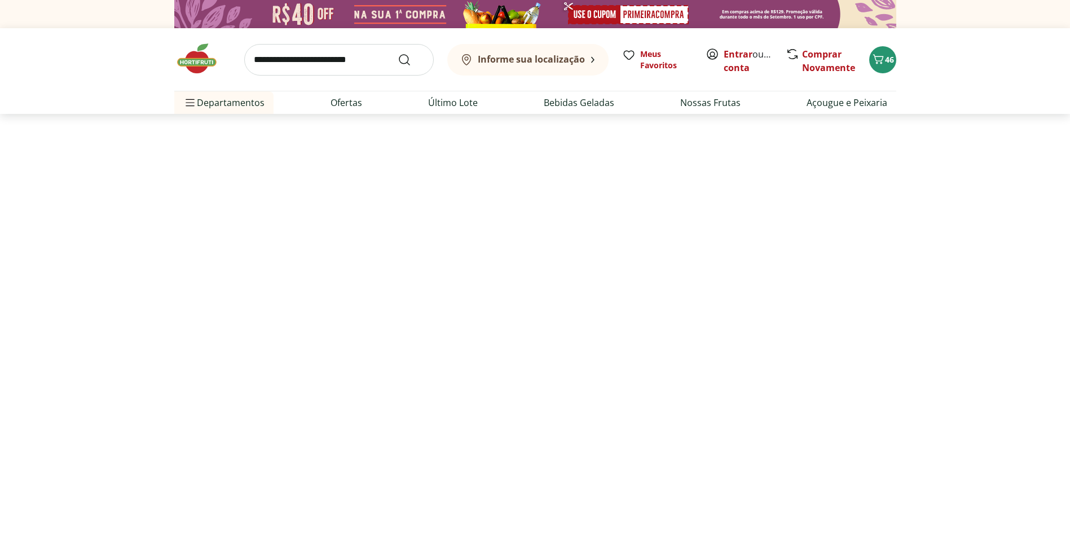
select select "**********"
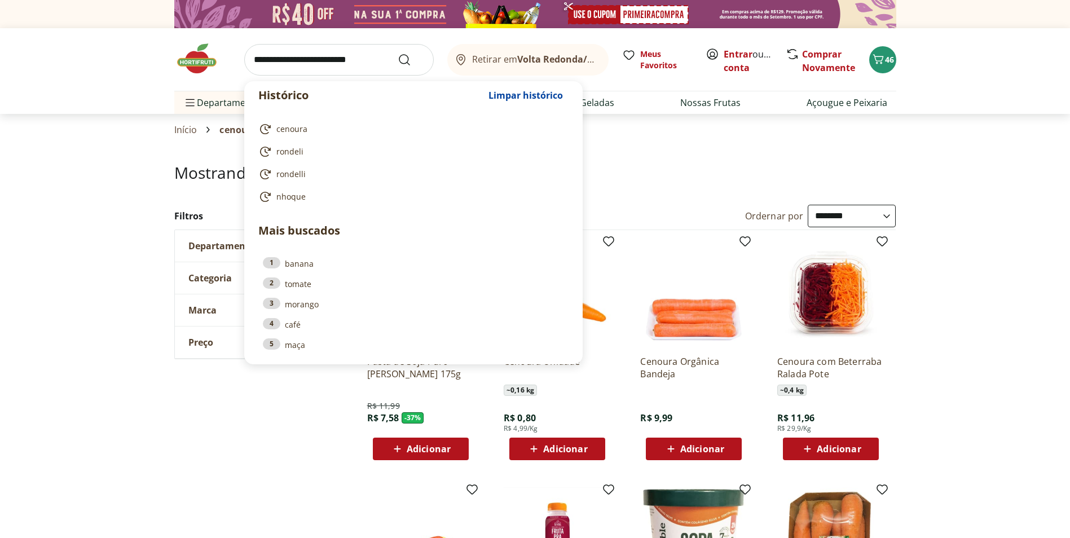
click at [359, 63] on input "search" at bounding box center [338, 60] width 189 height 32
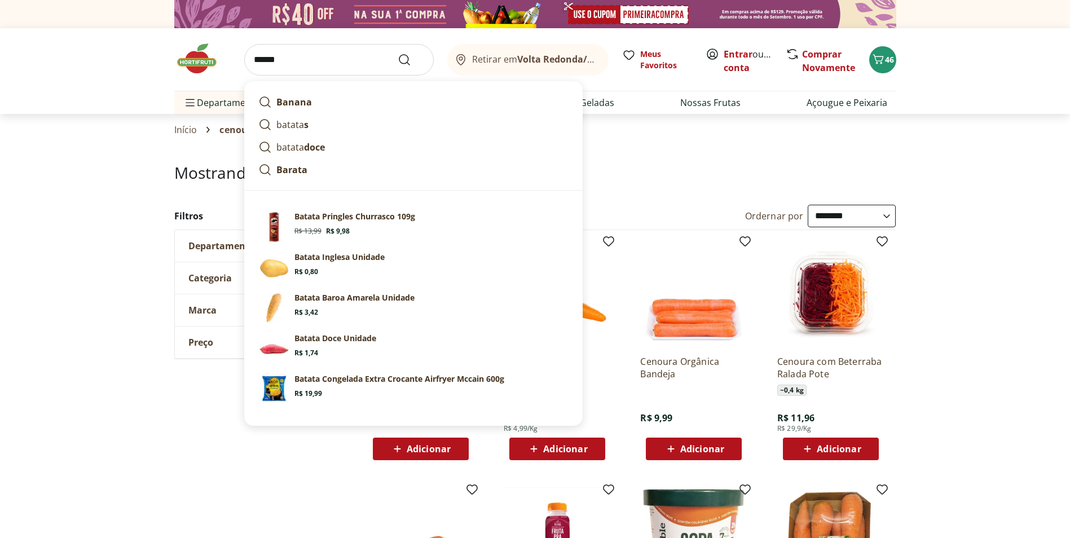
type input "******"
click at [398, 53] on button "Submit Search" at bounding box center [411, 60] width 27 height 14
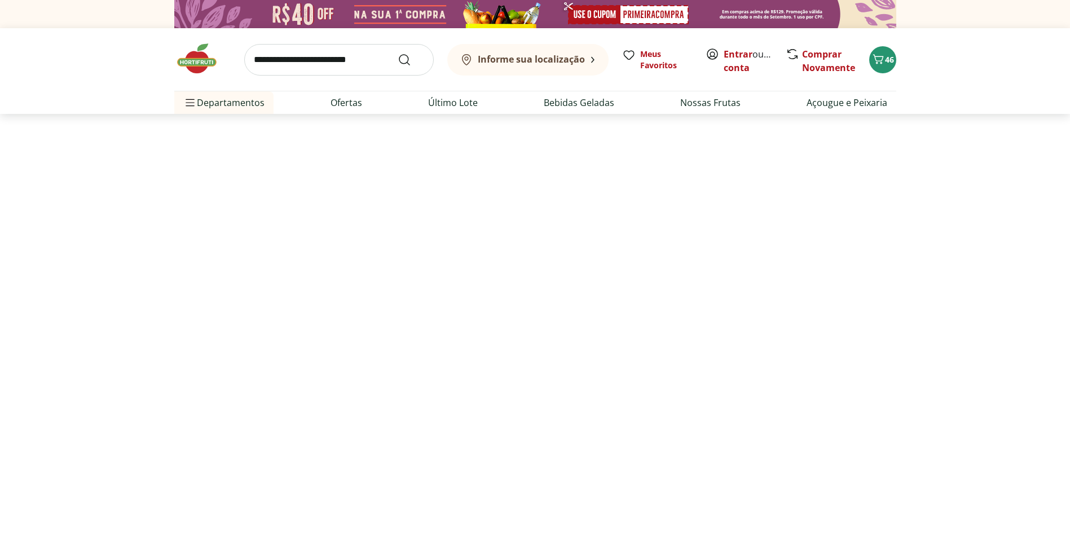
select select "**********"
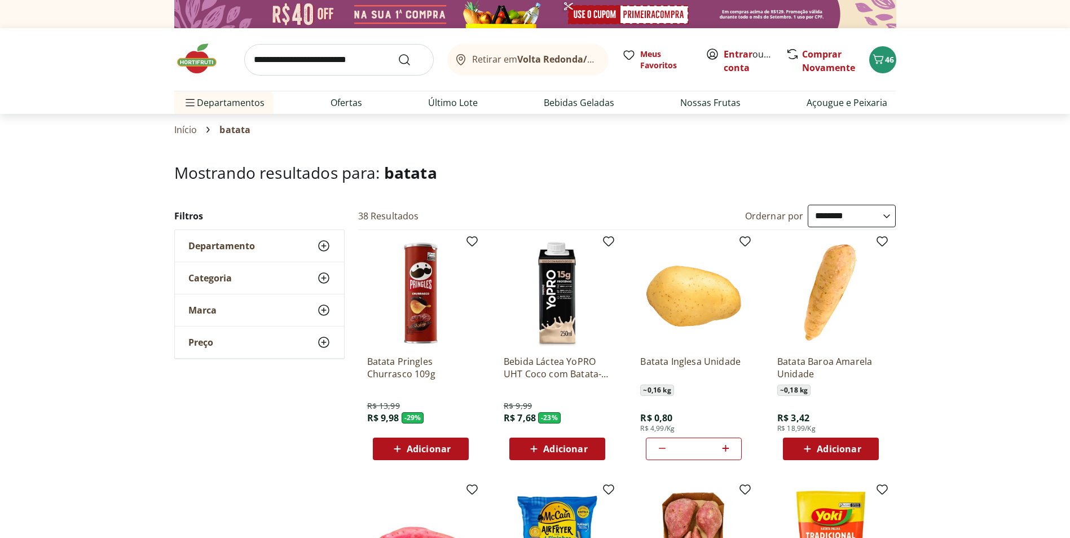
click at [369, 69] on input "search" at bounding box center [338, 60] width 189 height 32
type input "****"
click at [398, 53] on button "Submit Search" at bounding box center [411, 60] width 27 height 14
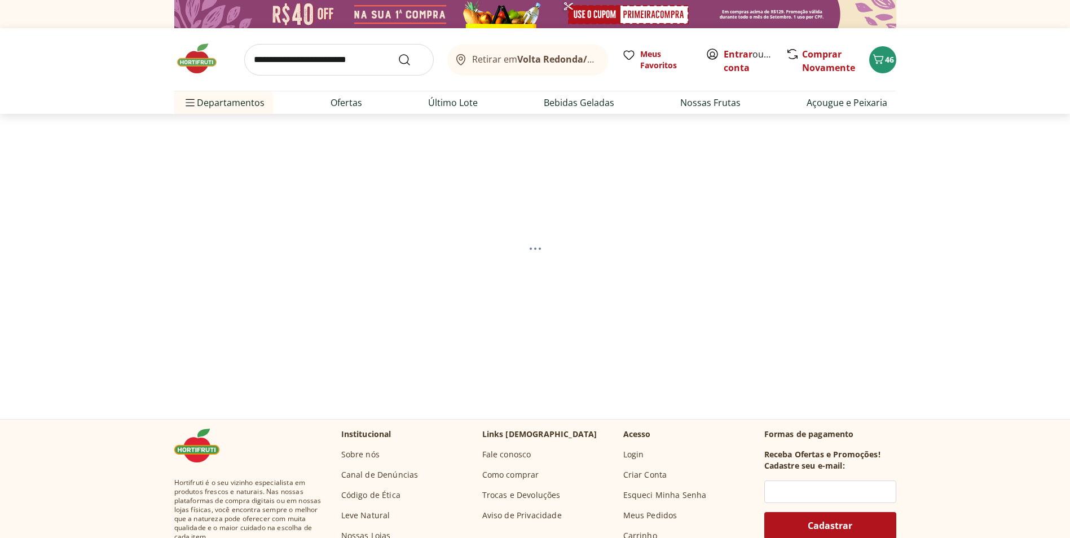
select select "**********"
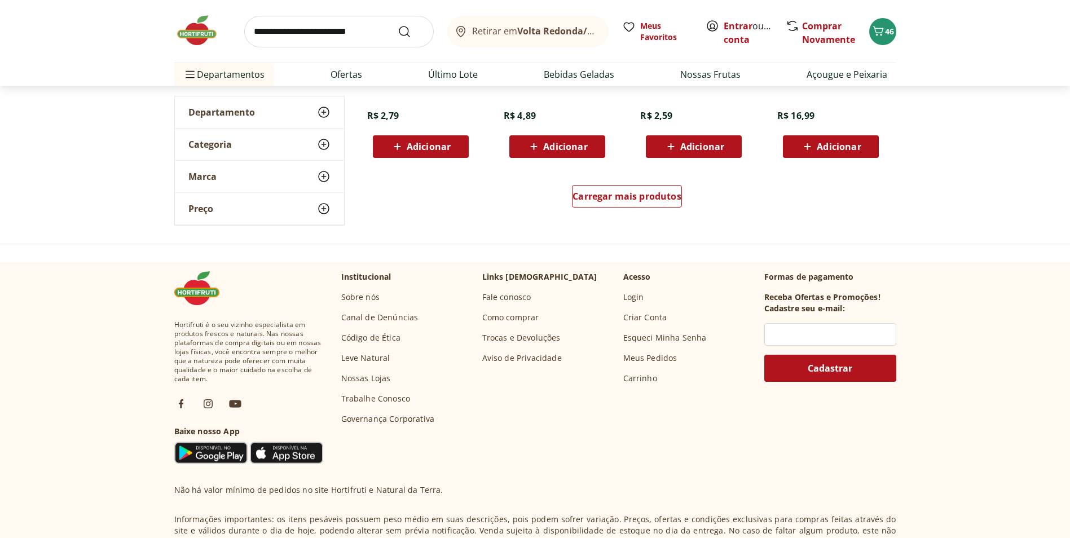
scroll to position [564, 0]
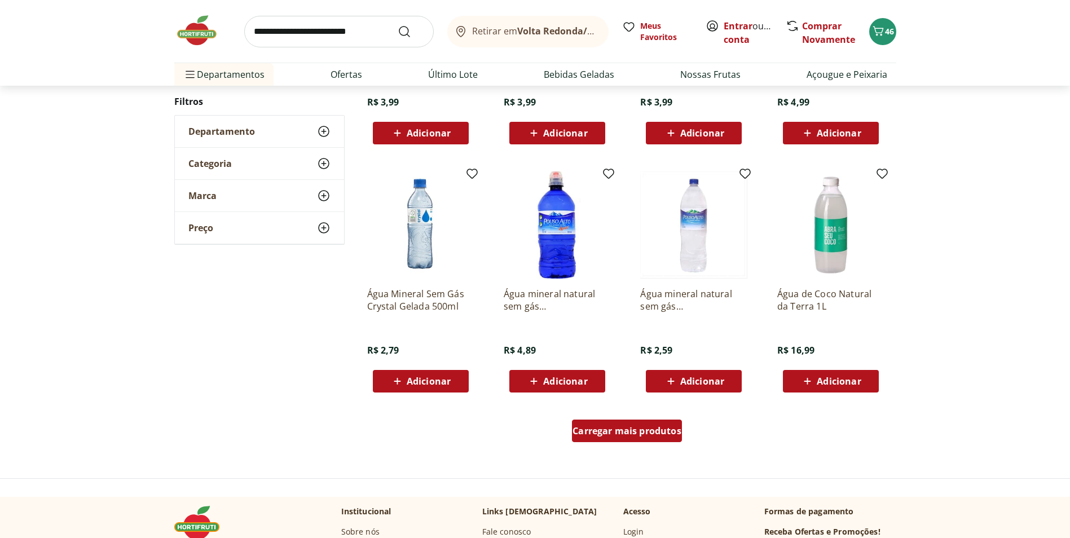
click at [638, 424] on div "Carregar mais produtos" at bounding box center [627, 430] width 110 height 23
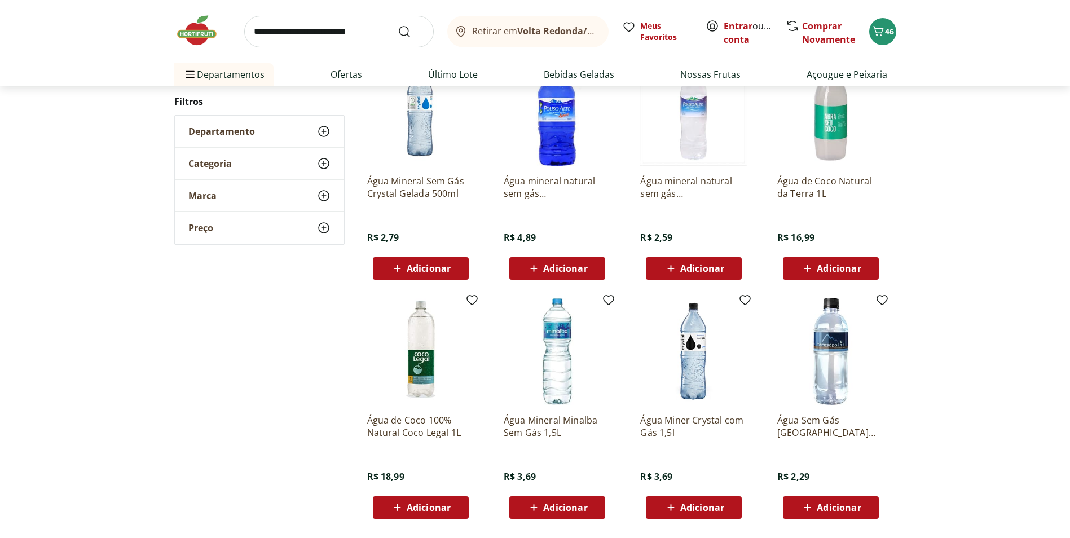
scroll to position [733, 0]
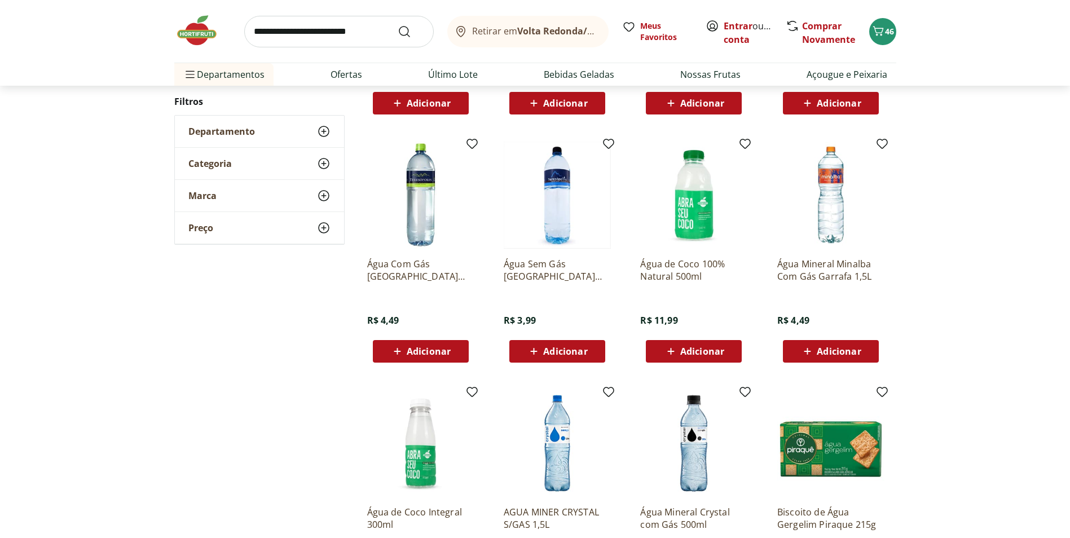
scroll to position [677, 0]
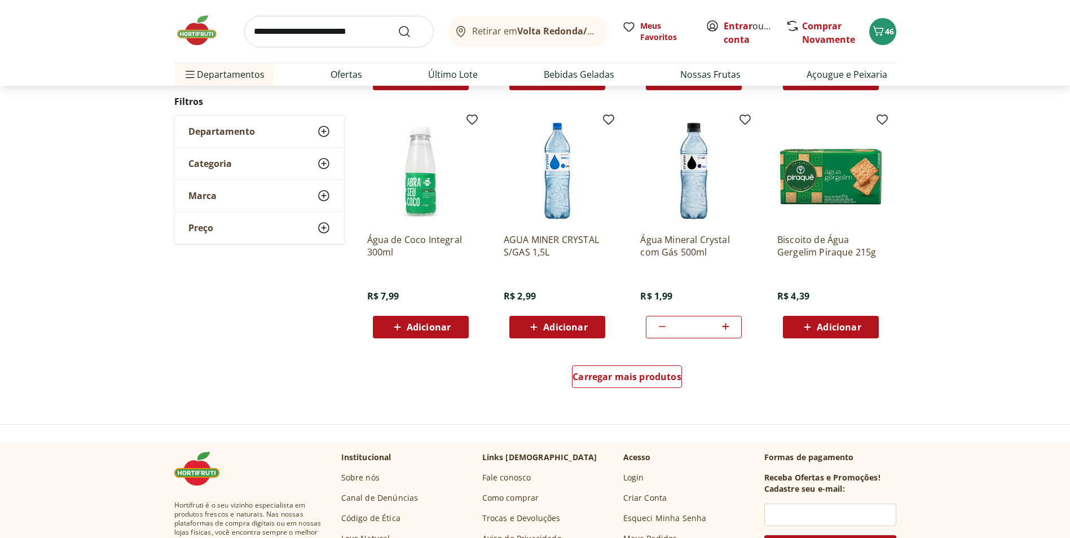
click at [656, 326] on icon at bounding box center [662, 327] width 14 height 14
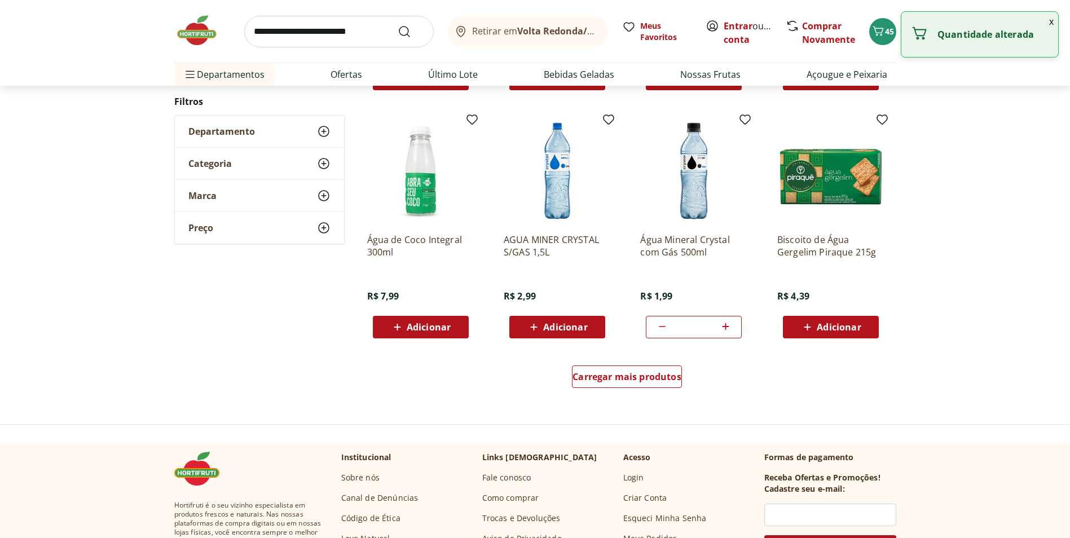
click at [656, 326] on icon at bounding box center [662, 327] width 14 height 14
type input "*"
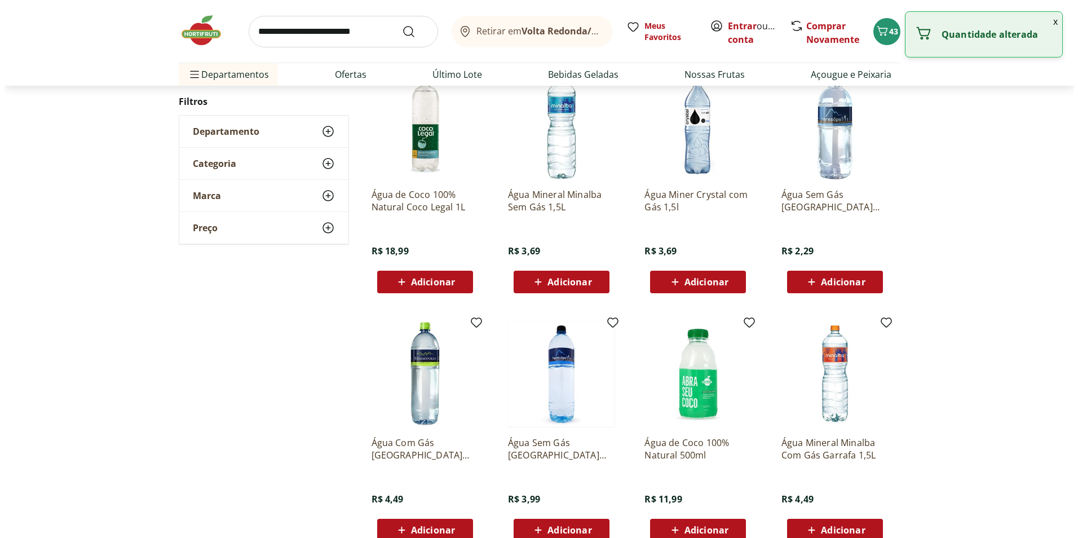
scroll to position [0, 0]
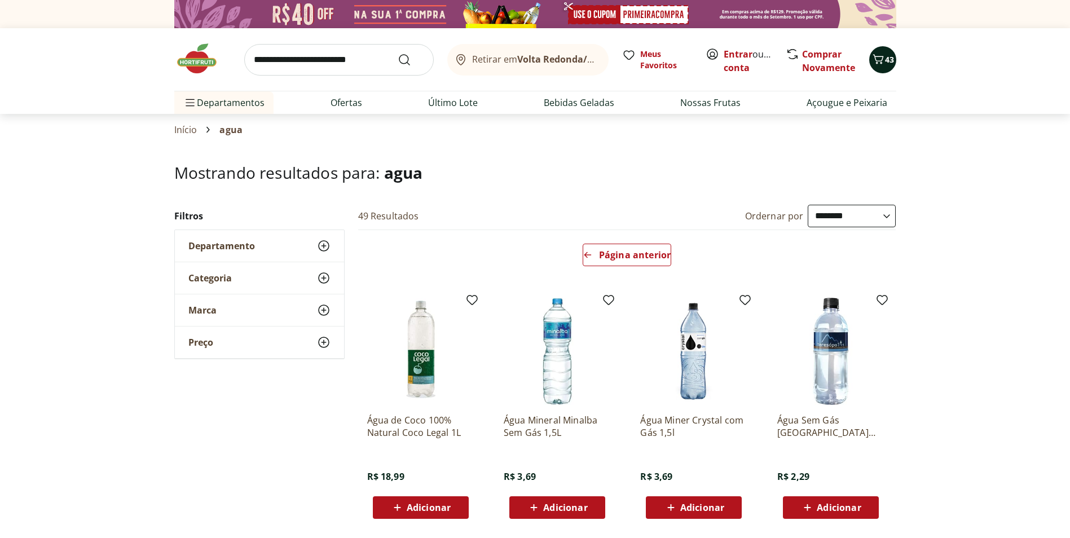
click at [887, 60] on span "43" at bounding box center [889, 59] width 9 height 11
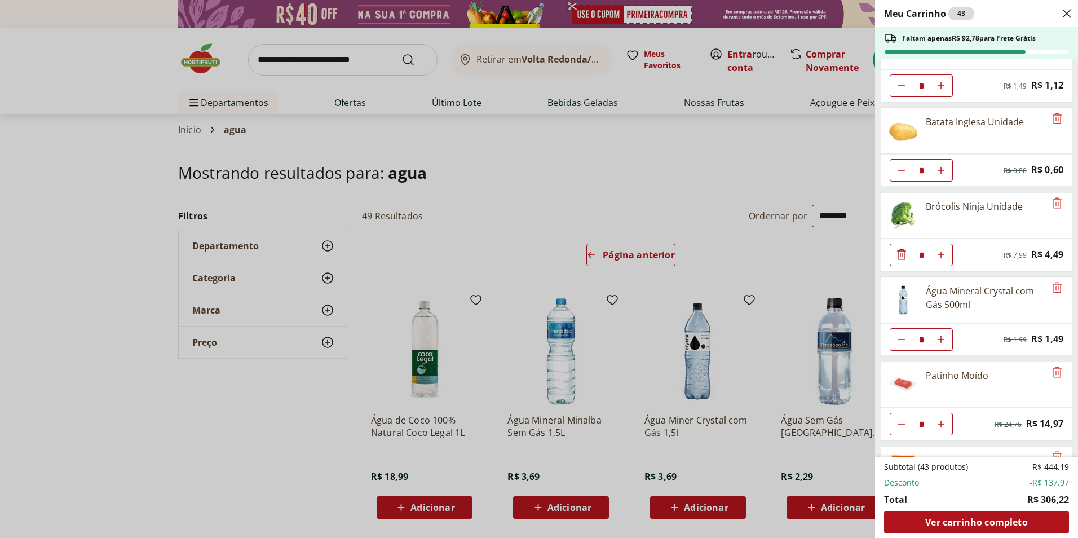
scroll to position [113, 0]
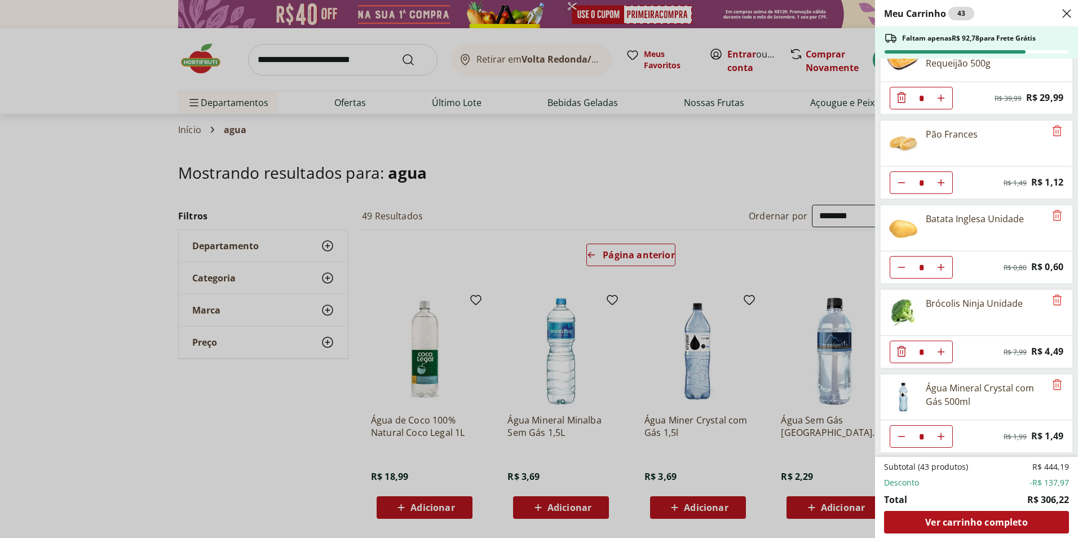
click at [903, 267] on icon "Diminuir Quantidade" at bounding box center [901, 267] width 9 height 9
type input "*"
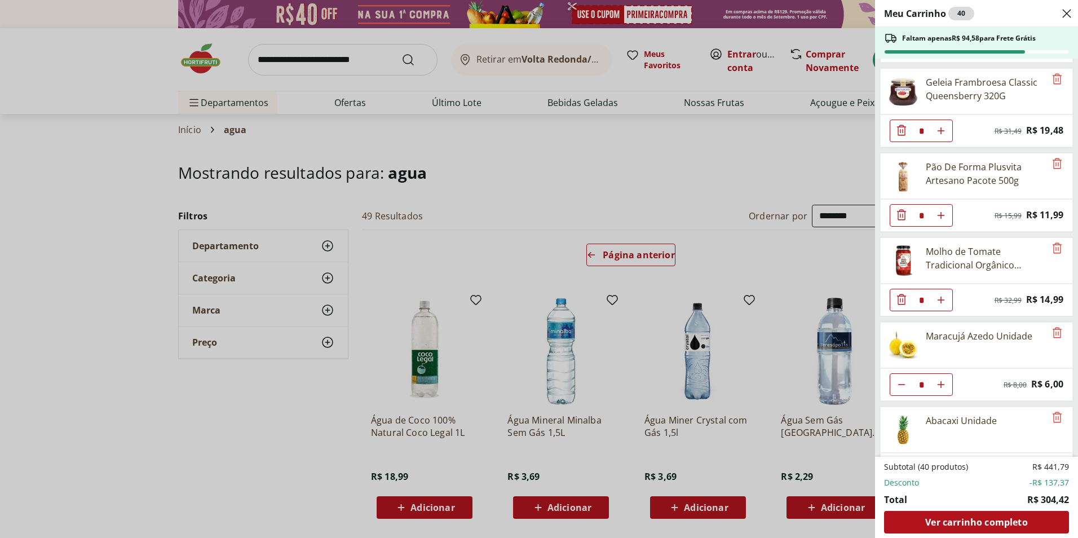
scroll to position [677, 0]
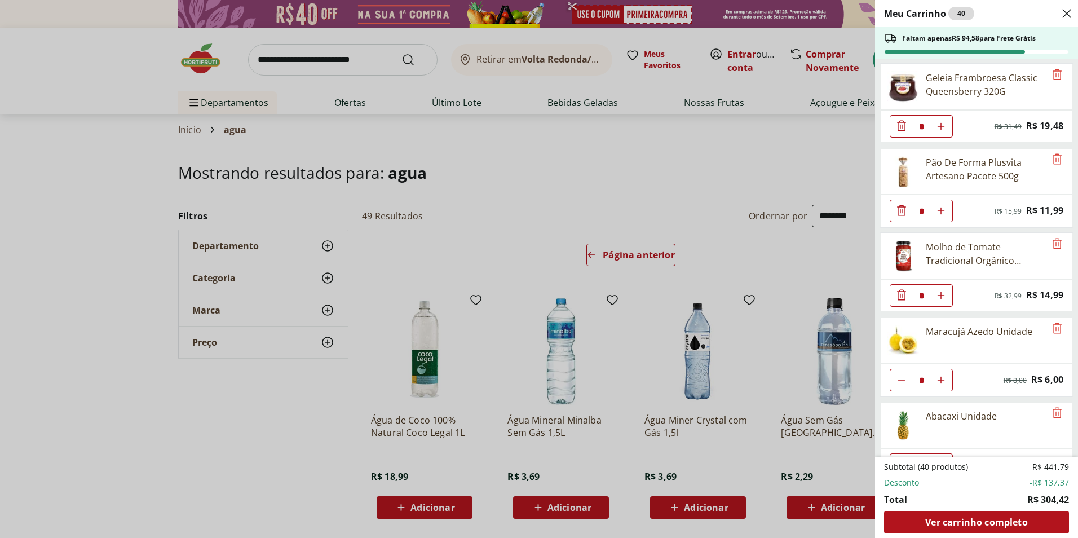
click at [904, 291] on icon "Diminuir Quantidade" at bounding box center [901, 294] width 9 height 11
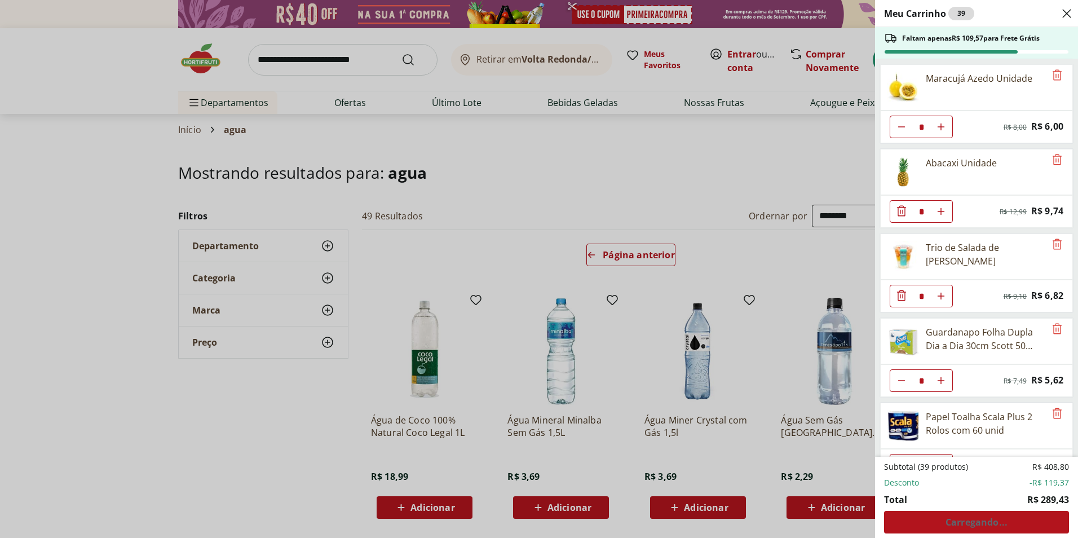
scroll to position [959, 0]
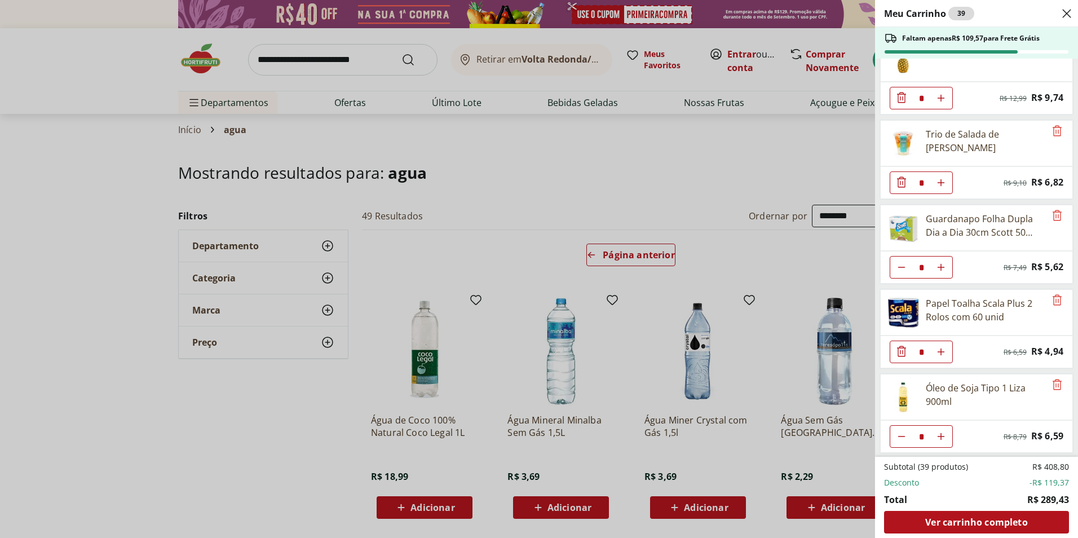
click at [902, 434] on icon "Diminuir Quantidade" at bounding box center [901, 436] width 9 height 9
type input "*"
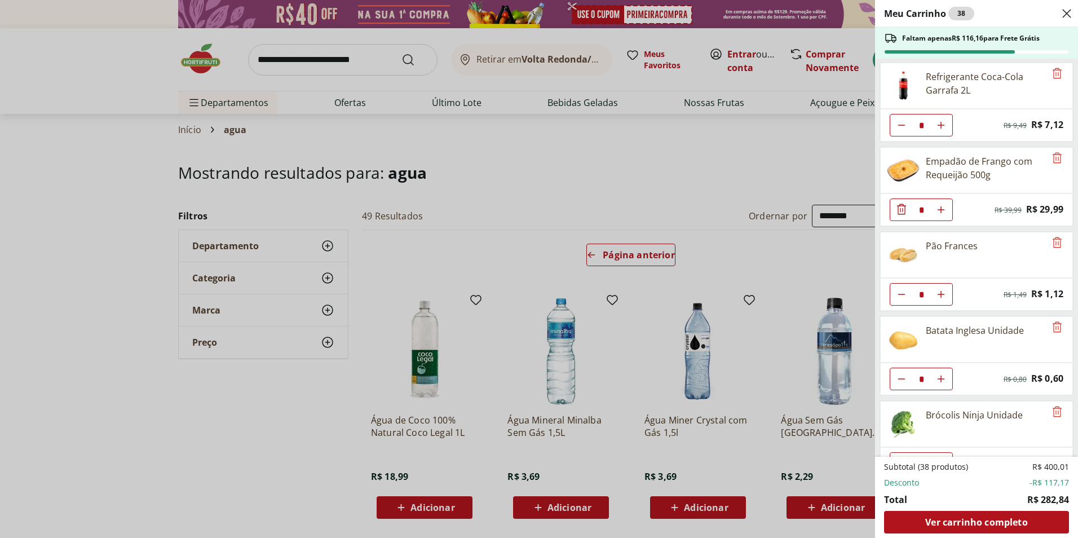
scroll to position [0, 0]
click at [901, 125] on icon "Diminuir Quantidade" at bounding box center [901, 126] width 9 height 9
type input "*"
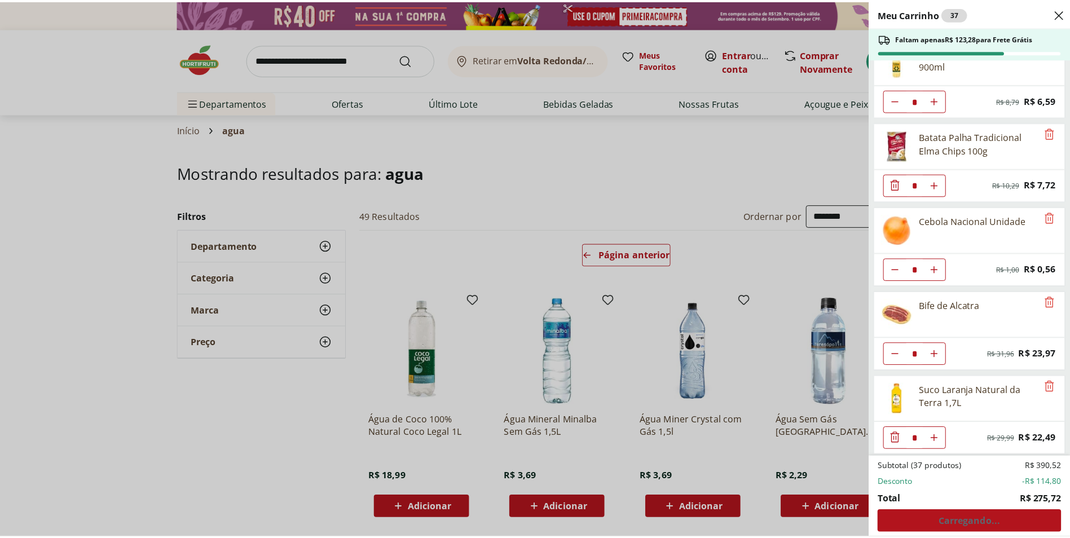
scroll to position [1298, 0]
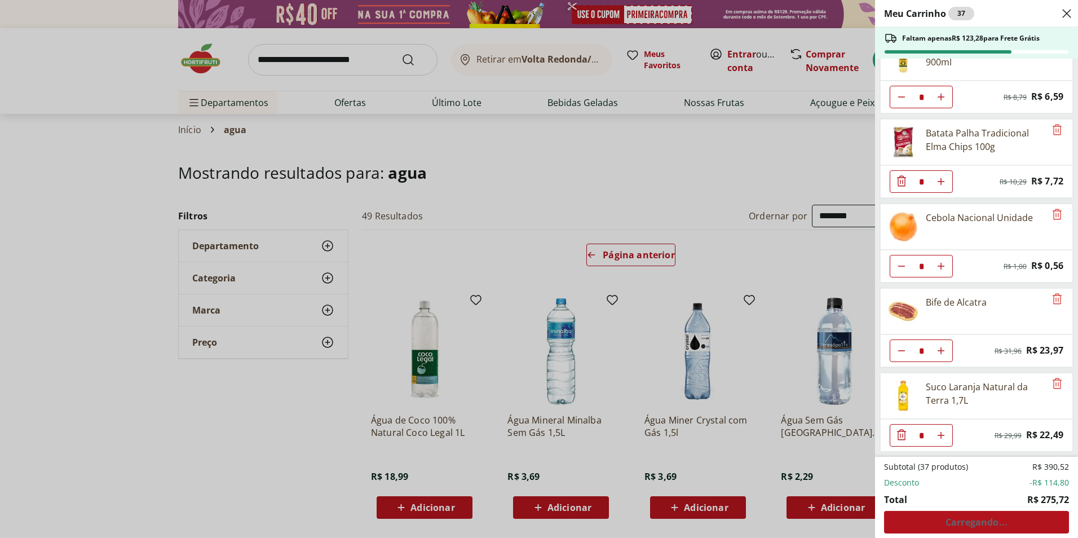
click at [354, 58] on div "Meu Carrinho 37 Faltam apenas R$ 123,28 para Frete Grátis Refrigerante Coca-Col…" at bounding box center [539, 269] width 1078 height 538
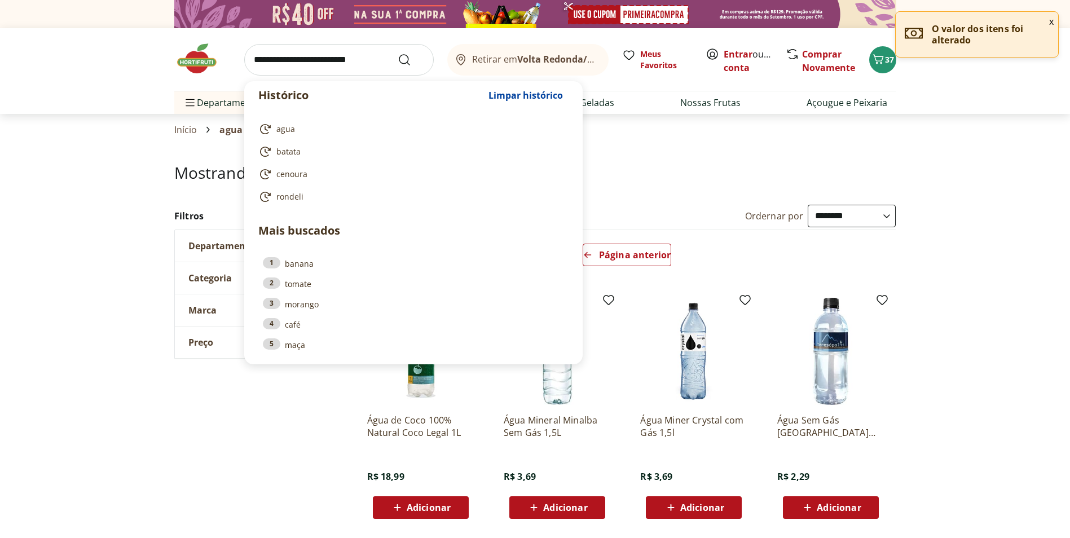
click at [351, 59] on input "search" at bounding box center [338, 60] width 189 height 32
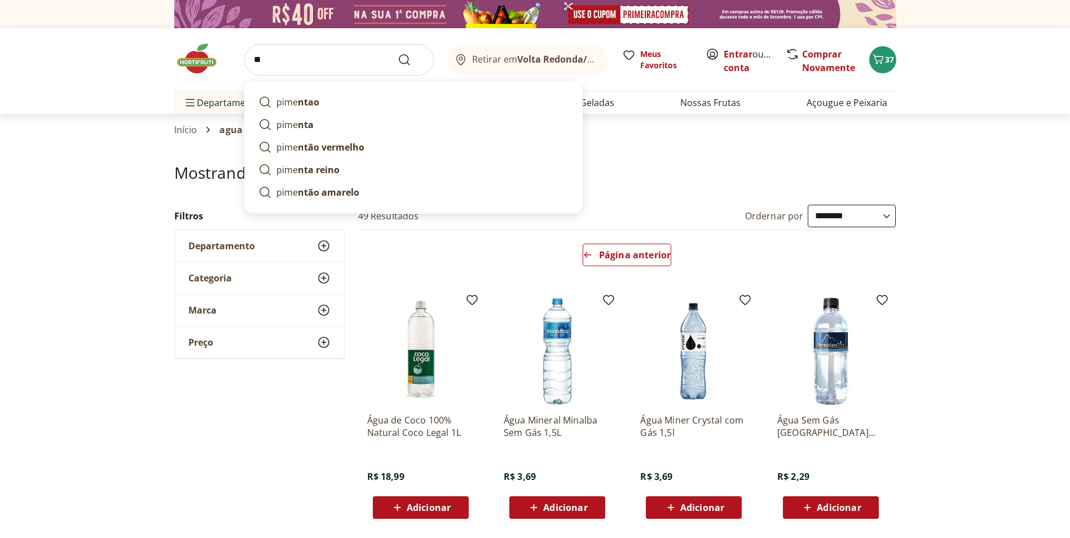
type input "*"
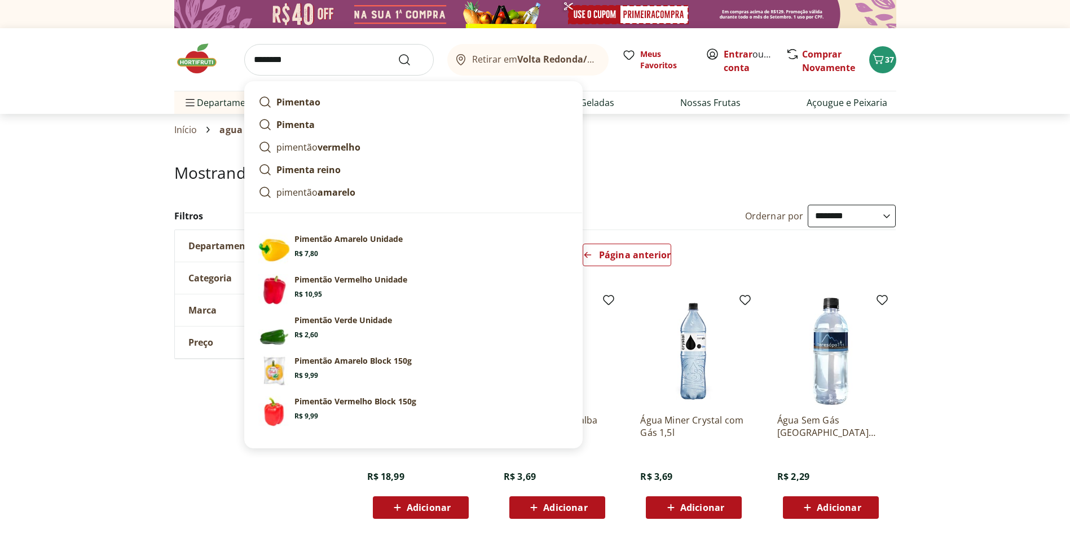
type input "********"
click at [398, 53] on button "Submit Search" at bounding box center [411, 60] width 27 height 14
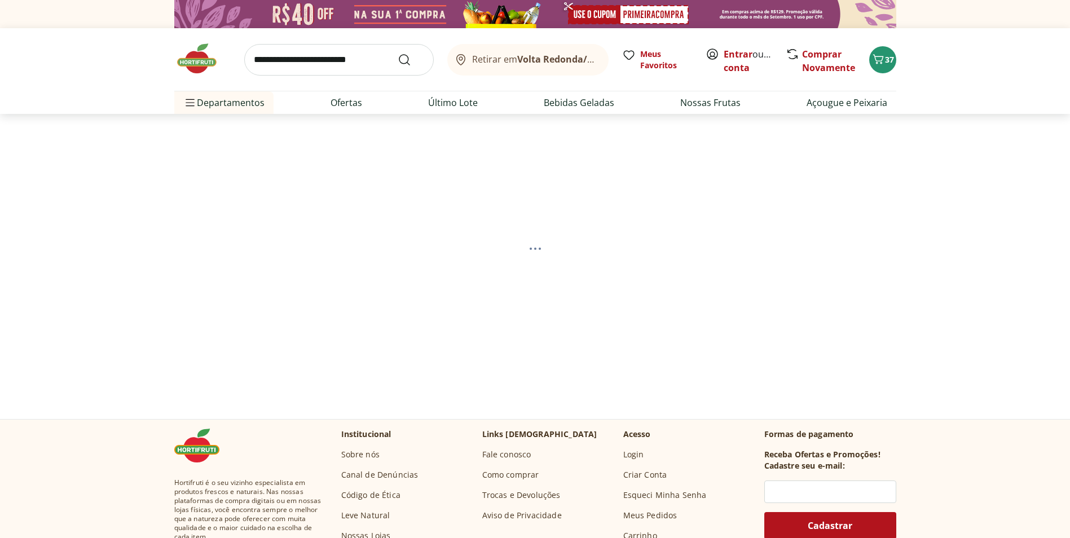
select select "**********"
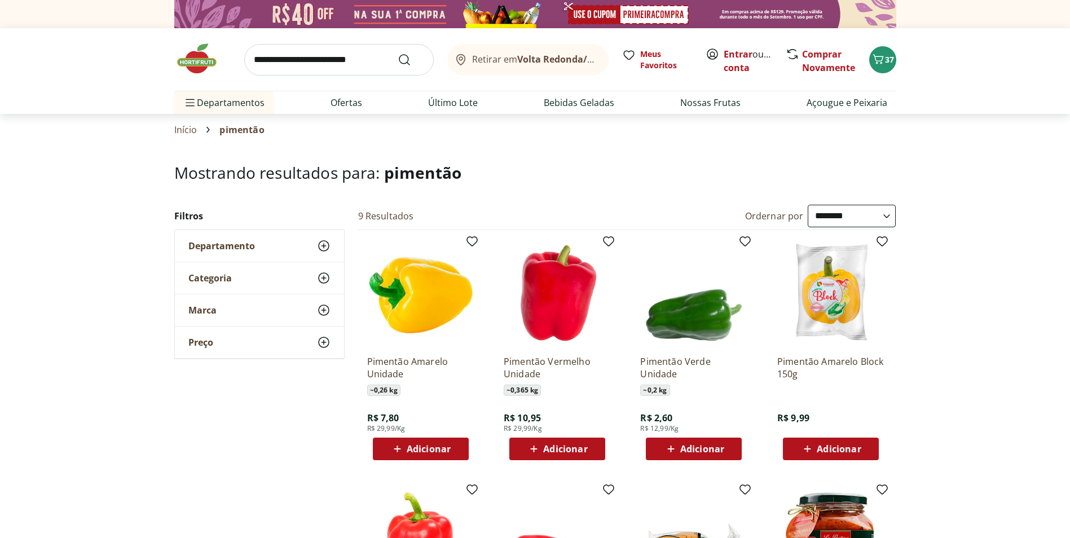
select select "**********"
click at [882, 66] on span "Carrinho" at bounding box center [878, 59] width 14 height 15
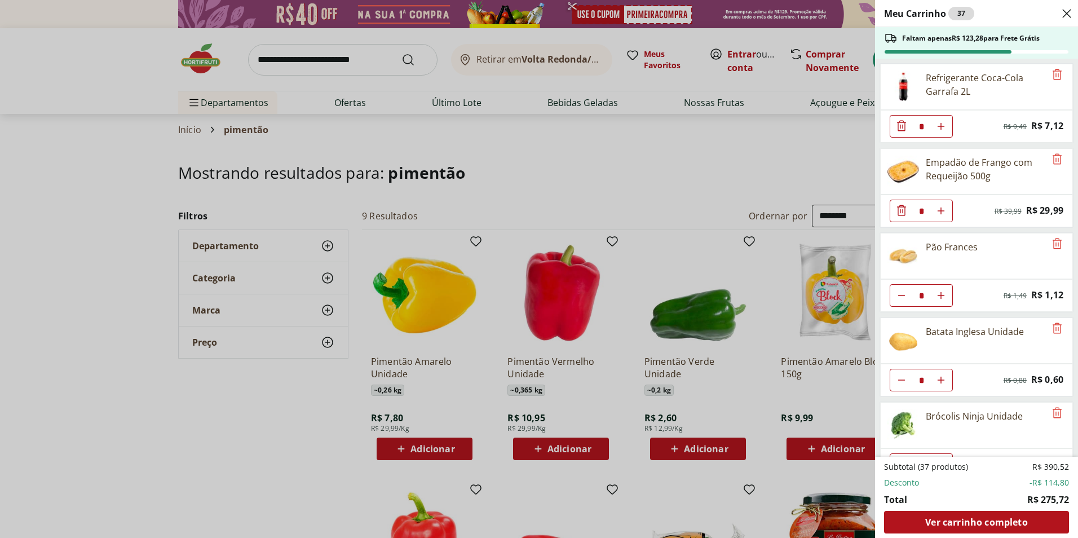
scroll to position [56, 0]
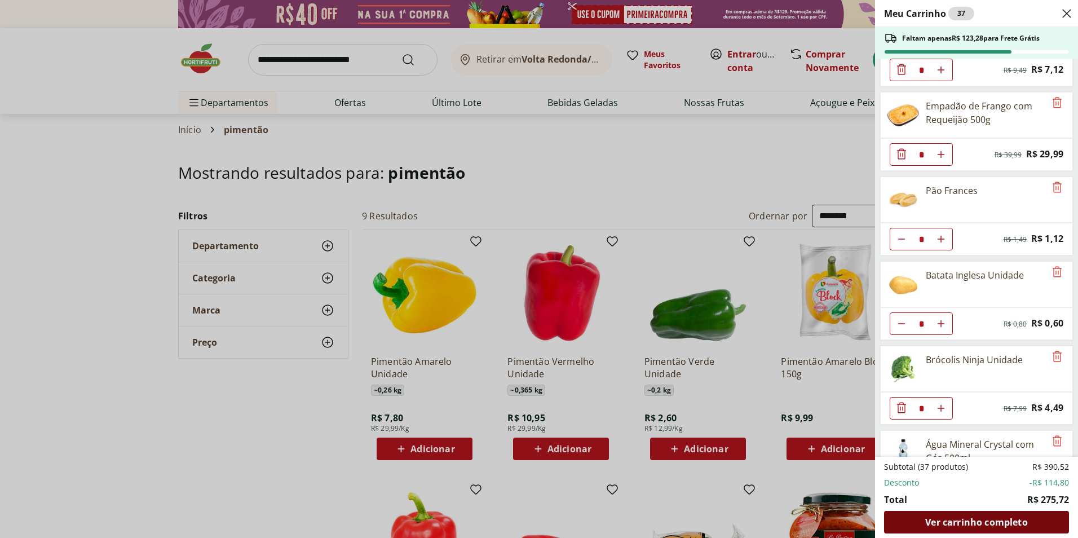
click at [955, 524] on span "Ver carrinho completo" at bounding box center [976, 522] width 102 height 9
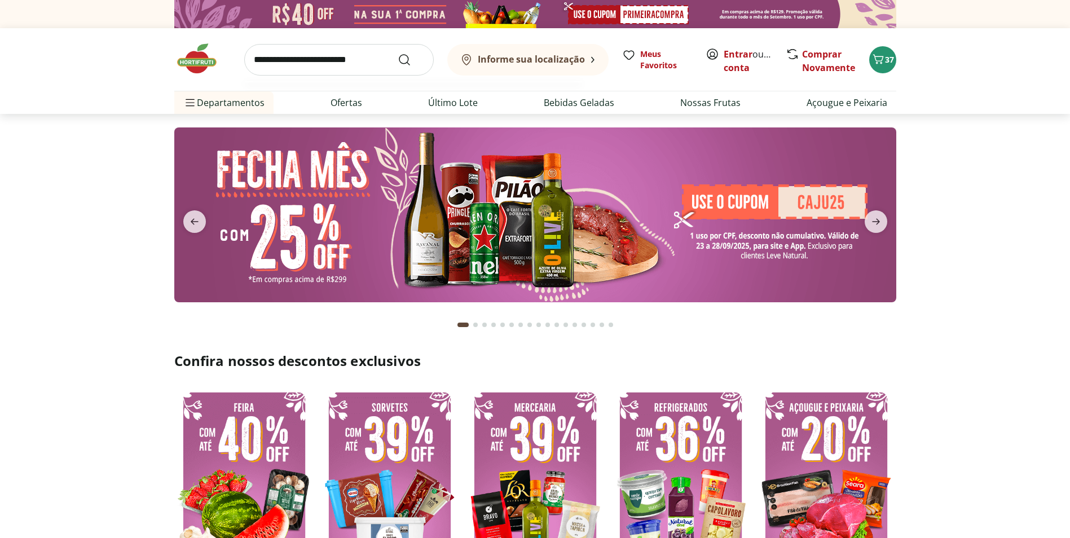
click at [361, 59] on input "search" at bounding box center [338, 60] width 189 height 32
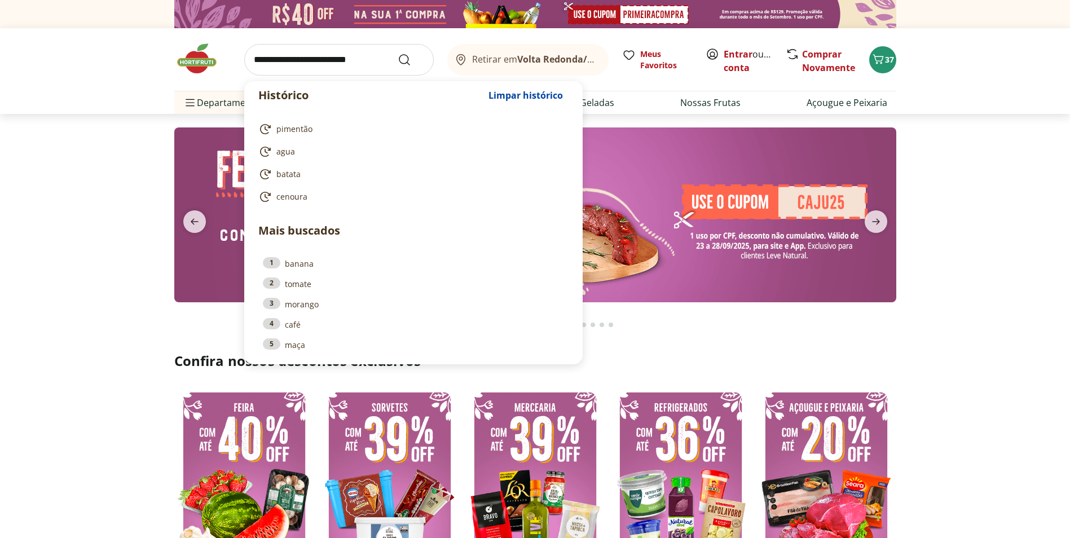
click at [138, 217] on section at bounding box center [535, 226] width 1070 height 224
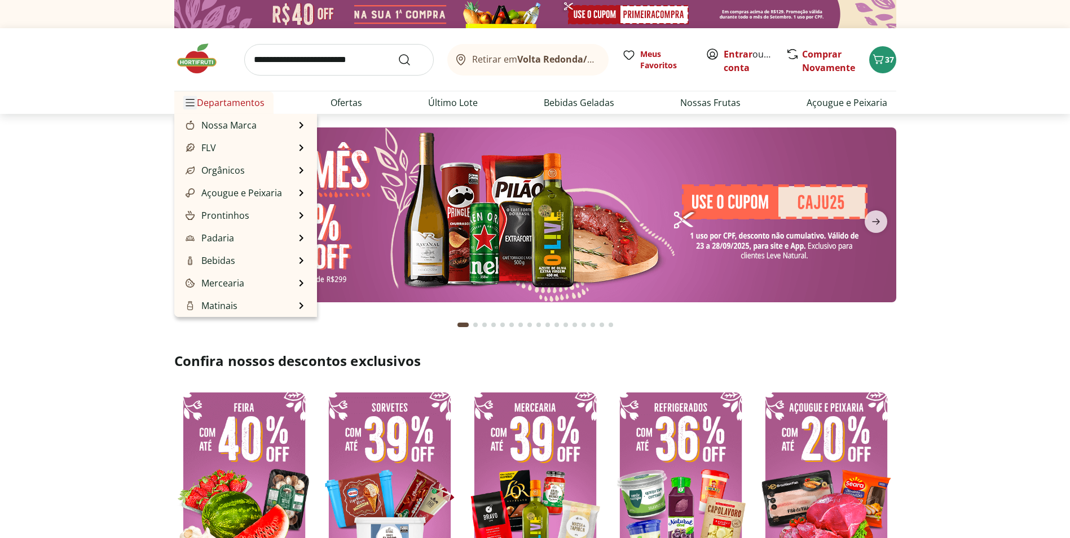
click at [191, 102] on icon "Menu" at bounding box center [190, 102] width 9 height 9
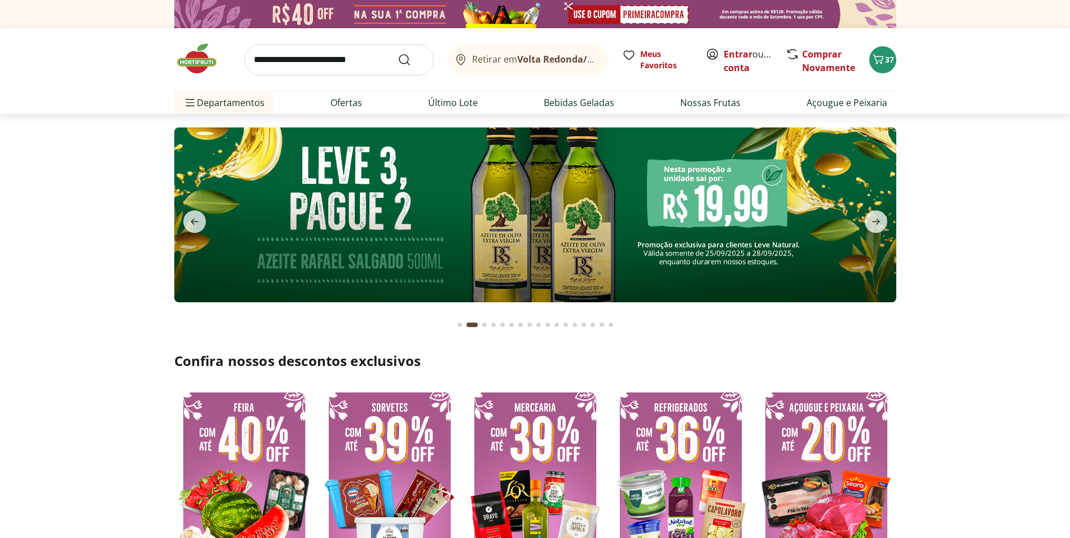
click at [326, 45] on input "search" at bounding box center [338, 60] width 189 height 32
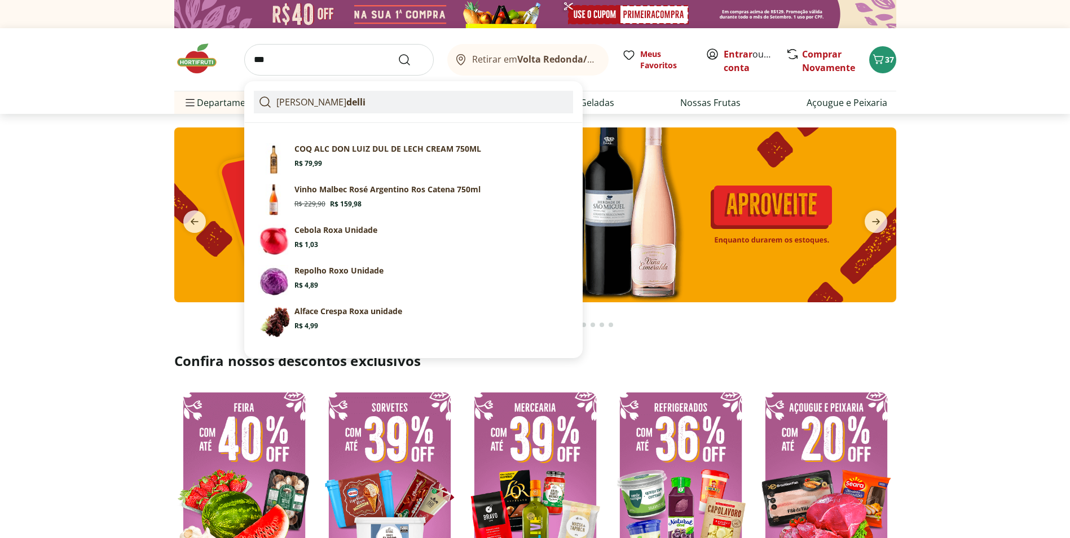
click at [310, 108] on link "ron delli" at bounding box center [413, 102] width 319 height 23
type input "********"
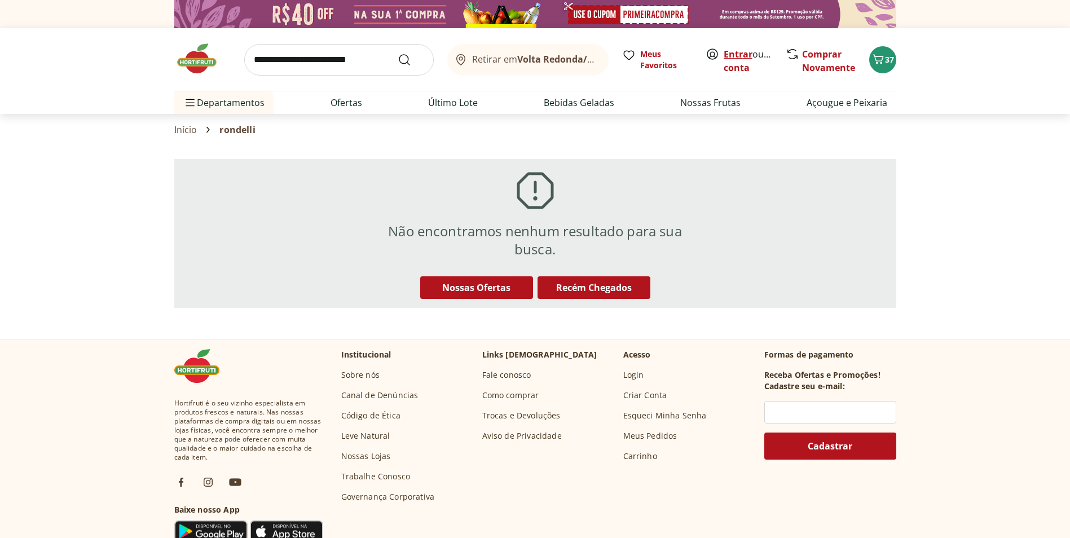
click at [744, 58] on link "Entrar" at bounding box center [737, 54] width 29 height 12
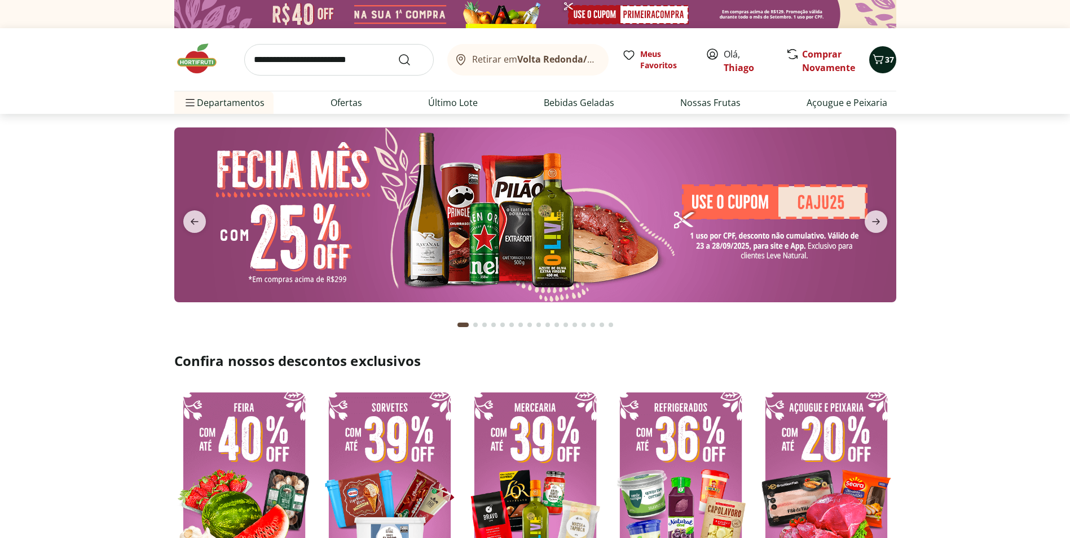
click at [890, 63] on span "37" at bounding box center [889, 59] width 9 height 11
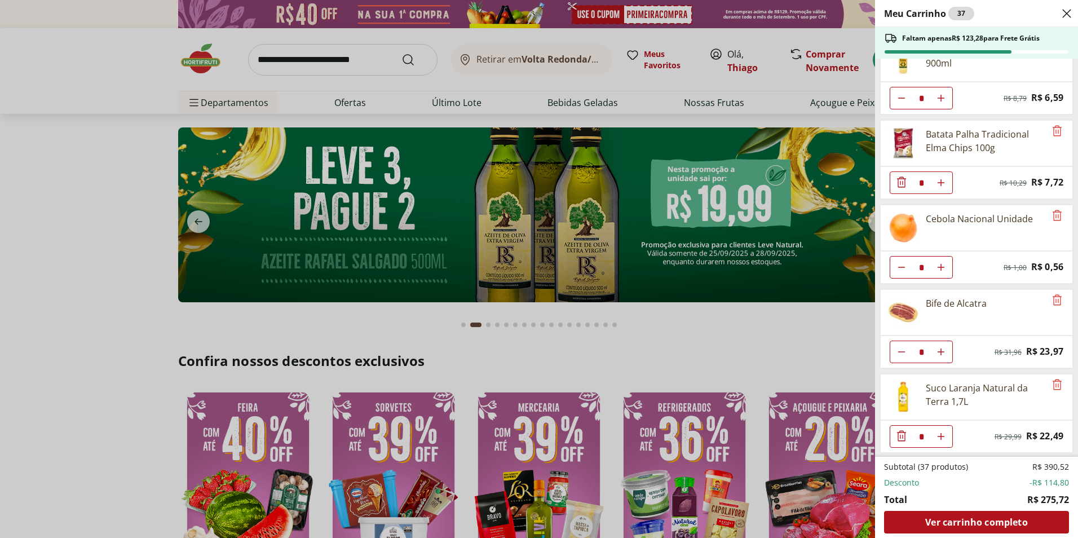
scroll to position [1298, 0]
click at [987, 525] on span "Ver carrinho completo" at bounding box center [976, 522] width 102 height 9
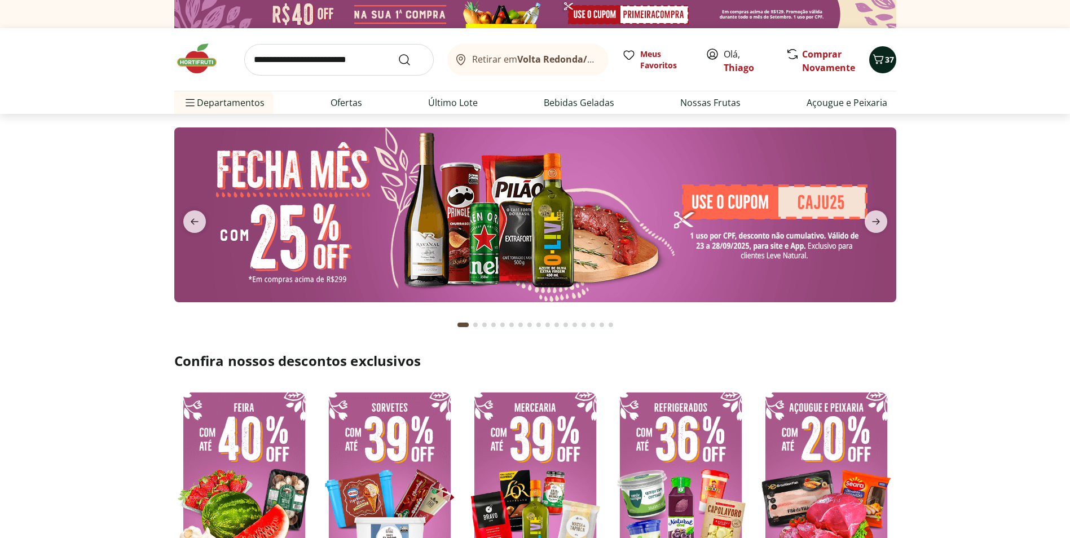
click at [886, 56] on span "37" at bounding box center [889, 59] width 9 height 11
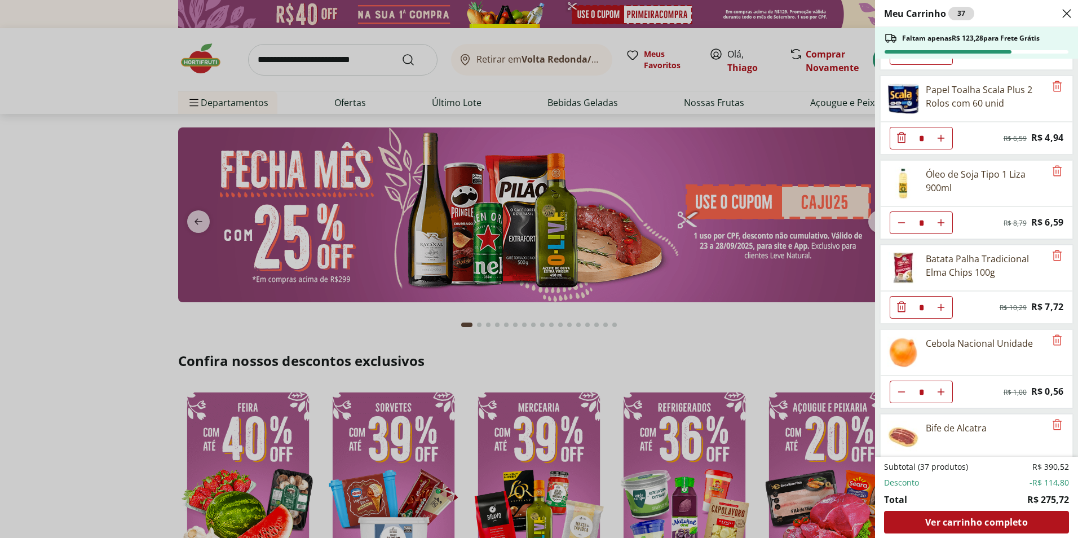
scroll to position [1298, 0]
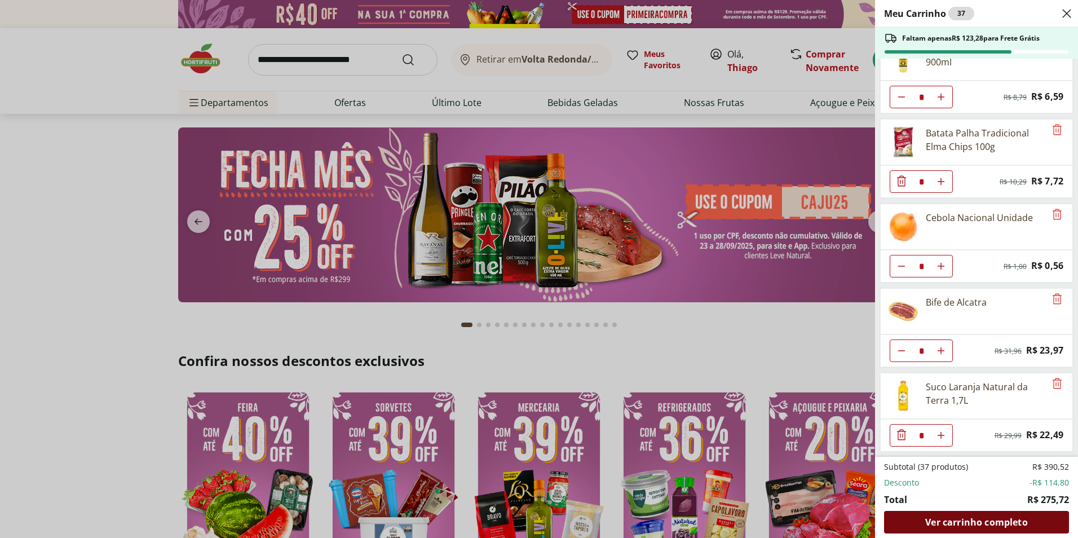
click at [979, 518] on span "Ver carrinho completo" at bounding box center [976, 522] width 102 height 9
